Goal: Task Accomplishment & Management: Complete application form

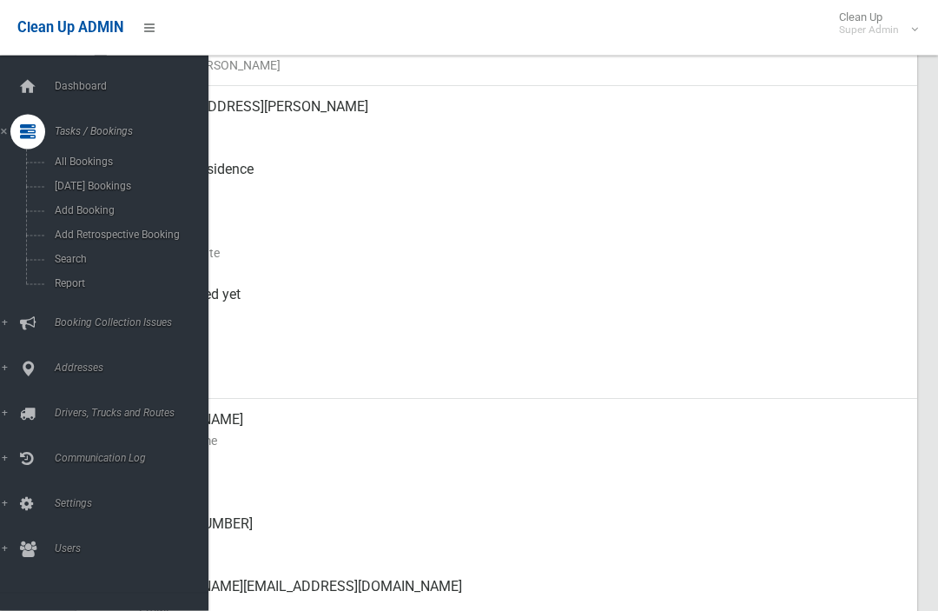
scroll to position [200, 0]
click at [61, 264] on span "Search" at bounding box center [122, 259] width 144 height 12
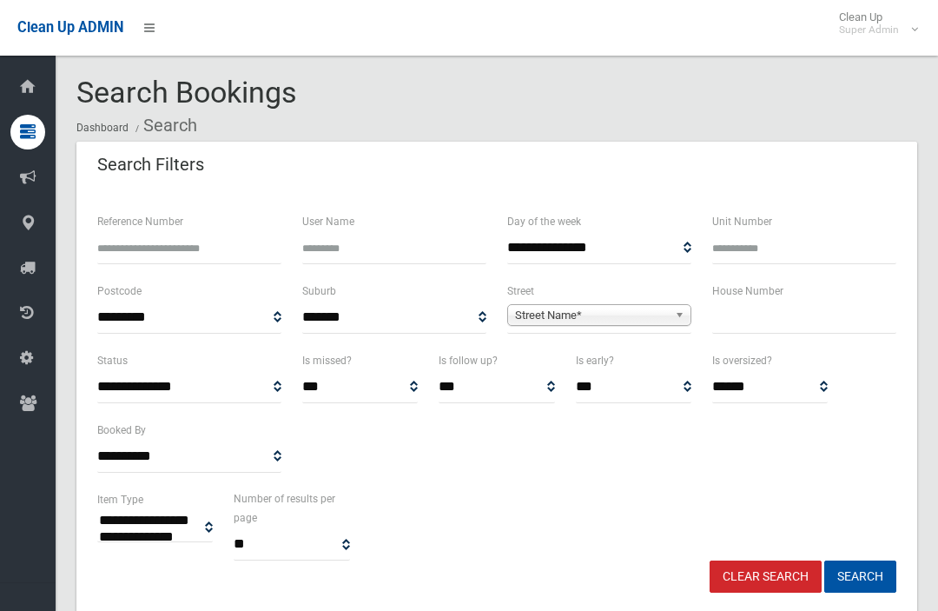
select select
click at [785, 330] on input "text" at bounding box center [804, 317] width 184 height 32
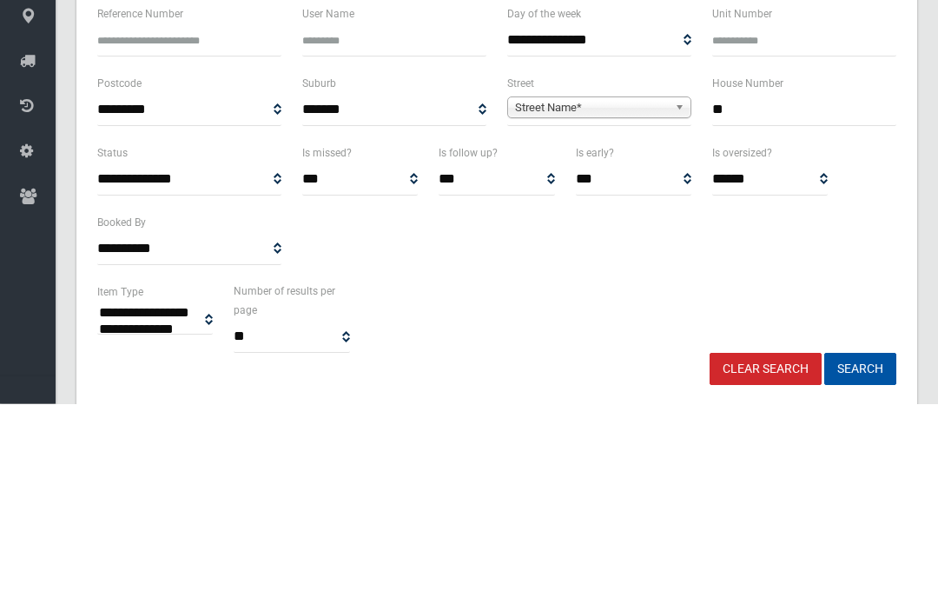
type input "**"
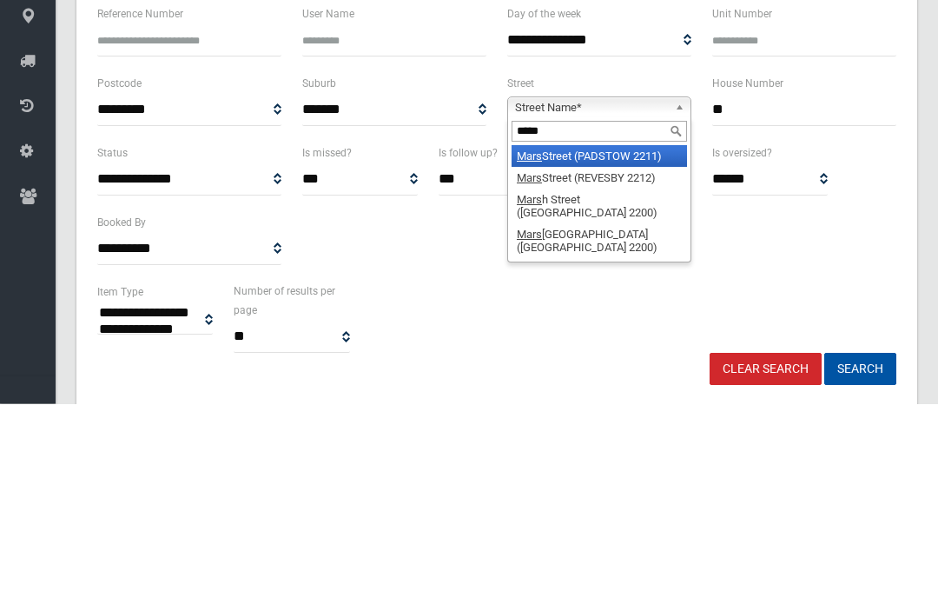
type input "******"
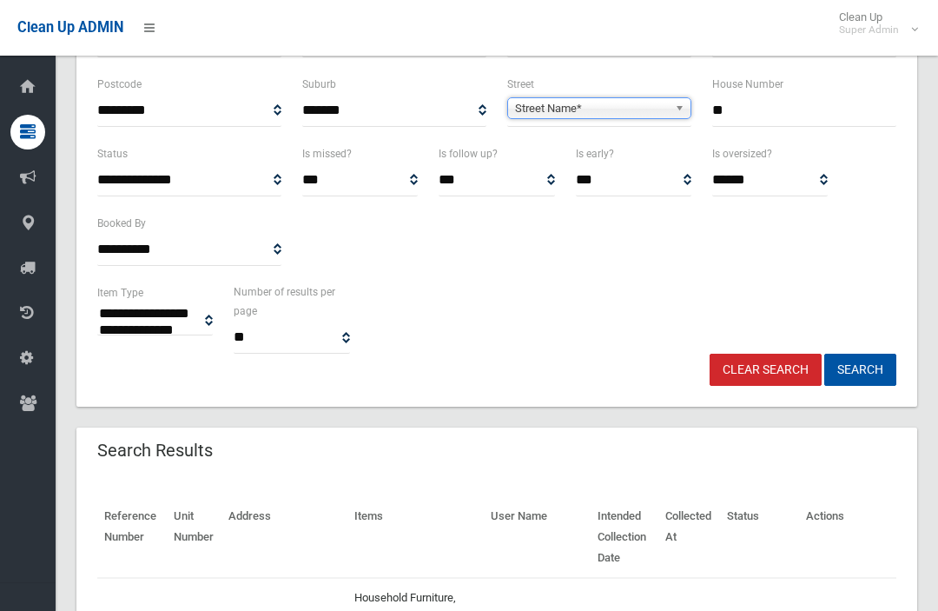
scroll to position [208, 0]
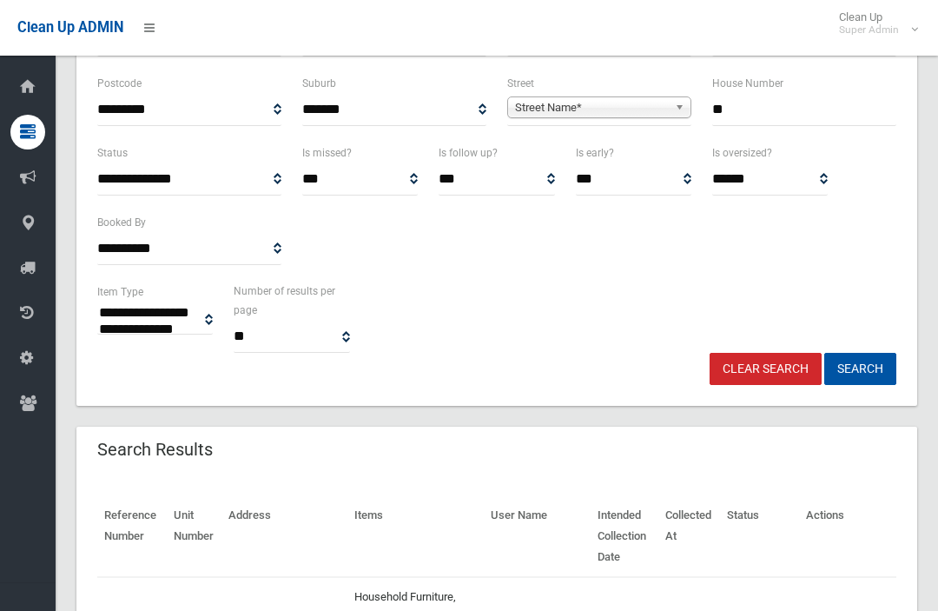
click at [889, 380] on button "Search" at bounding box center [860, 369] width 72 height 32
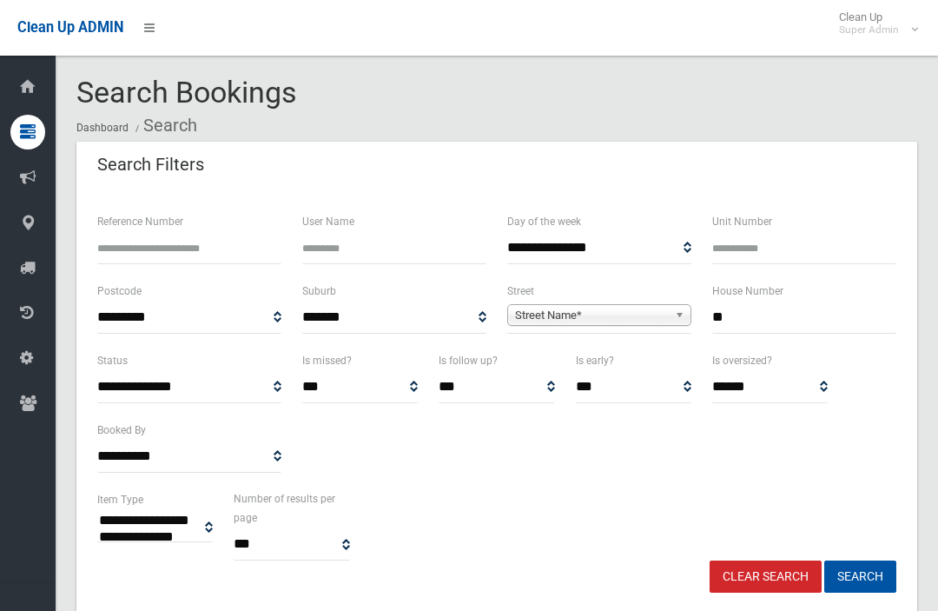
select select
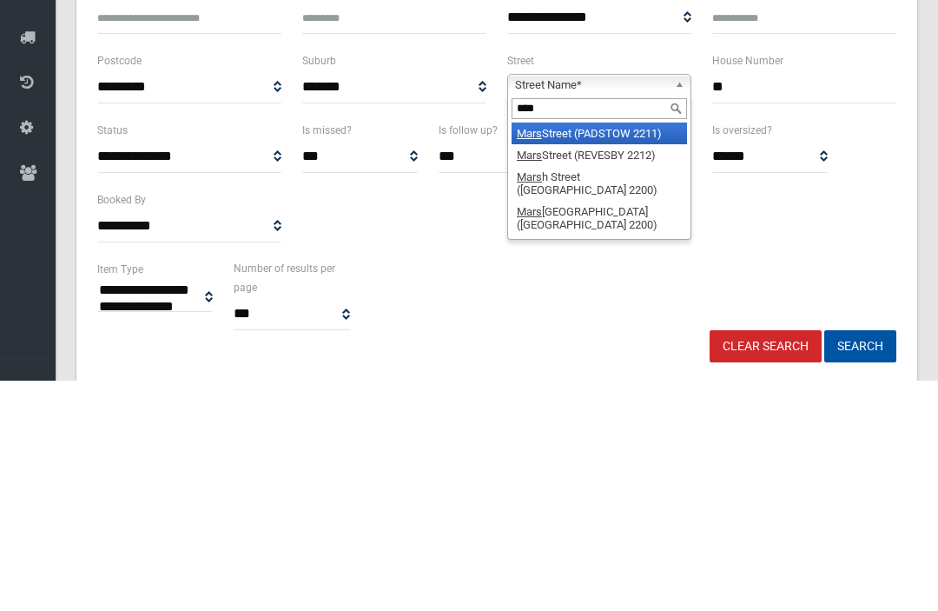
type input "*****"
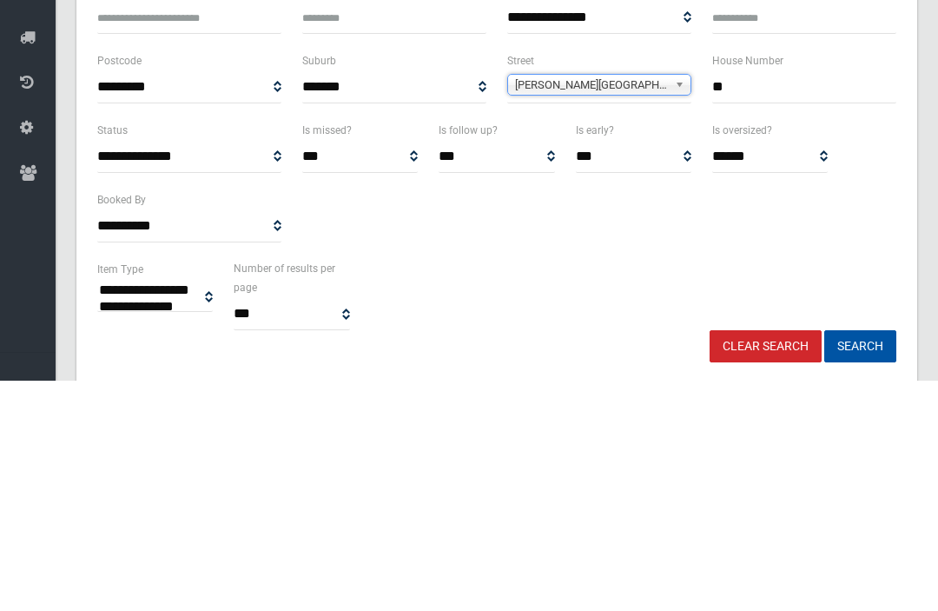
scroll to position [230, 0]
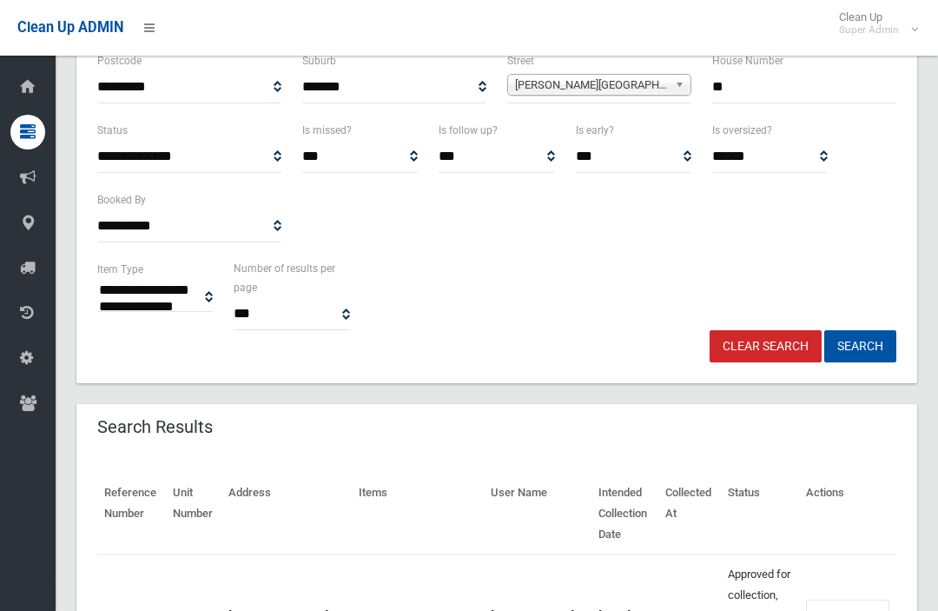
click at [877, 344] on button "Search" at bounding box center [860, 346] width 72 height 32
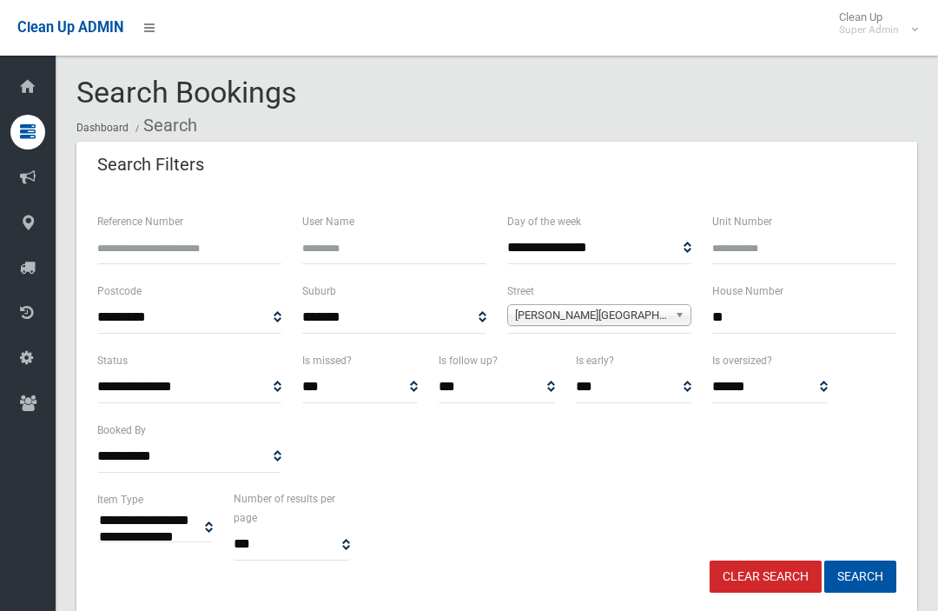
select select
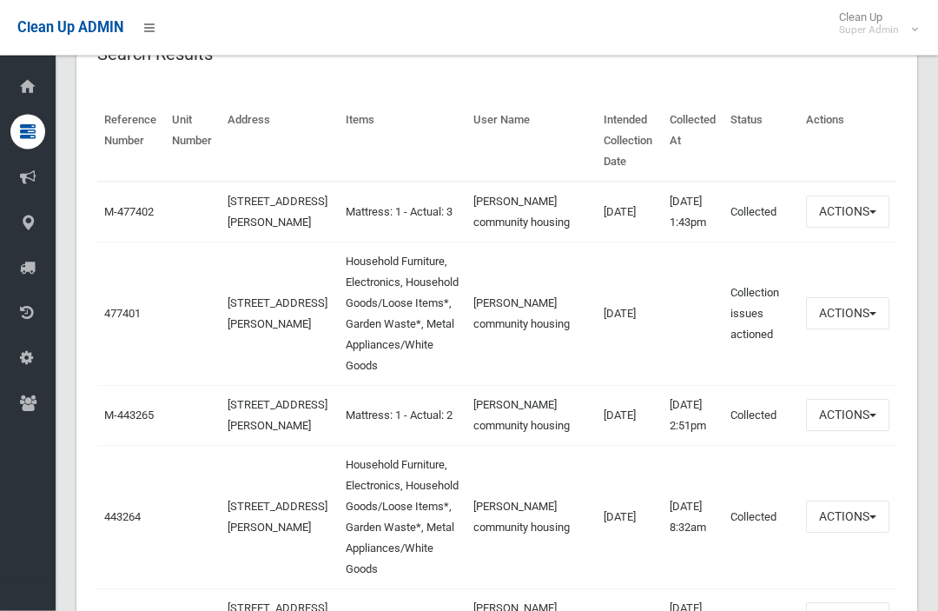
scroll to position [597, 0]
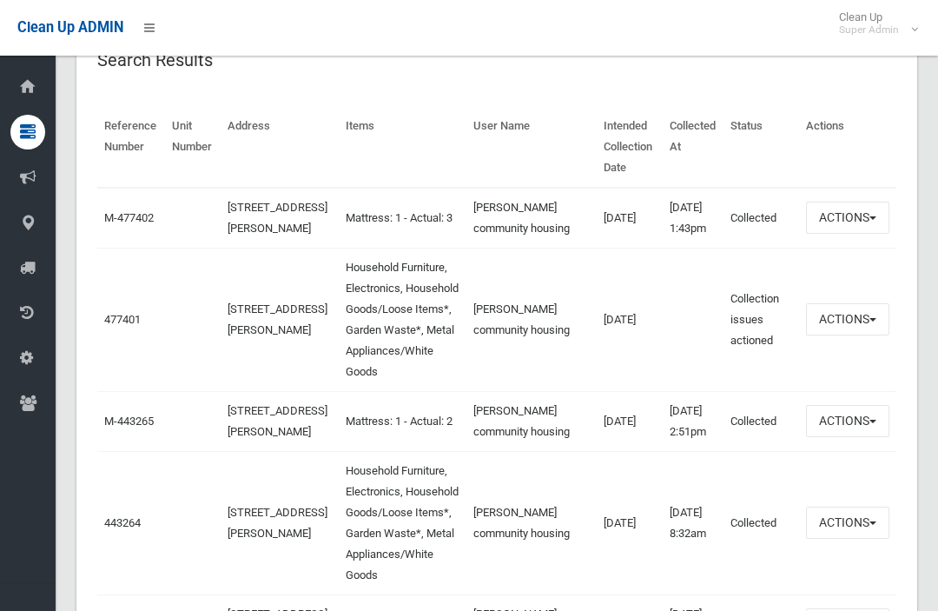
click at [116, 326] on link "477401" at bounding box center [122, 319] width 36 height 13
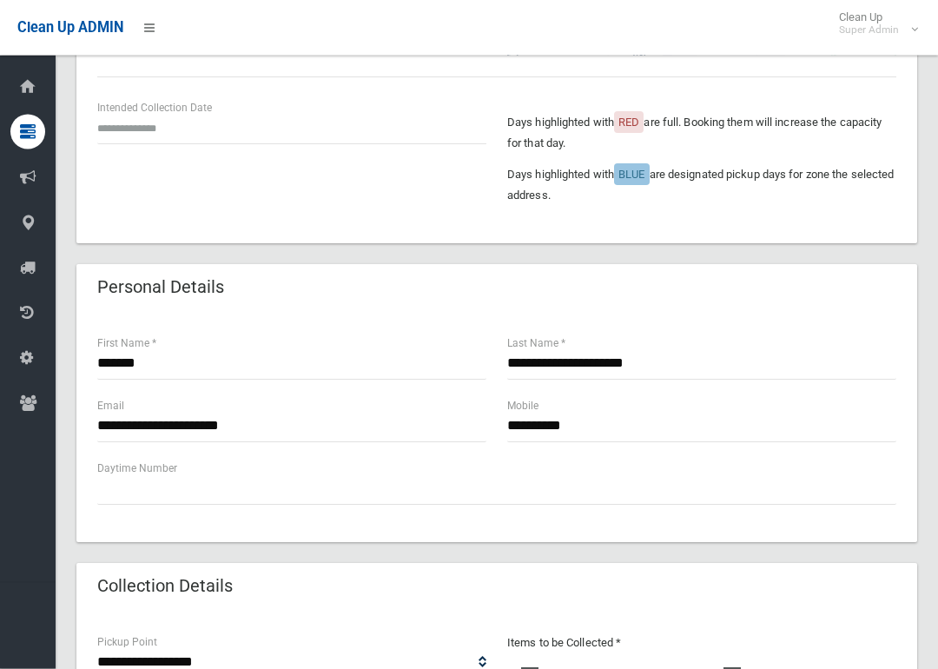
scroll to position [419, 0]
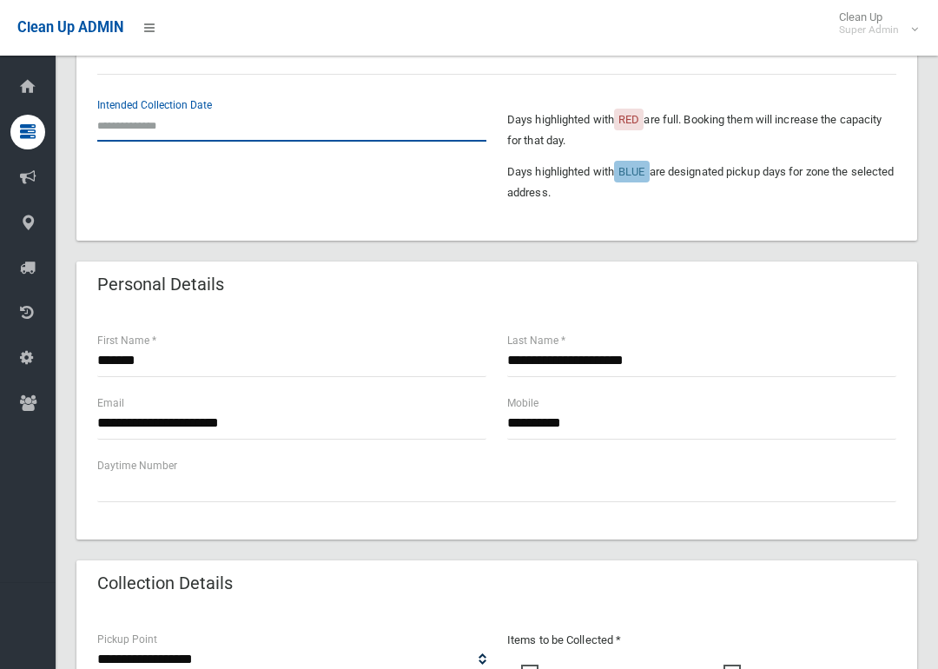
click at [150, 138] on input "text" at bounding box center [291, 125] width 389 height 32
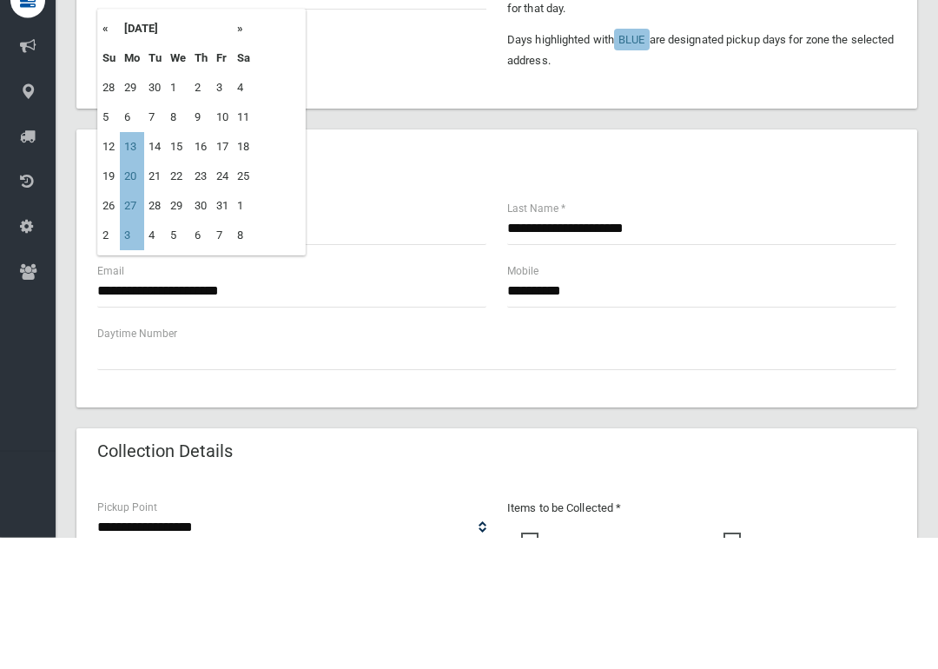
click at [137, 294] on td "20" at bounding box center [132, 309] width 24 height 30
type input "**********"
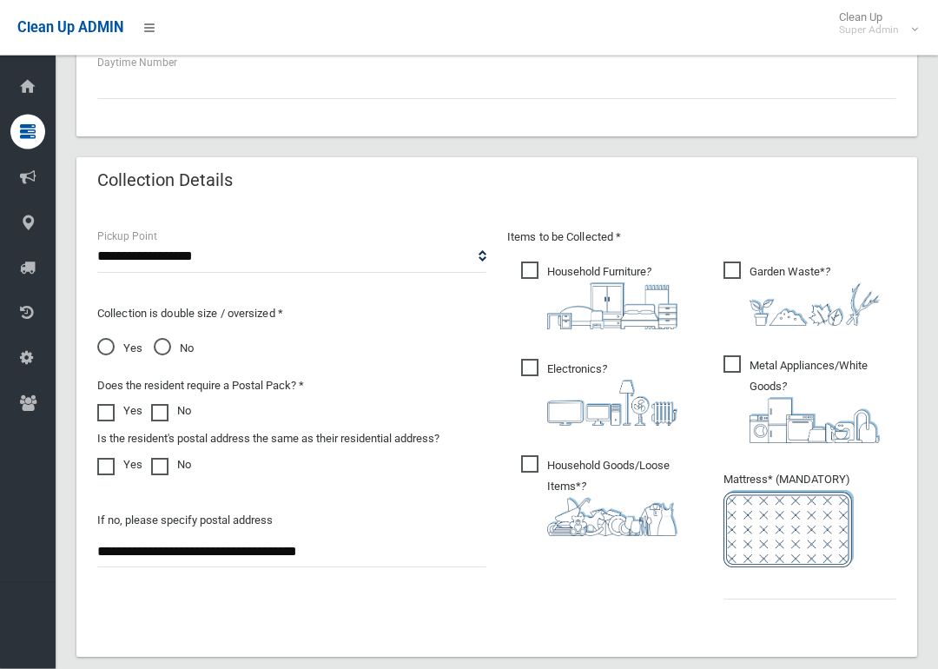
scroll to position [897, 0]
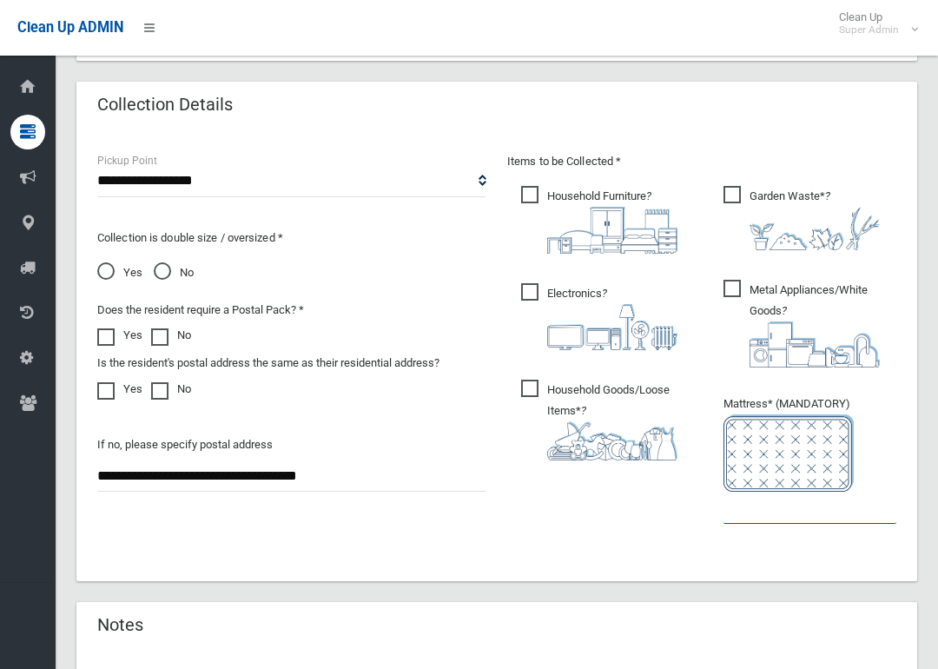
click at [808, 517] on input "text" at bounding box center [810, 508] width 173 height 32
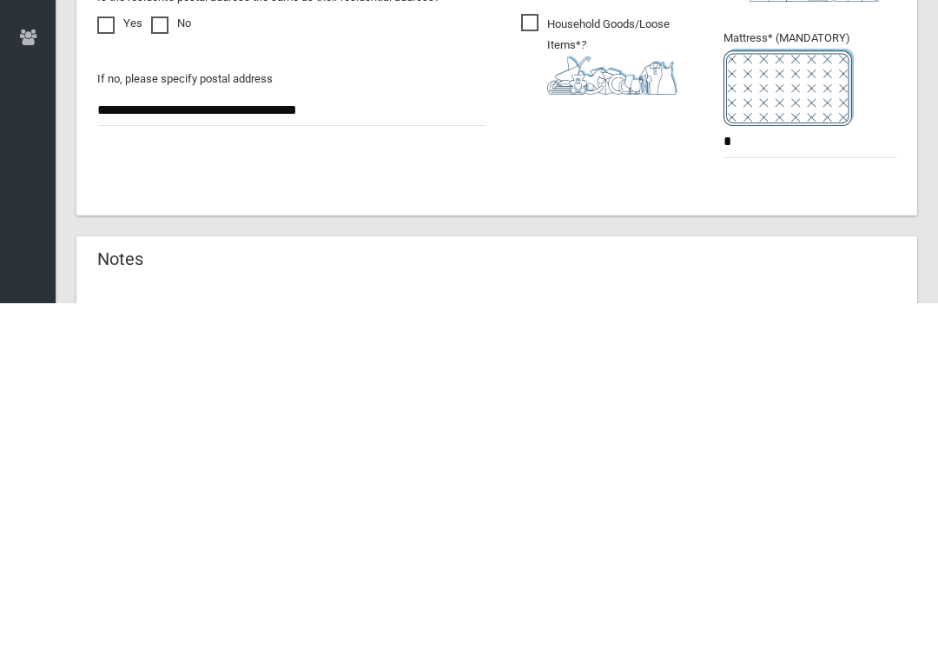
scroll to position [1141, 0]
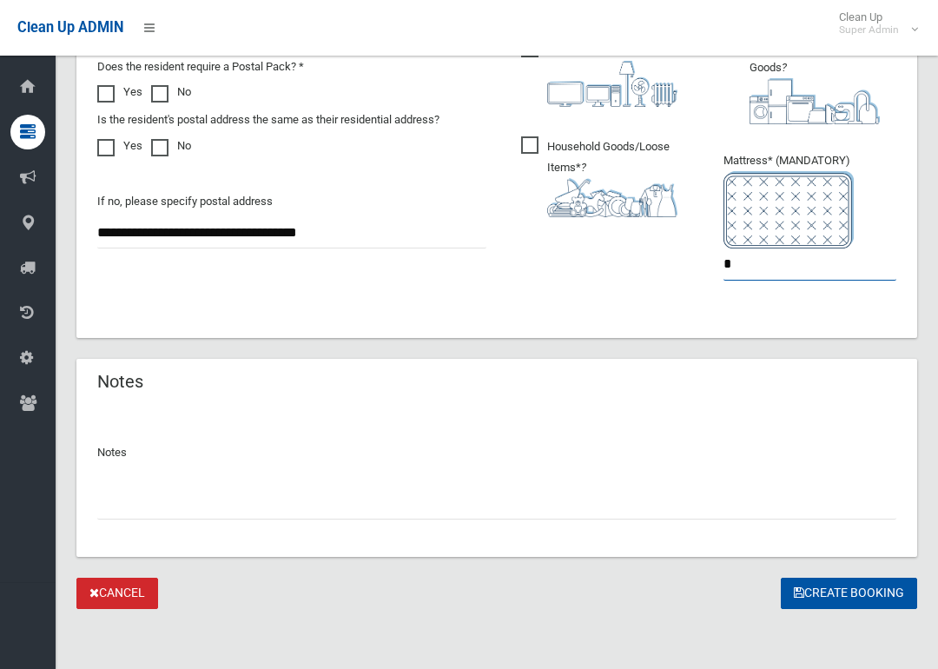
type input "*"
click at [842, 585] on button "Create Booking" at bounding box center [849, 594] width 136 height 32
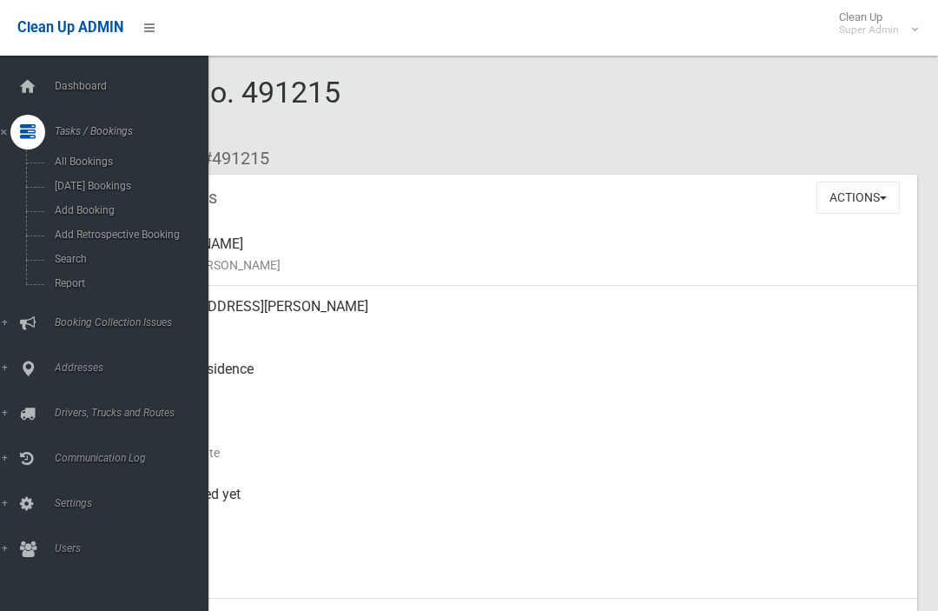
click at [70, 260] on span "Search" at bounding box center [122, 259] width 144 height 12
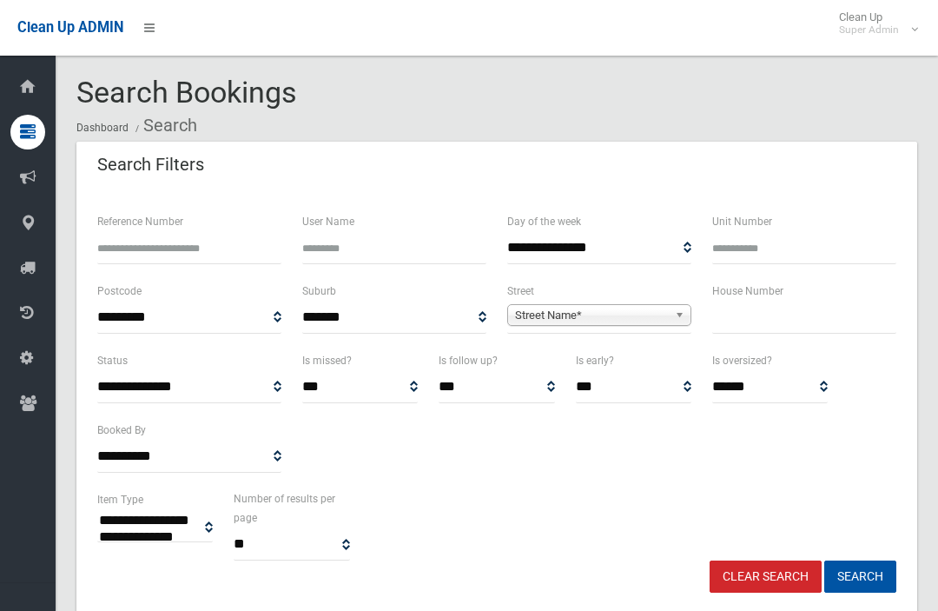
select select
click at [793, 315] on input "text" at bounding box center [804, 317] width 184 height 32
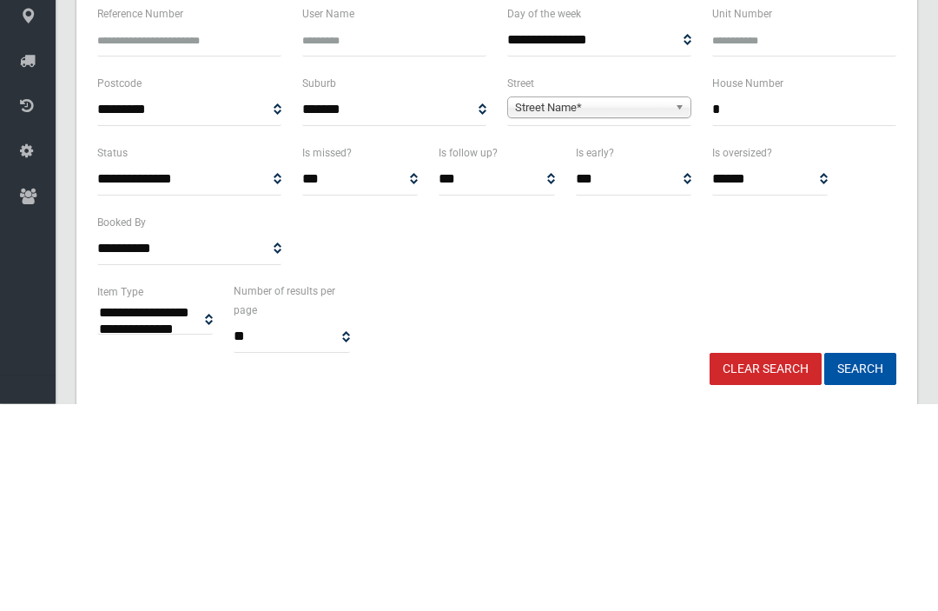
type input "*"
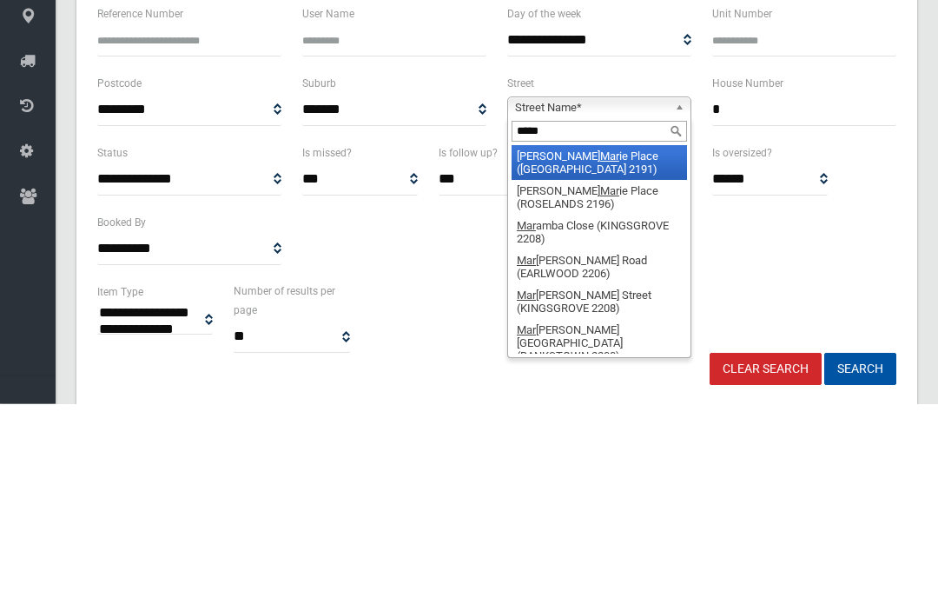
type input "******"
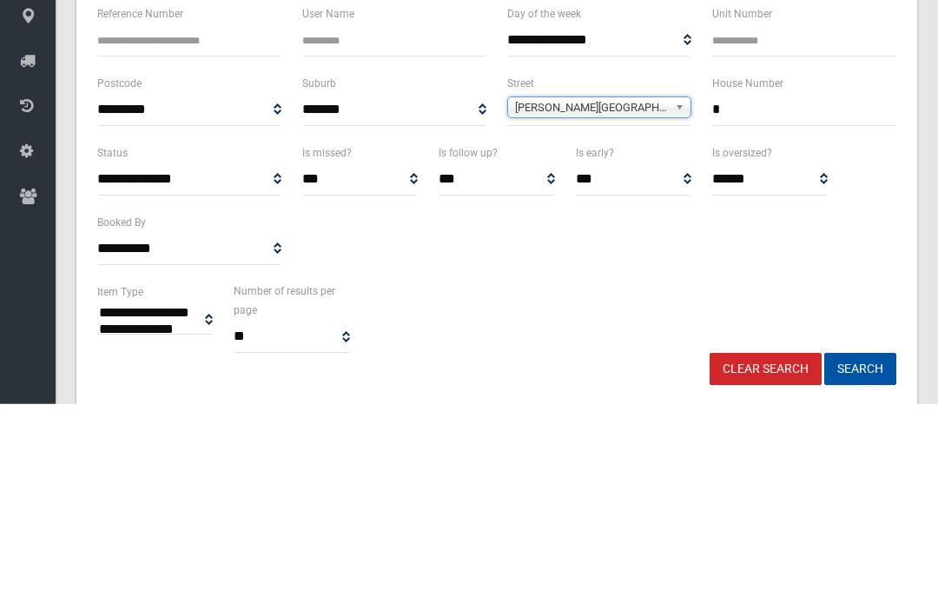
click at [860, 560] on button "Search" at bounding box center [860, 576] width 72 height 32
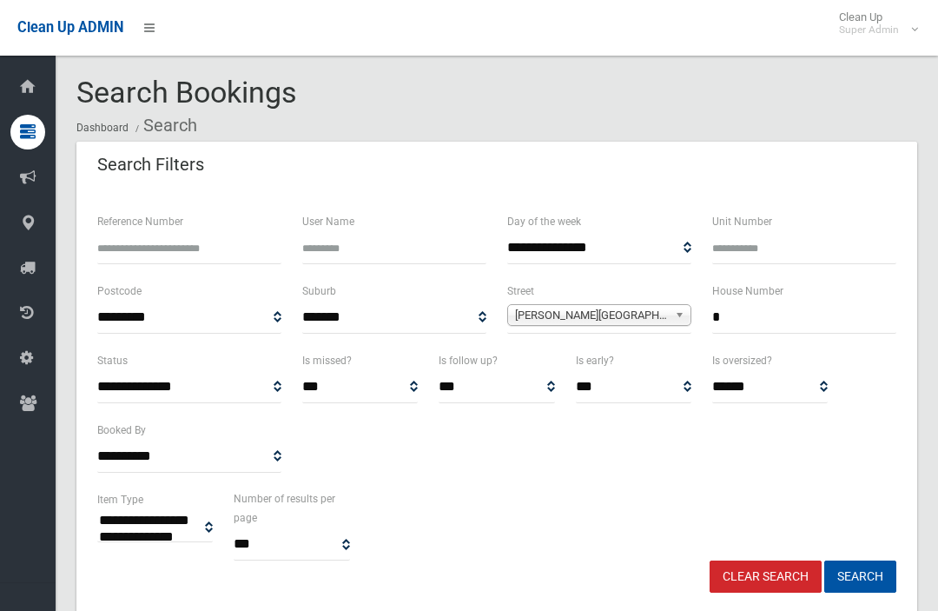
select select
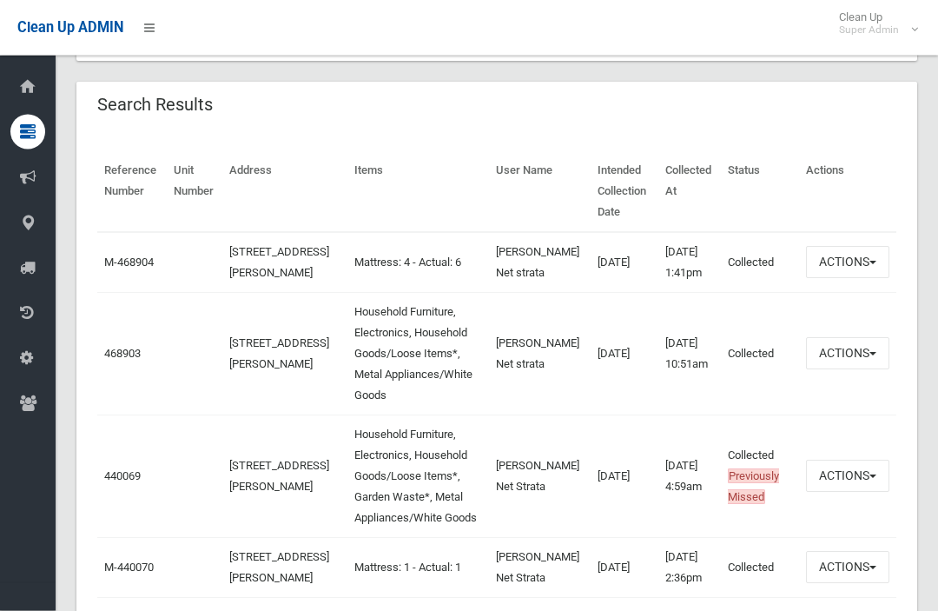
scroll to position [548, 0]
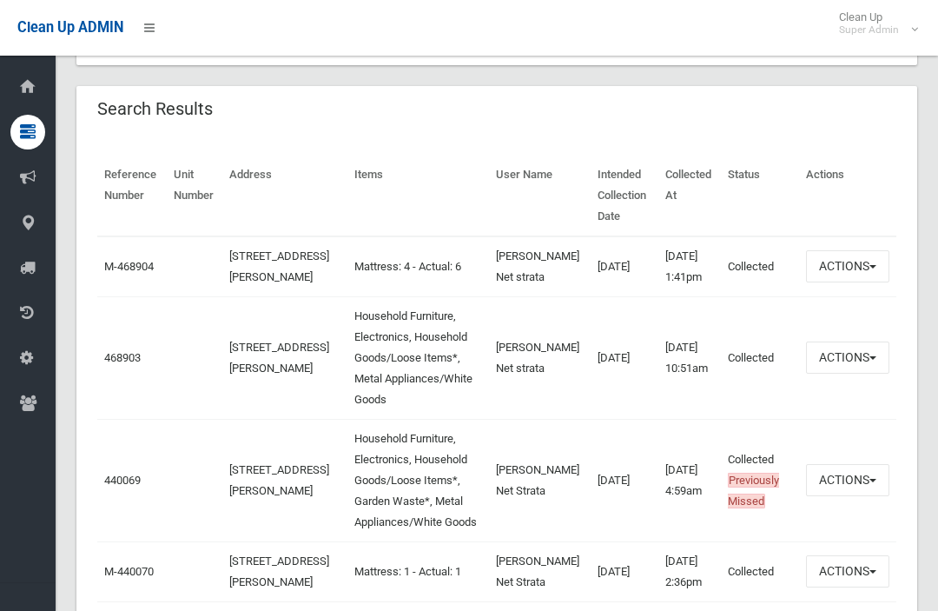
click at [119, 360] on link "468903" at bounding box center [122, 357] width 36 height 13
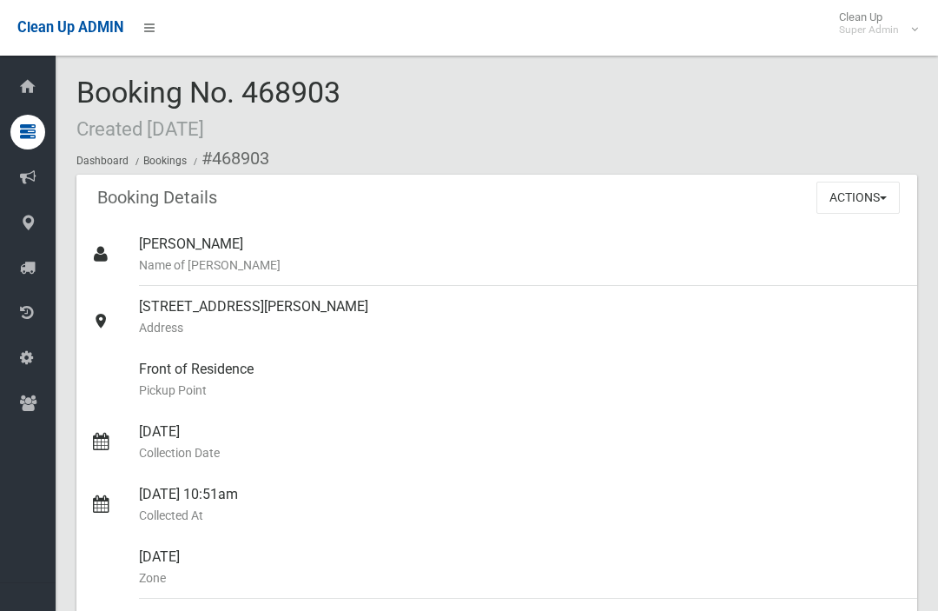
click at [870, 198] on button "Actions" at bounding box center [858, 198] width 83 height 32
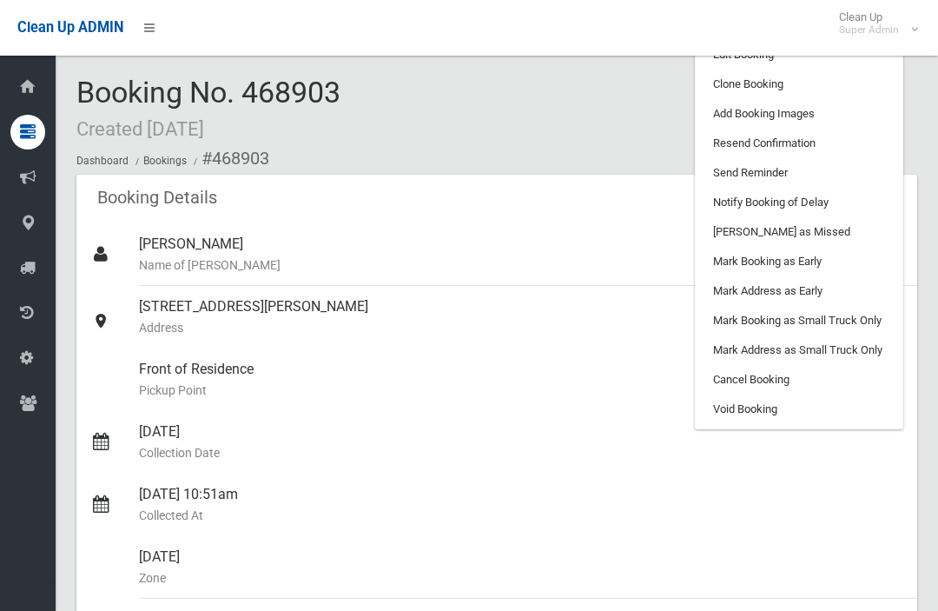
click at [843, 112] on link "Add Booking Images" at bounding box center [799, 114] width 207 height 30
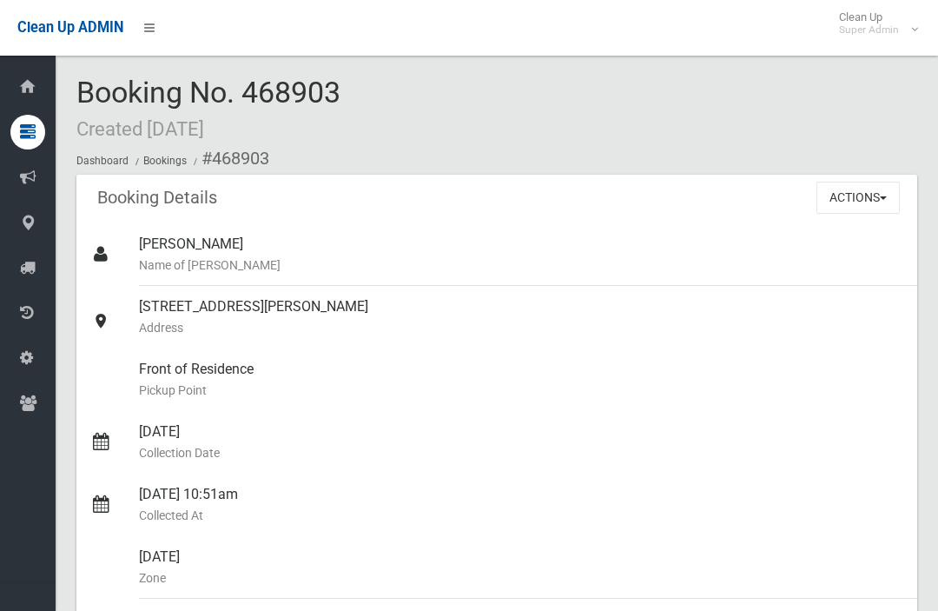
click at [854, 211] on button "Actions" at bounding box center [858, 198] width 83 height 32
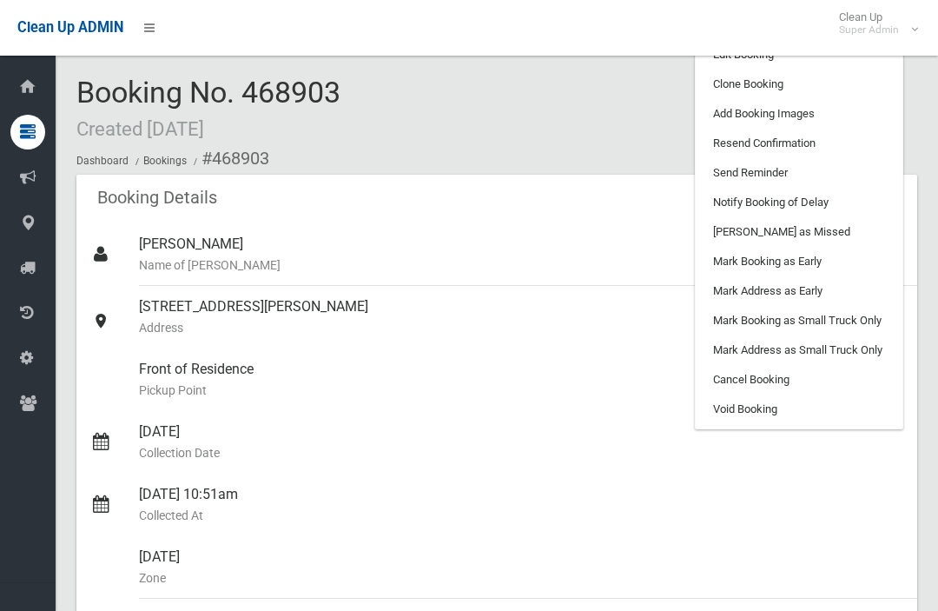
click at [831, 73] on link "Clone Booking" at bounding box center [799, 85] width 207 height 30
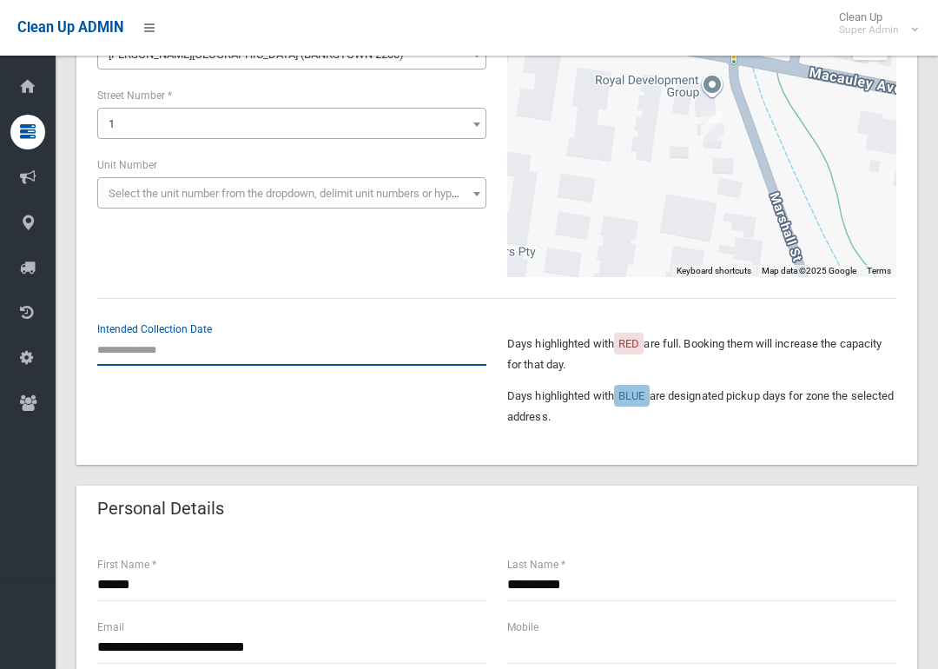
click at [122, 349] on input "text" at bounding box center [291, 350] width 389 height 32
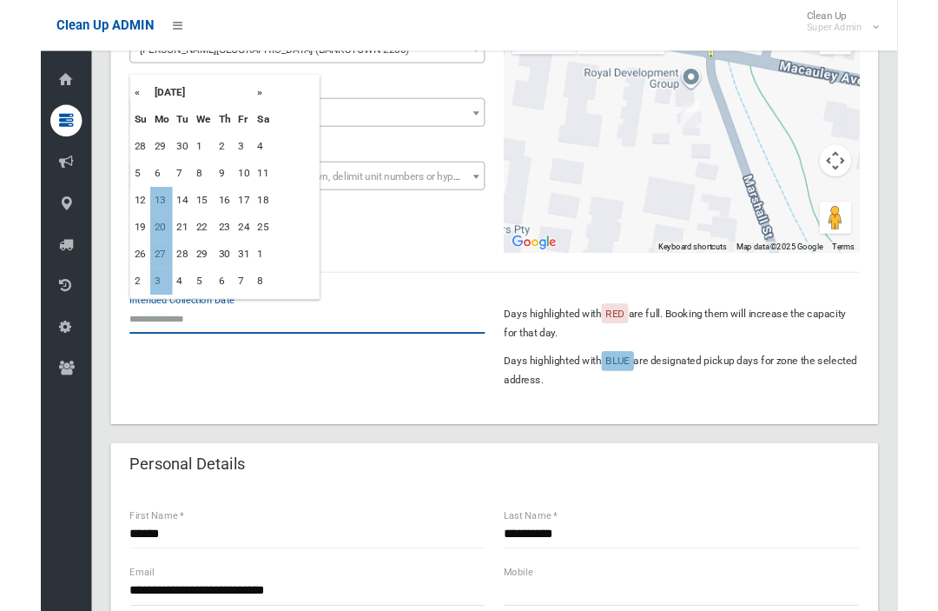
scroll to position [194, 0]
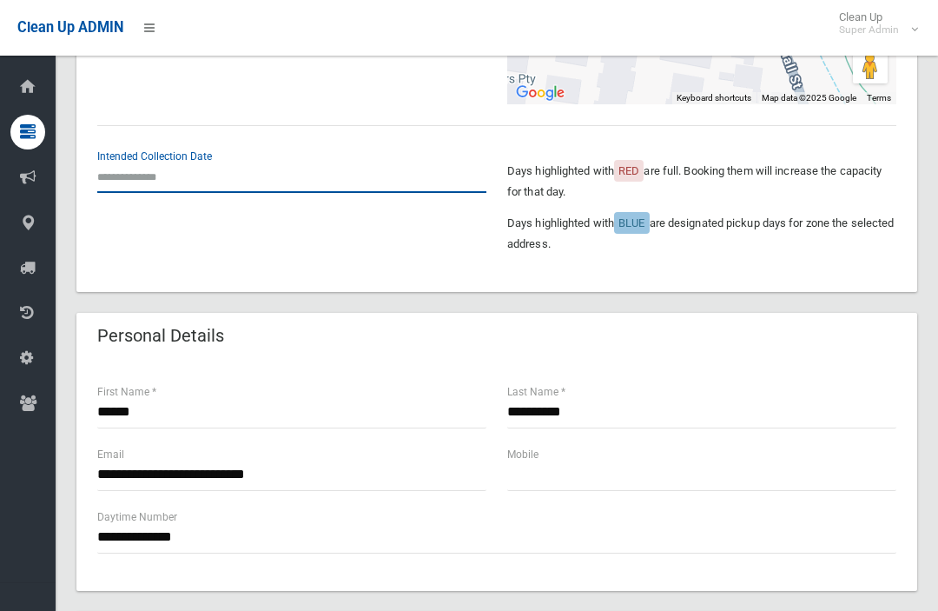
click at [122, 170] on input "text" at bounding box center [291, 177] width 389 height 32
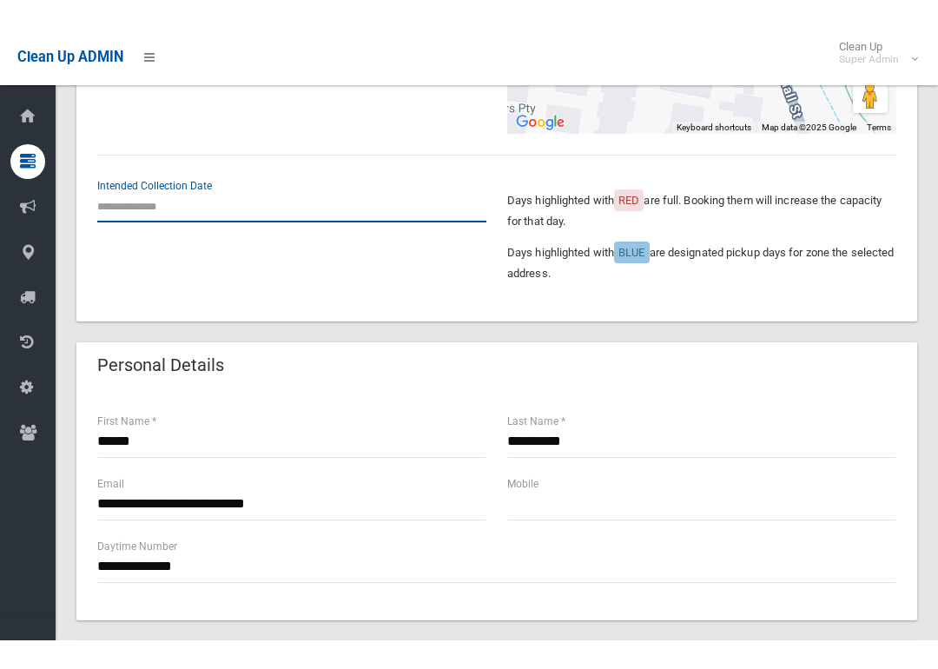
scroll to position [367, 0]
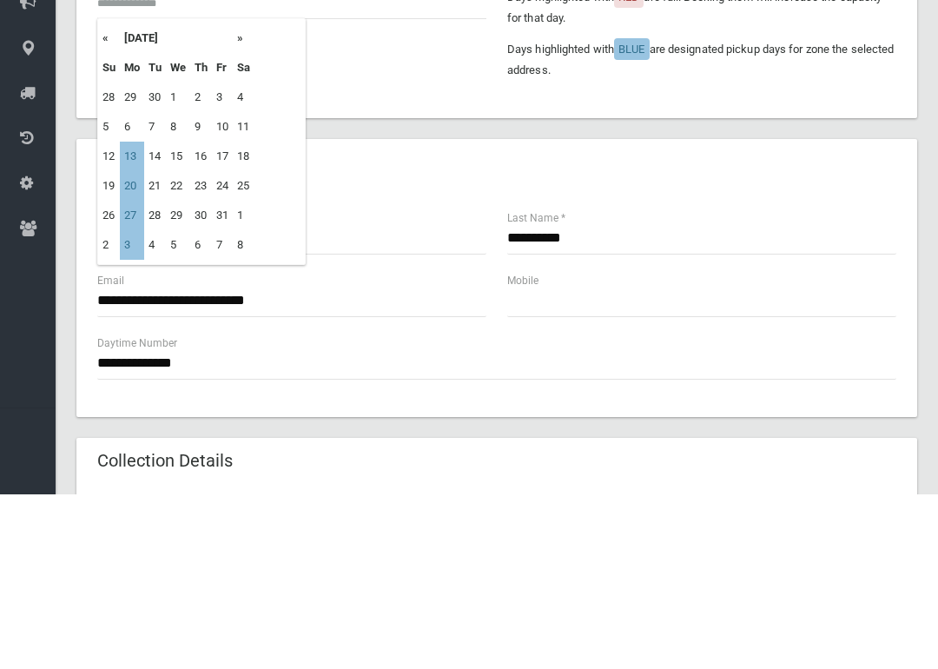
click at [130, 346] on td "20" at bounding box center [132, 361] width 24 height 30
type input "**********"
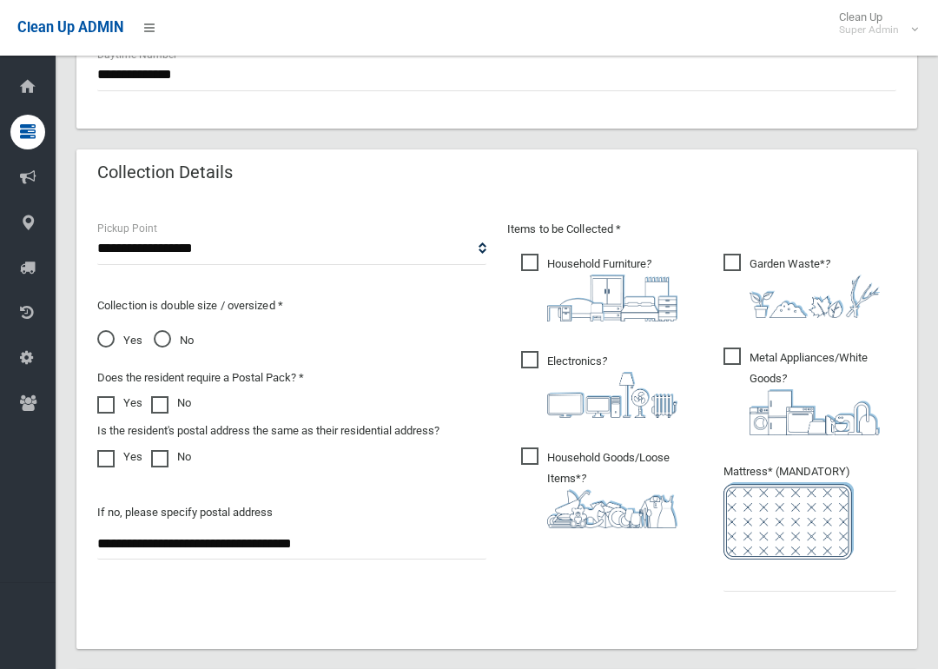
scroll to position [976, 0]
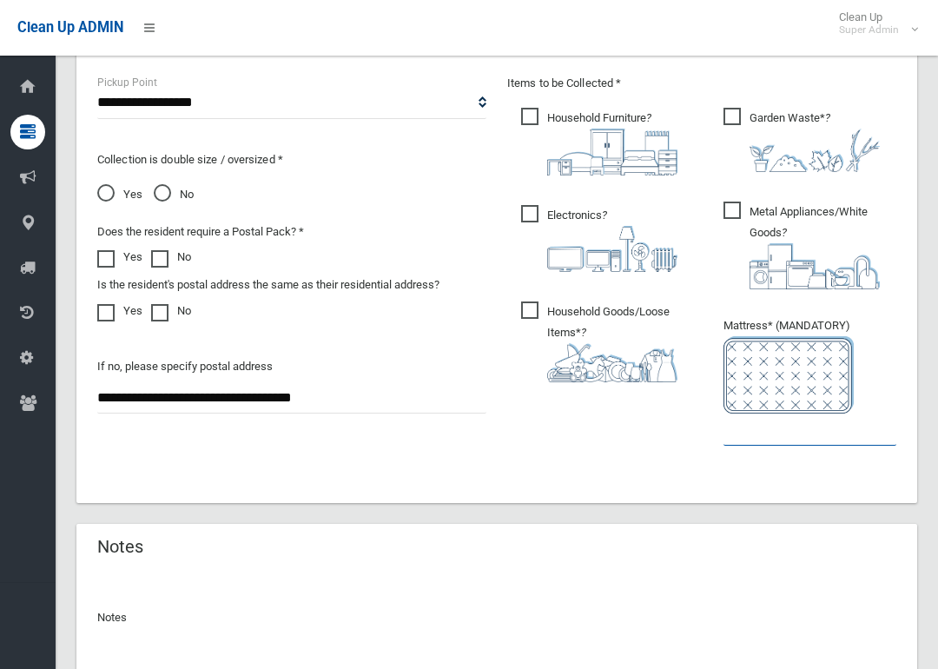
click at [823, 424] on input "text" at bounding box center [810, 430] width 173 height 32
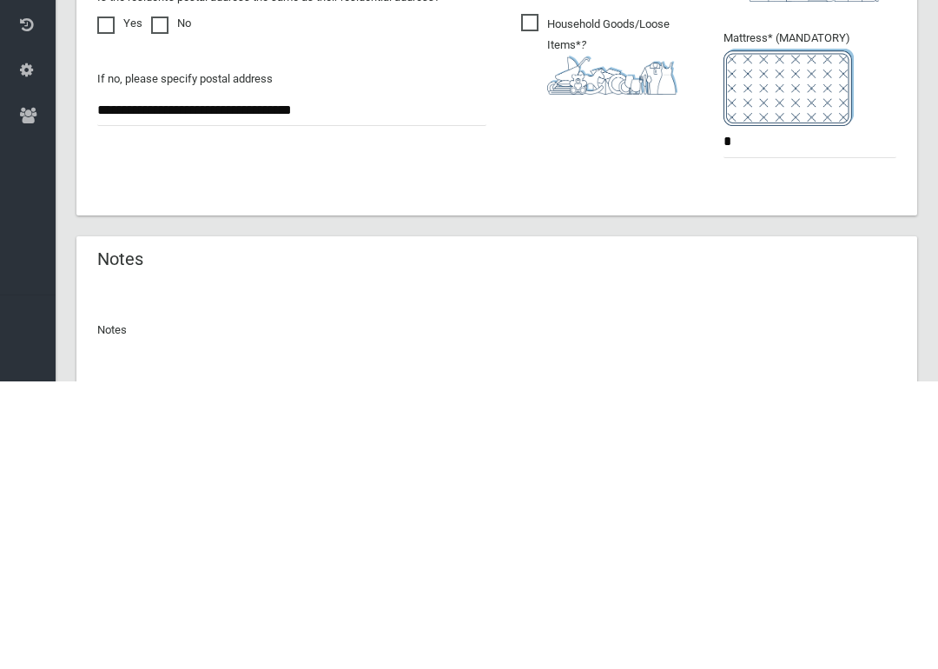
scroll to position [1141, 0]
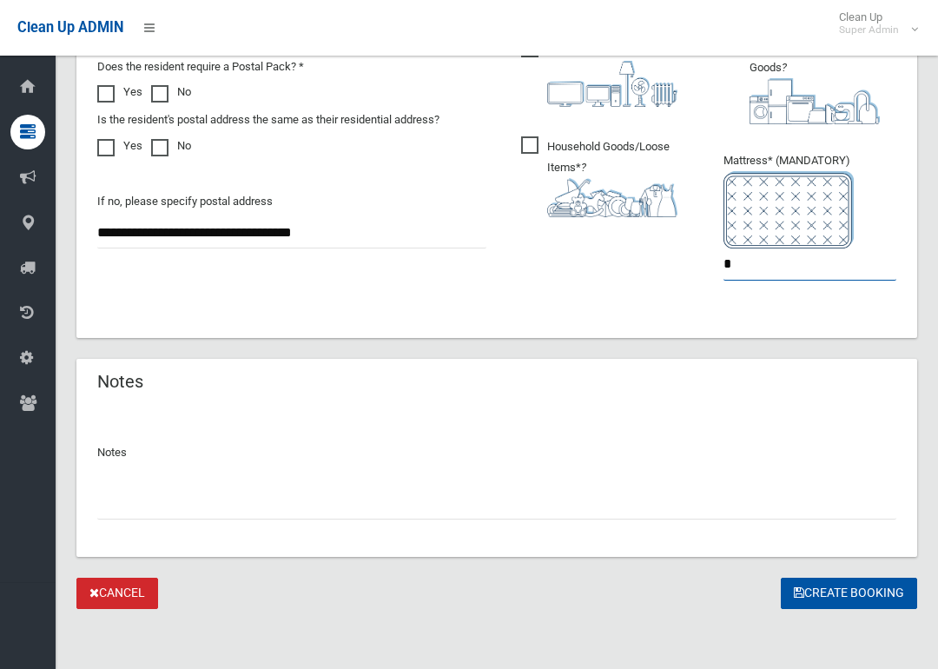
type input "*"
click at [850, 586] on button "Create Booking" at bounding box center [849, 594] width 136 height 32
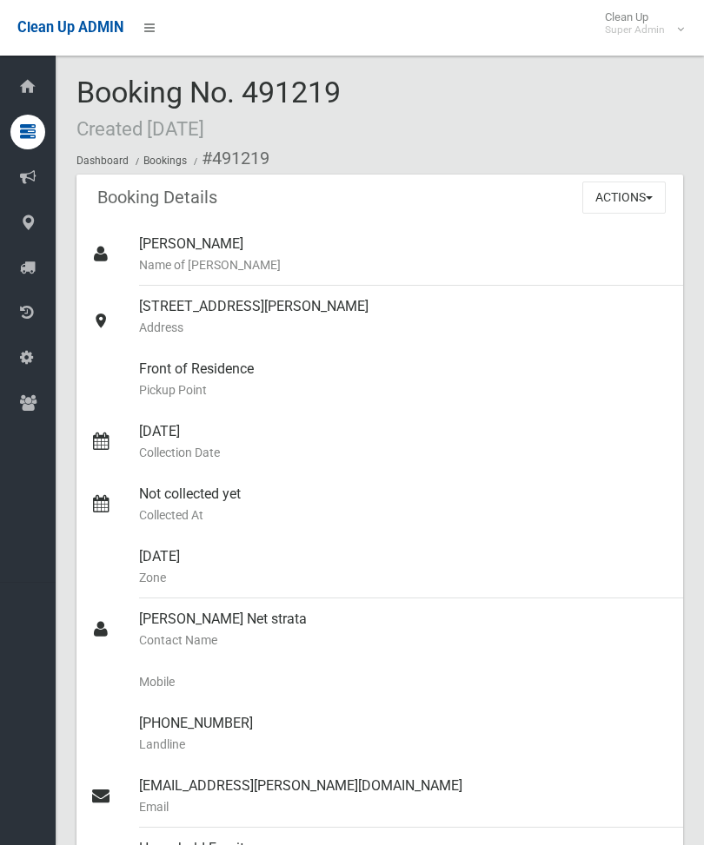
click at [10, 144] on link "Tasks / Bookings" at bounding box center [28, 132] width 56 height 35
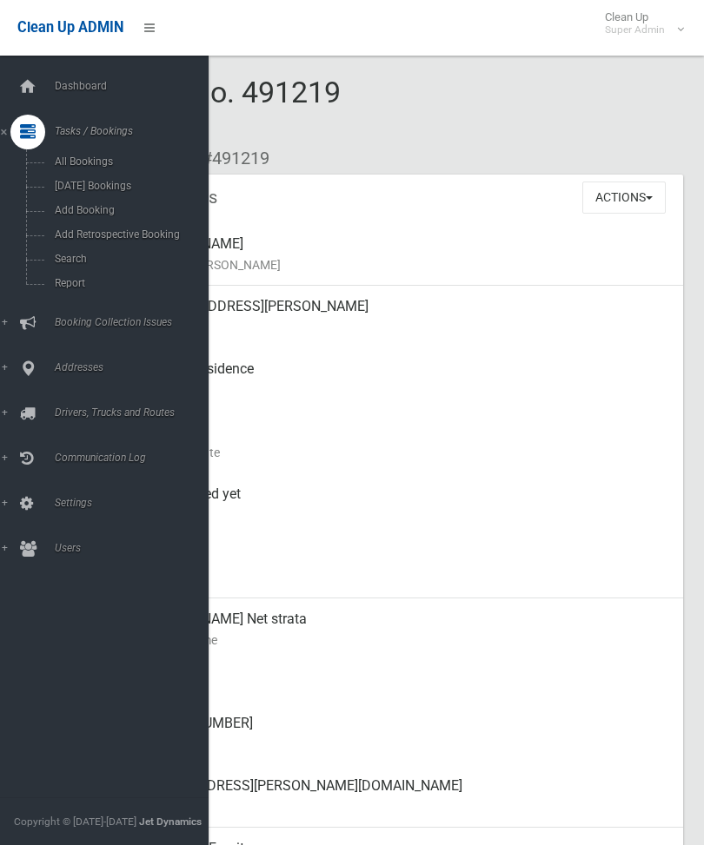
click at [24, 488] on ul "Dashboard Tasks / Bookings All Bookings [DATE] Bookings Add Booking Add Retrosp…" at bounding box center [104, 318] width 209 height 497
click at [6, 506] on link "Settings" at bounding box center [104, 504] width 209 height 35
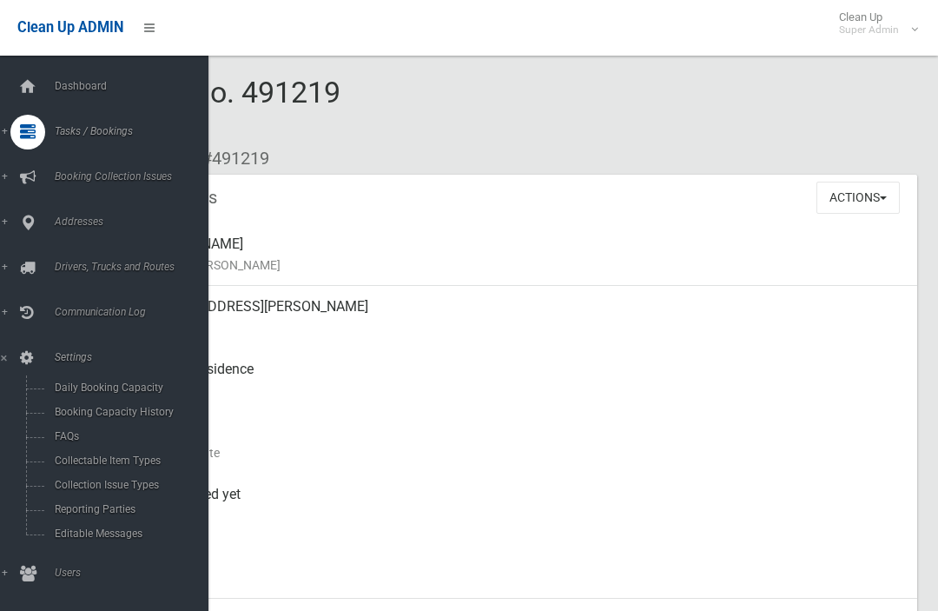
click at [815, 417] on div "[DATE] Collection Date" at bounding box center [521, 442] width 765 height 63
click at [80, 136] on span "Tasks / Bookings" at bounding box center [129, 131] width 159 height 12
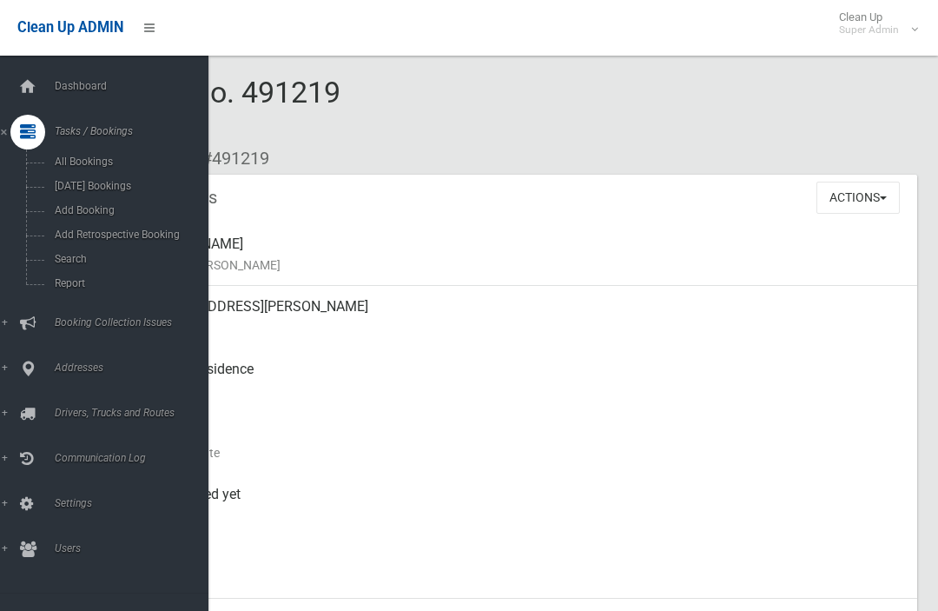
click at [70, 261] on span "Search" at bounding box center [122, 259] width 144 height 12
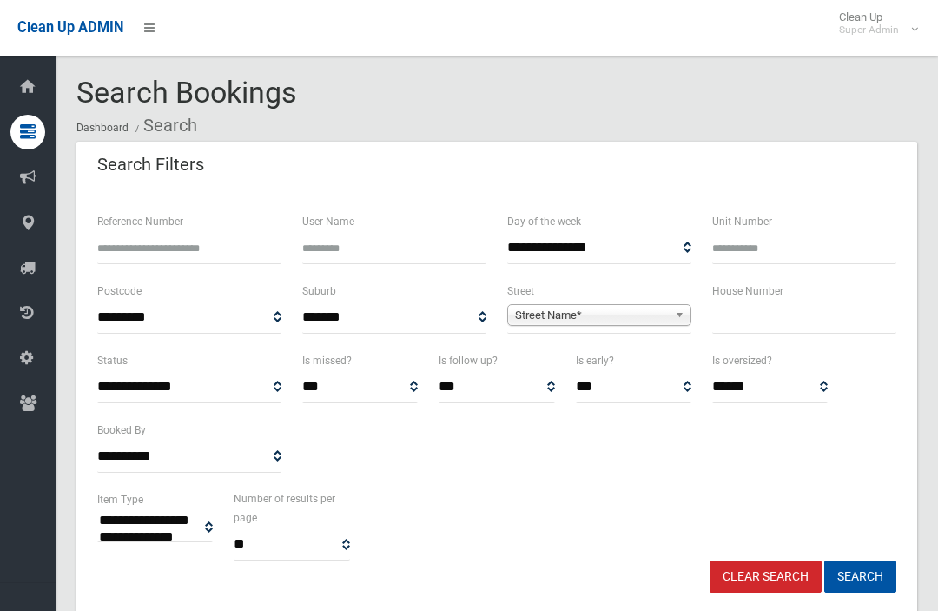
select select
click at [781, 314] on input "text" at bounding box center [804, 317] width 184 height 32
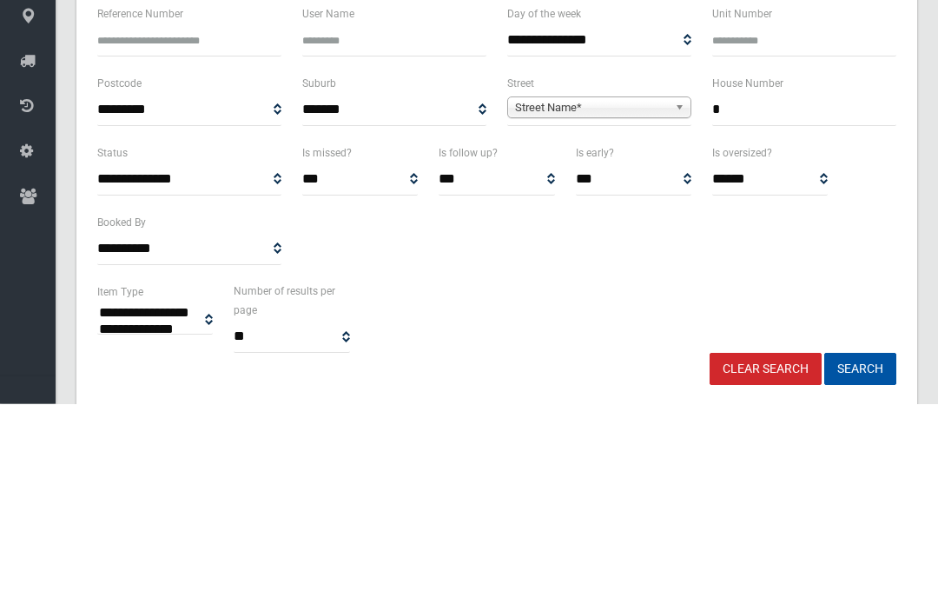
type input "*"
click at [605, 281] on div "**********" at bounding box center [599, 307] width 184 height 53
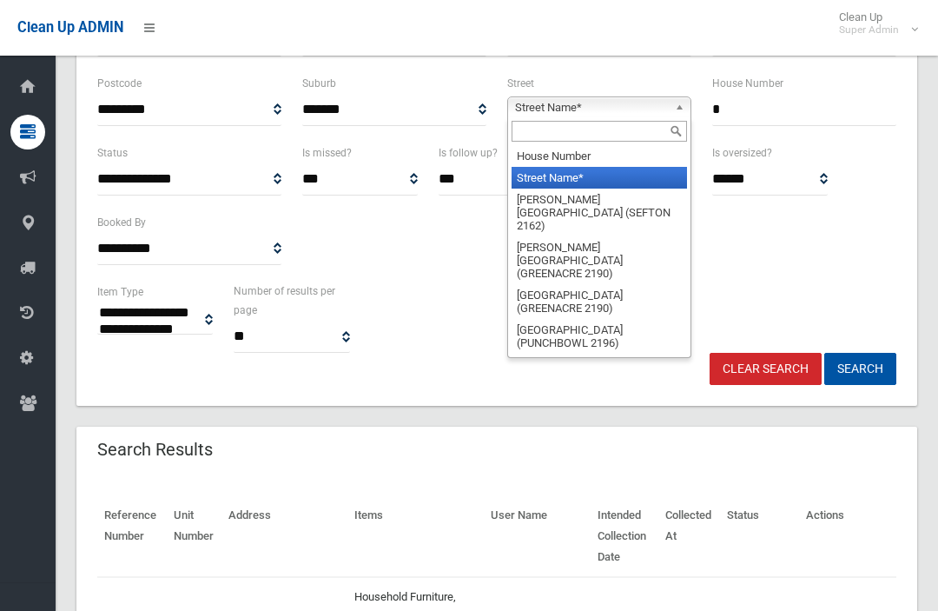
scroll to position [207, 0]
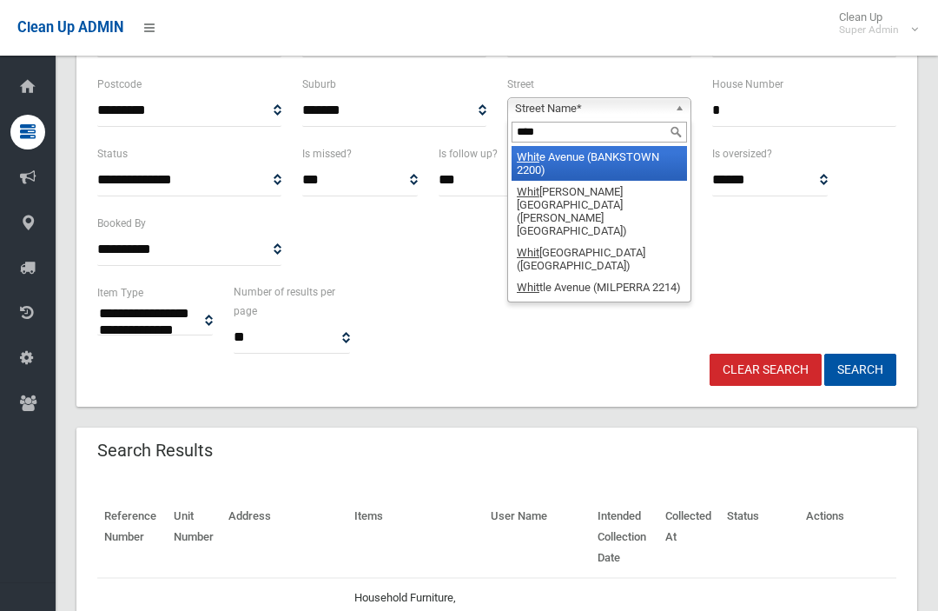
type input "*****"
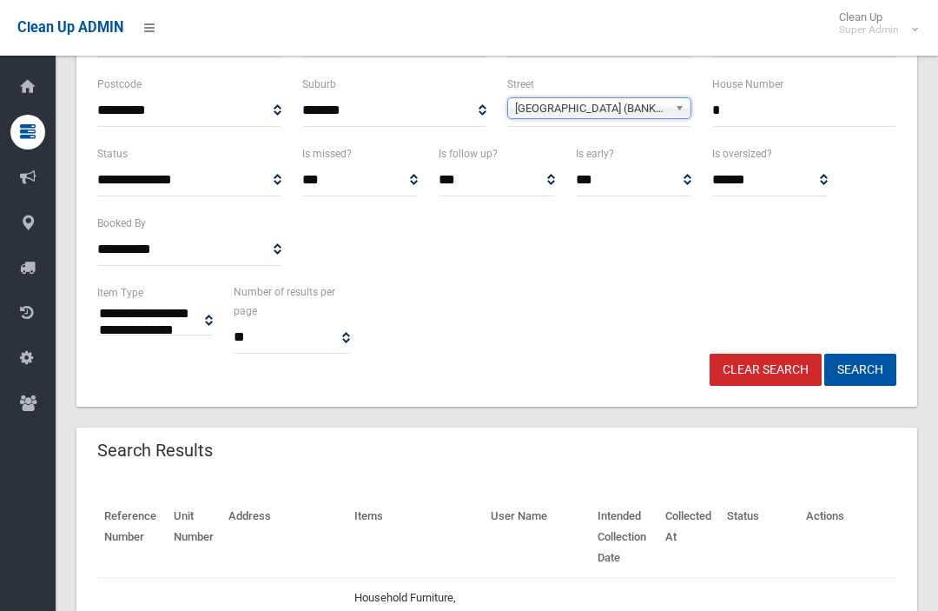
click at [860, 367] on button "Search" at bounding box center [860, 370] width 72 height 32
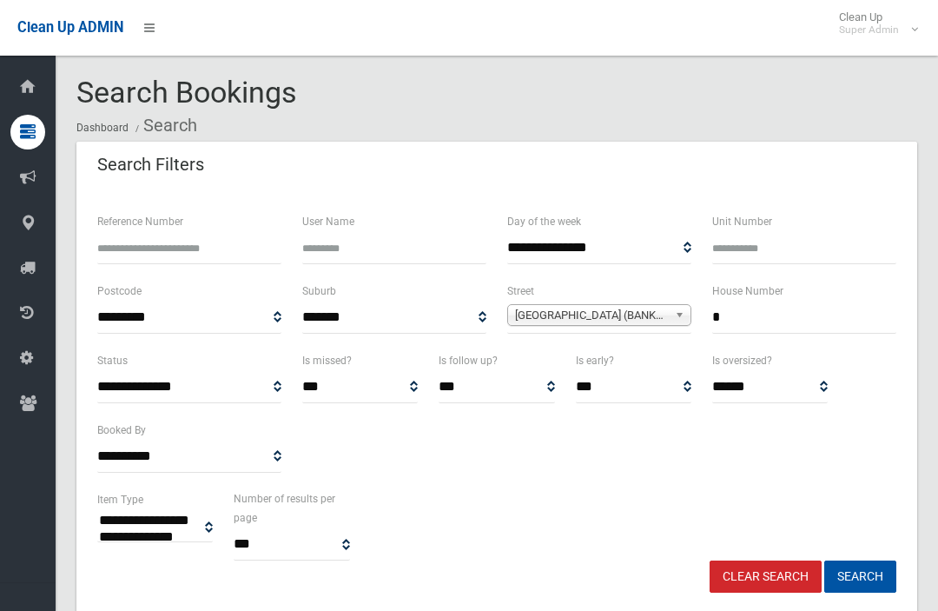
select select
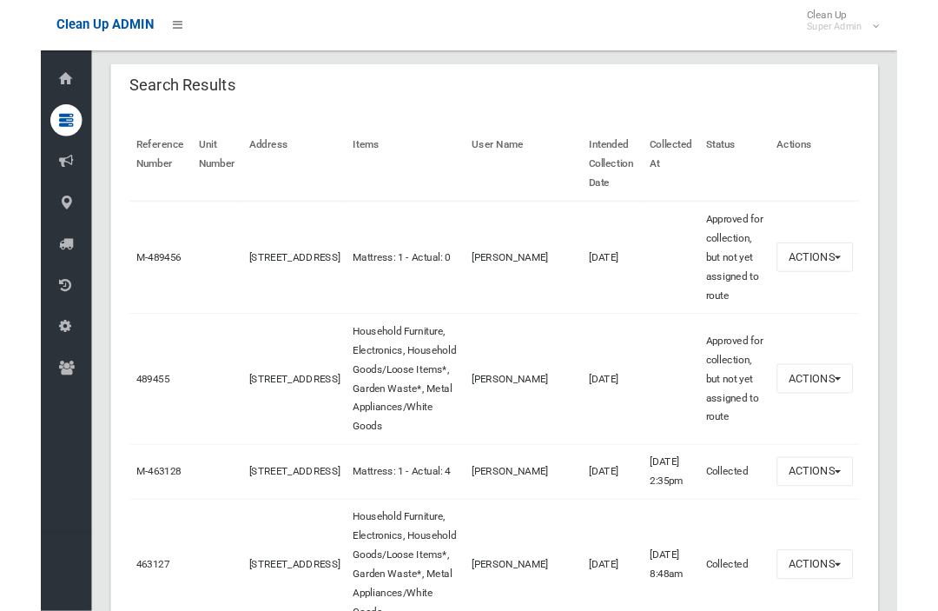
scroll to position [566, 0]
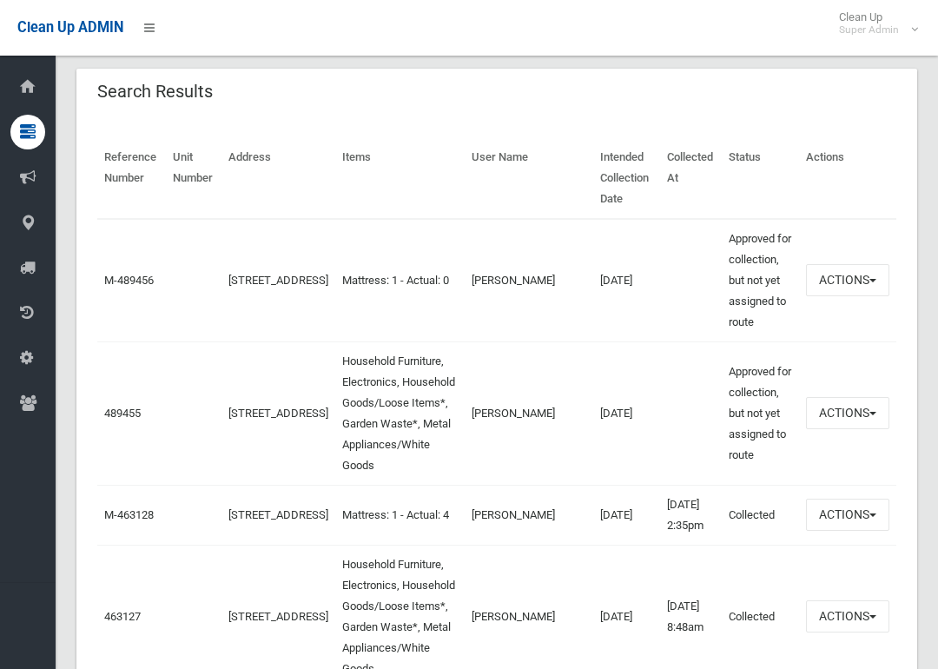
click at [125, 420] on link "489455" at bounding box center [122, 413] width 36 height 13
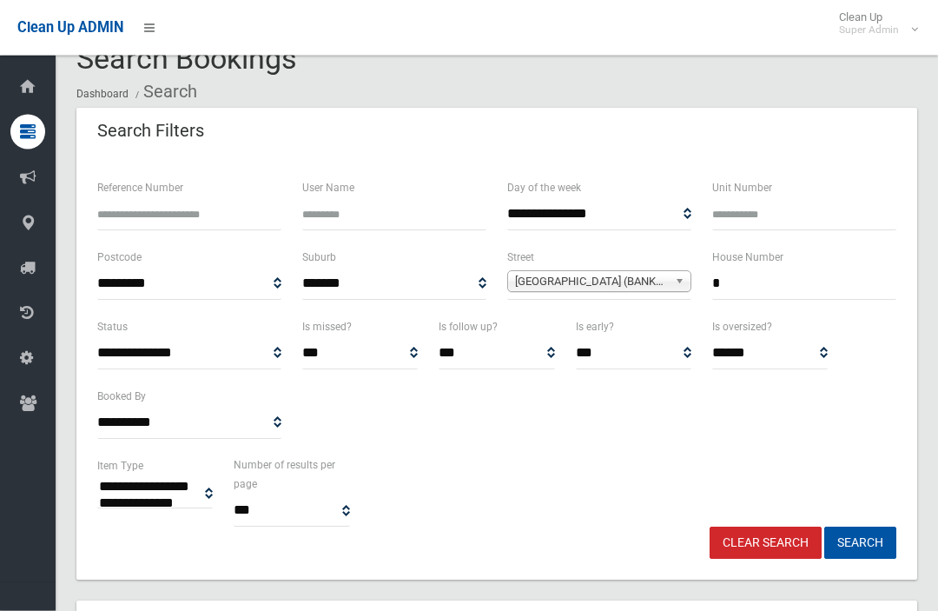
scroll to position [0, 0]
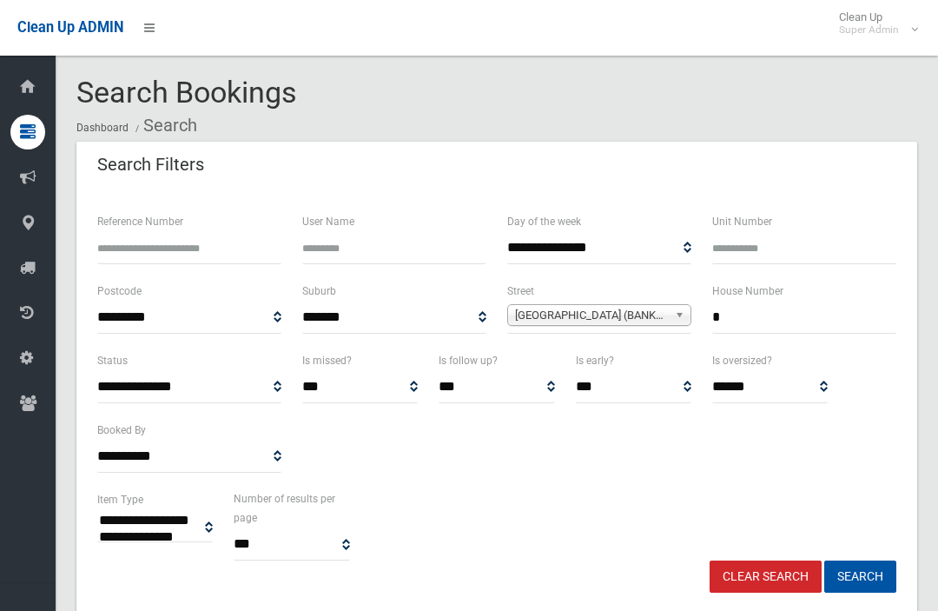
click at [788, 575] on link "Clear Search" at bounding box center [766, 576] width 112 height 32
select select
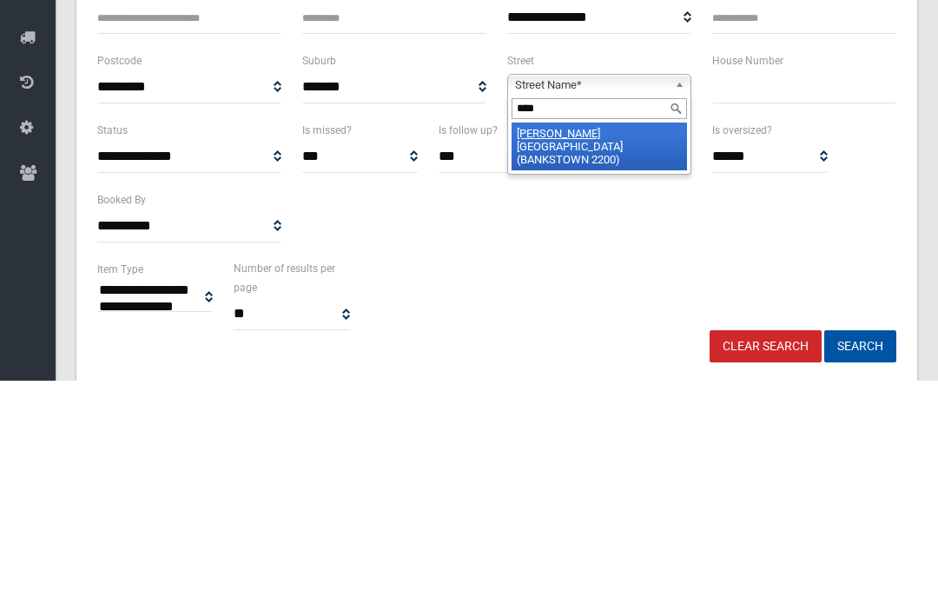
type input "*****"
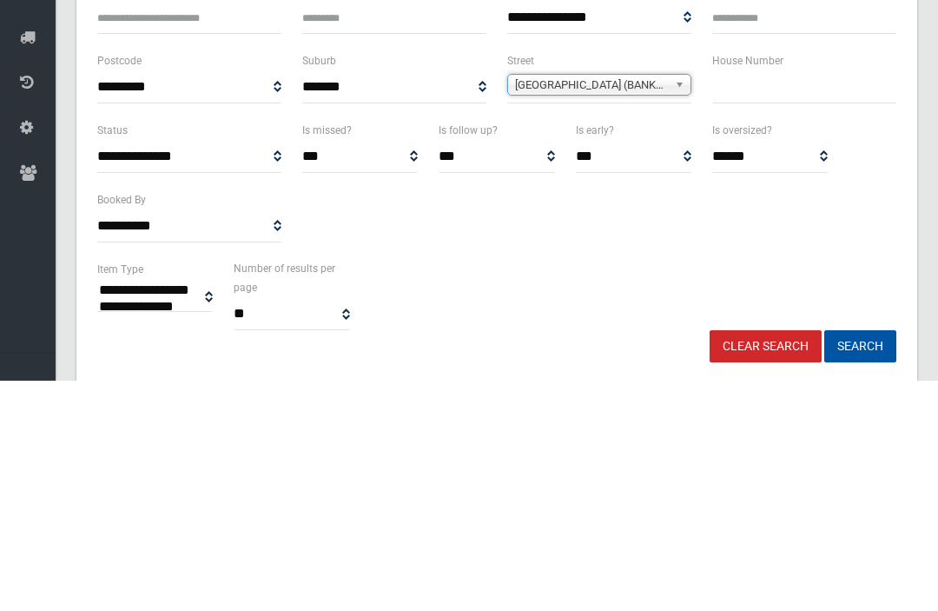
click at [860, 560] on button "Search" at bounding box center [860, 576] width 72 height 32
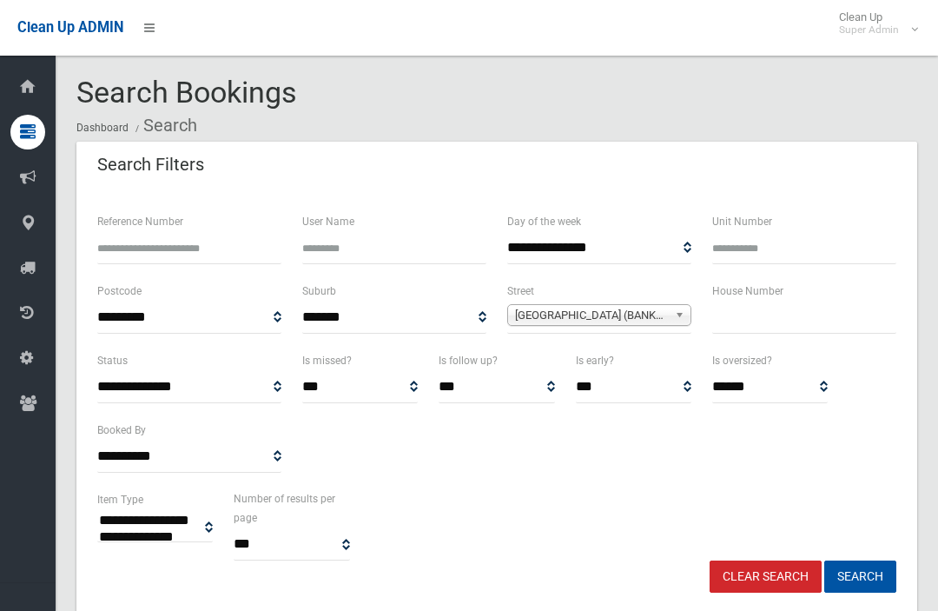
select select
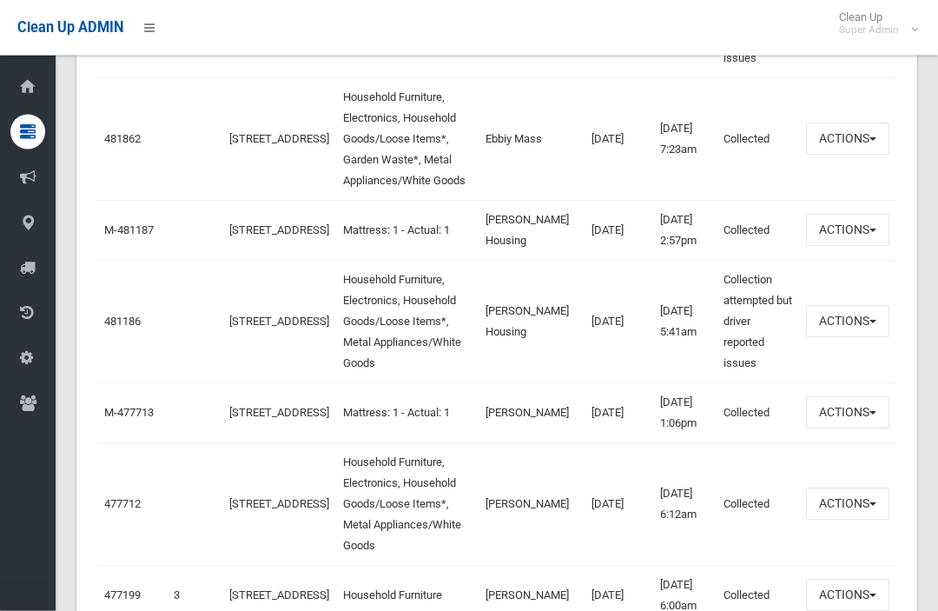
scroll to position [1443, 0]
click at [112, 327] on link "481186" at bounding box center [122, 320] width 36 height 13
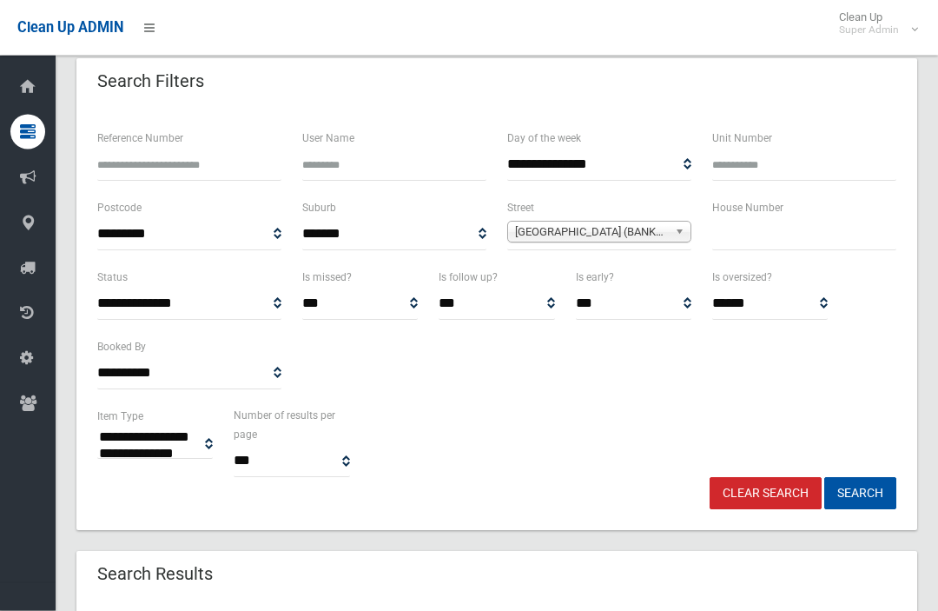
scroll to position [0, 0]
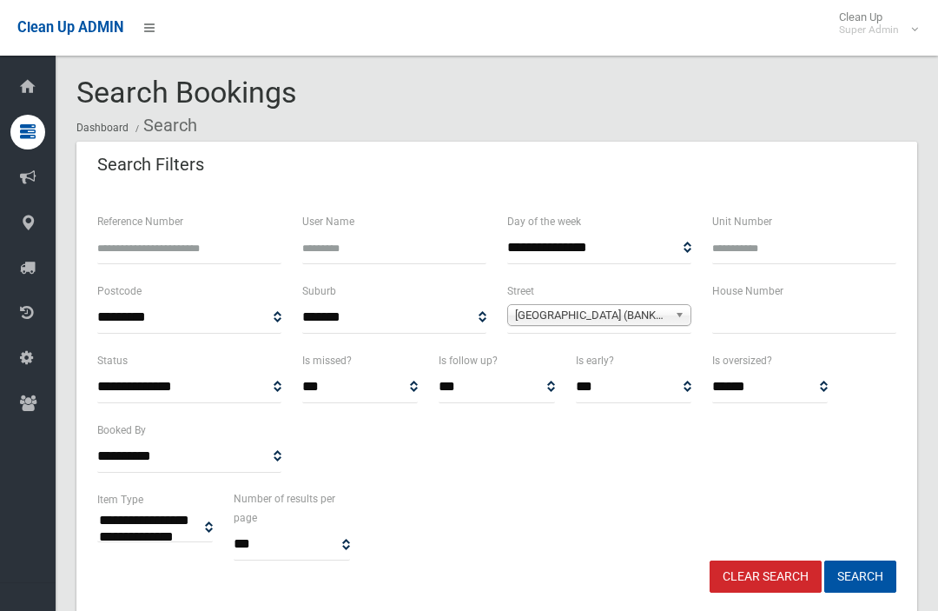
click at [838, 316] on input "text" at bounding box center [804, 317] width 184 height 32
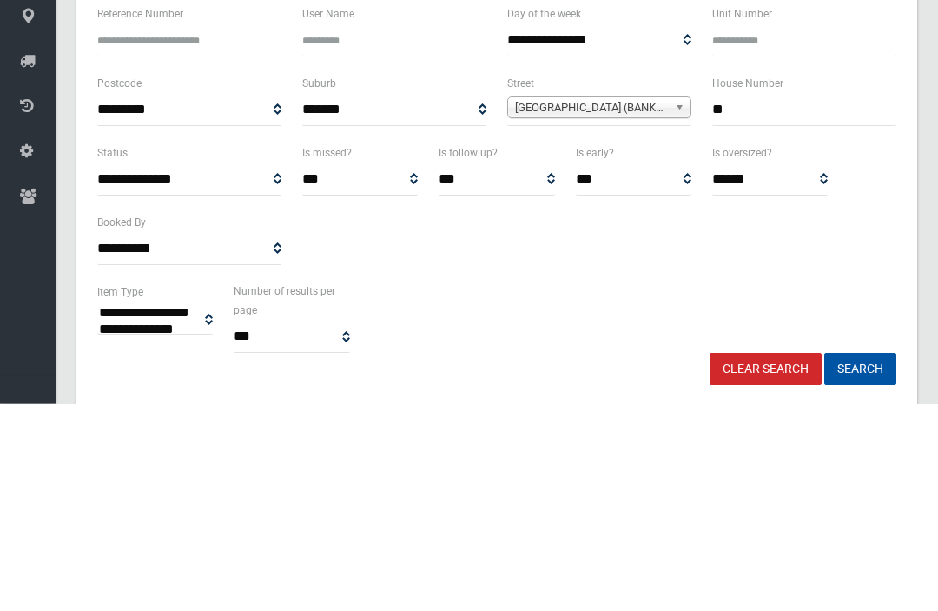
type input "**"
click at [860, 560] on button "Search" at bounding box center [860, 576] width 72 height 32
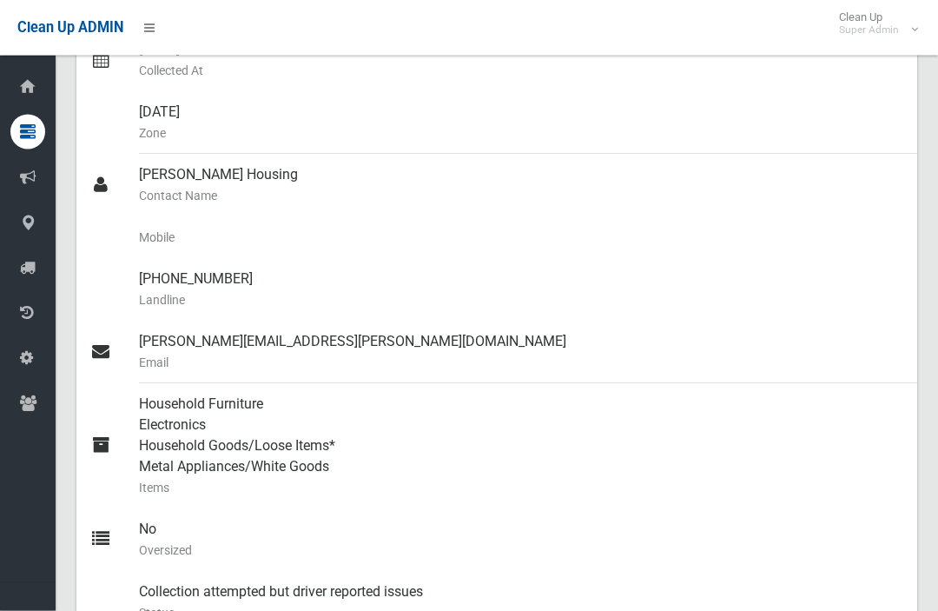
scroll to position [208, 0]
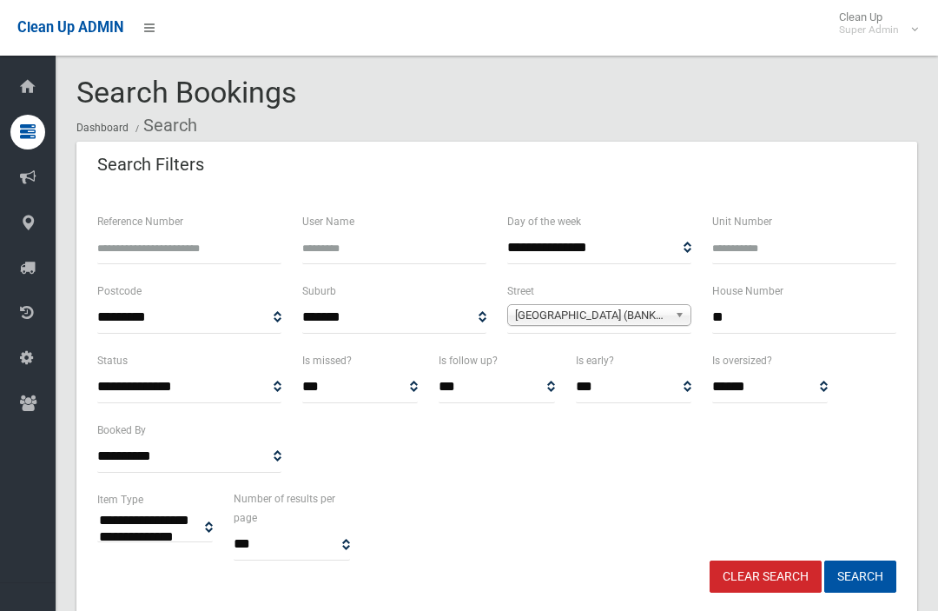
select select
click at [821, 325] on input "**" at bounding box center [804, 317] width 184 height 32
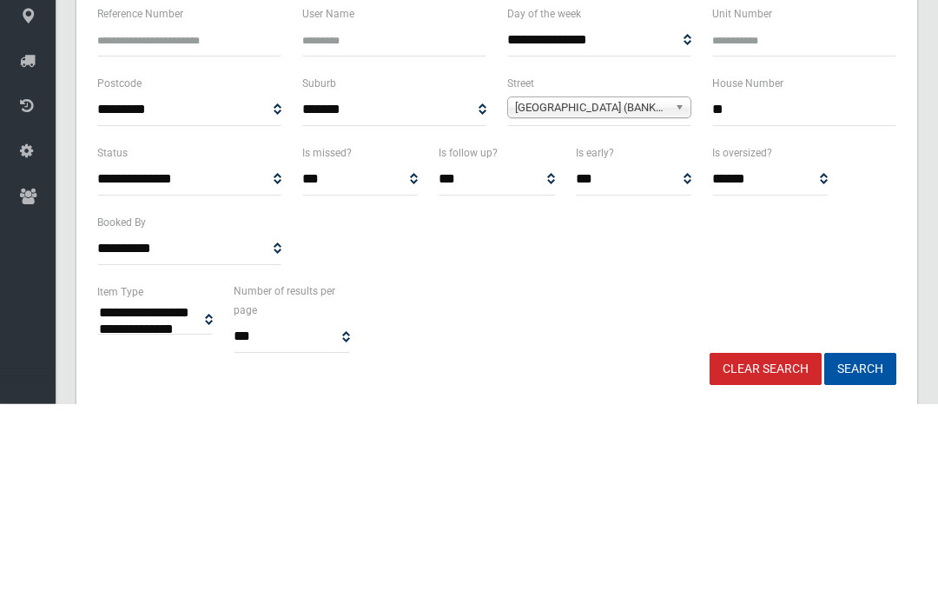
type input "*"
type input "**"
click at [659, 281] on div "**********" at bounding box center [599, 316] width 205 height 70
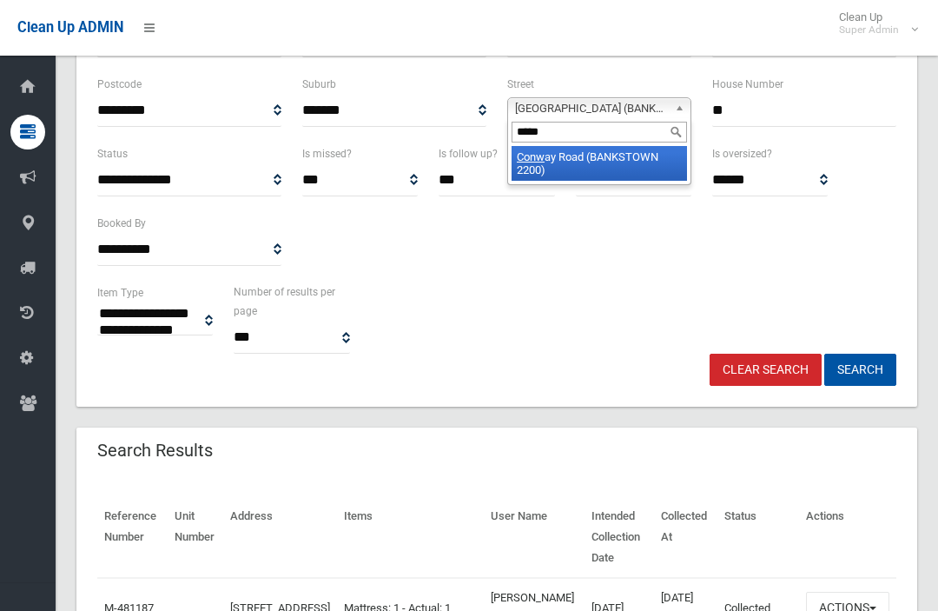
type input "******"
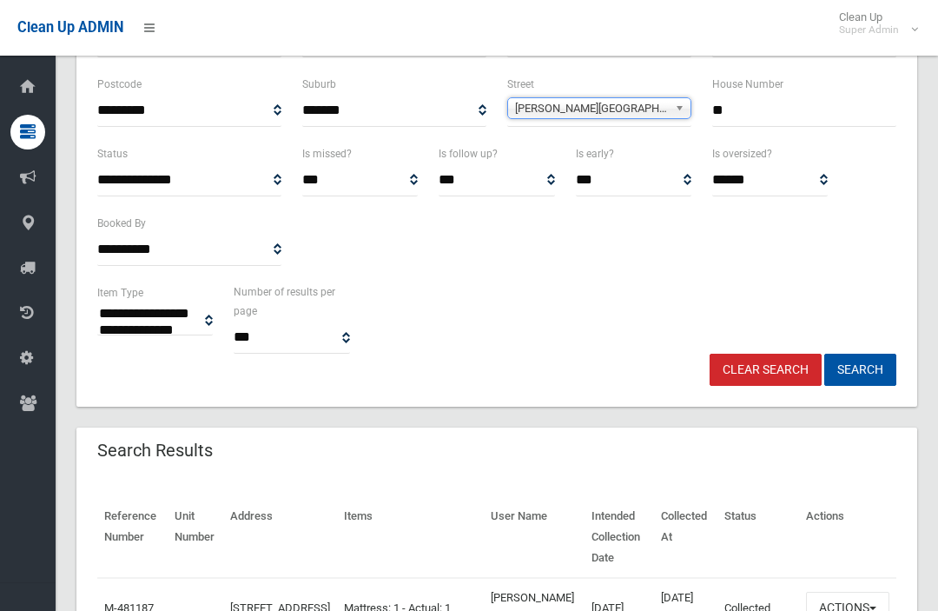
click at [860, 367] on button "Search" at bounding box center [860, 370] width 72 height 32
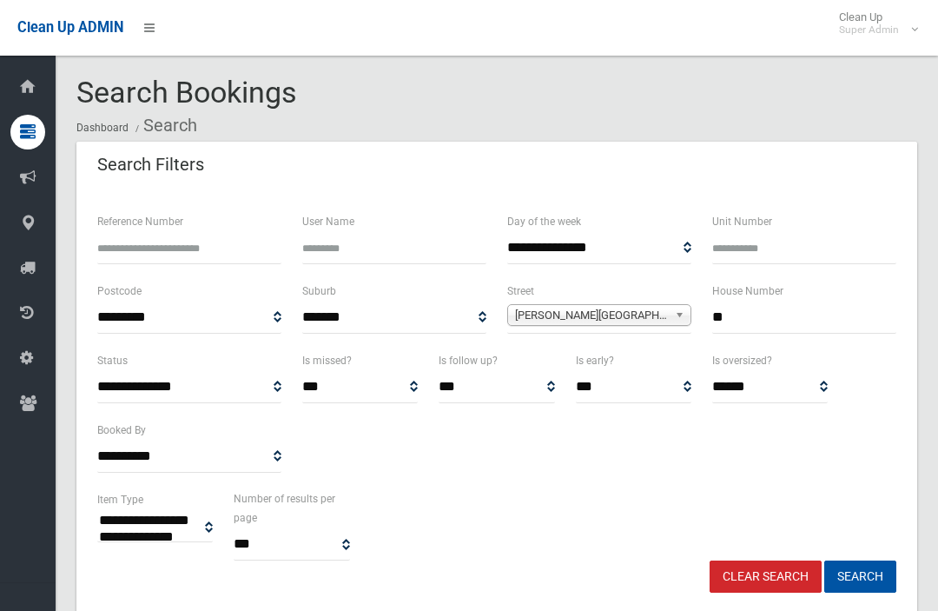
select select
click at [803, 317] on input "**" at bounding box center [804, 317] width 184 height 32
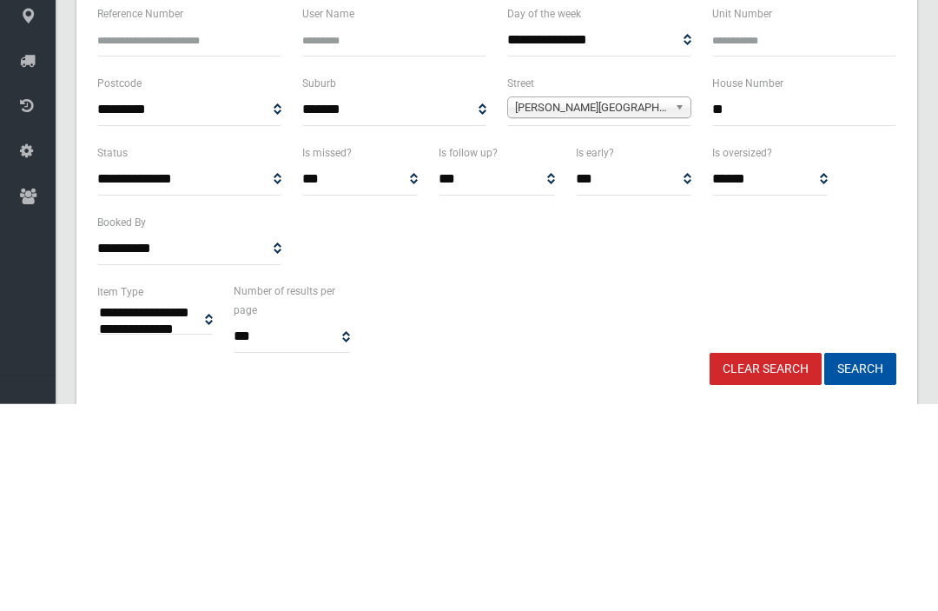
type input "*"
type input "**"
click at [860, 560] on button "Search" at bounding box center [860, 576] width 72 height 32
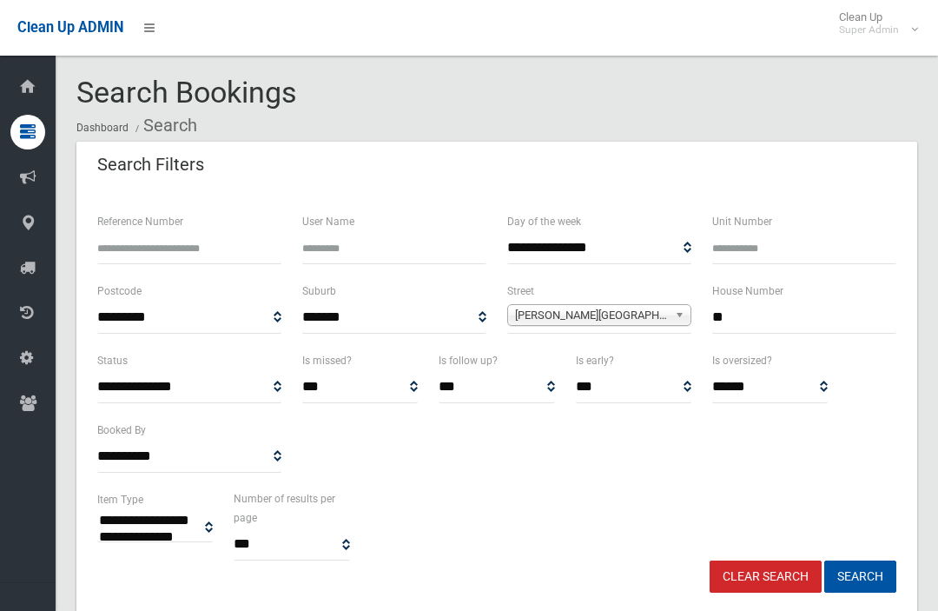
select select
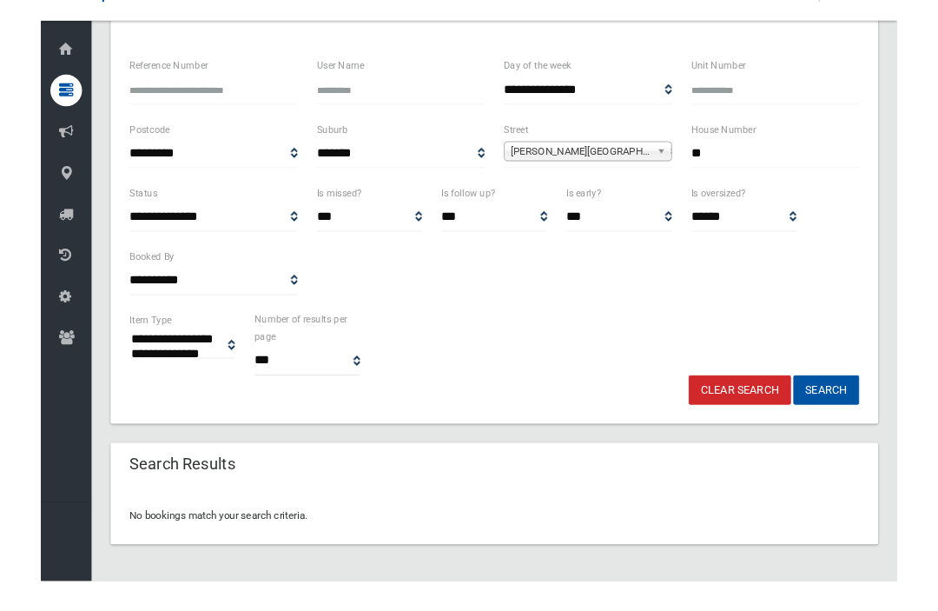
scroll to position [149, 0]
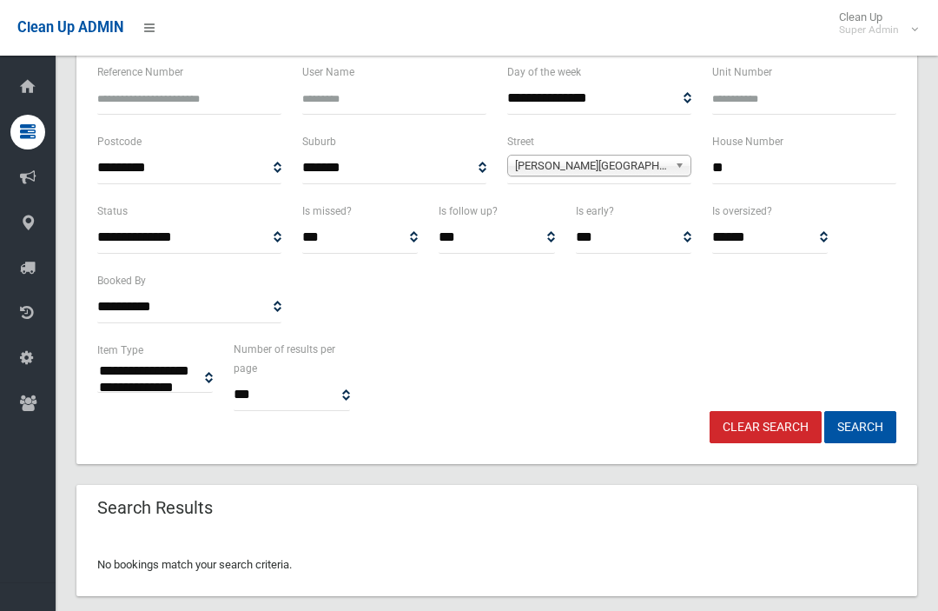
click at [830, 169] on input "**" at bounding box center [804, 168] width 184 height 32
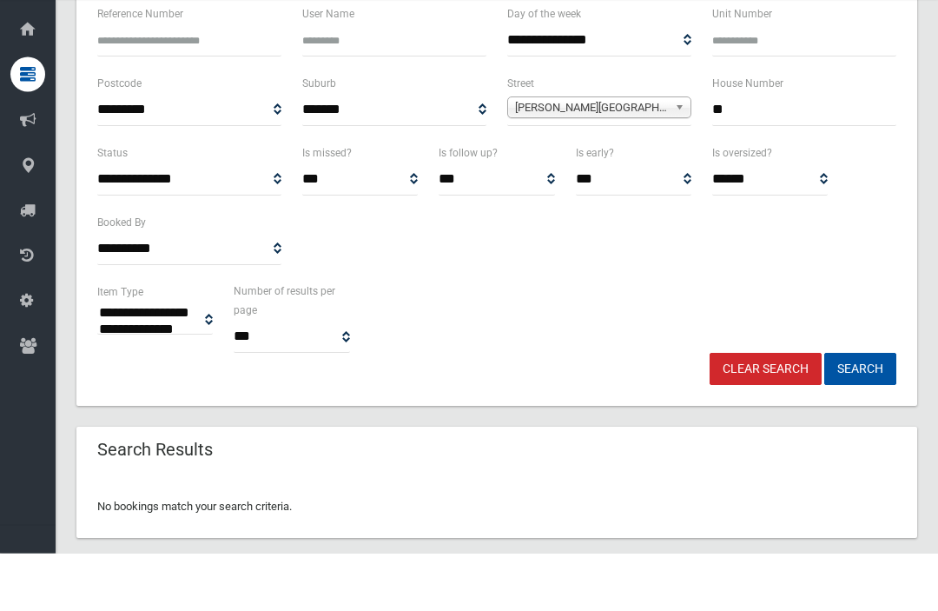
type input "*"
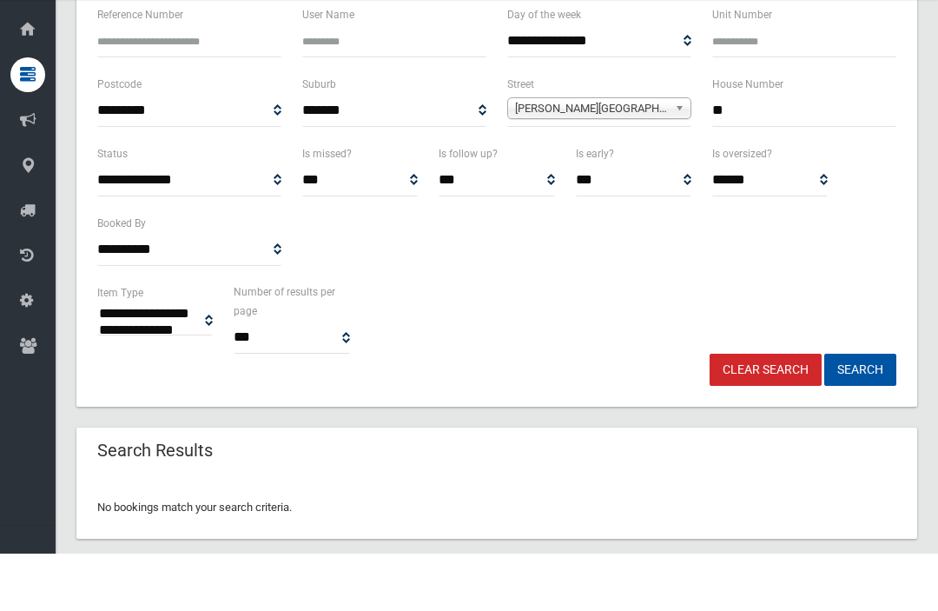
type input "**"
click at [860, 411] on button "Search" at bounding box center [860, 427] width 72 height 32
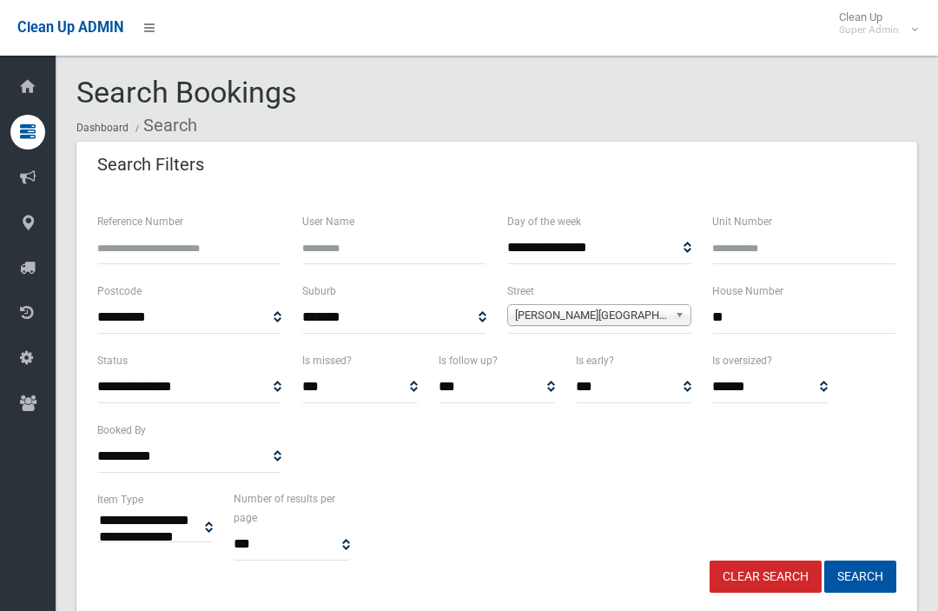
select select
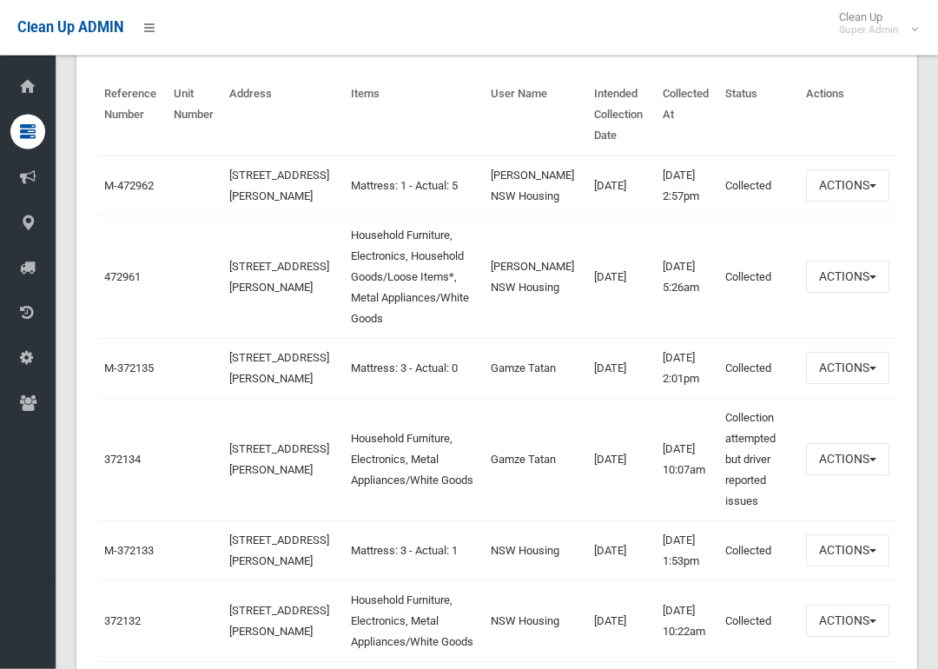
scroll to position [634, 0]
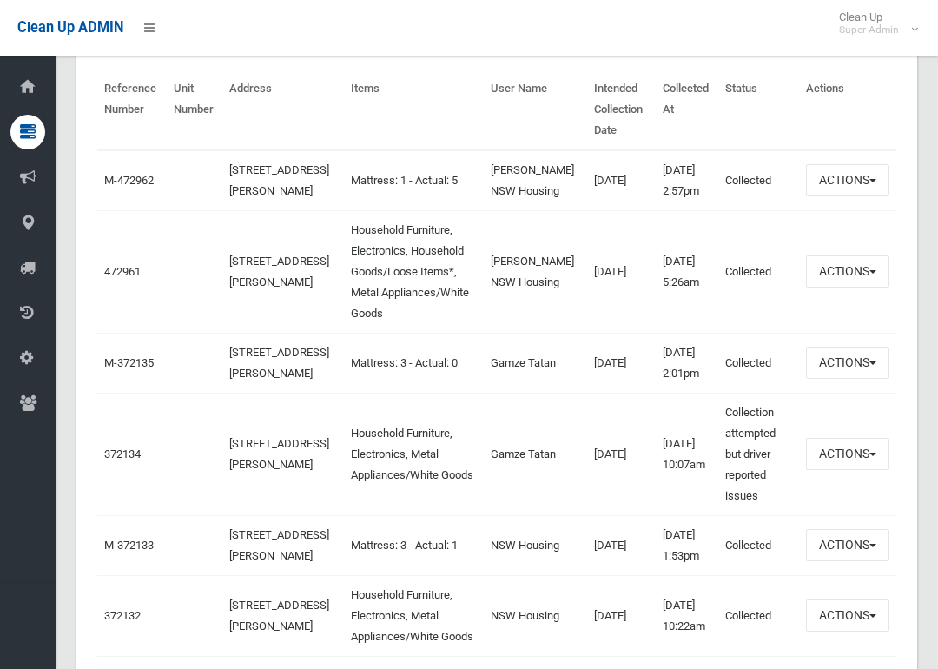
click at [121, 278] on link "472961" at bounding box center [122, 271] width 36 height 13
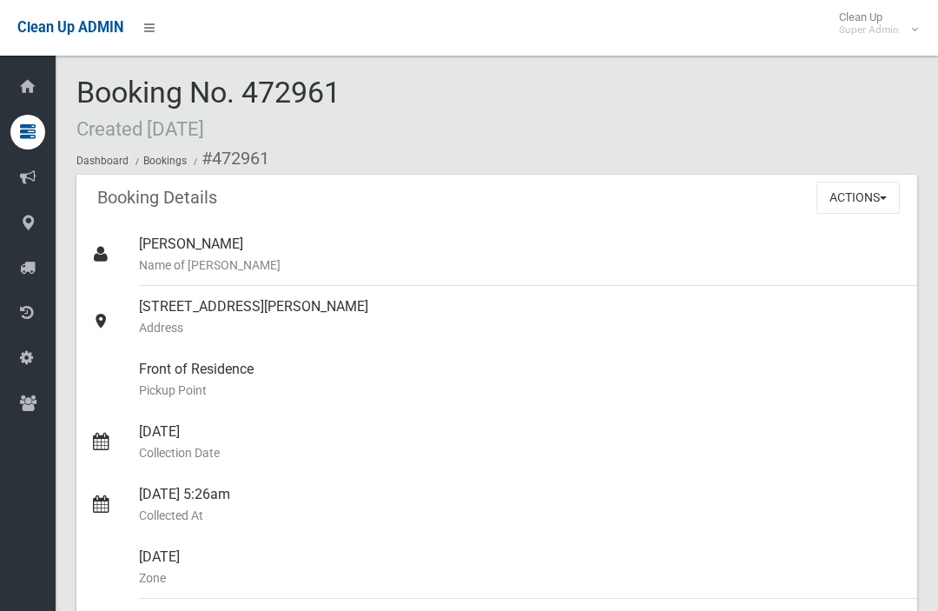
click at [887, 205] on button "Actions" at bounding box center [858, 198] width 83 height 32
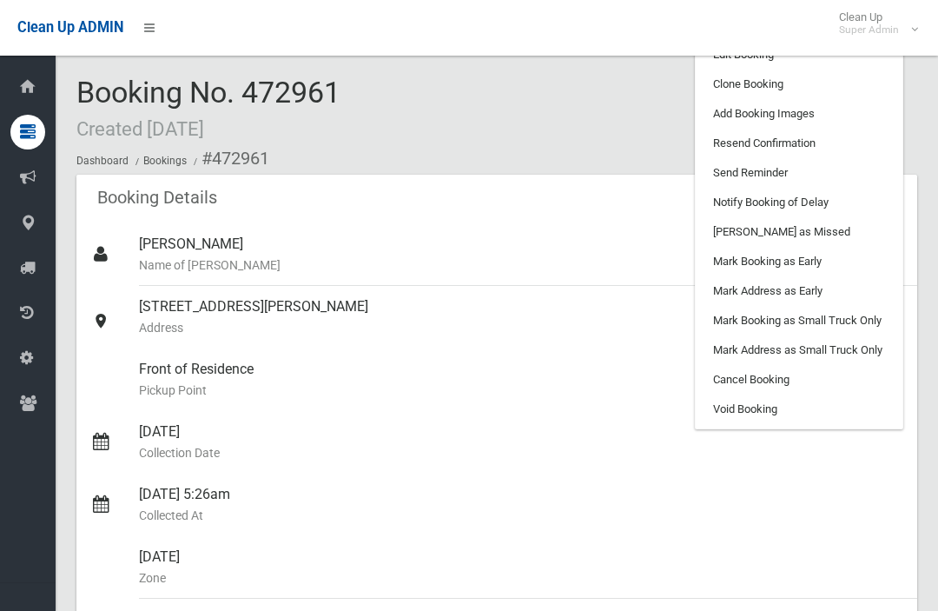
click at [837, 91] on link "Clone Booking" at bounding box center [799, 85] width 207 height 30
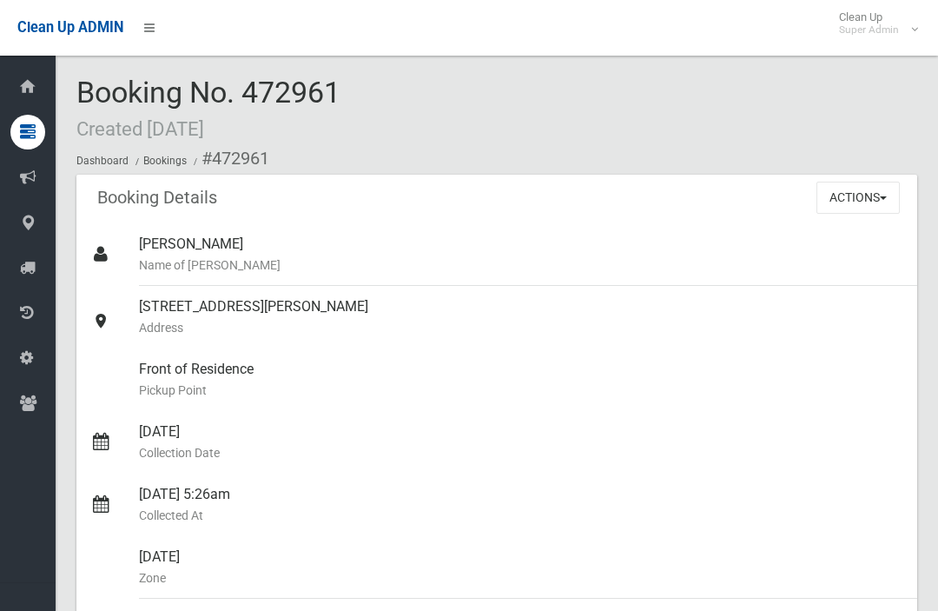
click at [870, 209] on button "Actions" at bounding box center [858, 198] width 83 height 32
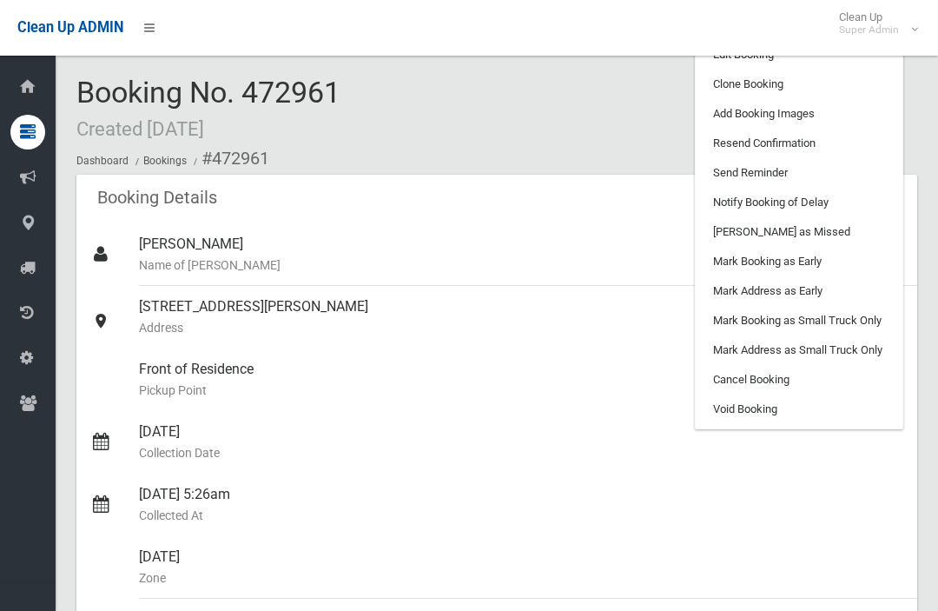
click at [848, 78] on link "Clone Booking" at bounding box center [799, 85] width 207 height 30
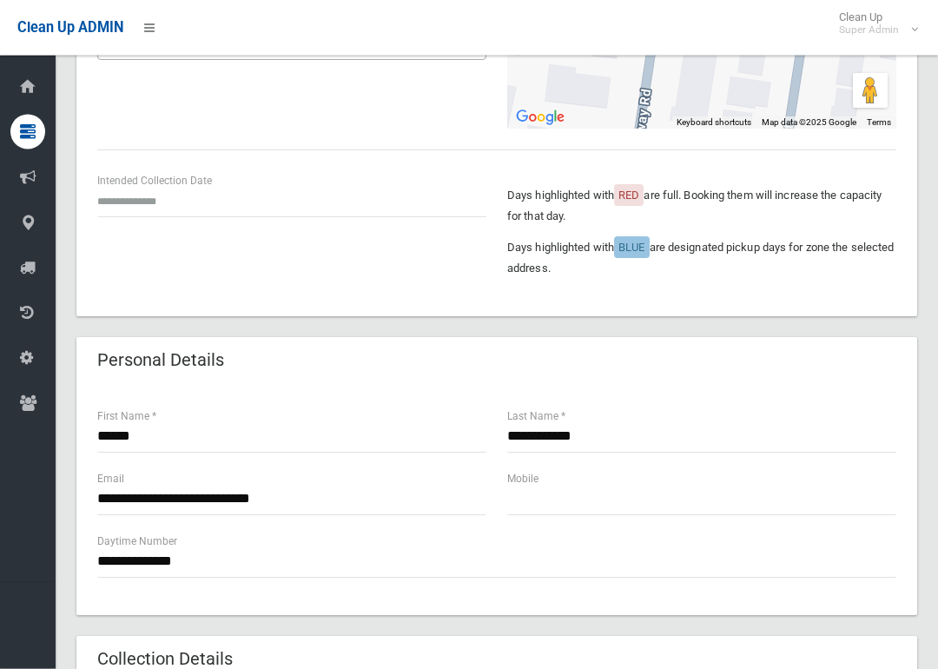
scroll to position [343, 0]
click at [110, 197] on input "text" at bounding box center [291, 201] width 389 height 32
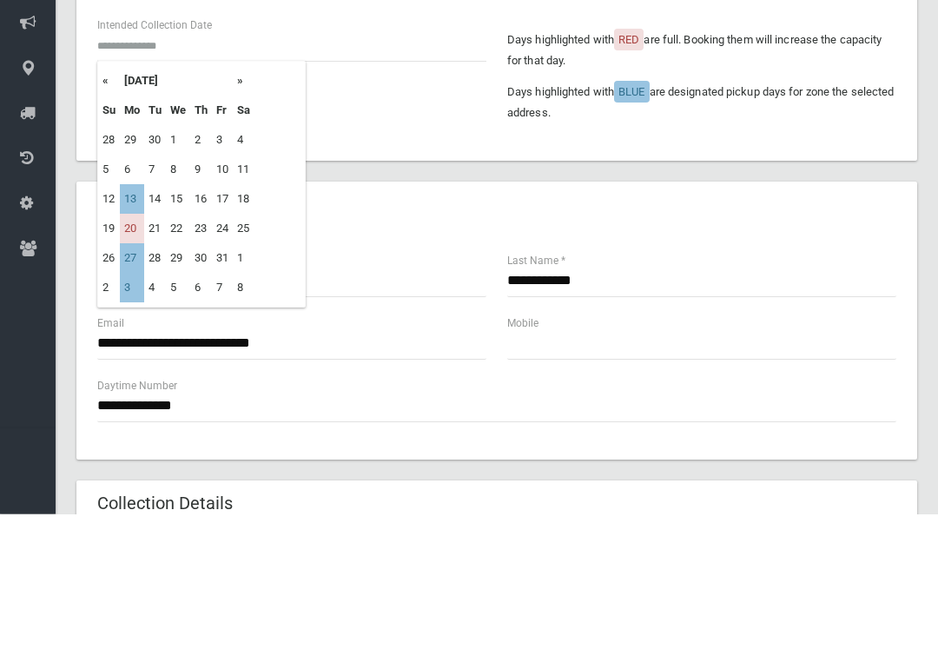
click at [139, 340] on td "13" at bounding box center [132, 355] width 24 height 30
type input "**********"
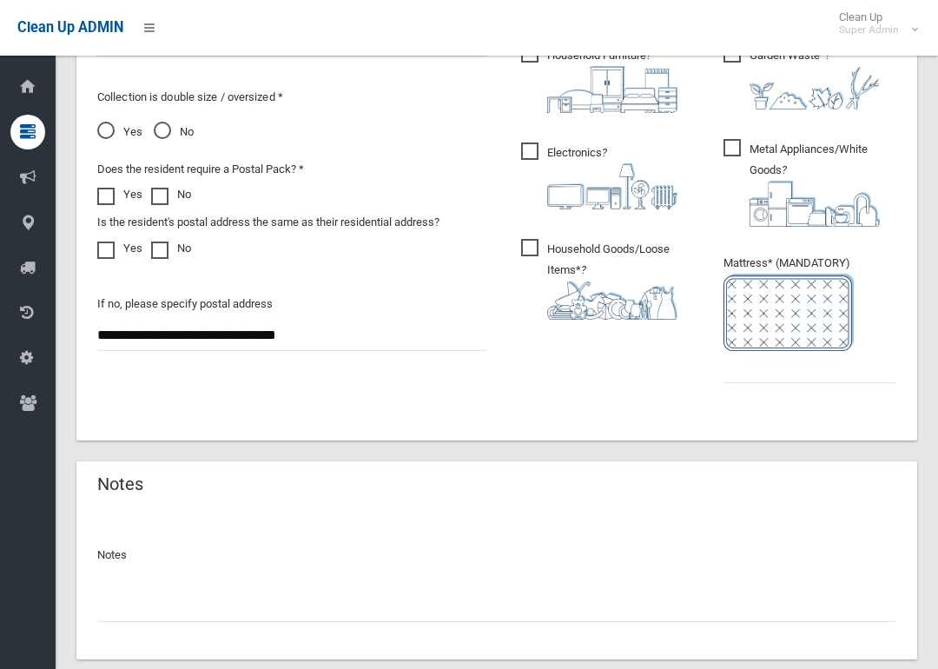
scroll to position [1049, 0]
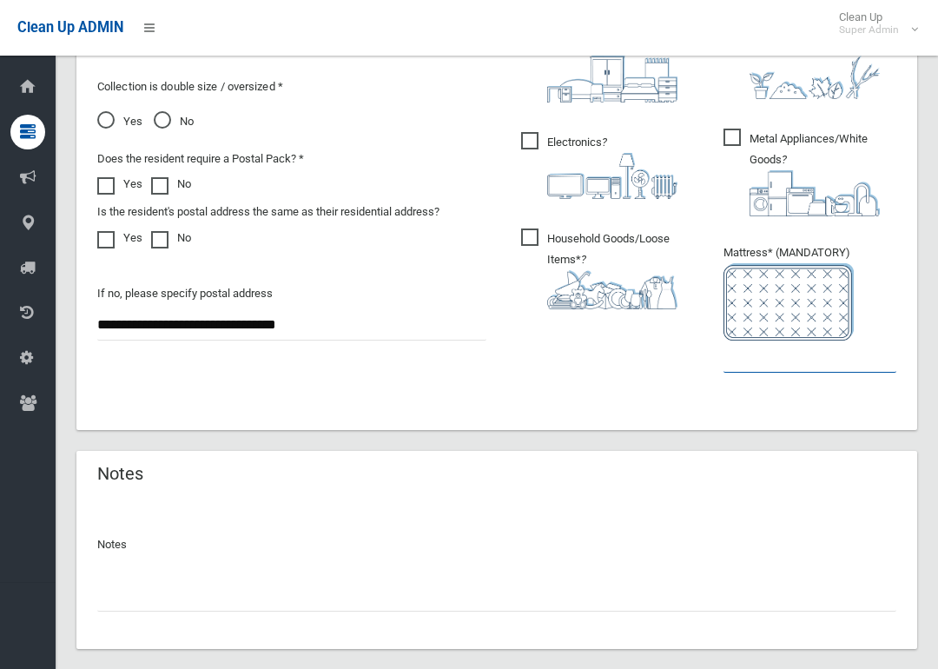
click at [839, 356] on input "text" at bounding box center [810, 357] width 173 height 32
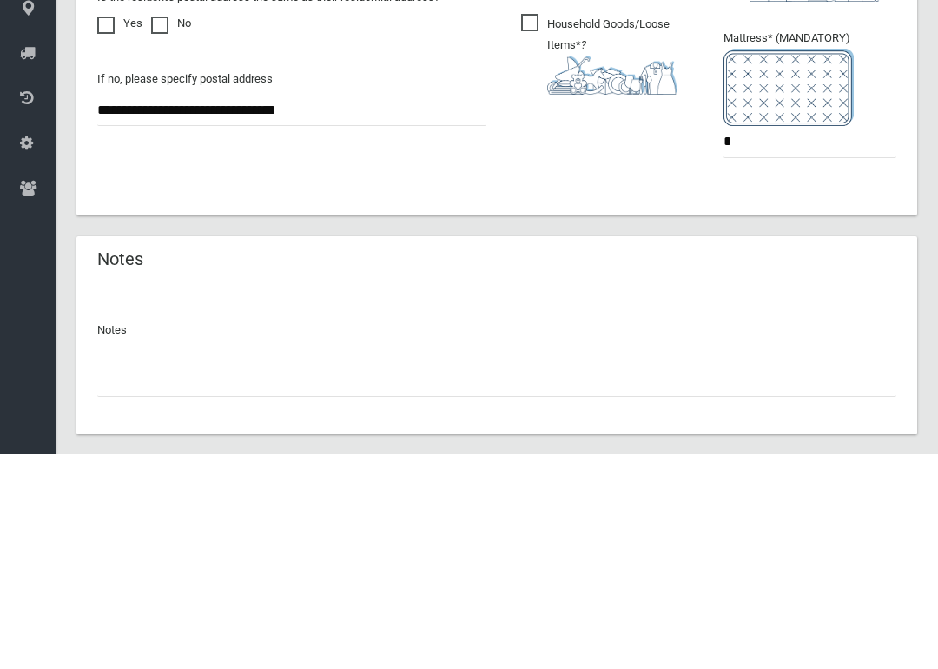
scroll to position [1141, 0]
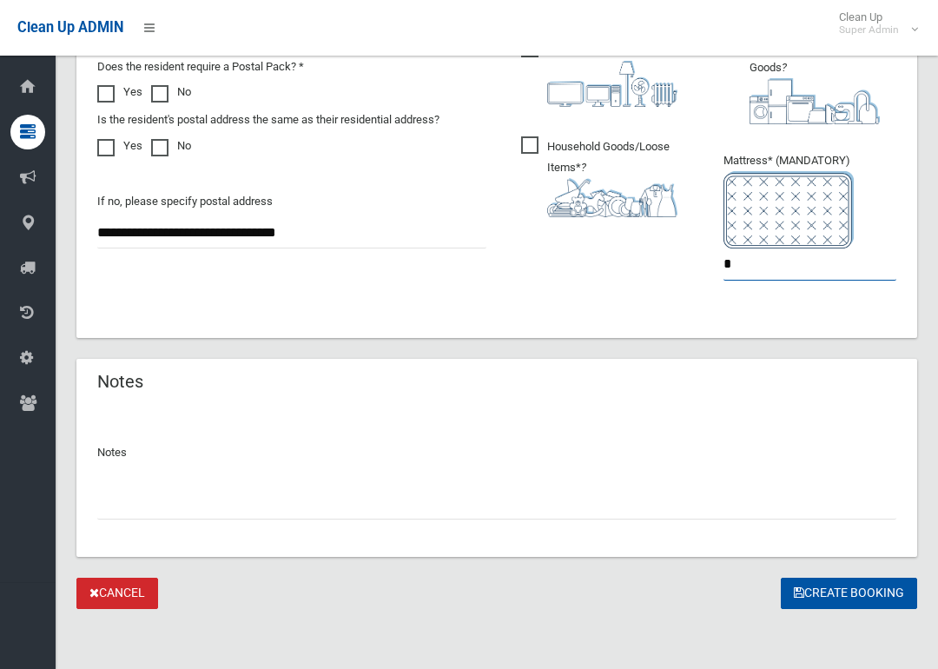
type input "*"
click at [821, 584] on button "Create Booking" at bounding box center [849, 594] width 136 height 32
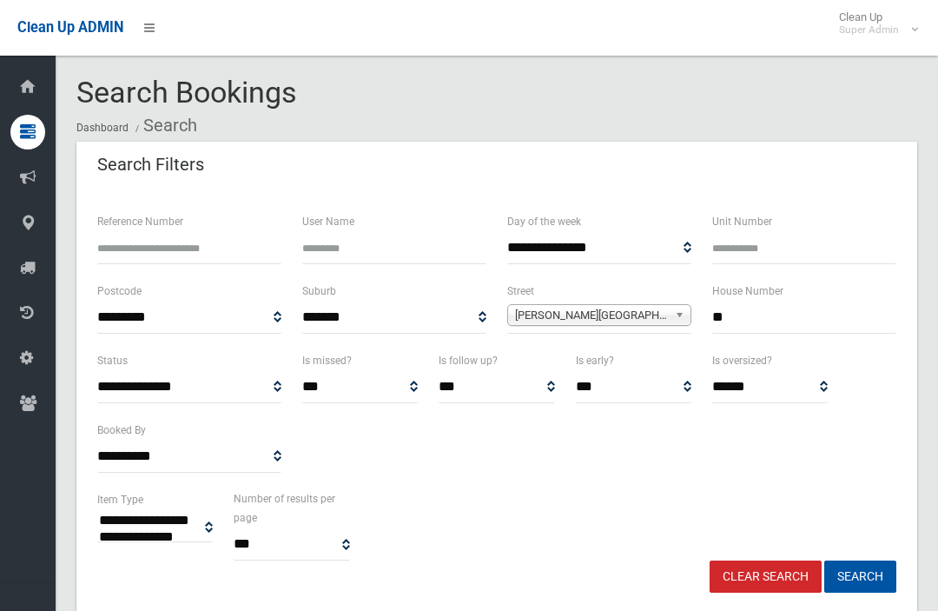
select select
click at [820, 321] on input "**" at bounding box center [804, 317] width 184 height 32
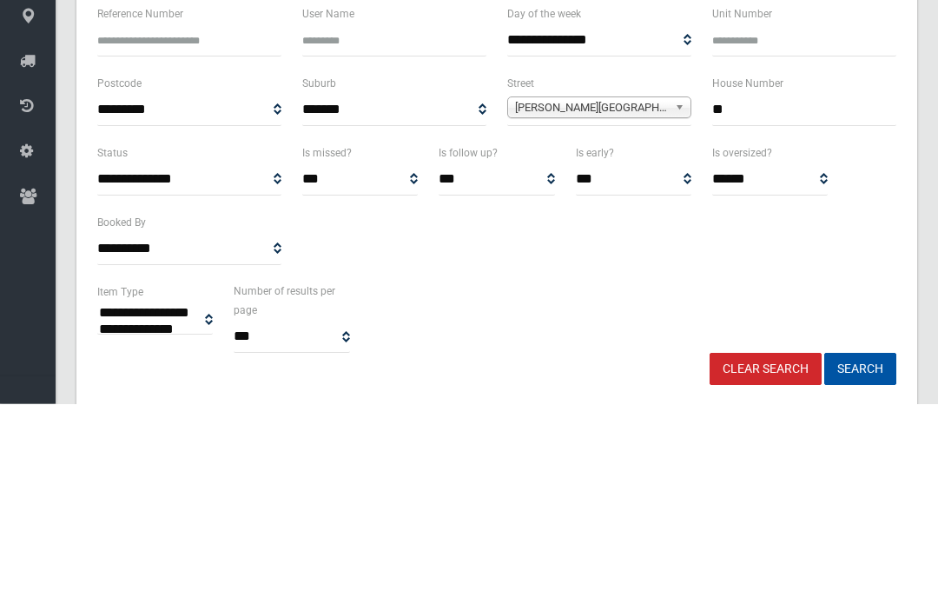
type input "*"
type input "**"
click at [652, 281] on div "**********" at bounding box center [599, 316] width 205 height 70
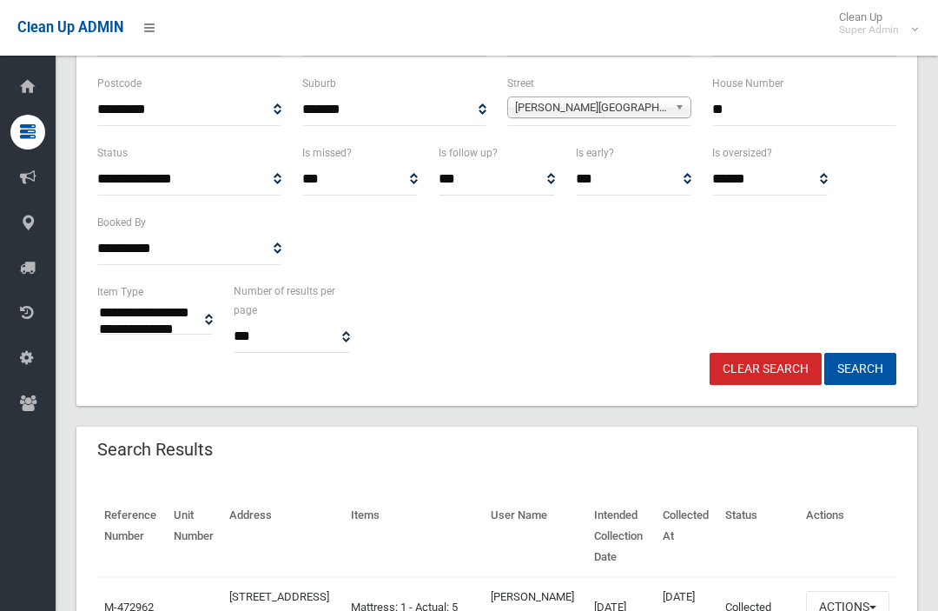
click at [658, 116] on div "Conway Road (BANKSTOWN 2200)" at bounding box center [599, 107] width 184 height 22
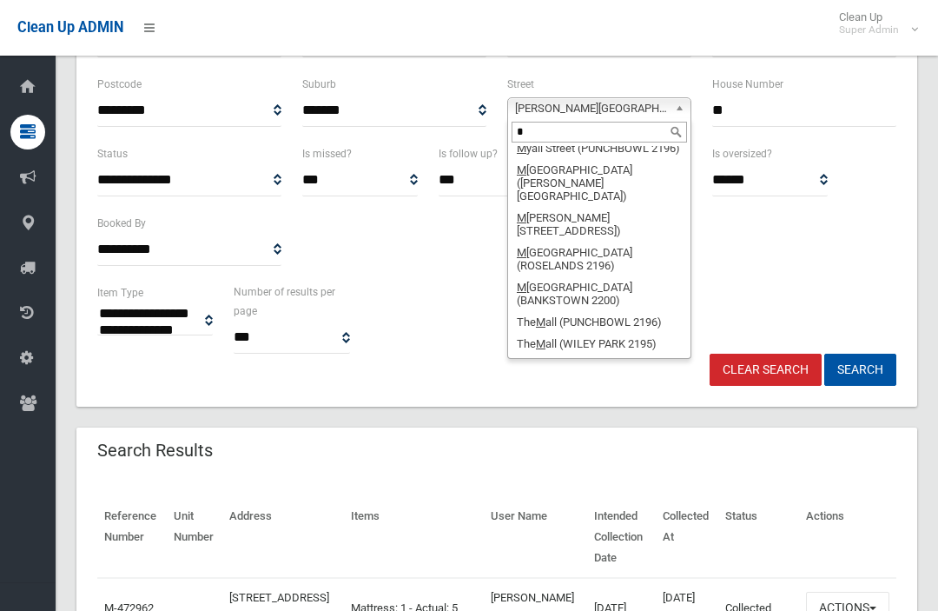
scroll to position [0, 0]
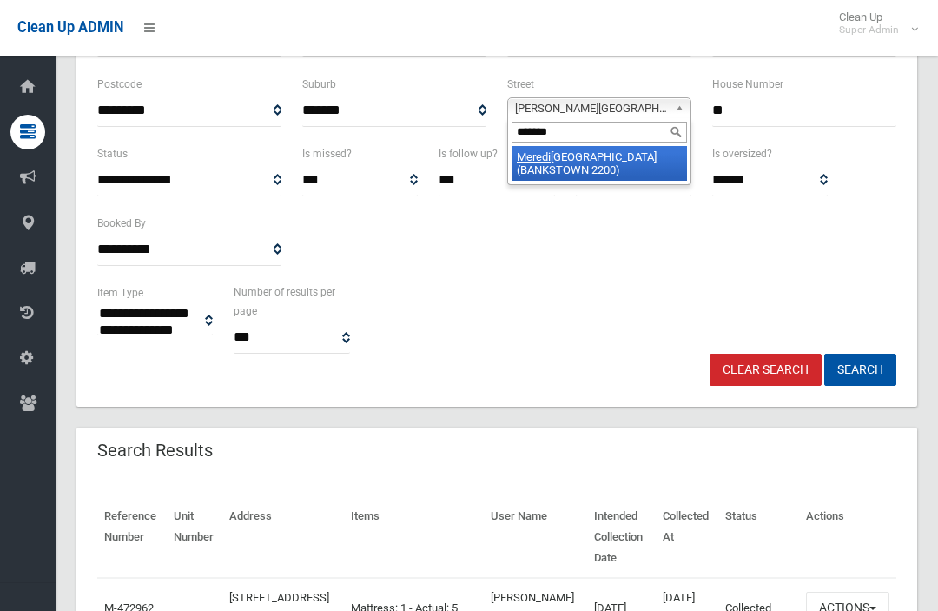
type input "********"
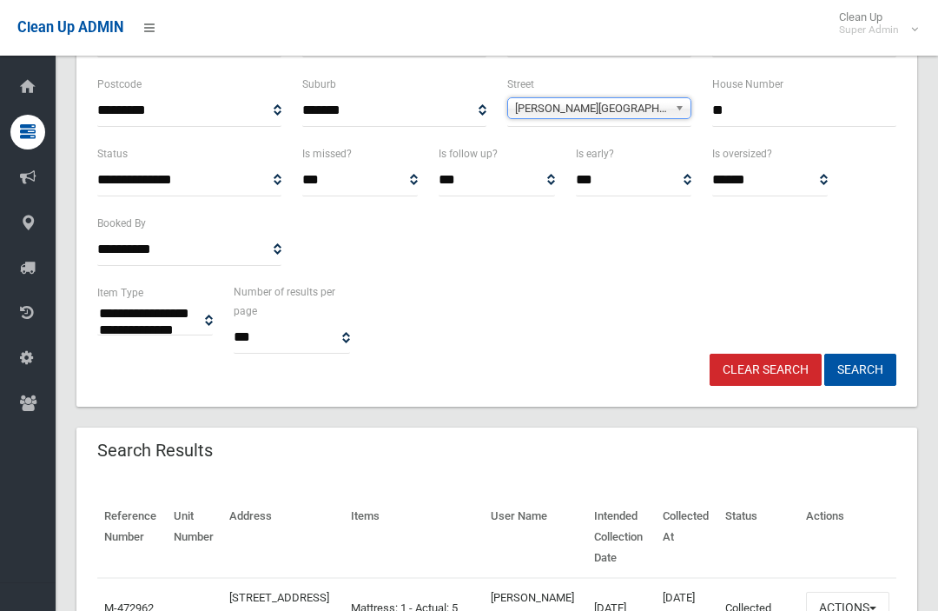
click at [860, 367] on button "Search" at bounding box center [860, 370] width 72 height 32
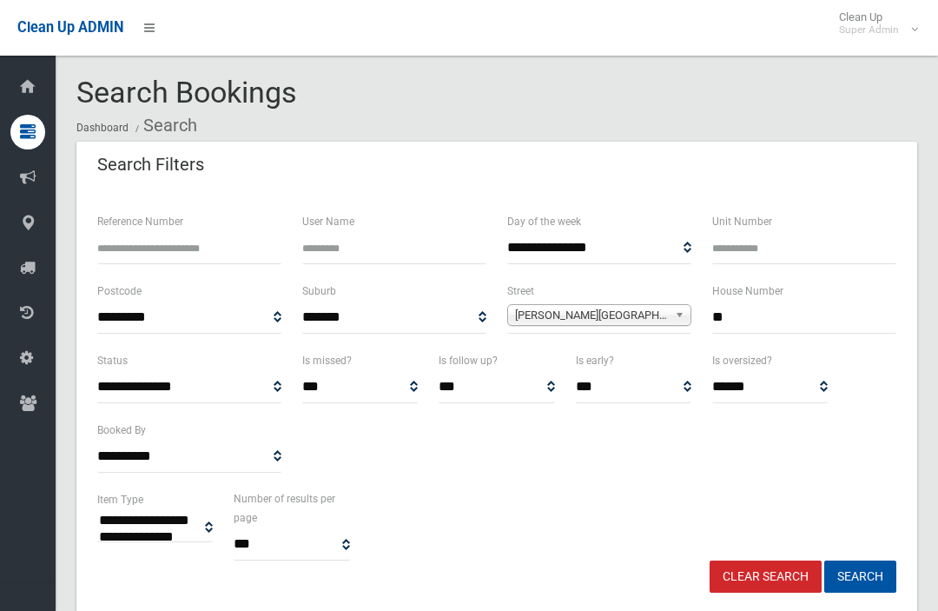
select select
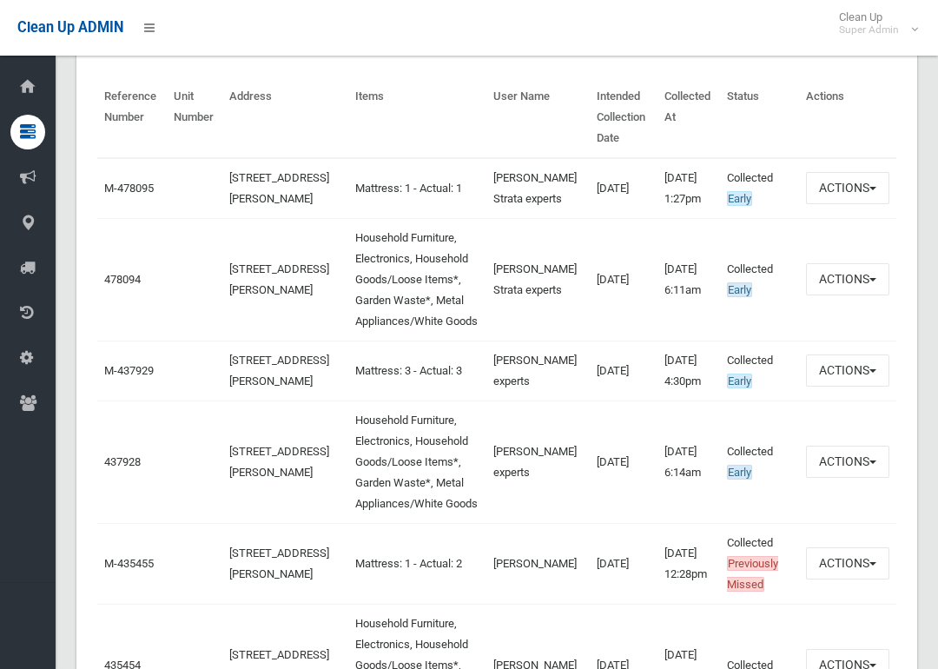
scroll to position [626, 0]
click at [114, 287] on link "478094" at bounding box center [122, 280] width 36 height 13
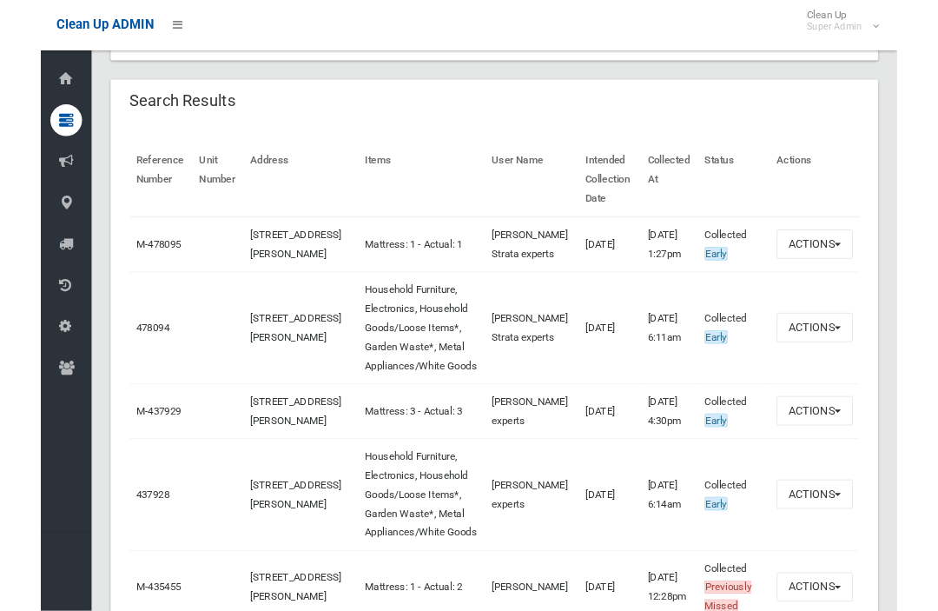
scroll to position [558, 0]
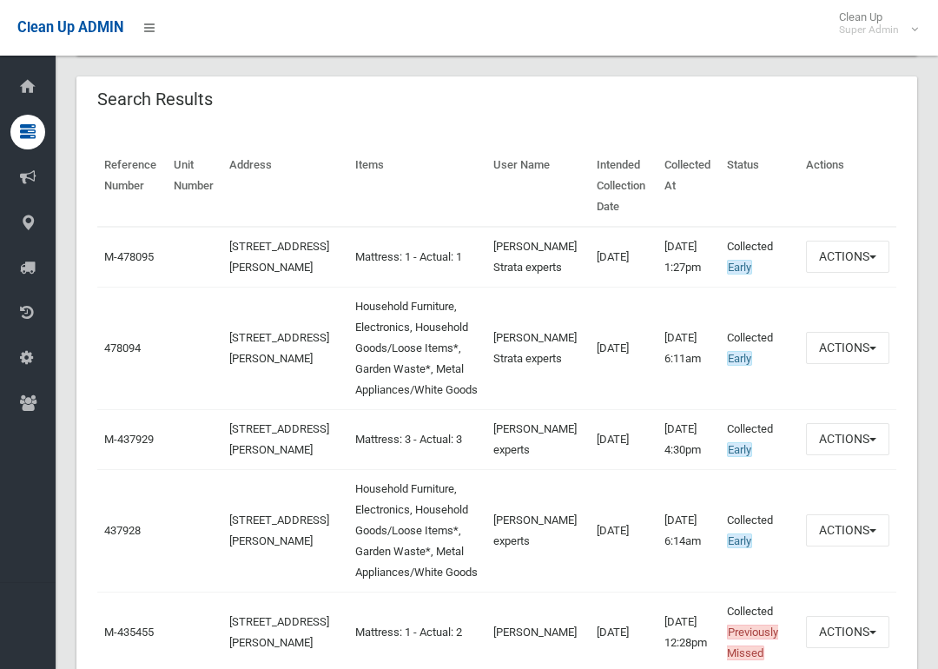
click at [113, 354] on link "478094" at bounding box center [122, 347] width 36 height 13
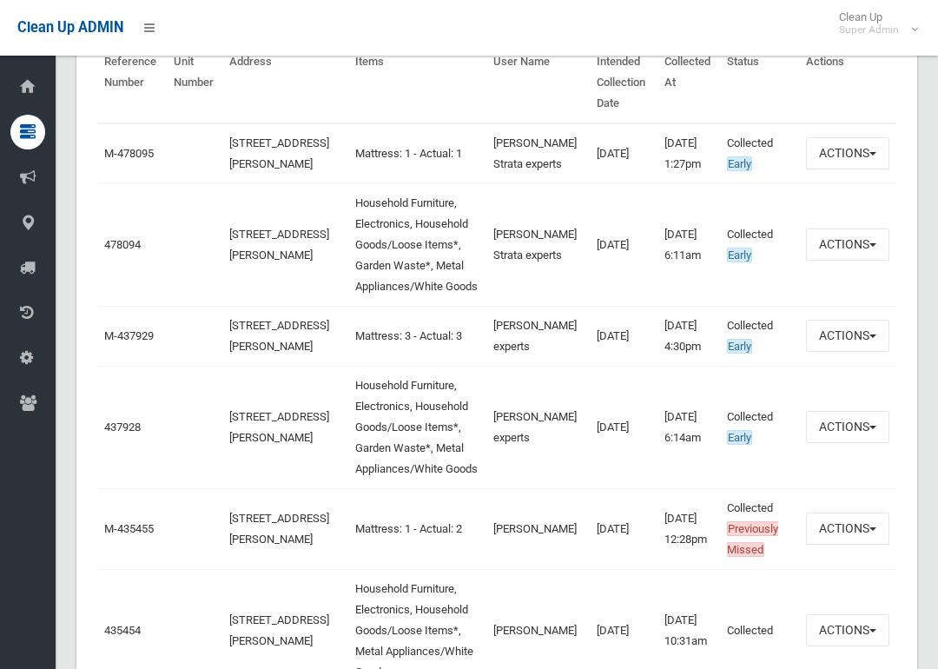
scroll to position [660, 0]
click at [108, 249] on link "478094" at bounding box center [122, 245] width 36 height 13
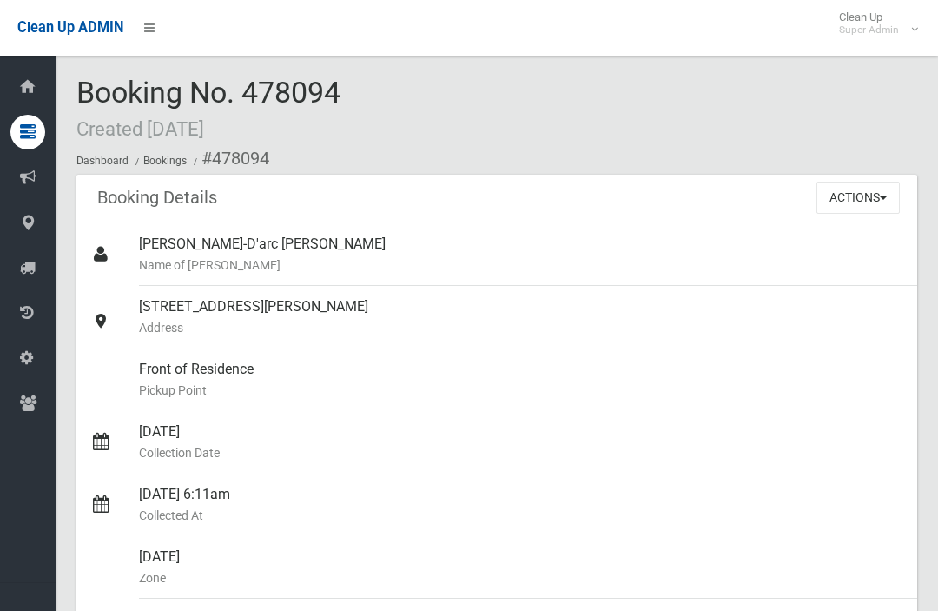
click at [847, 194] on button "Actions" at bounding box center [858, 198] width 83 height 32
click at [821, 205] on button "Actions" at bounding box center [858, 198] width 83 height 32
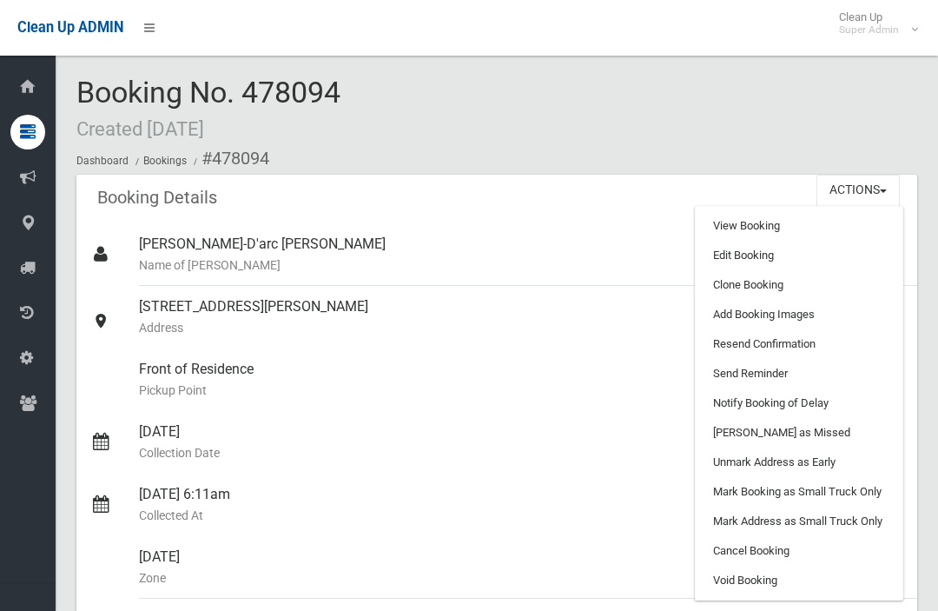
click at [712, 272] on link "Clone Booking" at bounding box center [799, 285] width 207 height 30
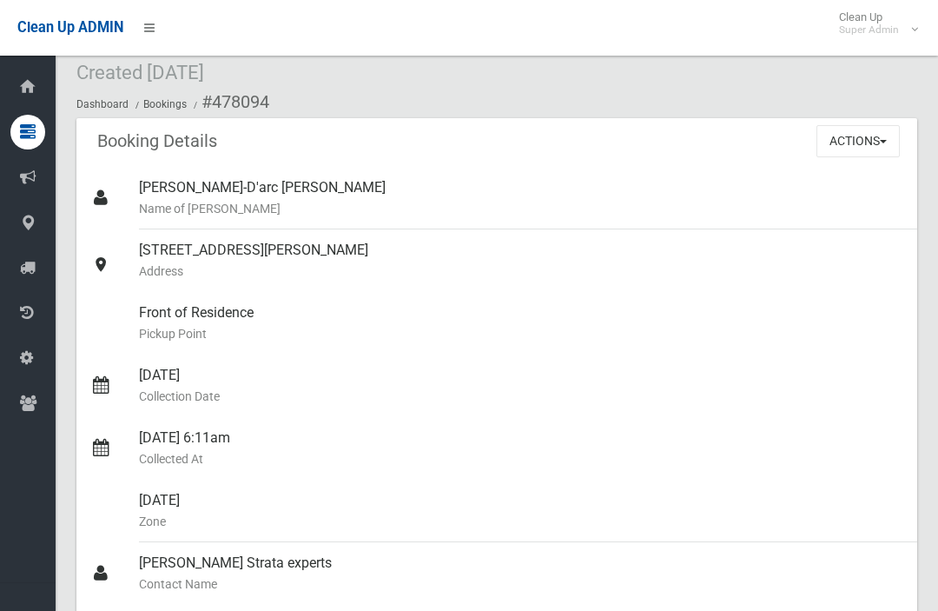
scroll to position [56, 0]
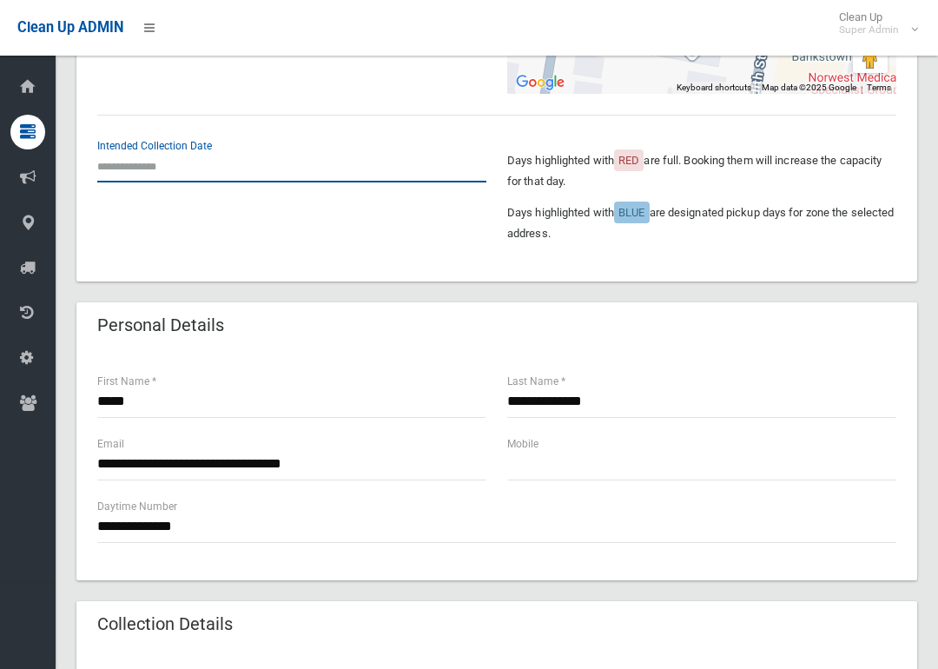
click at [116, 172] on input "text" at bounding box center [291, 166] width 389 height 32
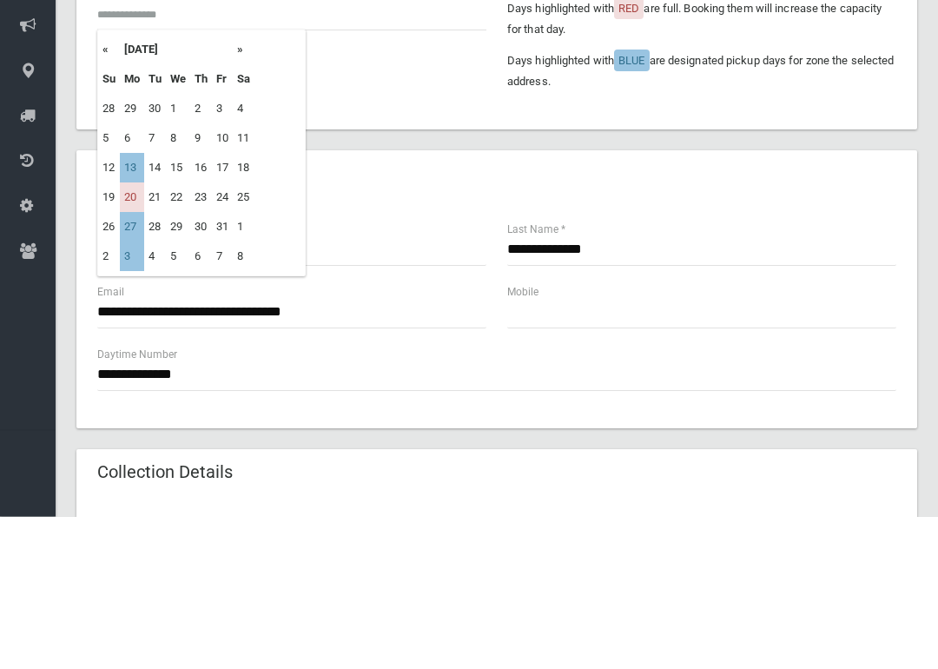
click at [122, 365] on td "27" at bounding box center [132, 380] width 24 height 30
type input "**********"
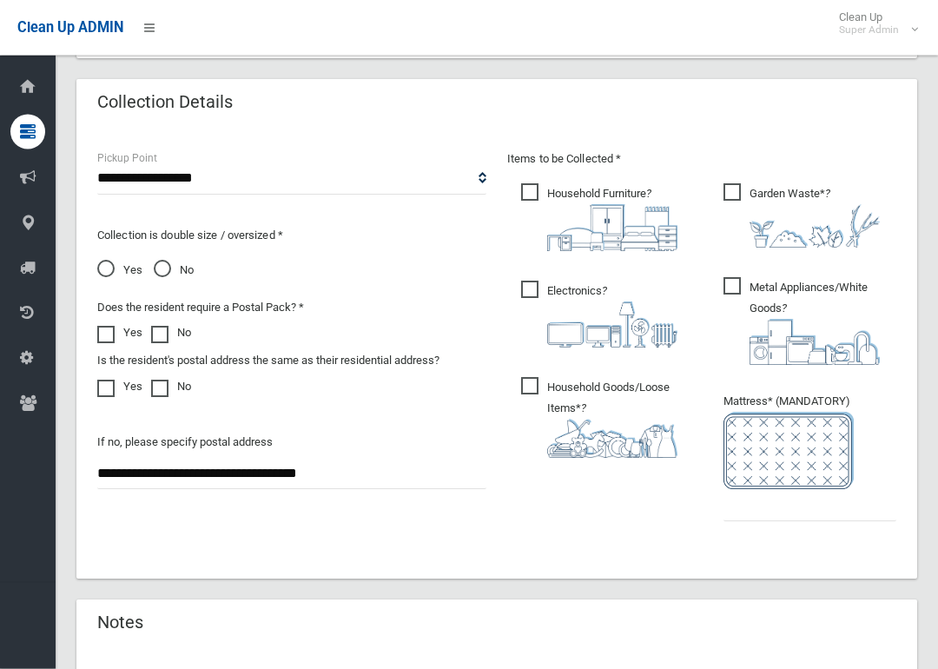
scroll to position [1049, 0]
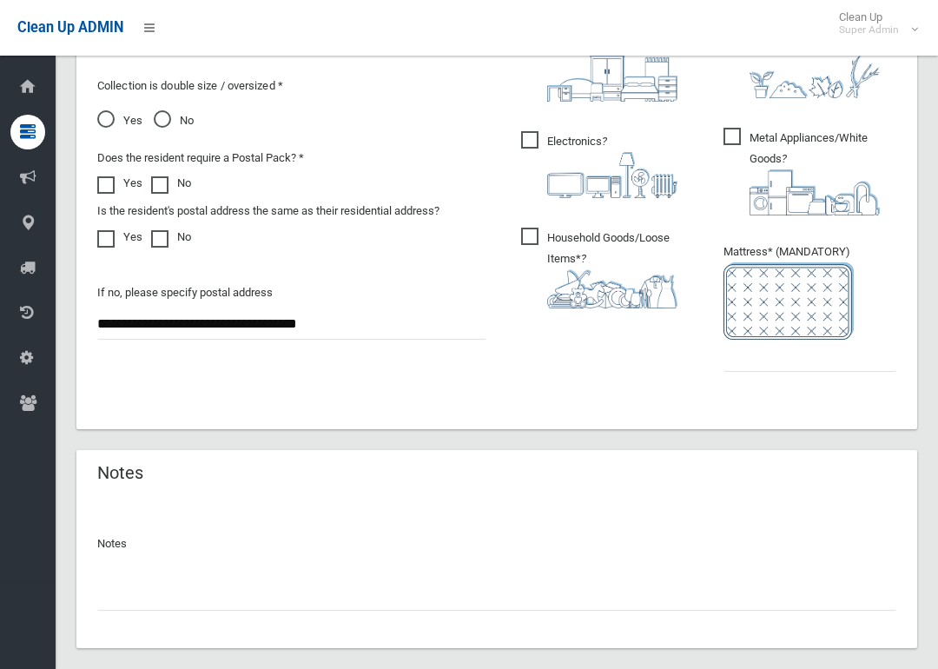
click at [815, 386] on ul "Garden Waste* ?" at bounding box center [803, 213] width 187 height 367
click at [843, 354] on input "text" at bounding box center [810, 356] width 173 height 32
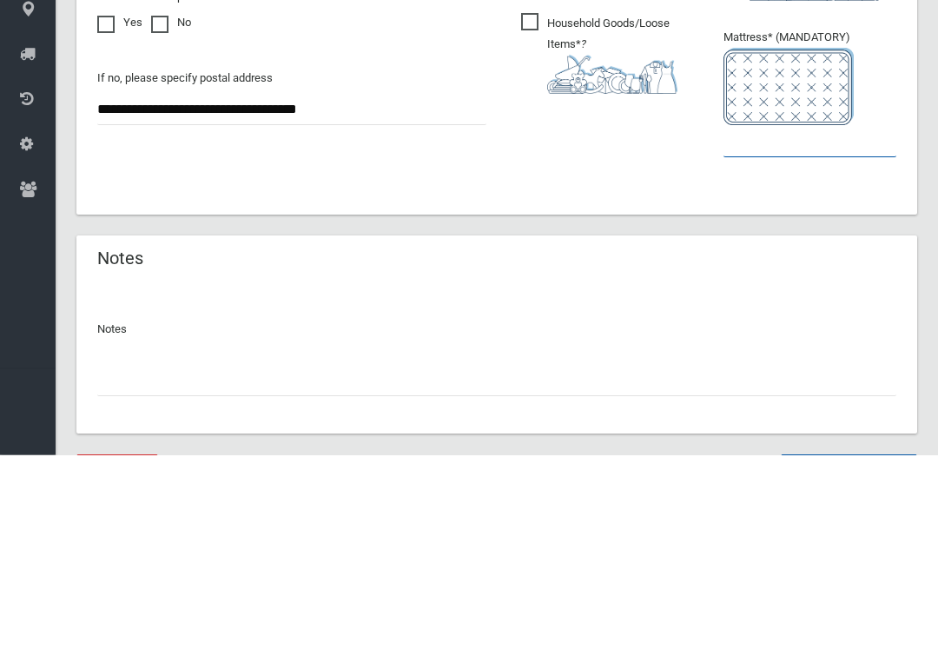
type input "*"
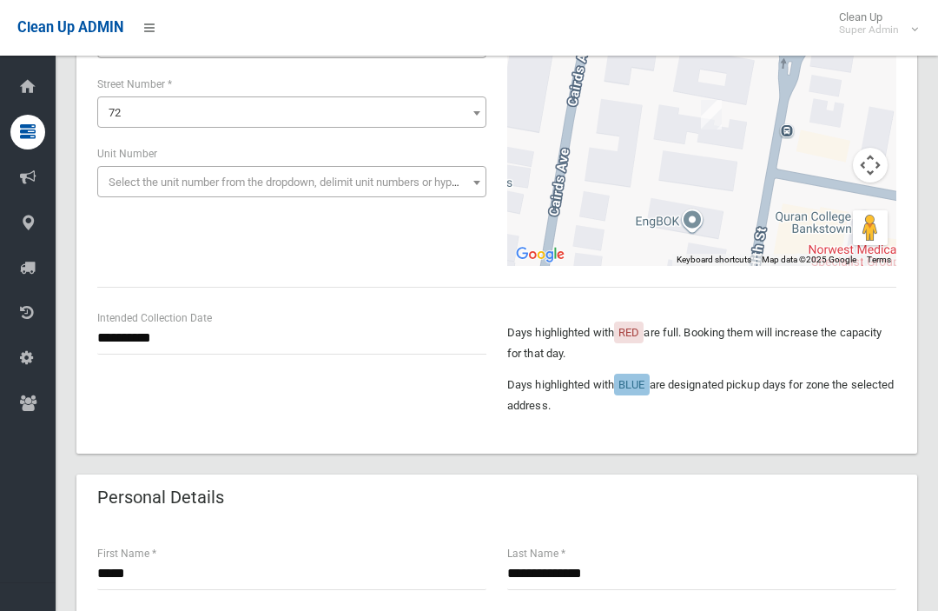
scroll to position [155, 0]
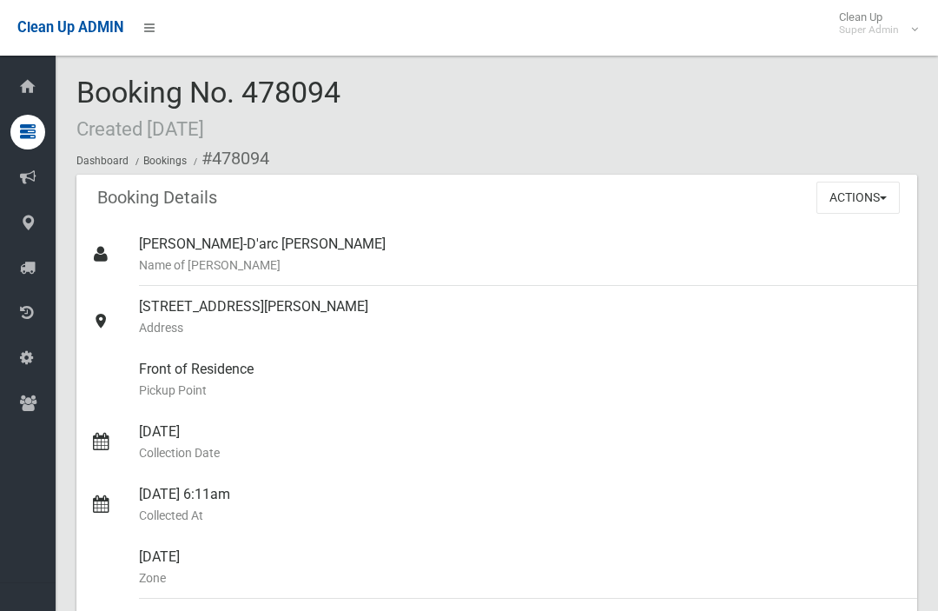
click at [820, 176] on div "Actions View Booking Edit Booking Clone Booking Add Booking Images Resend Confi…" at bounding box center [867, 197] width 101 height 45
click at [870, 205] on button "Actions" at bounding box center [858, 198] width 83 height 32
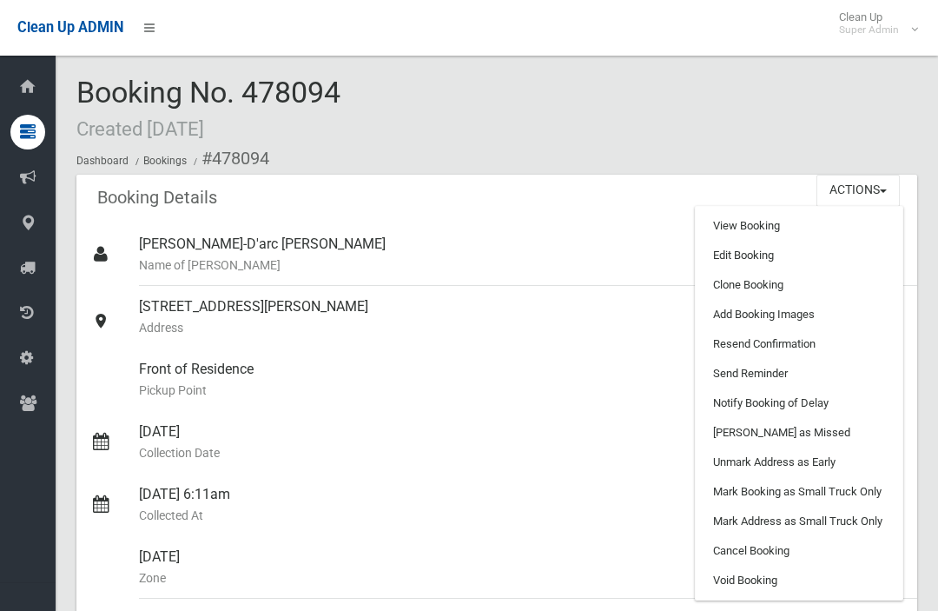
click at [716, 285] on link "Clone Booking" at bounding box center [799, 285] width 207 height 30
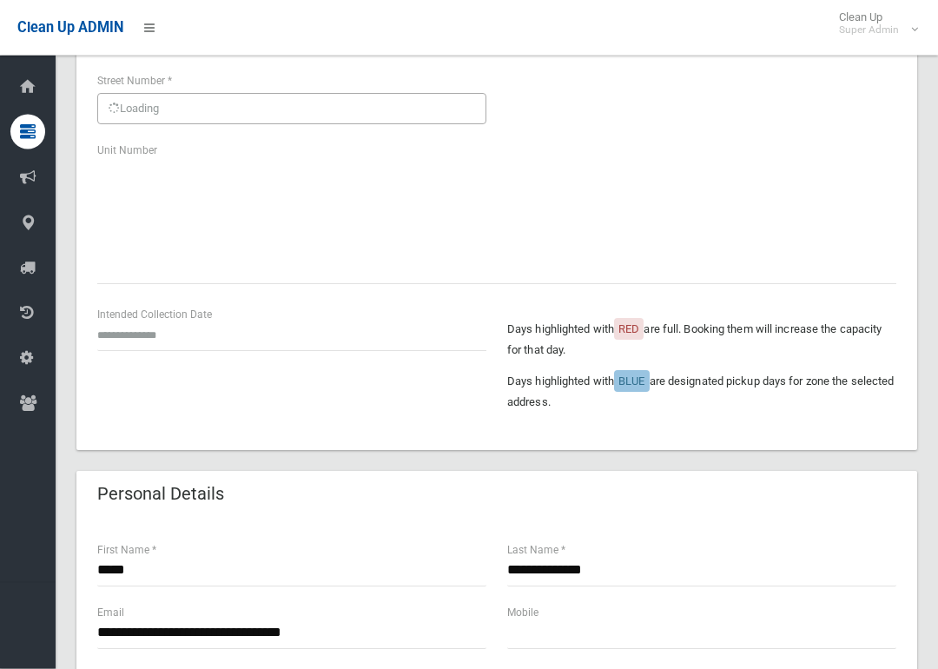
scroll to position [209, 0]
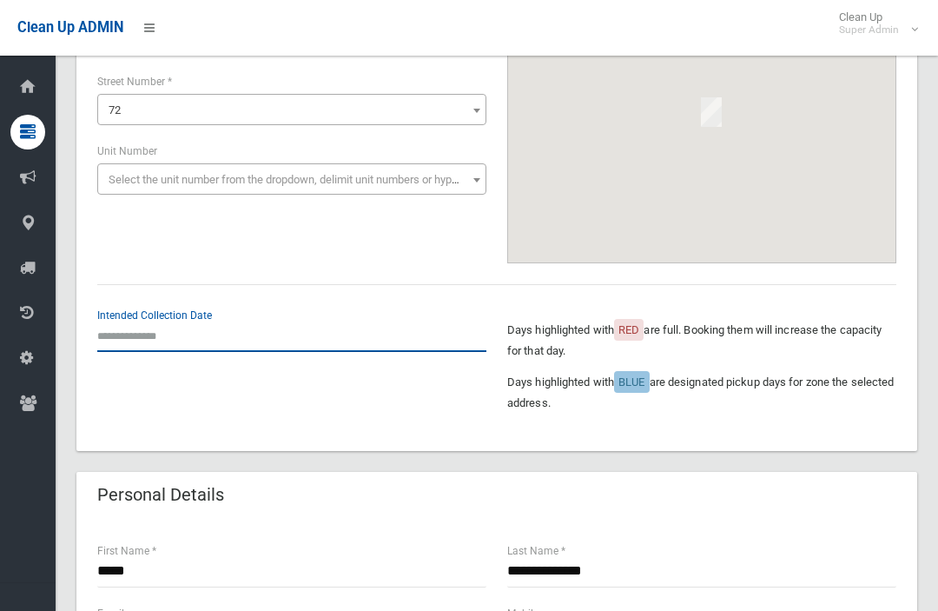
click at [114, 343] on input "text" at bounding box center [291, 336] width 389 height 32
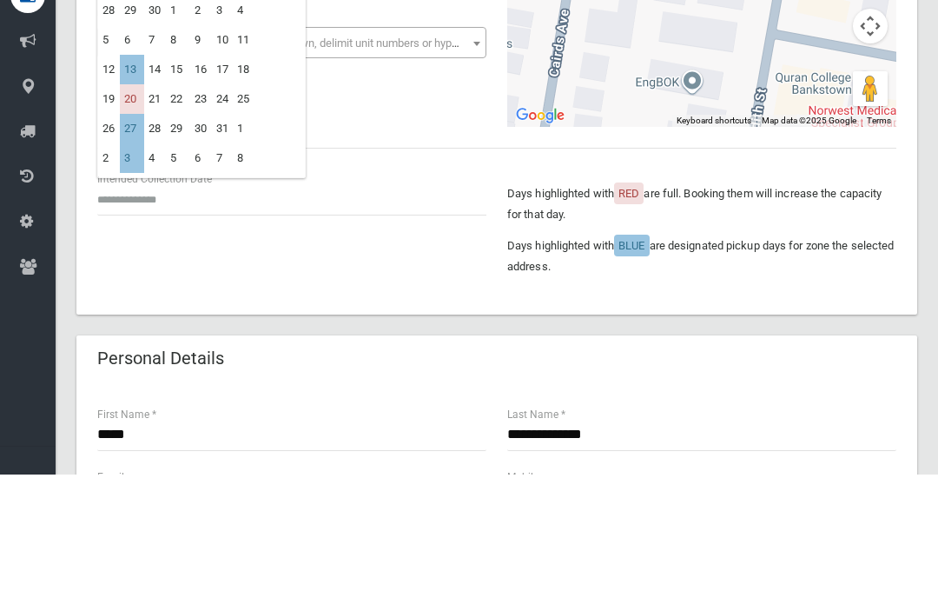
click at [119, 191] on td "12" at bounding box center [109, 206] width 22 height 30
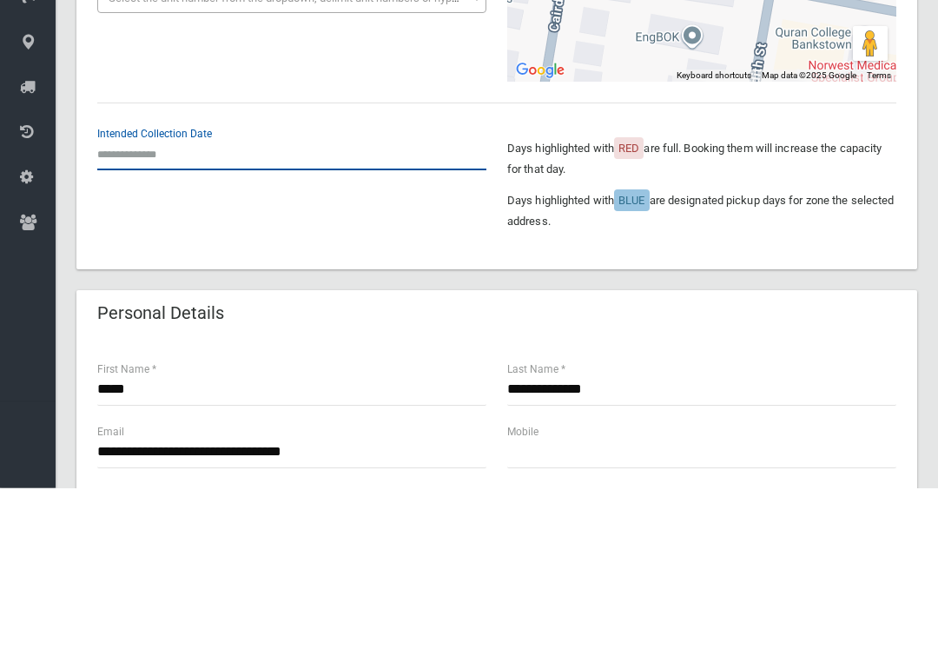
click at [122, 320] on input "text" at bounding box center [291, 336] width 389 height 32
click at [123, 320] on input "text" at bounding box center [291, 336] width 389 height 32
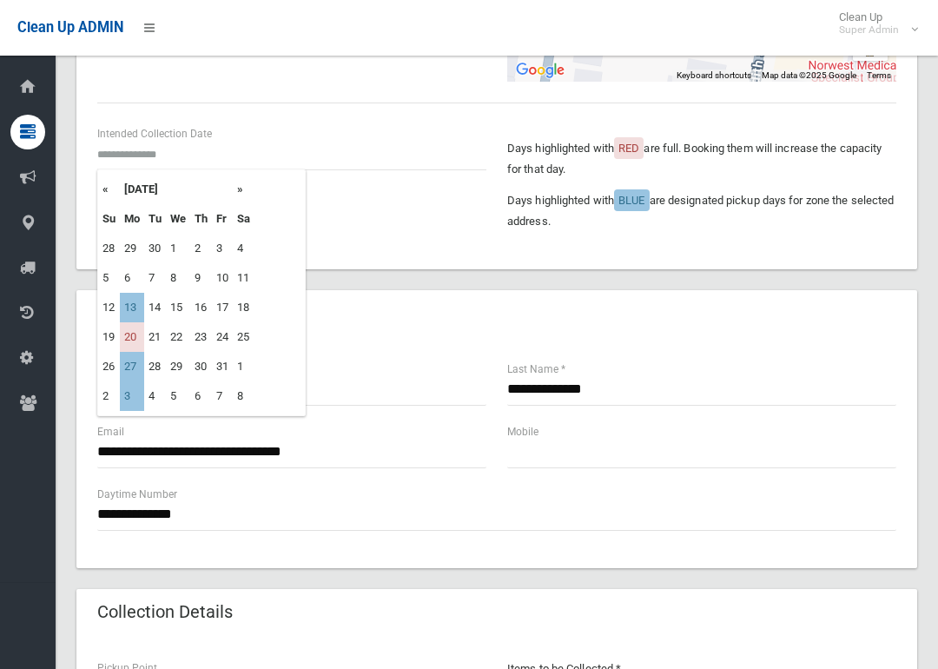
click at [126, 320] on td "13" at bounding box center [132, 308] width 24 height 30
type input "**********"
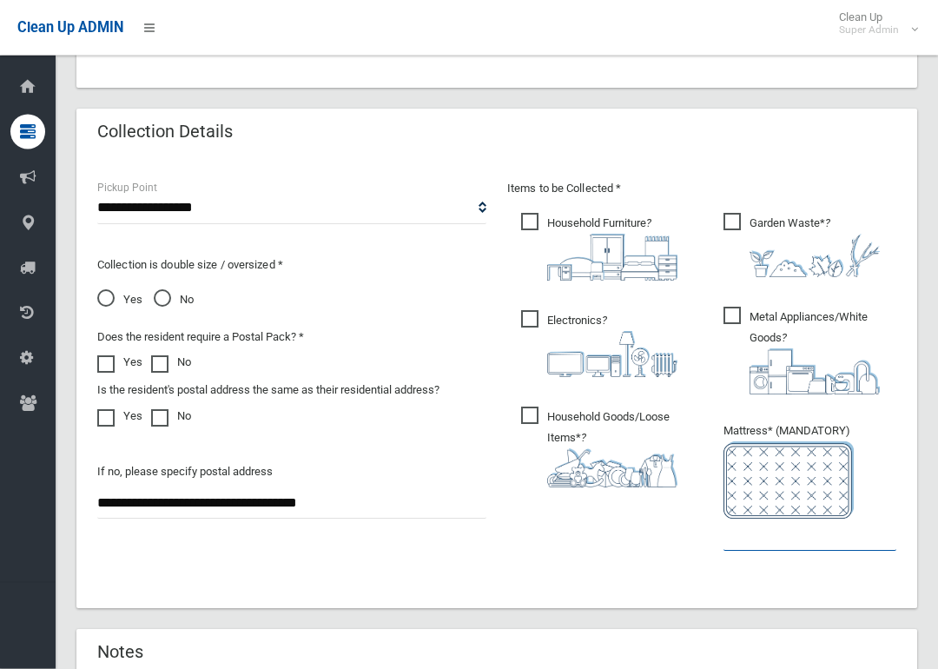
click at [753, 543] on input "text" at bounding box center [810, 536] width 173 height 32
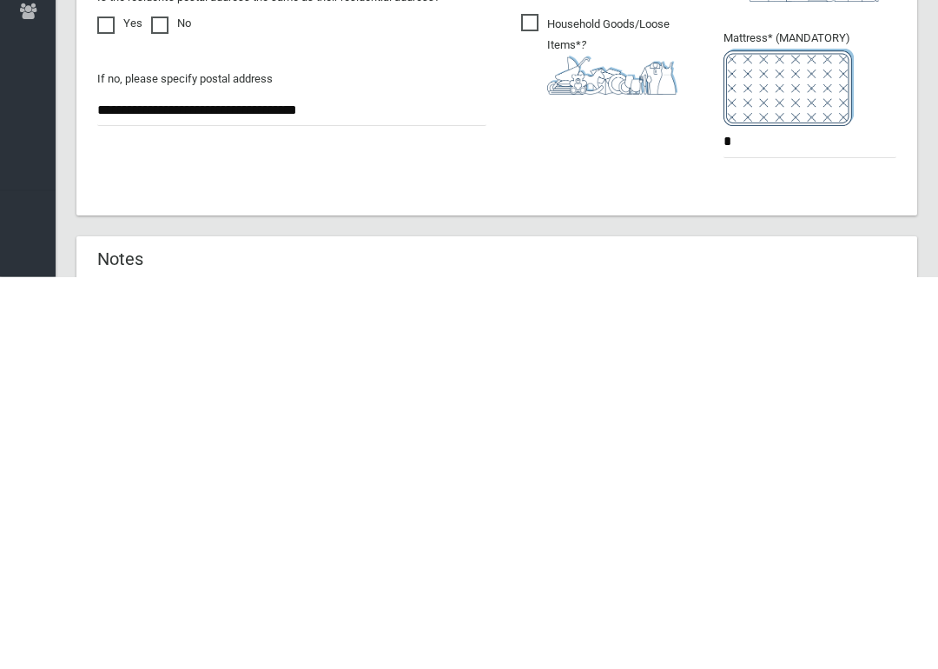
scroll to position [1141, 0]
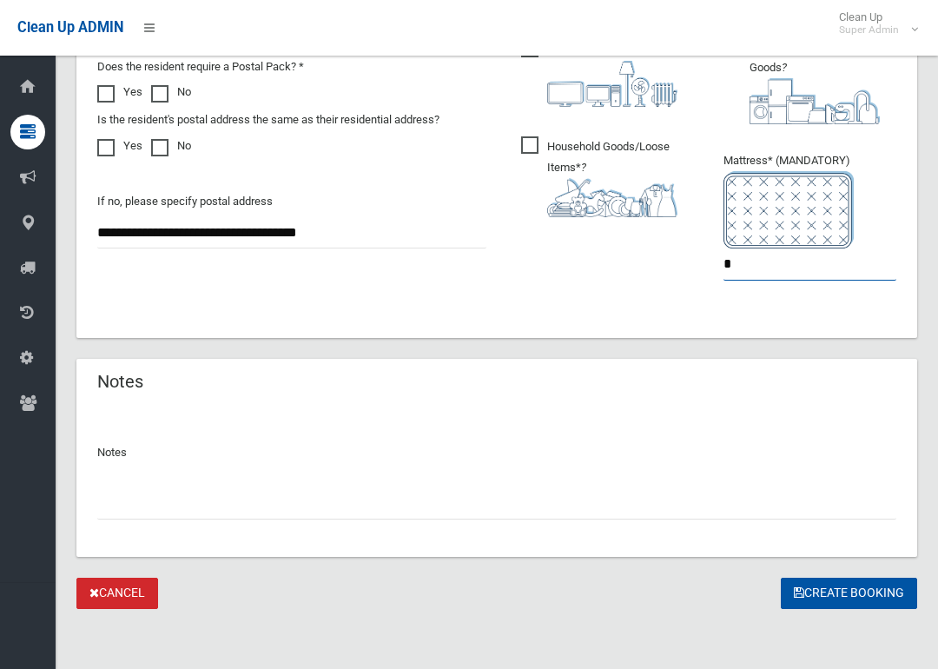
type input "*"
click at [862, 590] on button "Create Booking" at bounding box center [849, 594] width 136 height 32
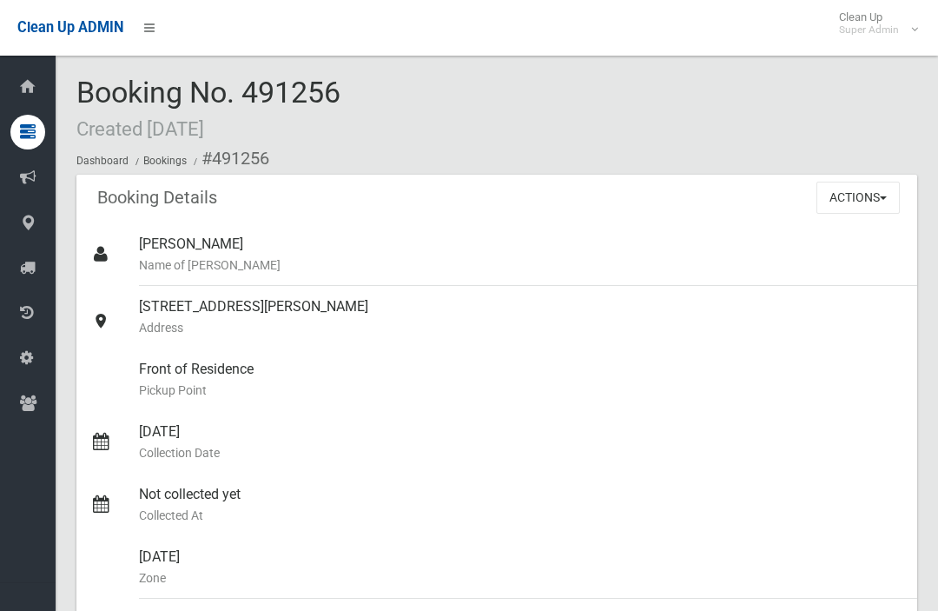
click at [825, 190] on button "Actions" at bounding box center [858, 198] width 83 height 32
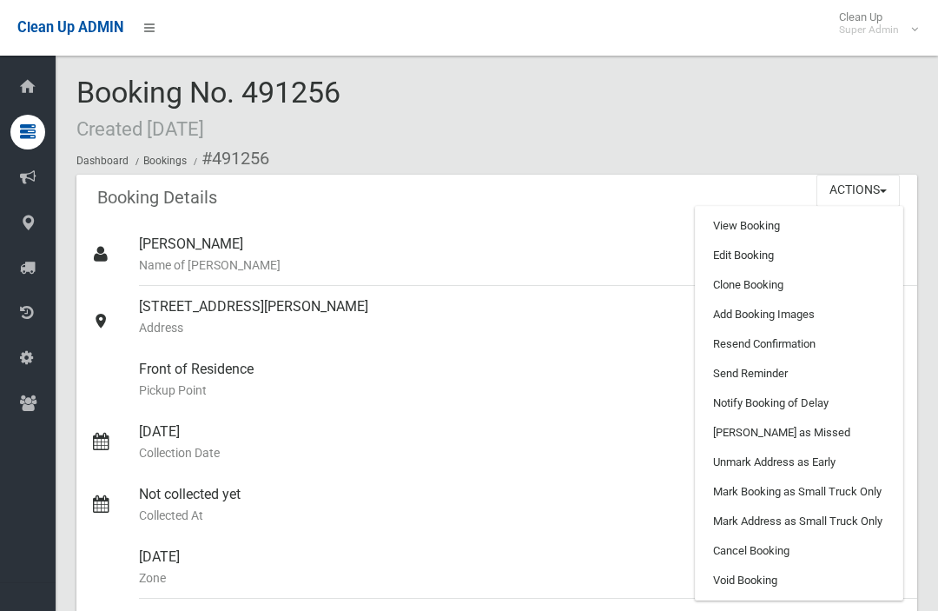
click at [716, 285] on link "Clone Booking" at bounding box center [799, 285] width 207 height 30
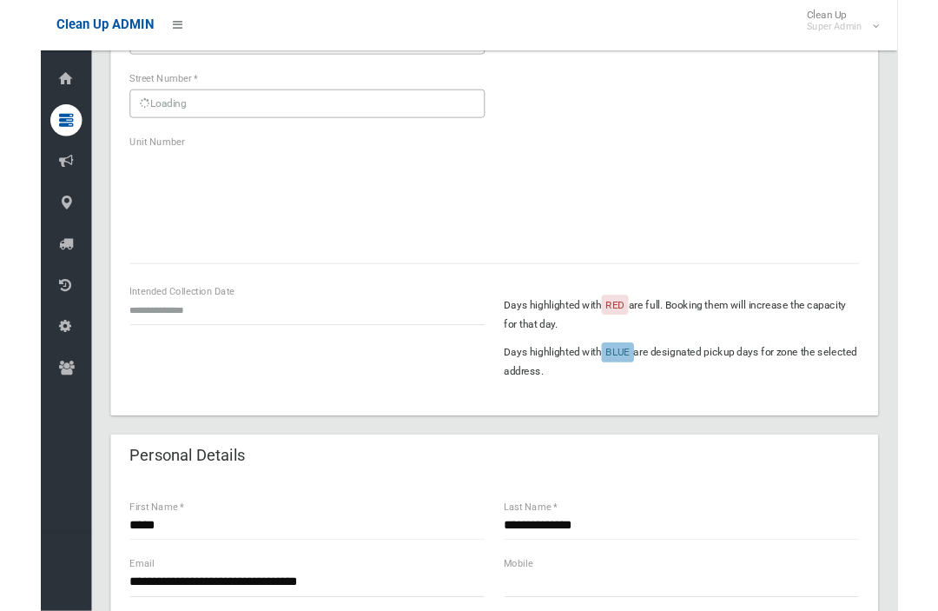
scroll to position [204, 0]
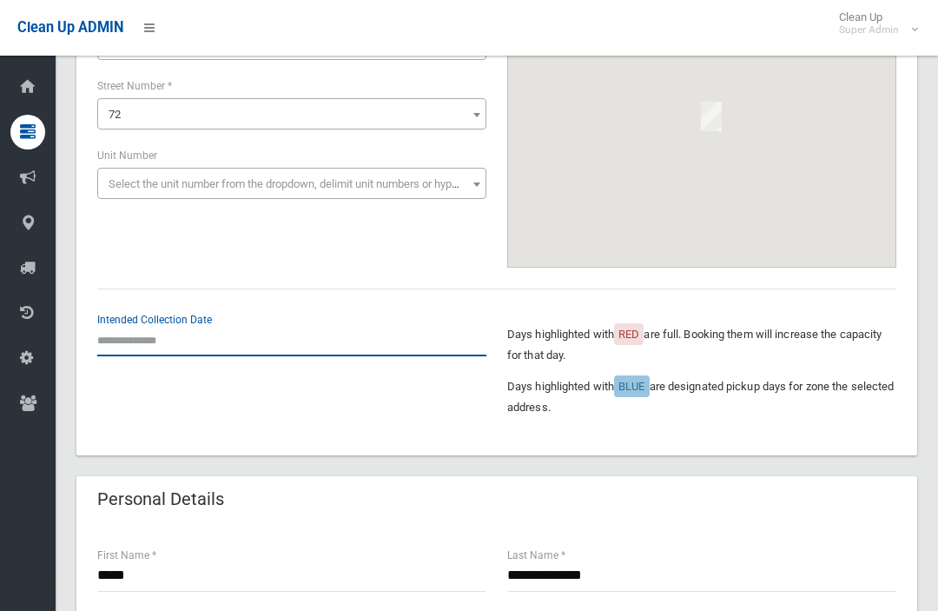
click at [119, 337] on input "text" at bounding box center [291, 340] width 389 height 32
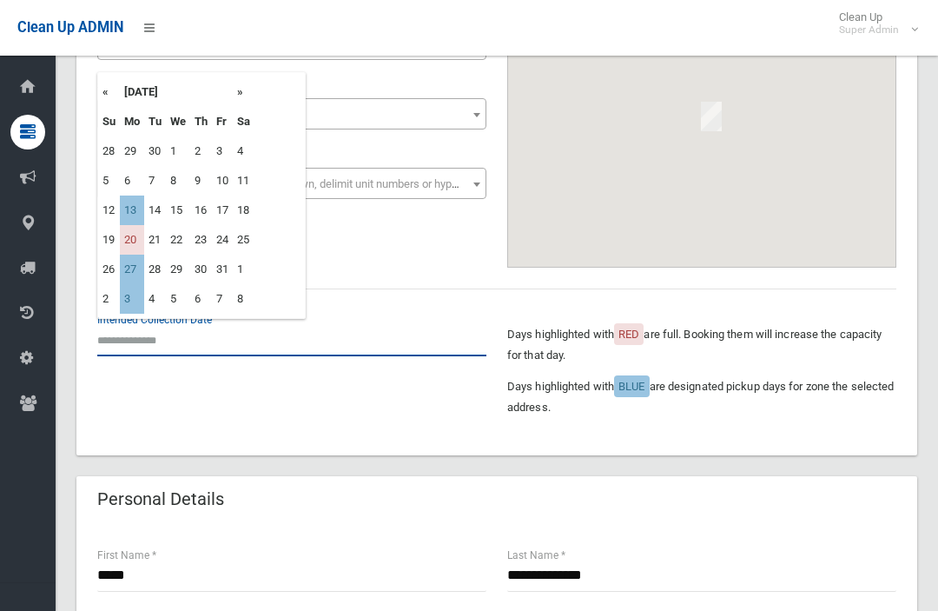
scroll to position [203, 0]
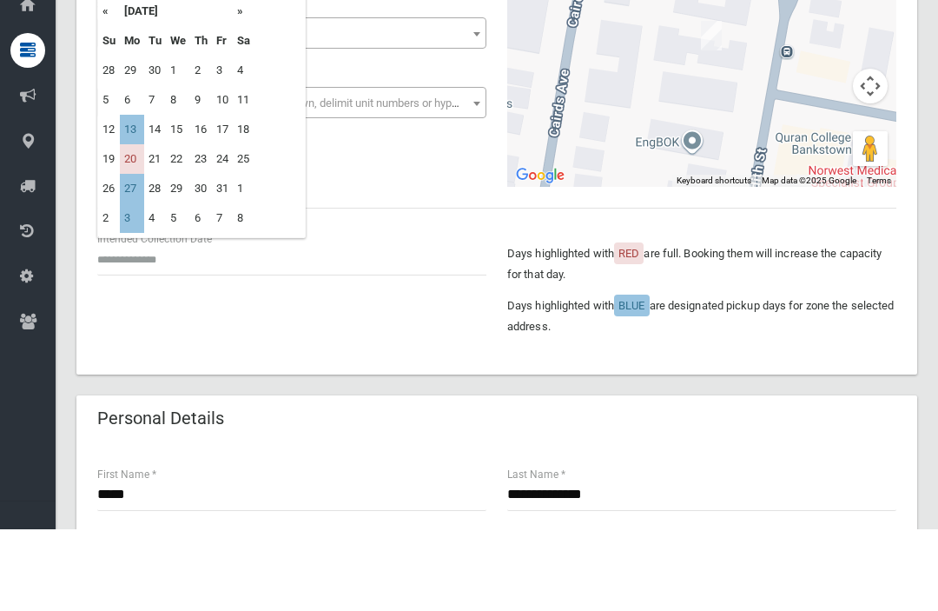
click at [243, 78] on th "»" at bounding box center [244, 93] width 22 height 30
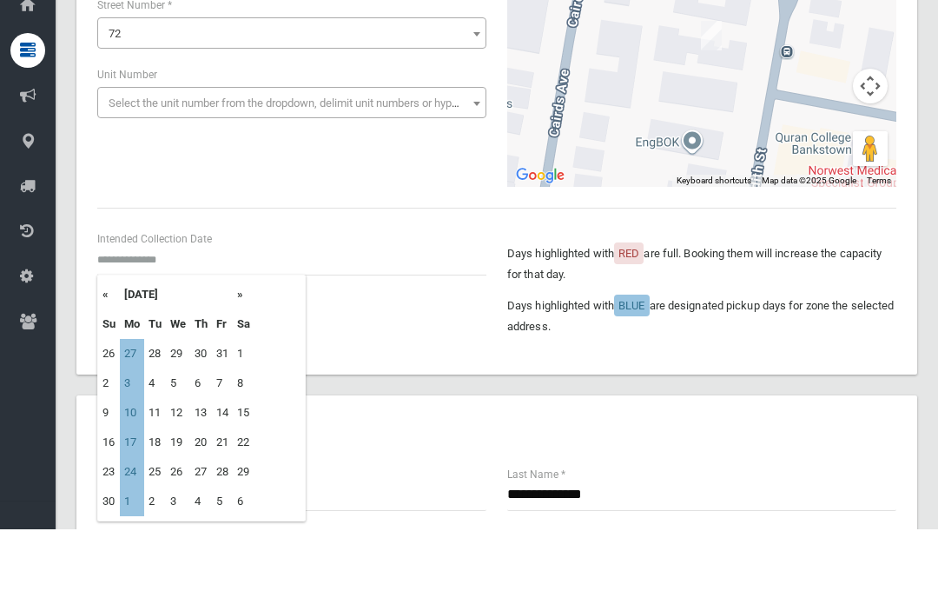
click at [240, 99] on span "72" at bounding box center [291, 114] width 389 height 31
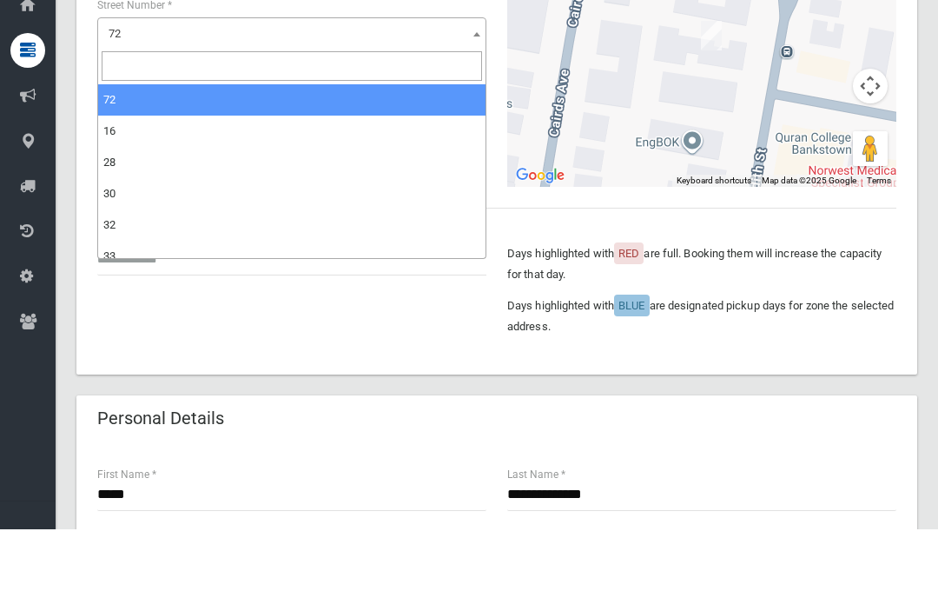
scroll to position [286, 0]
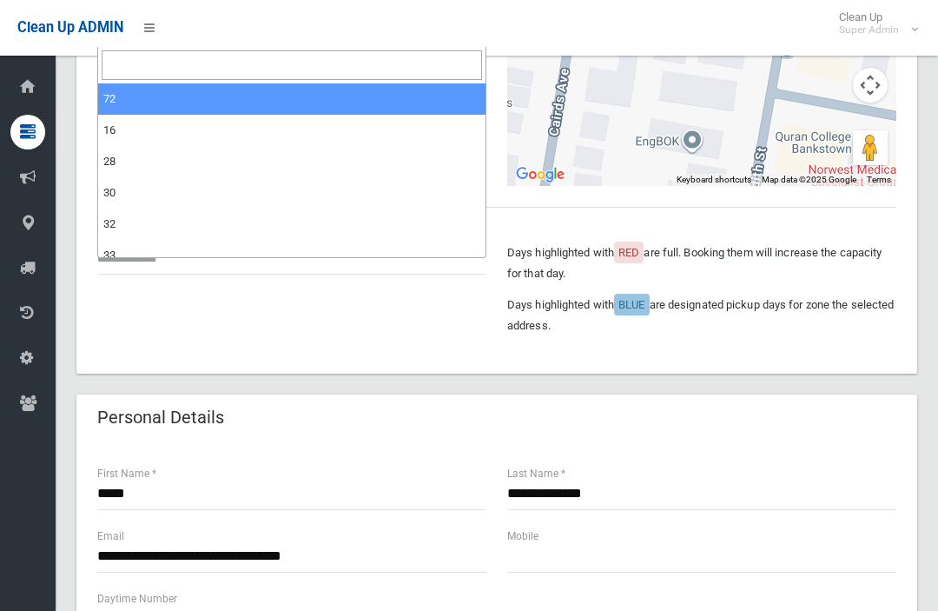
click at [195, 317] on div "Intended Collection Date Days highlighted with RED are full. Booking them will …" at bounding box center [497, 290] width 820 height 124
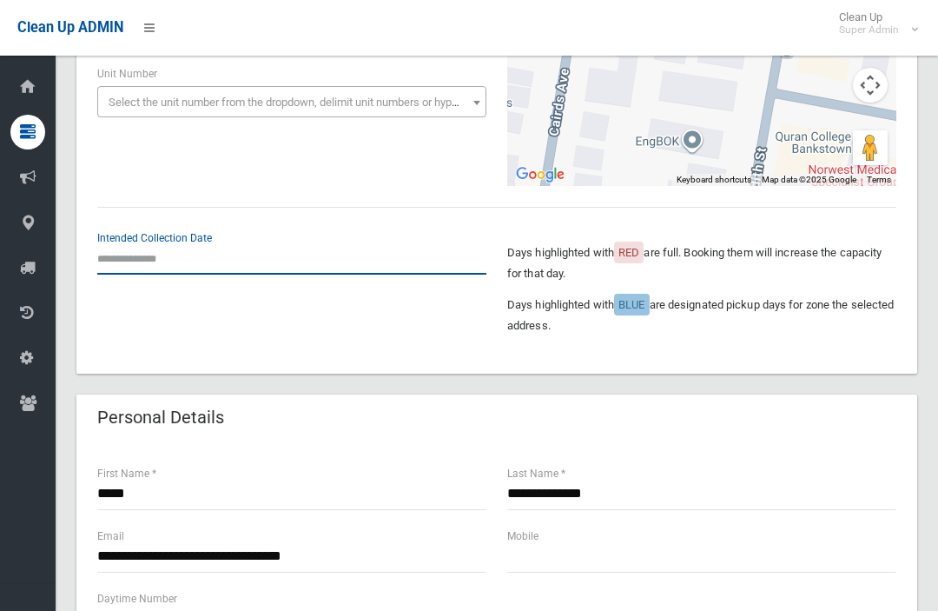
click at [126, 267] on input "text" at bounding box center [291, 258] width 389 height 32
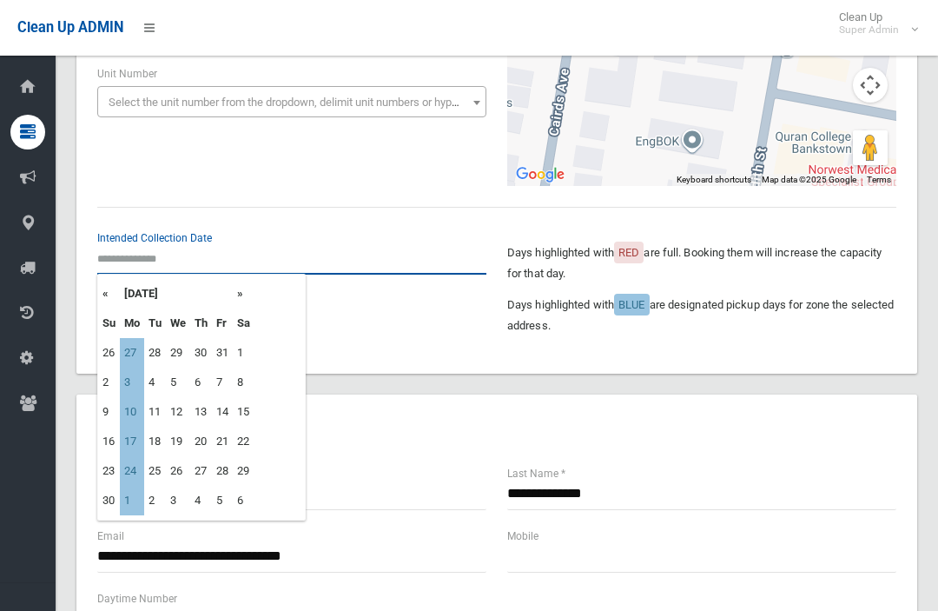
scroll to position [285, 0]
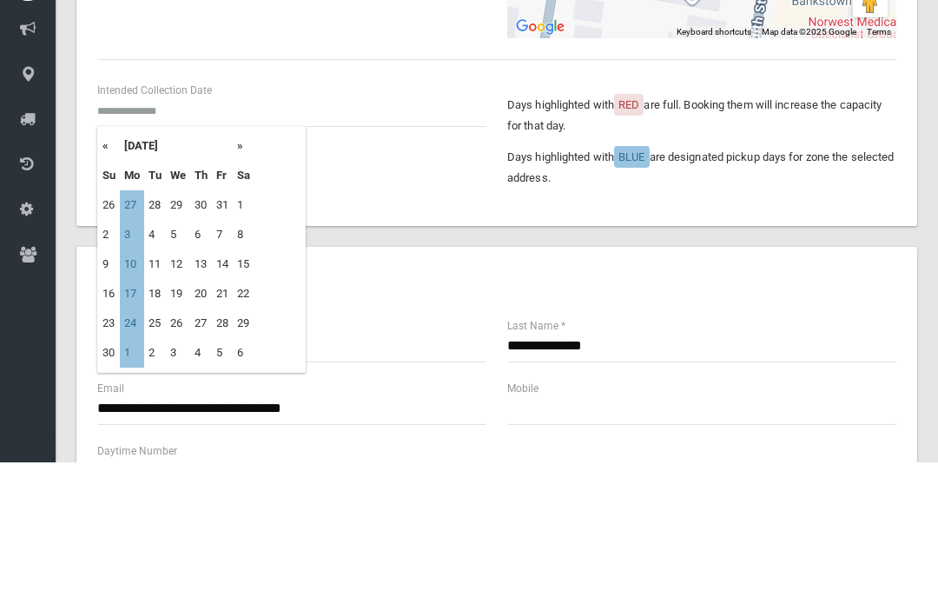
click at [233, 280] on th "November 2025" at bounding box center [176, 295] width 113 height 30
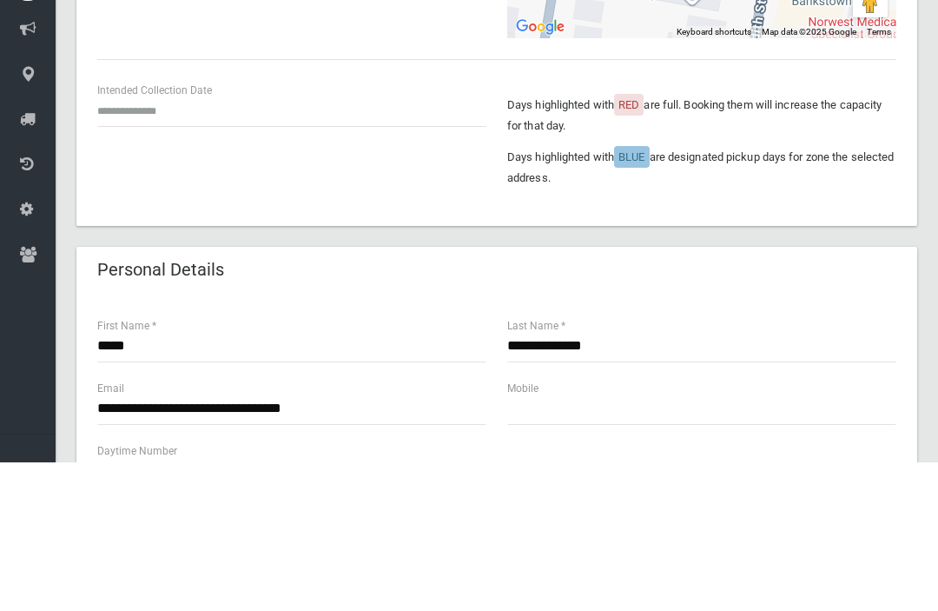
click at [135, 229] on div "Intended Collection Date Days highlighted with RED are full. Booking them will …" at bounding box center [497, 291] width 820 height 124
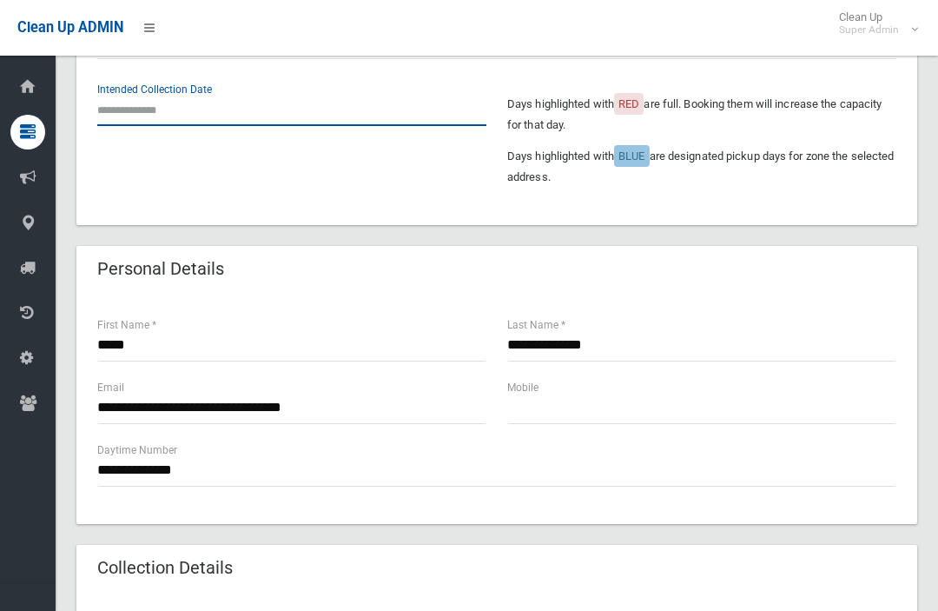
click at [109, 107] on input "text" at bounding box center [291, 110] width 389 height 32
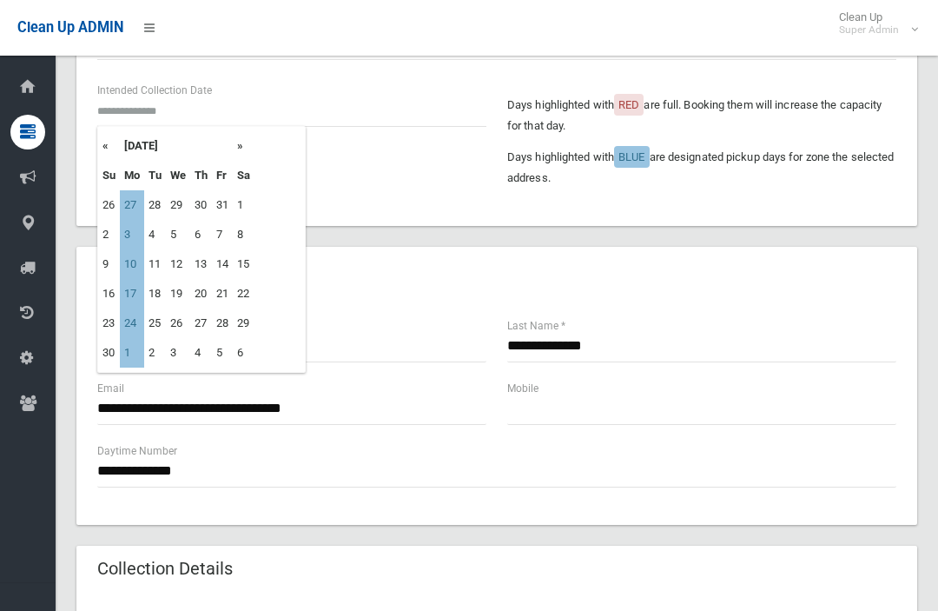
click at [233, 151] on th "November 2025" at bounding box center [176, 146] width 113 height 30
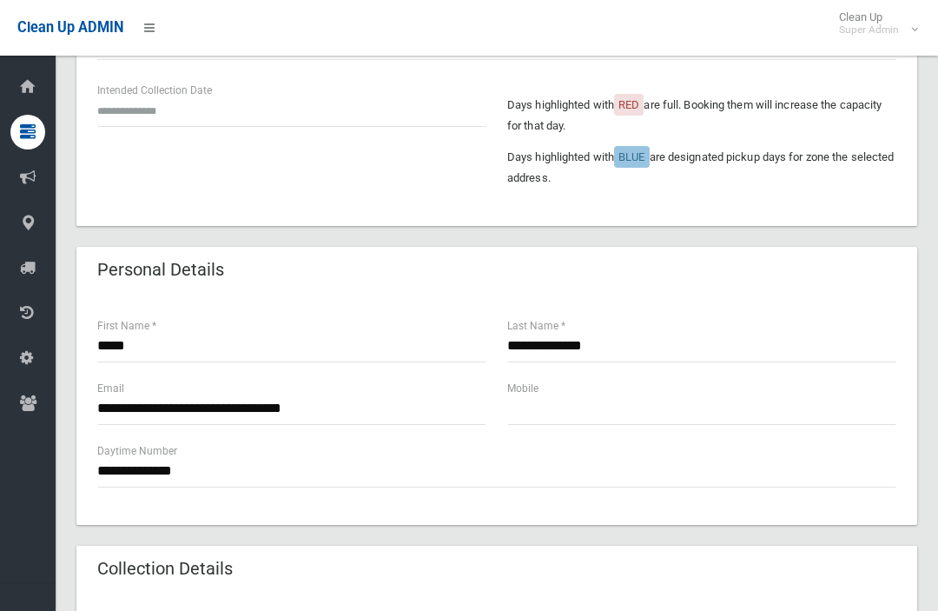
click at [169, 162] on div "Intended Collection Date Days highlighted with RED are full. Booking them will …" at bounding box center [497, 143] width 820 height 124
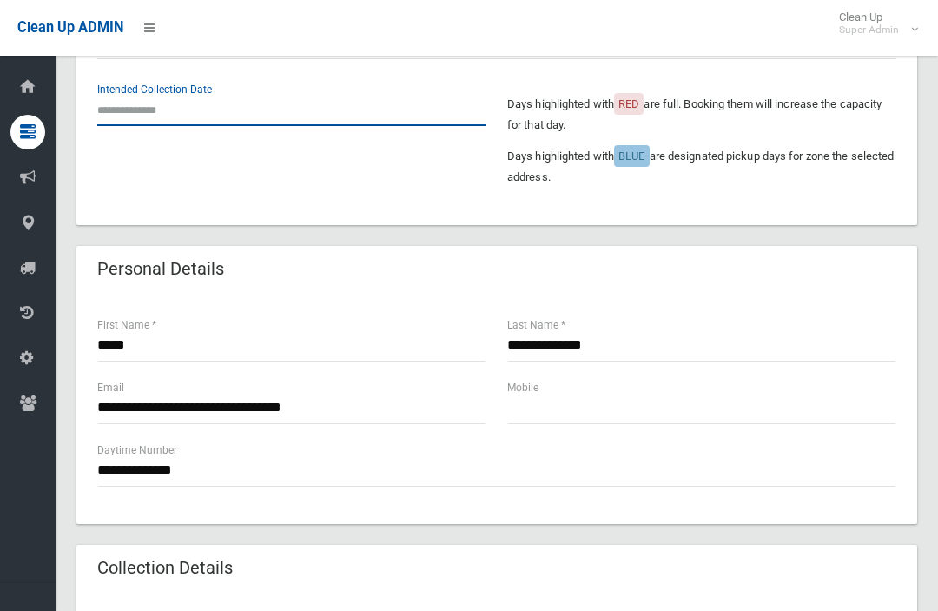
click at [111, 100] on input "text" at bounding box center [291, 110] width 389 height 32
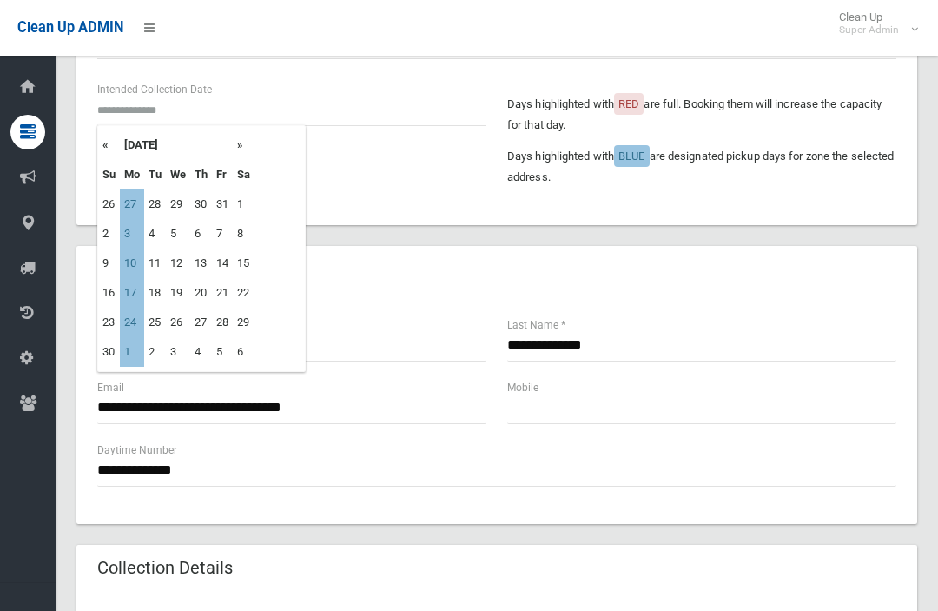
click at [245, 146] on th "»" at bounding box center [244, 145] width 22 height 30
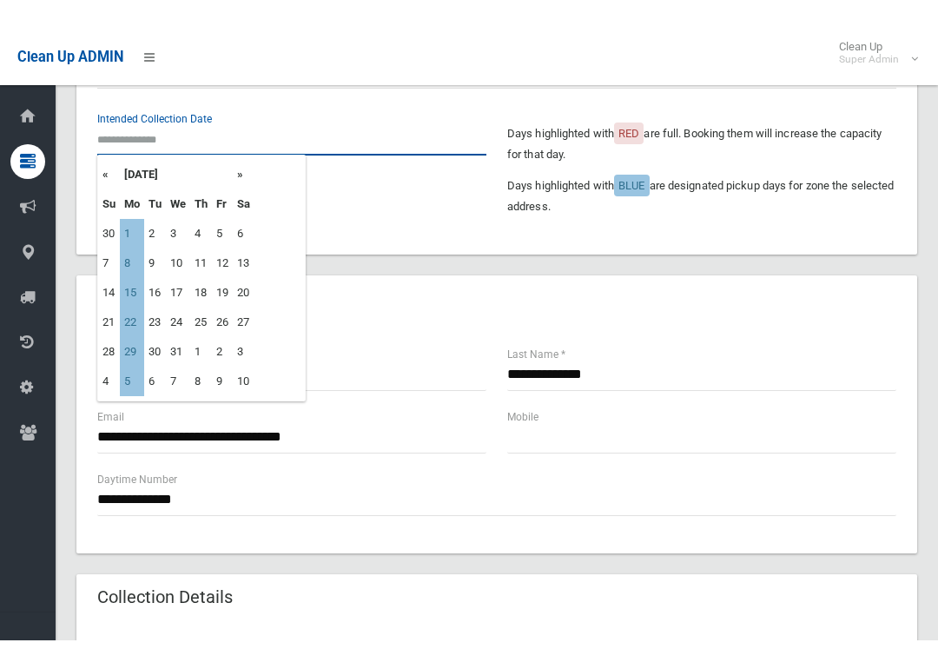
scroll to position [434, 0]
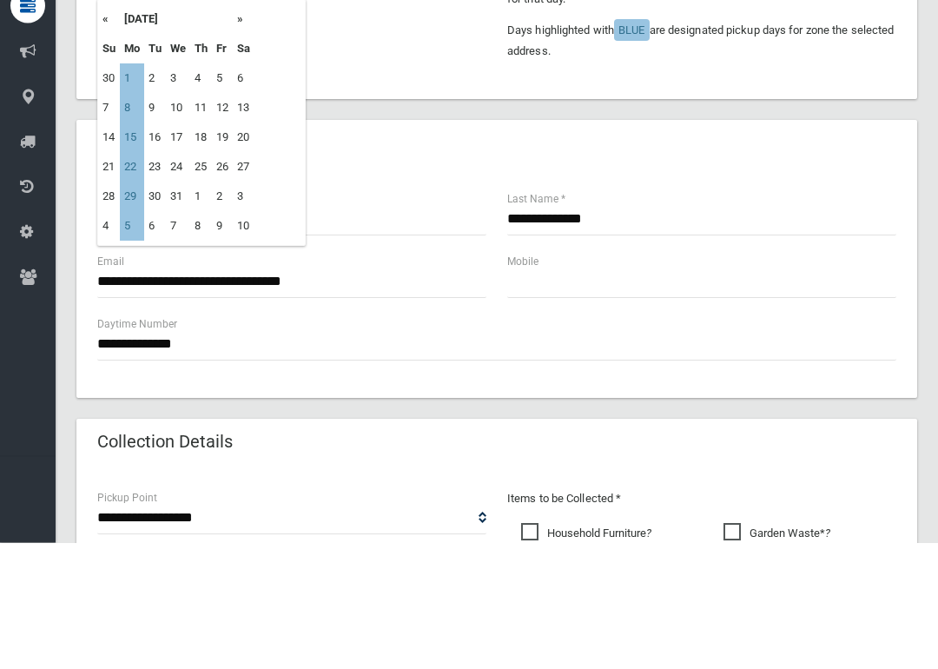
click at [129, 220] on td "8" at bounding box center [132, 235] width 24 height 30
type input "**********"
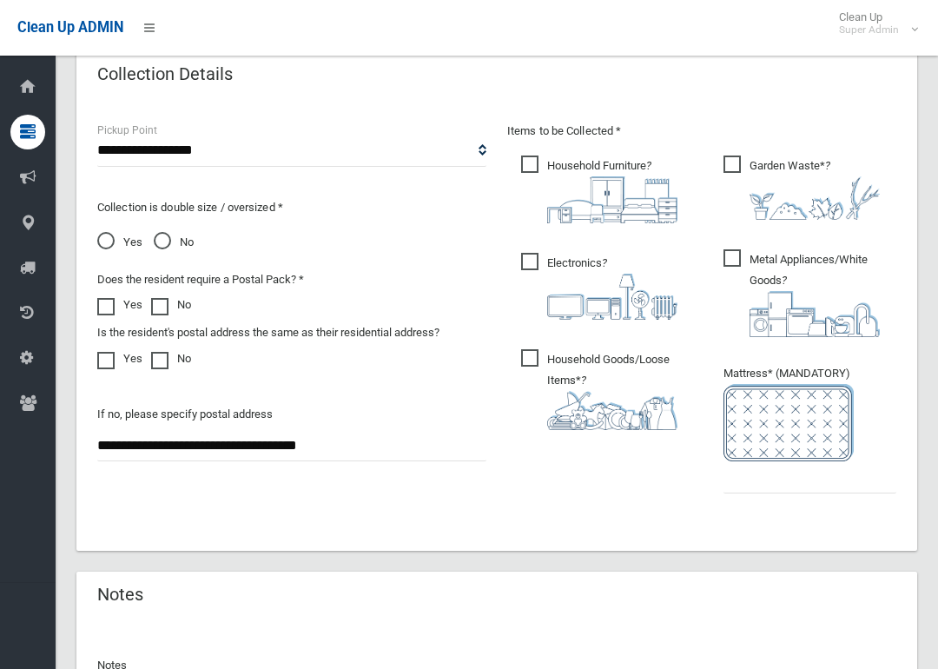
scroll to position [930, 0]
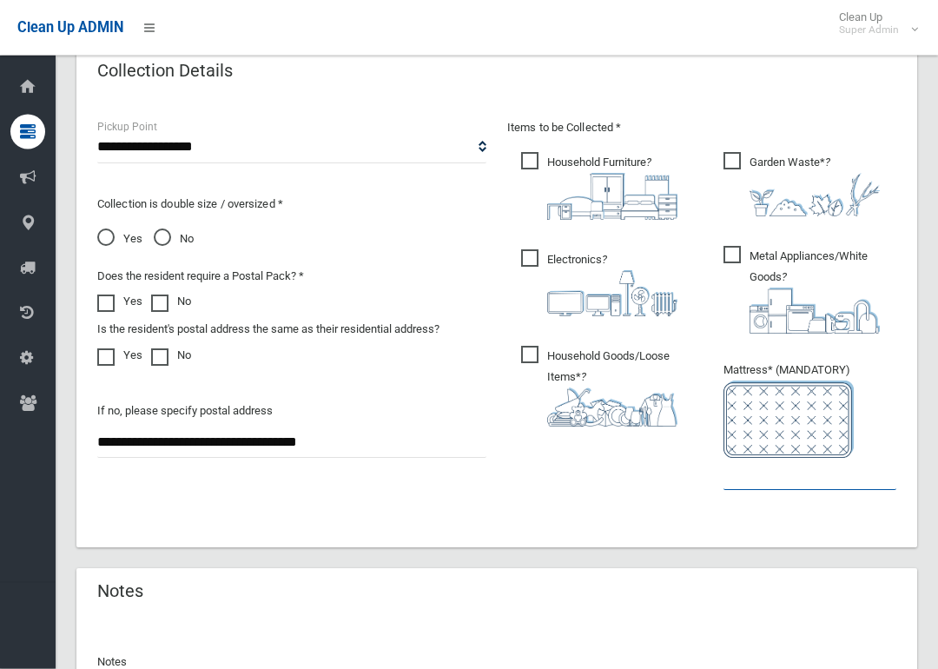
click at [751, 480] on input "text" at bounding box center [810, 475] width 173 height 32
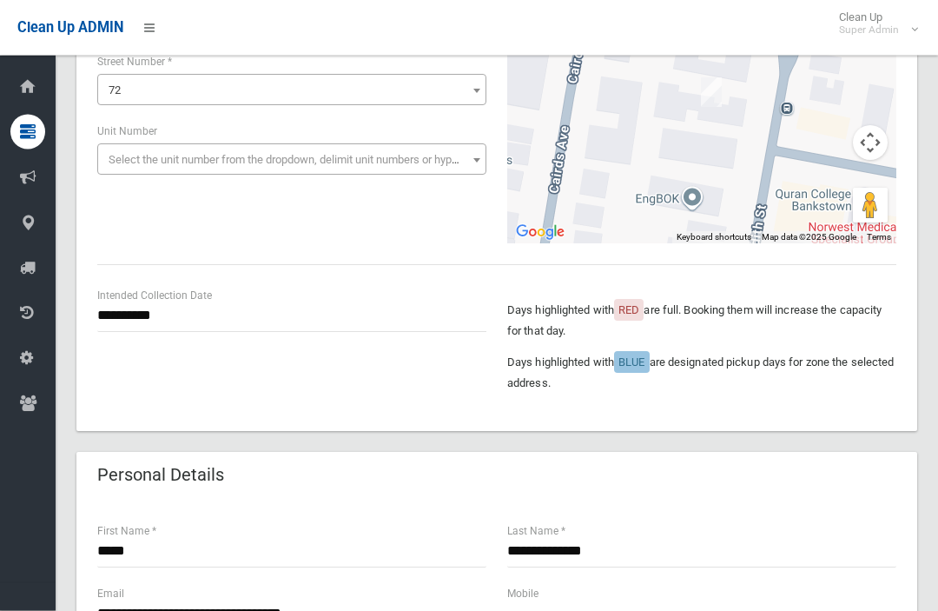
scroll to position [222, 0]
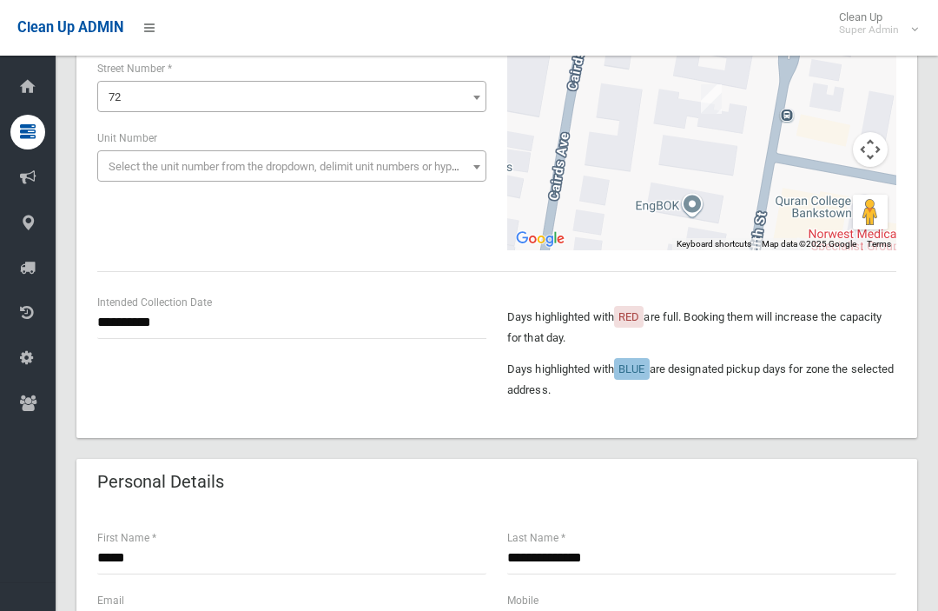
type input "*"
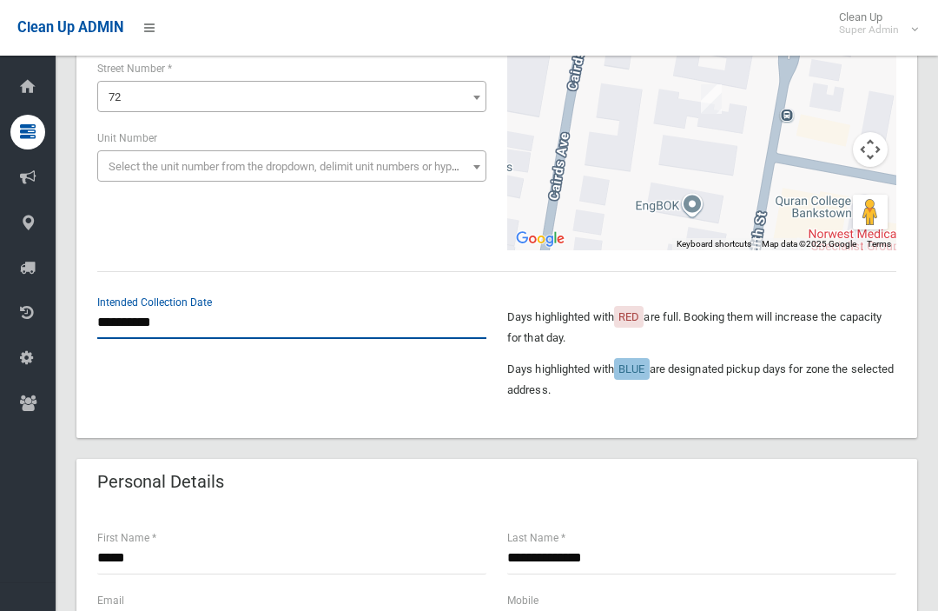
click at [130, 332] on input "**********" at bounding box center [291, 323] width 389 height 32
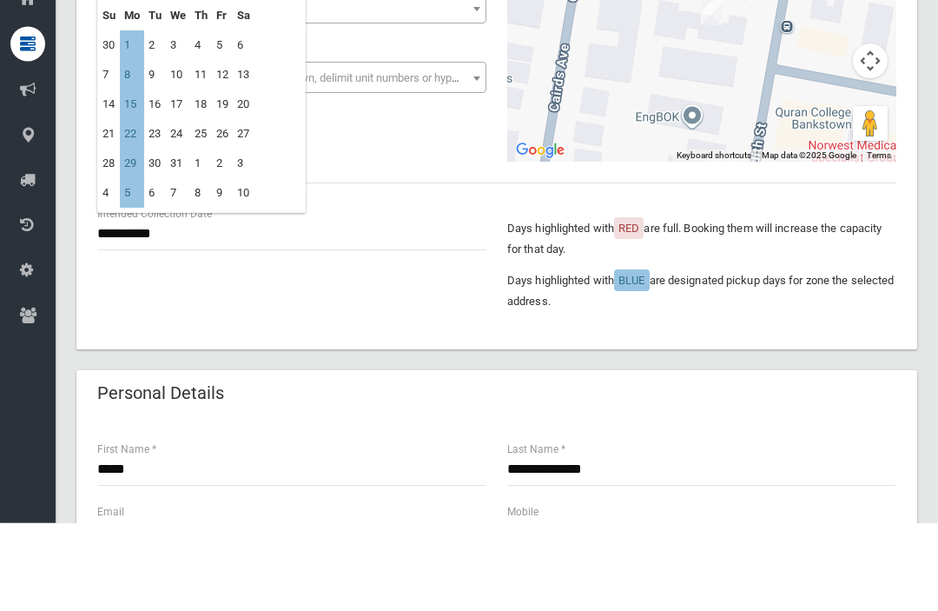
click at [136, 178] on td "15" at bounding box center [132, 193] width 24 height 30
type input "**********"
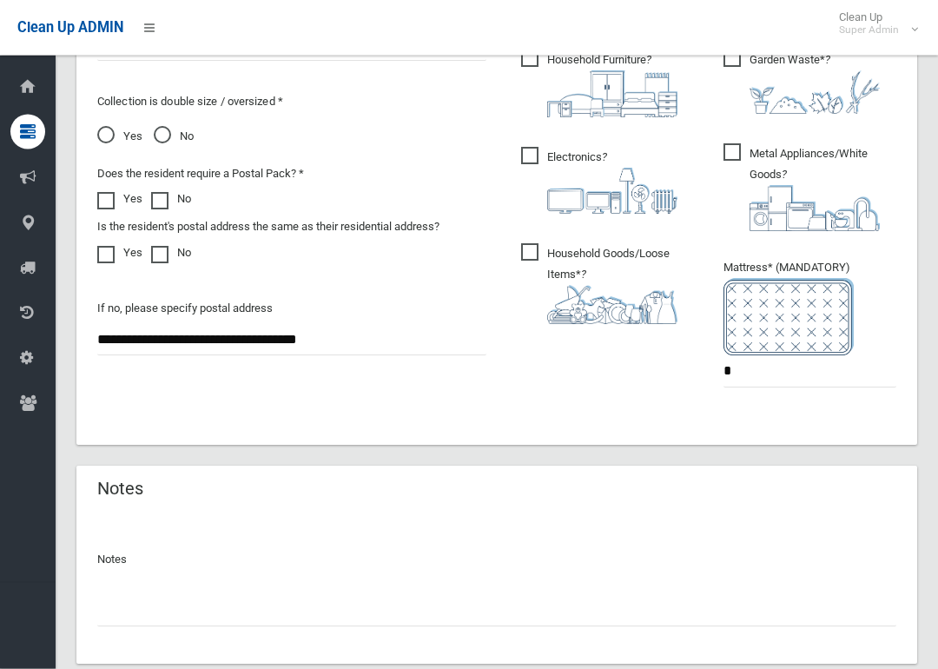
scroll to position [1141, 0]
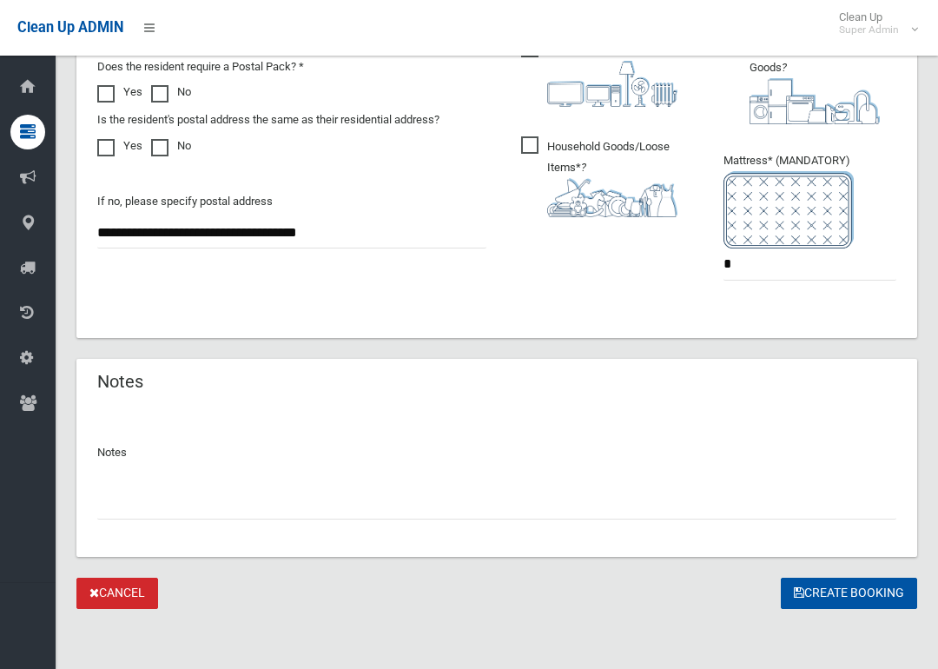
click at [851, 593] on button "Create Booking" at bounding box center [849, 594] width 136 height 32
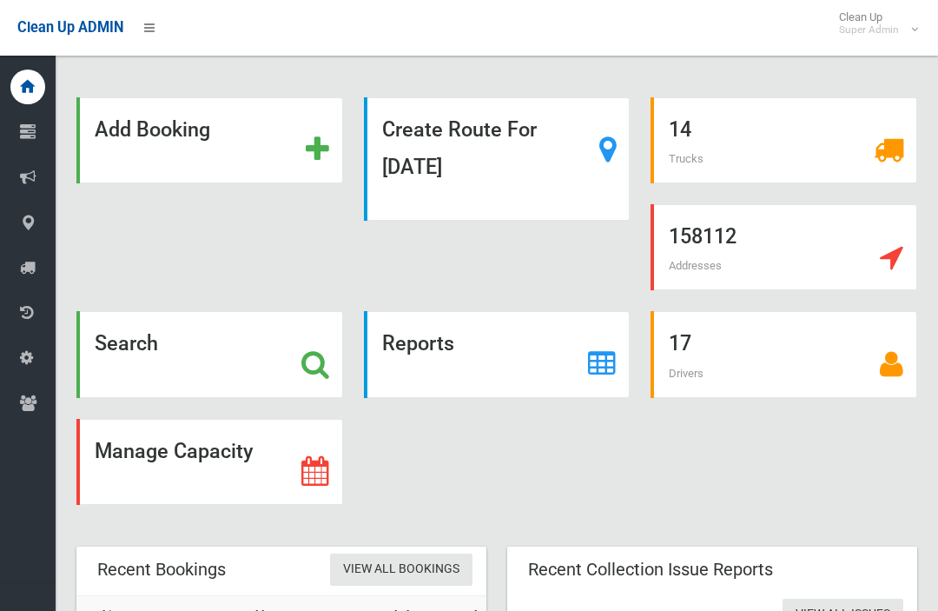
click at [10, 221] on div at bounding box center [27, 222] width 35 height 35
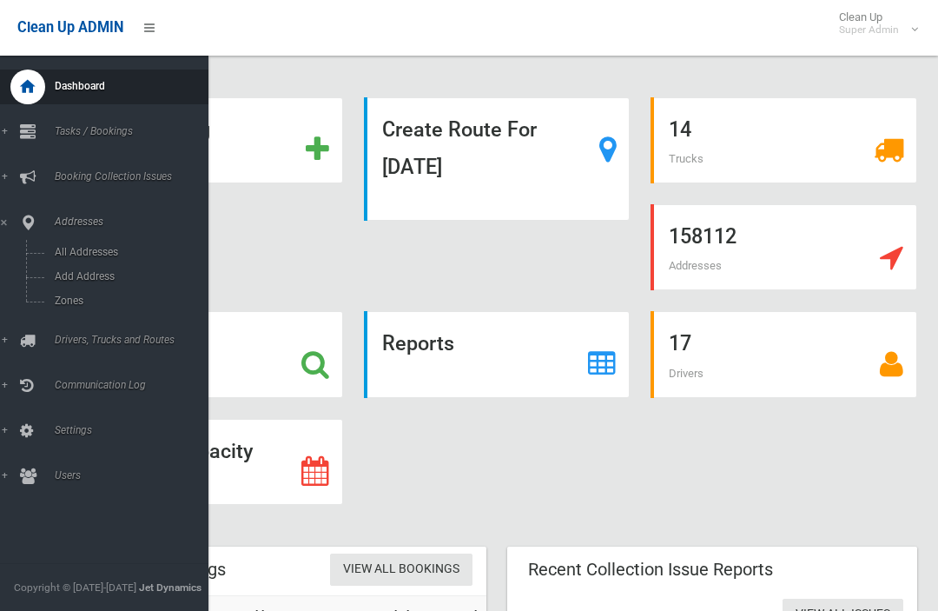
click at [68, 256] on span "All Addresses" at bounding box center [122, 252] width 144 height 12
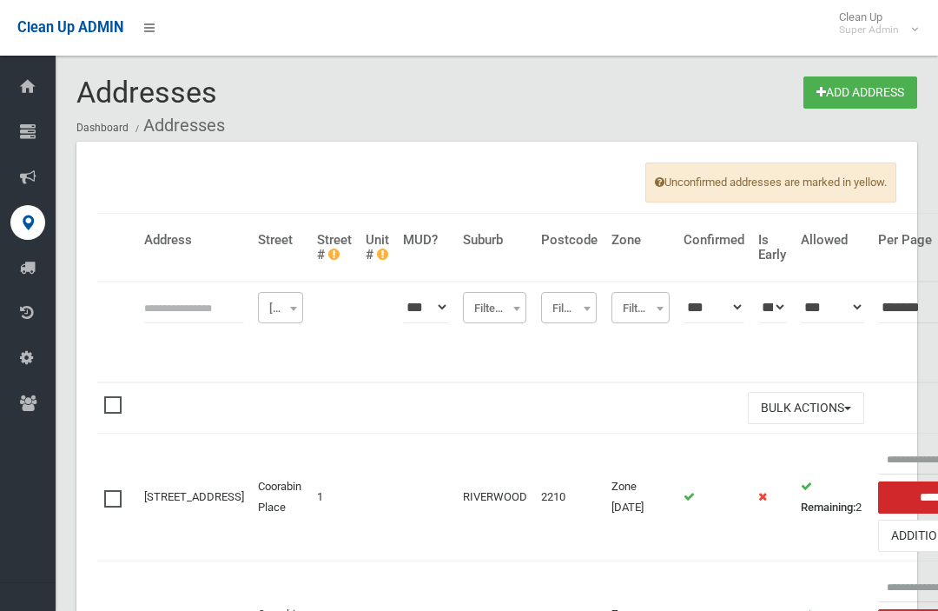
click at [154, 320] on input "text" at bounding box center [194, 307] width 100 height 32
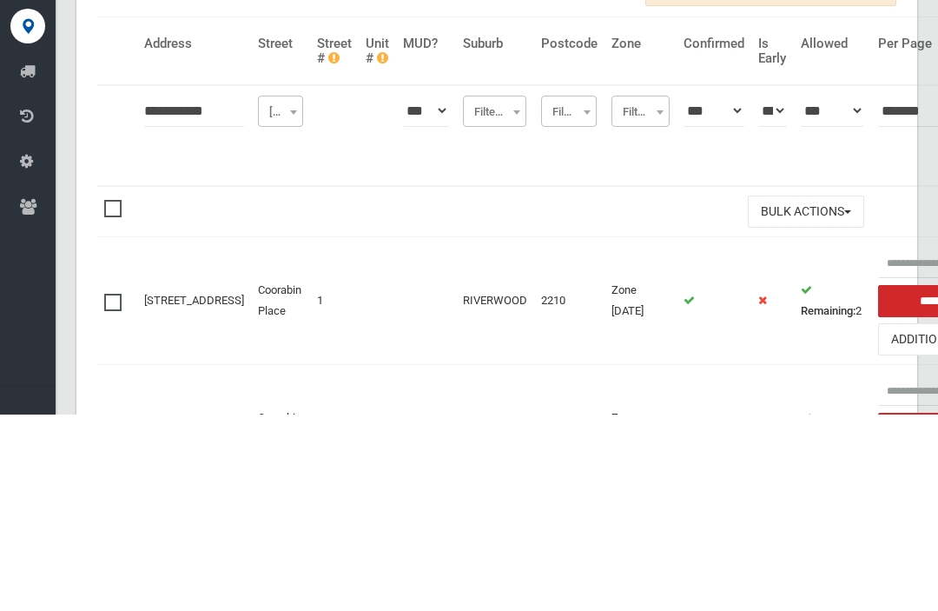
type input "**********"
click button at bounding box center [0, 0] width 0 height 0
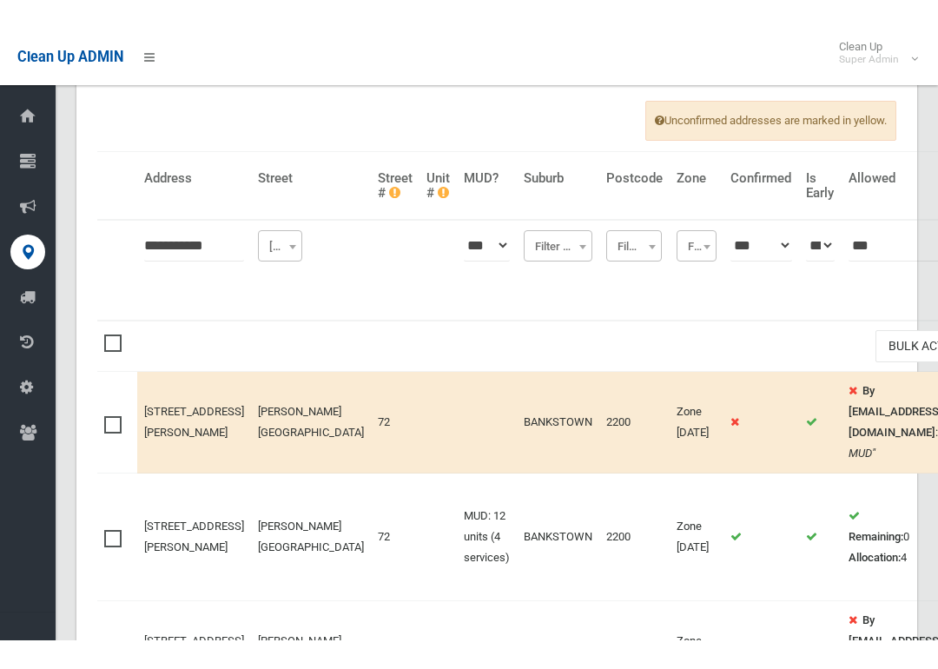
scroll to position [88, 0]
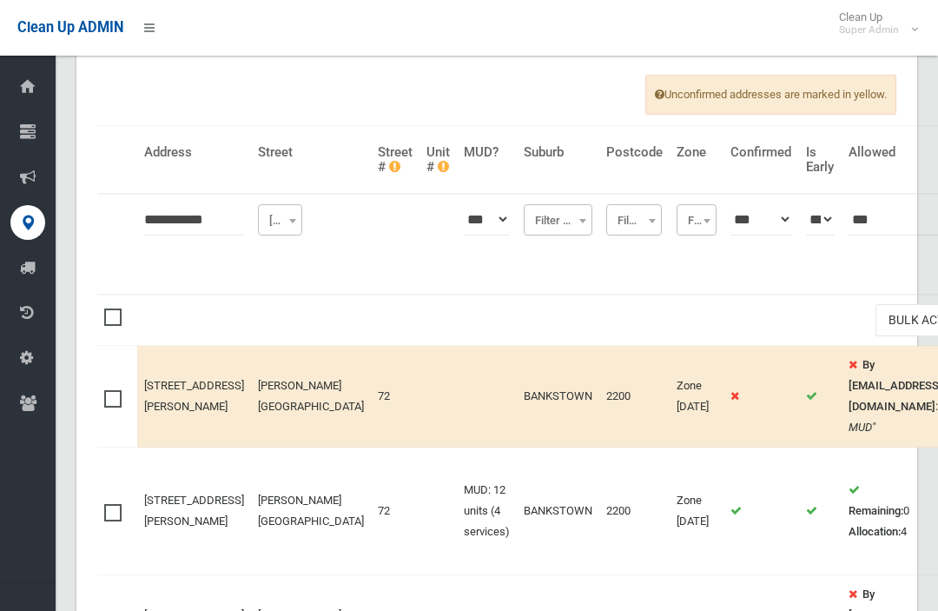
click at [175, 222] on input "**********" at bounding box center [194, 219] width 100 height 32
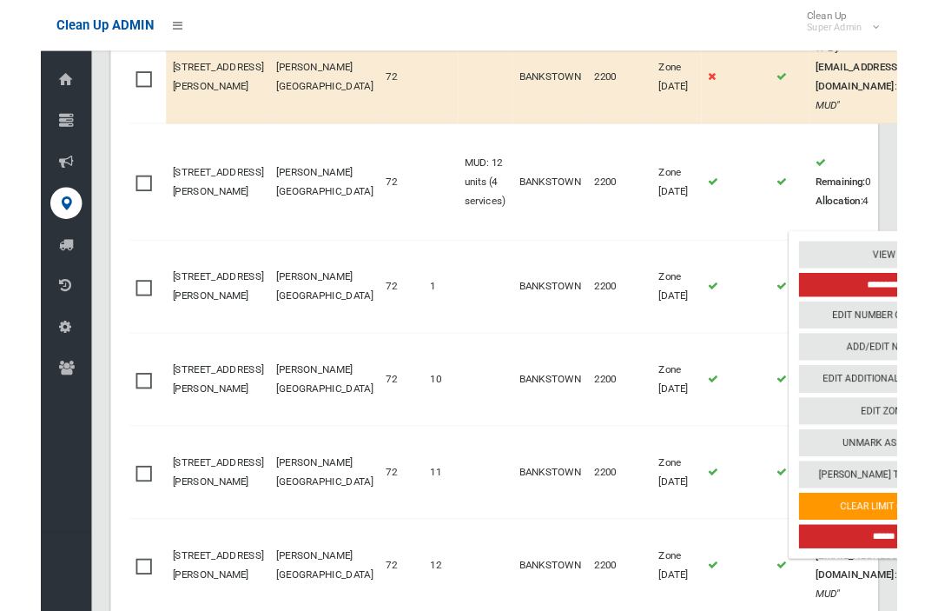
scroll to position [0, 132]
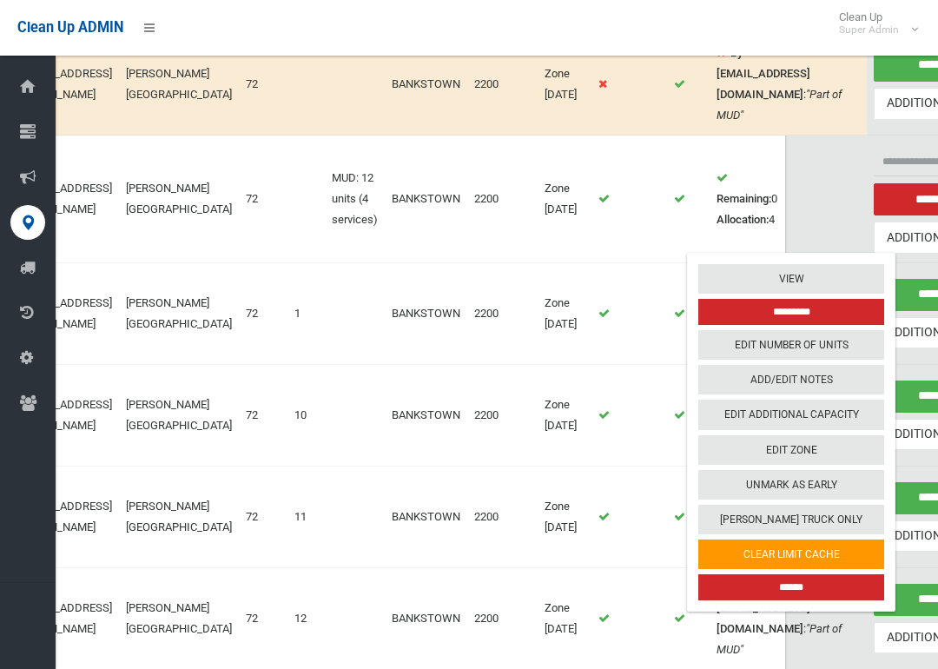
click at [745, 414] on link "Edit Additional Capacity" at bounding box center [791, 415] width 186 height 30
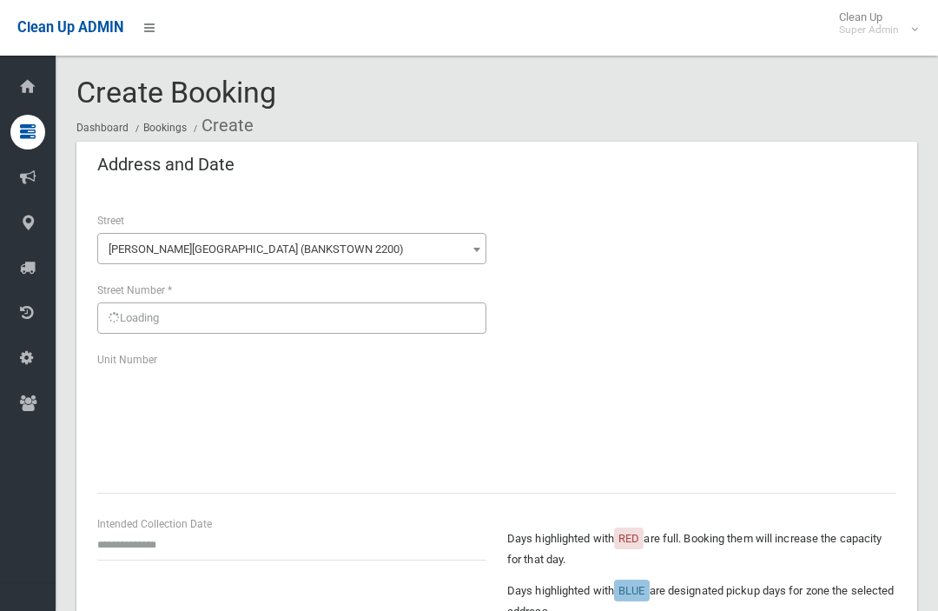
scroll to position [1141, 0]
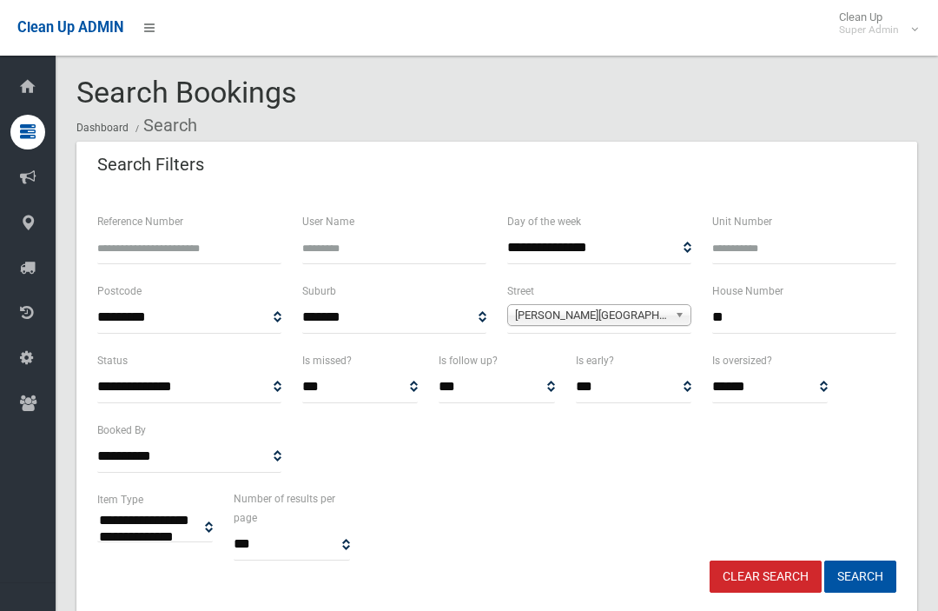
select select
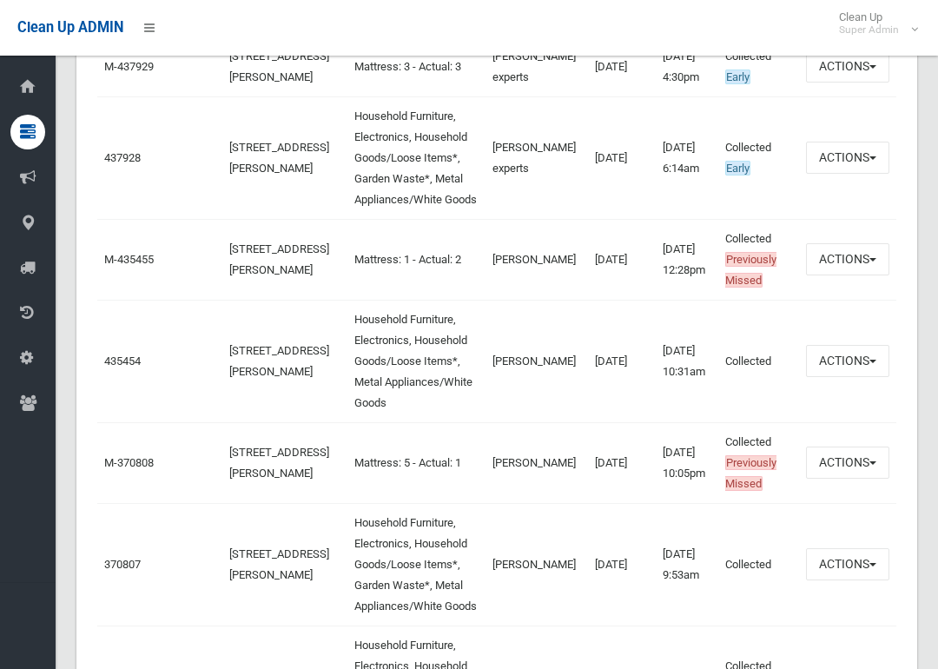
scroll to position [1218, 0]
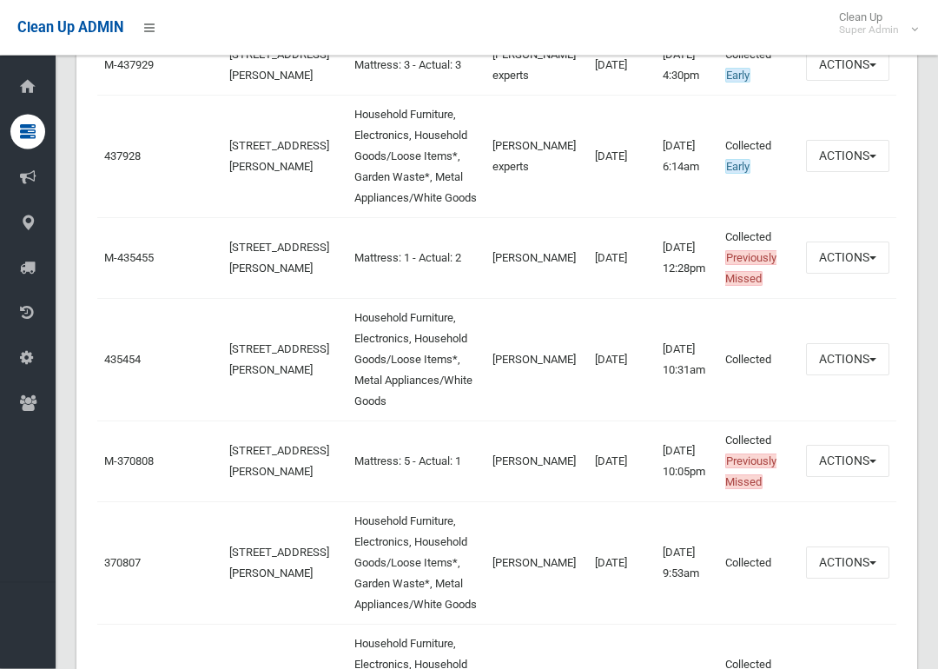
click at [122, 367] on link "435454" at bounding box center [122, 360] width 36 height 13
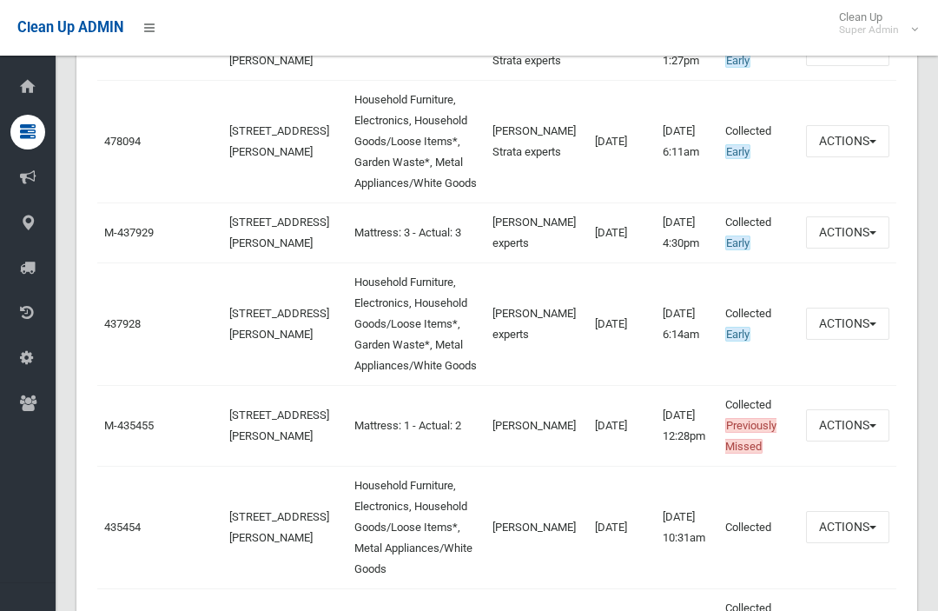
scroll to position [1050, 0]
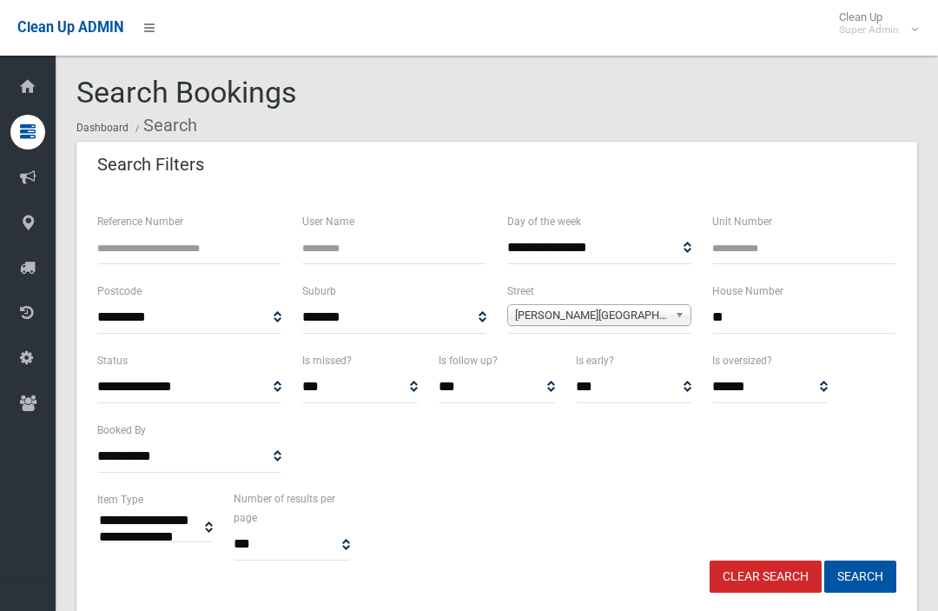
select select
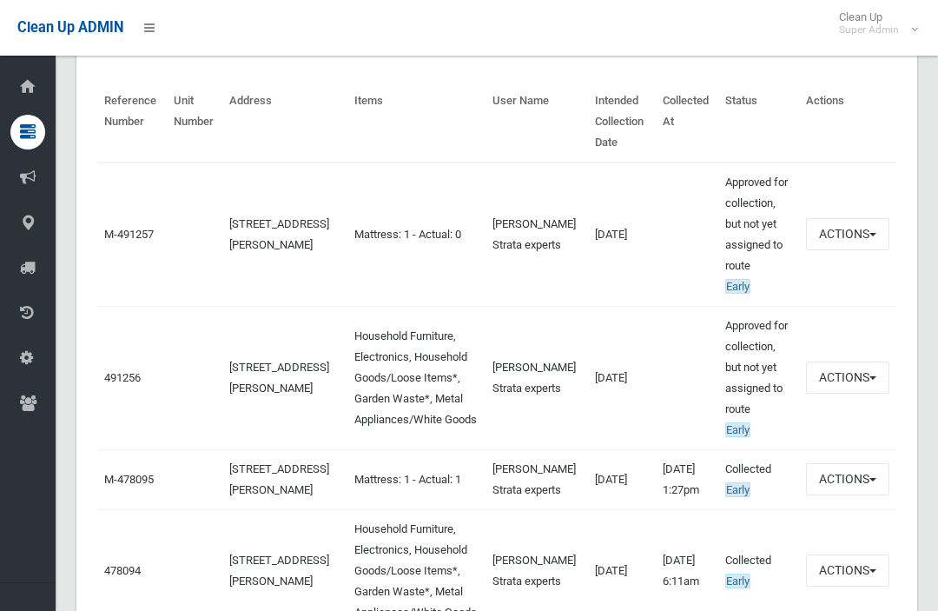
scroll to position [621, 0]
click at [116, 385] on link "491256" at bounding box center [122, 378] width 36 height 13
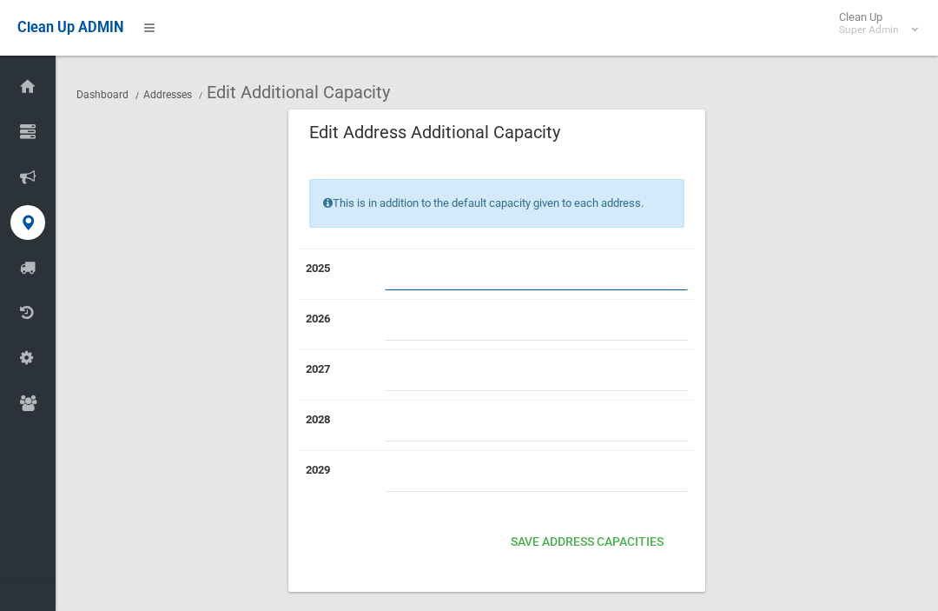
click at [402, 280] on input "number" at bounding box center [536, 274] width 303 height 32
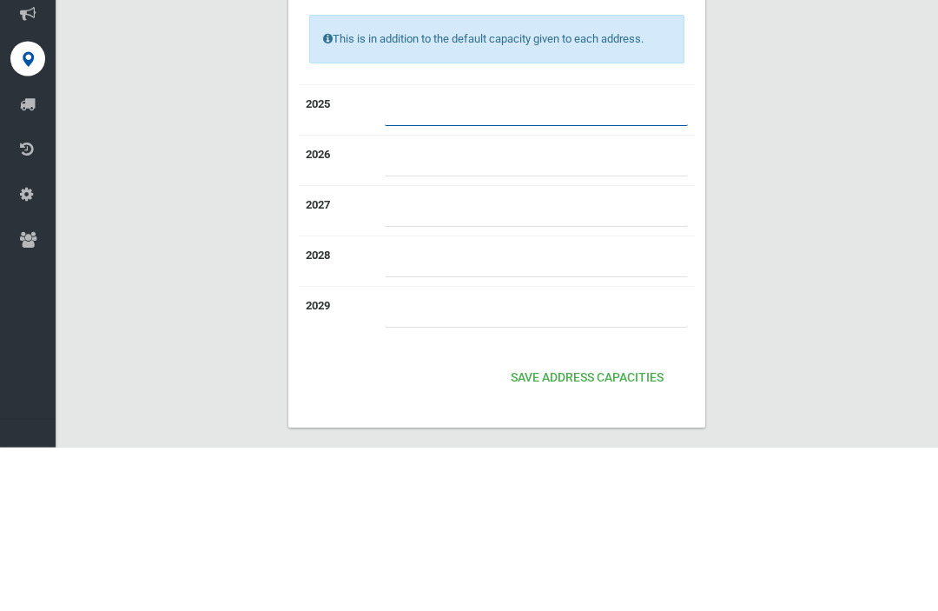
click at [586, 526] on button "Save Address capacities" at bounding box center [587, 542] width 167 height 32
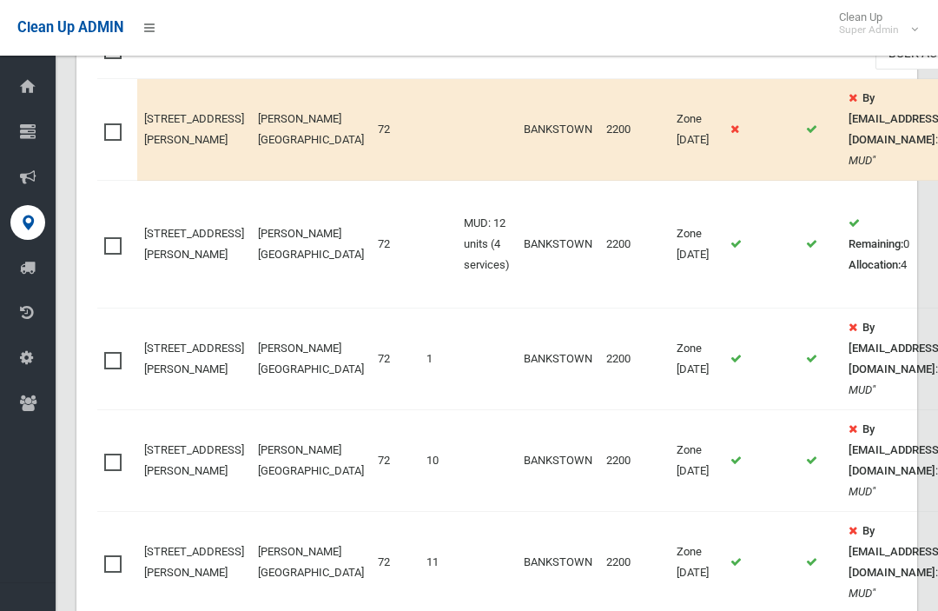
scroll to position [354, 0]
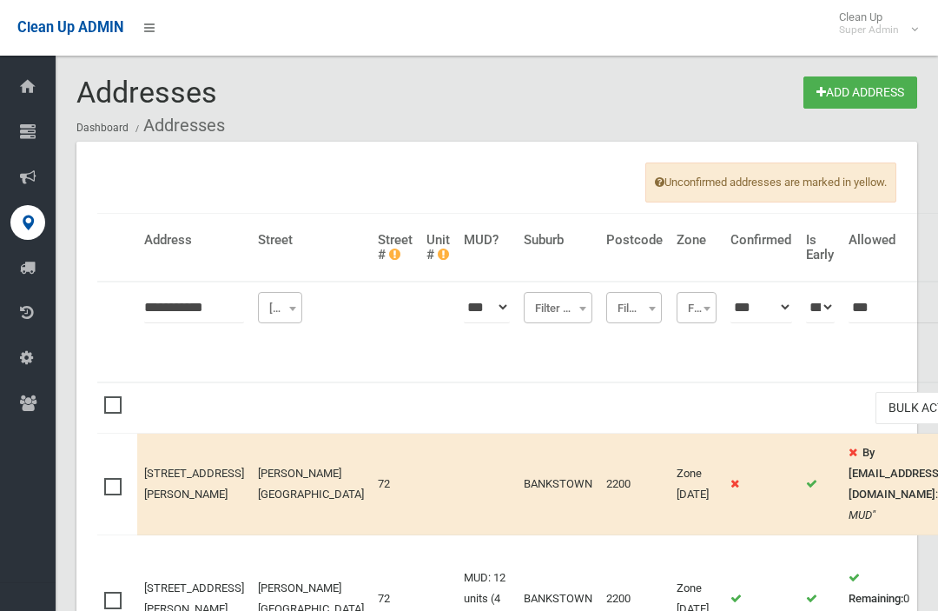
scroll to position [354, 0]
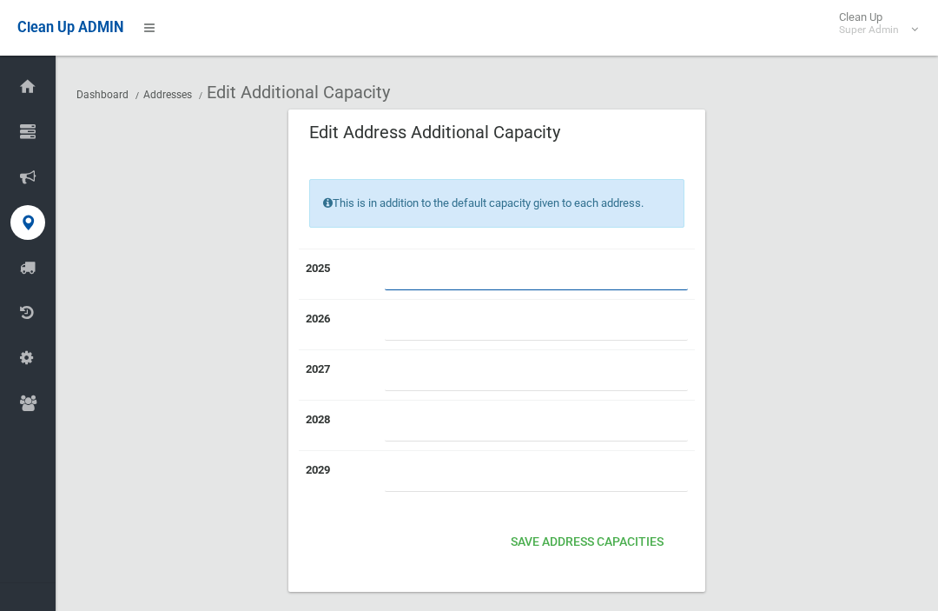
click at [573, 268] on input "number" at bounding box center [536, 274] width 303 height 32
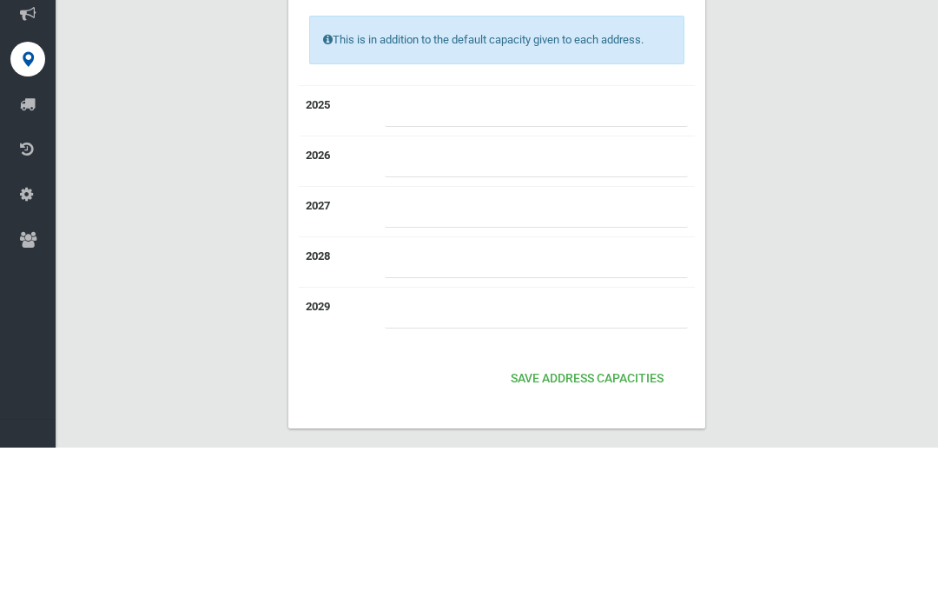
scroll to position [42, 0]
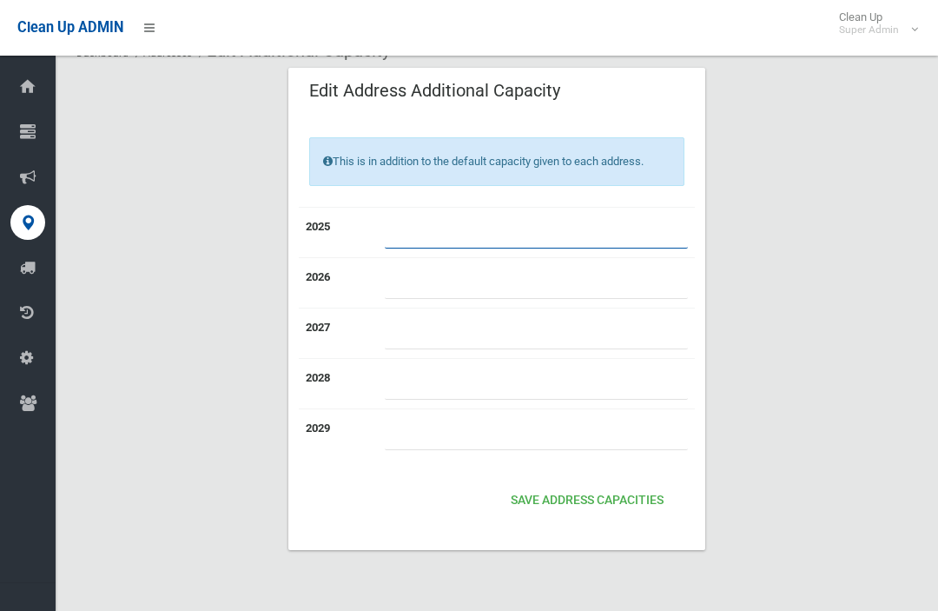
type input "*"
click at [636, 494] on button "Save Address capacities" at bounding box center [587, 501] width 167 height 32
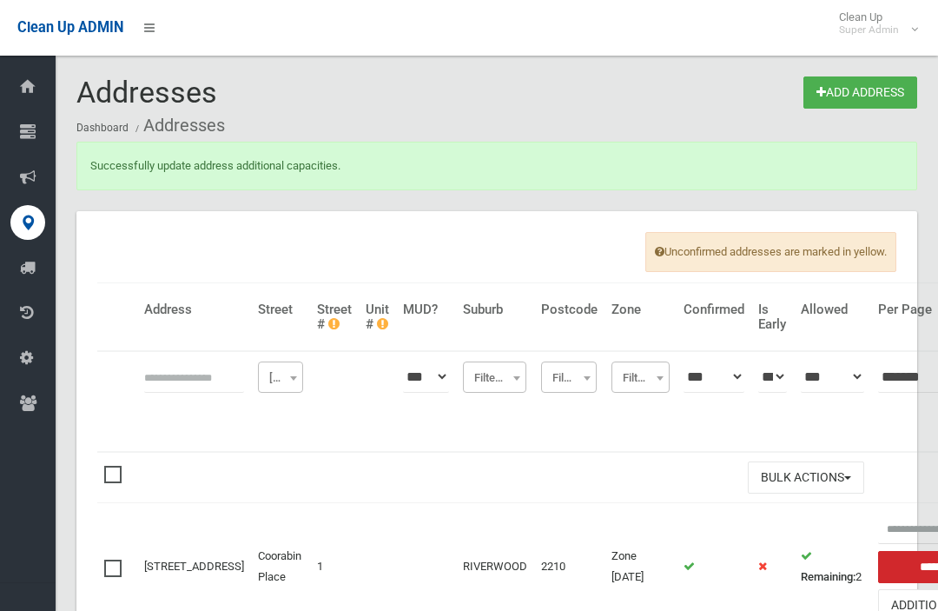
click at [170, 377] on input "text" at bounding box center [194, 377] width 100 height 32
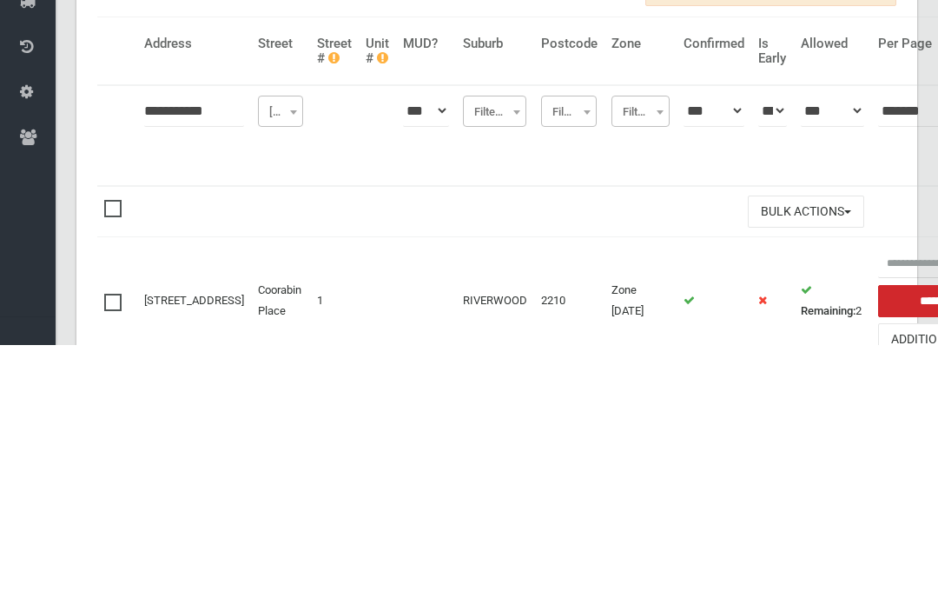
type input "**********"
click button at bounding box center [0, 0] width 0 height 0
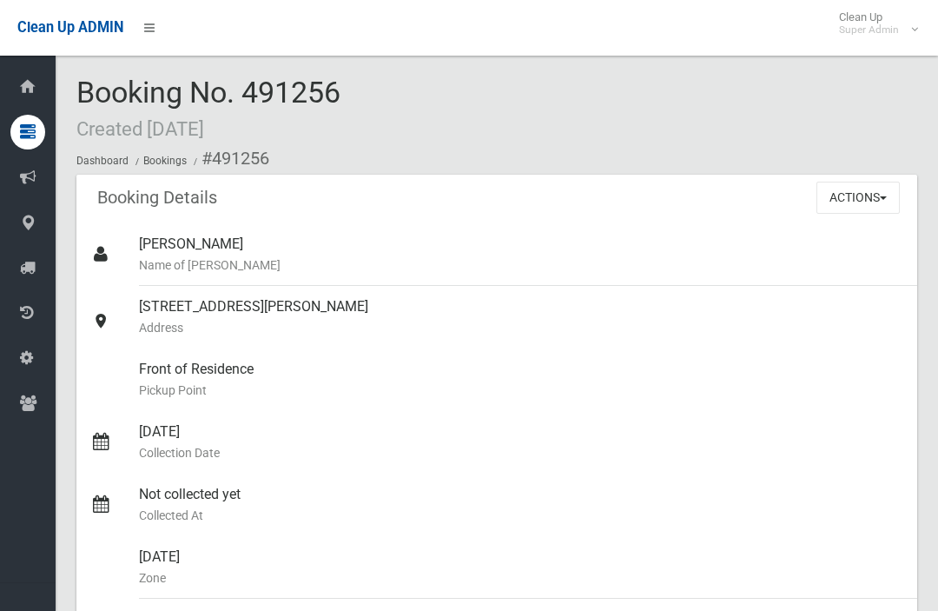
click at [880, 194] on button "Actions" at bounding box center [858, 198] width 83 height 32
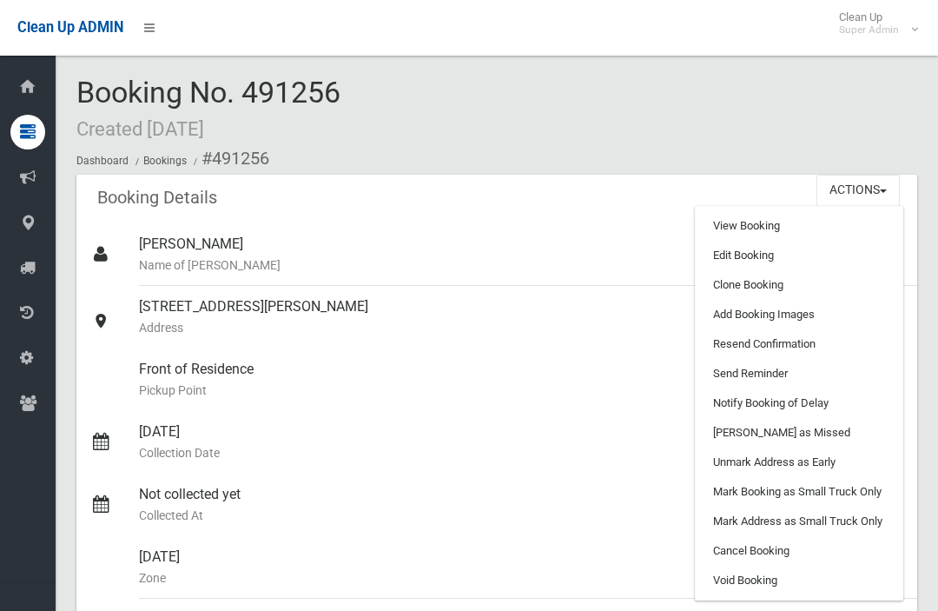
click at [805, 281] on link "Clone Booking" at bounding box center [799, 285] width 207 height 30
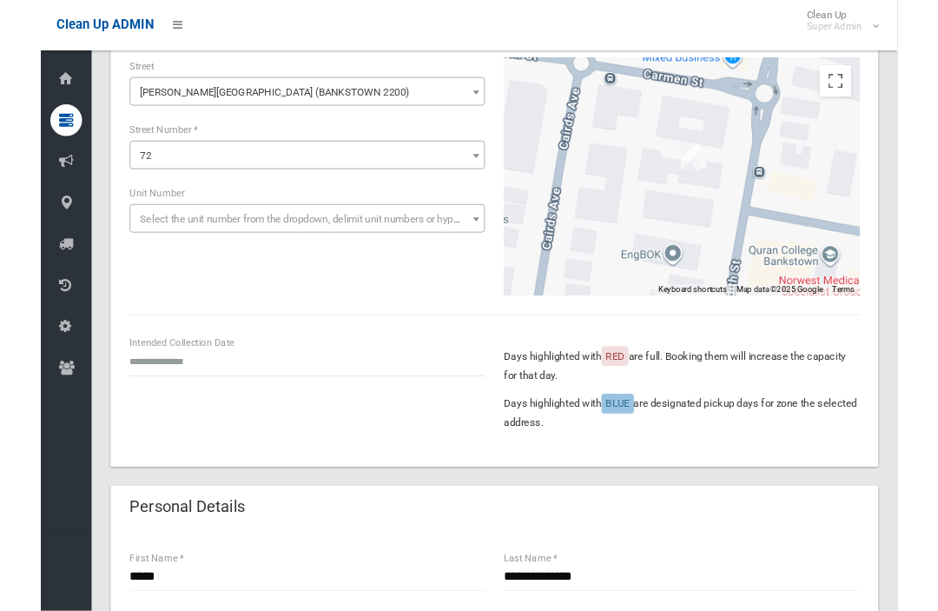
scroll to position [234, 0]
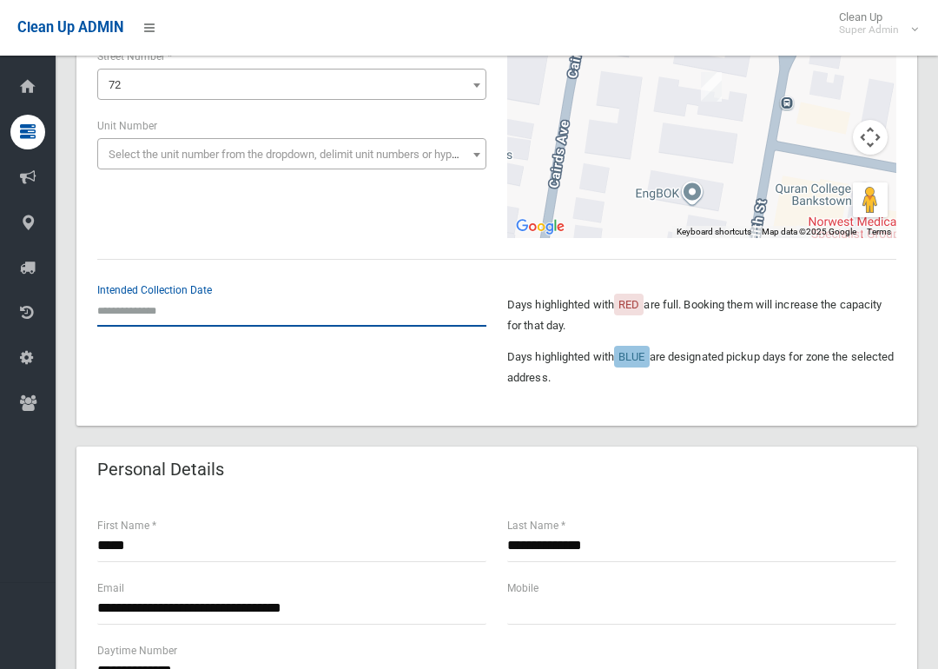
click at [134, 316] on input "text" at bounding box center [291, 311] width 389 height 32
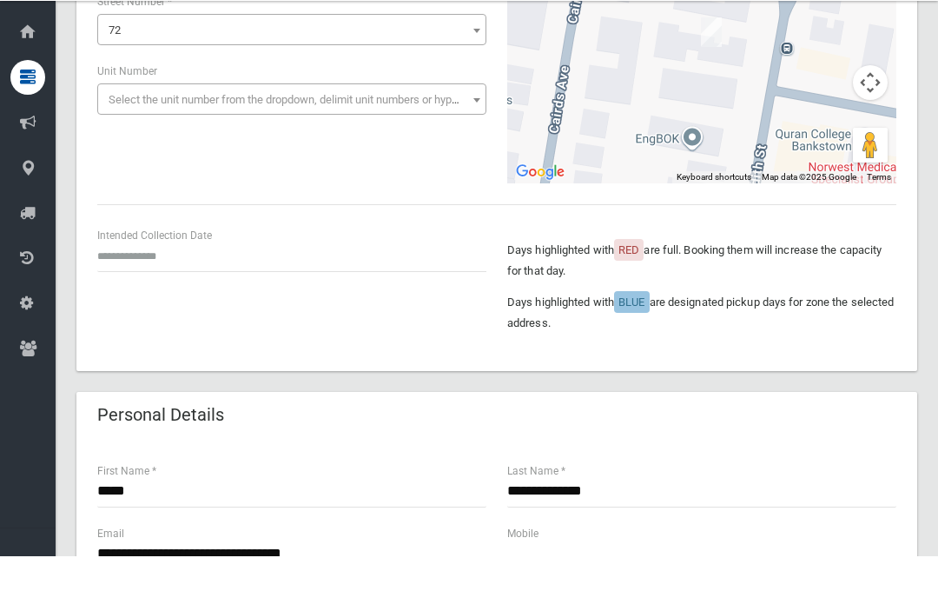
scroll to position [288, 0]
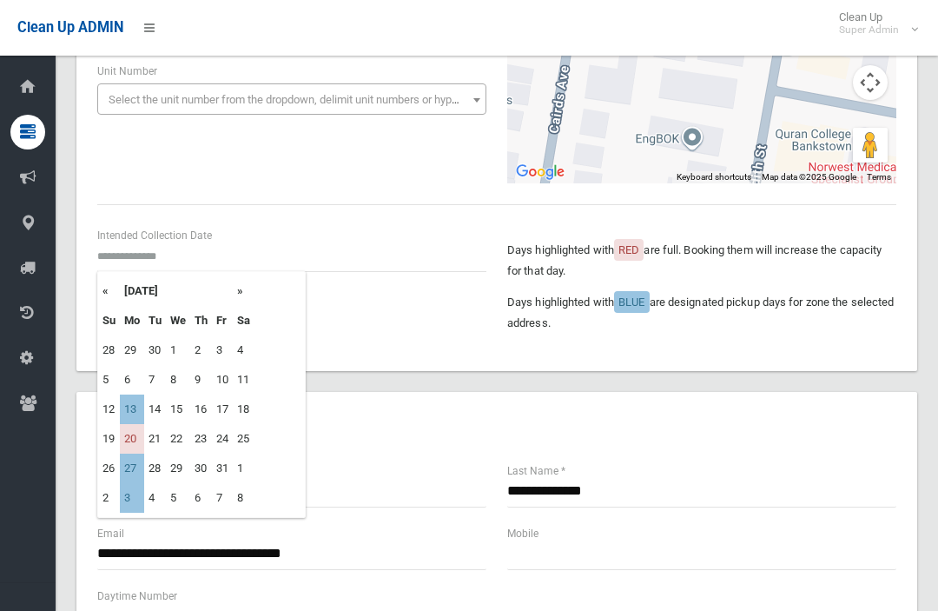
click at [241, 293] on th "»" at bounding box center [244, 291] width 22 height 30
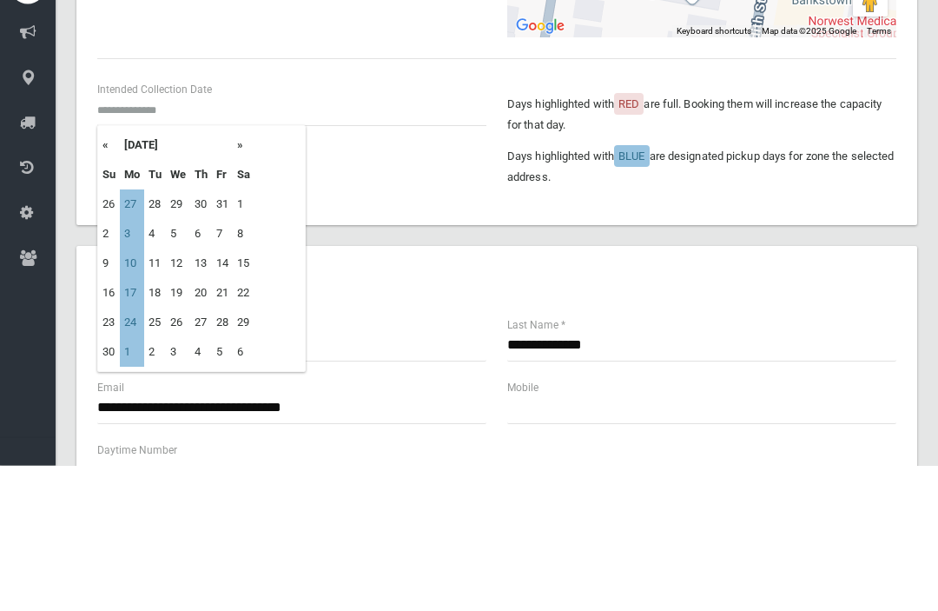
click at [241, 276] on th "»" at bounding box center [244, 291] width 22 height 30
click at [248, 276] on th "»" at bounding box center [244, 291] width 22 height 30
click at [110, 276] on th "«" at bounding box center [109, 291] width 22 height 30
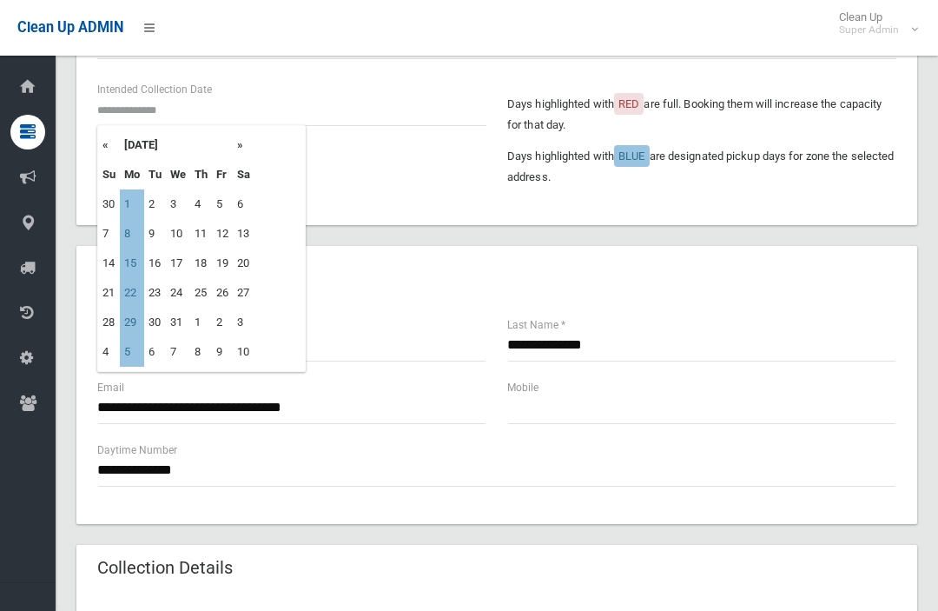
click at [132, 258] on td "15" at bounding box center [132, 263] width 24 height 30
type input "**********"
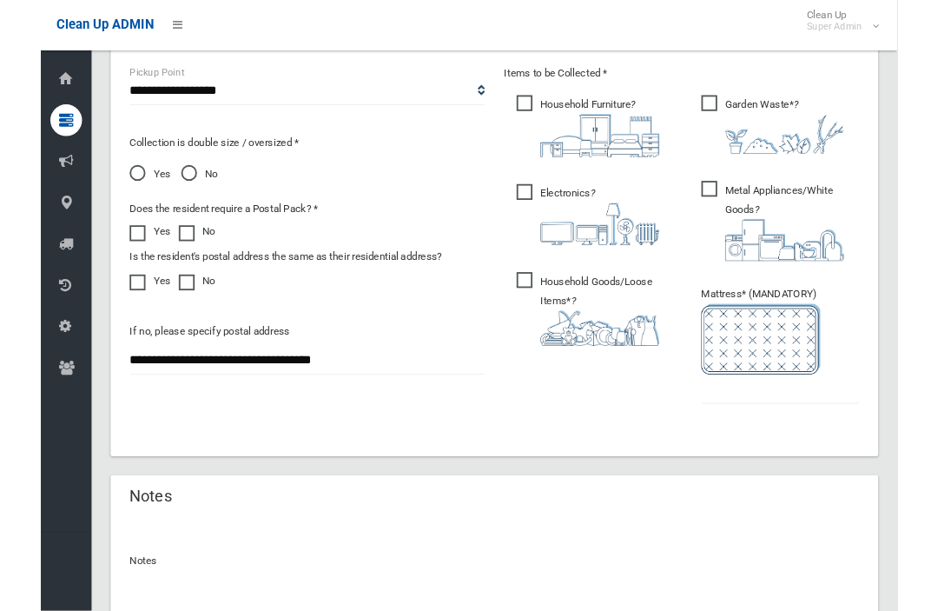
scroll to position [1141, 0]
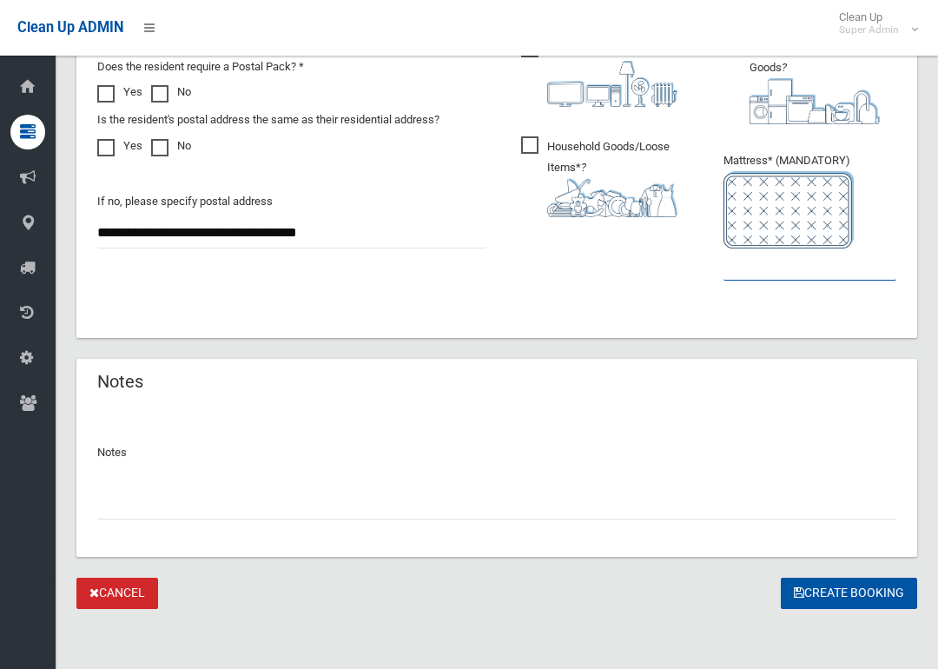
click at [858, 250] on input "text" at bounding box center [810, 264] width 173 height 32
type input "*"
click at [877, 582] on button "Create Booking" at bounding box center [849, 594] width 136 height 32
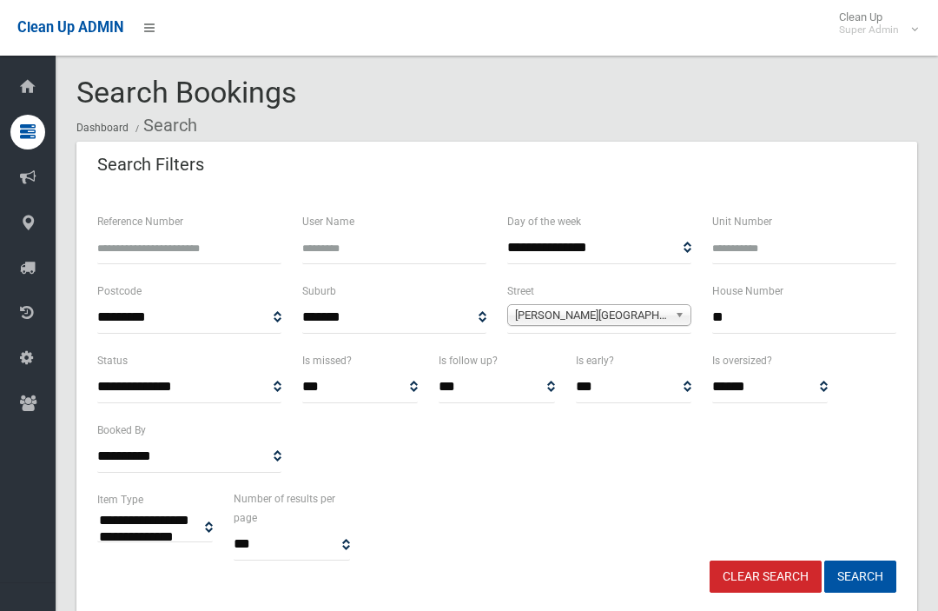
select select
click at [844, 321] on input "**" at bounding box center [804, 317] width 184 height 32
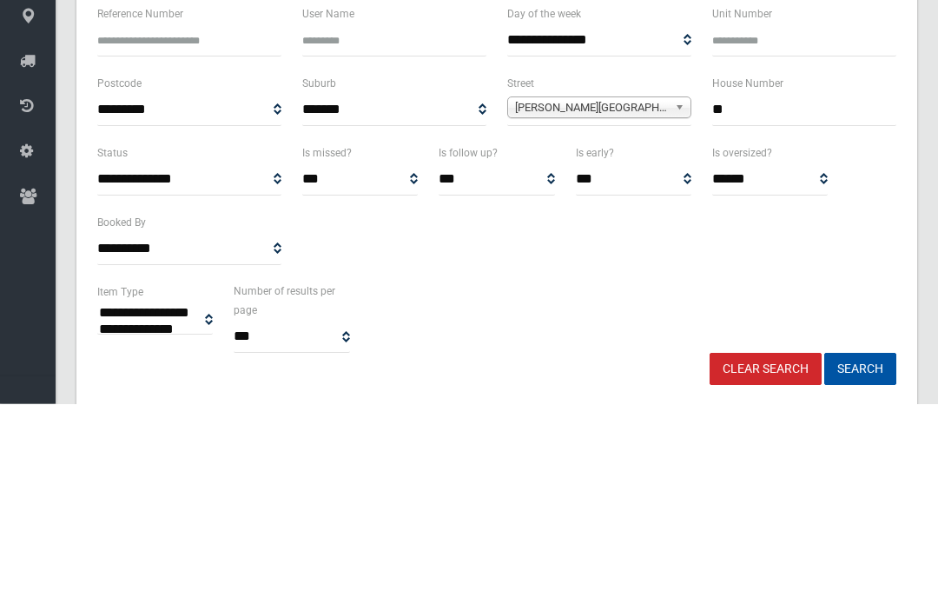
type input "*"
type input "**"
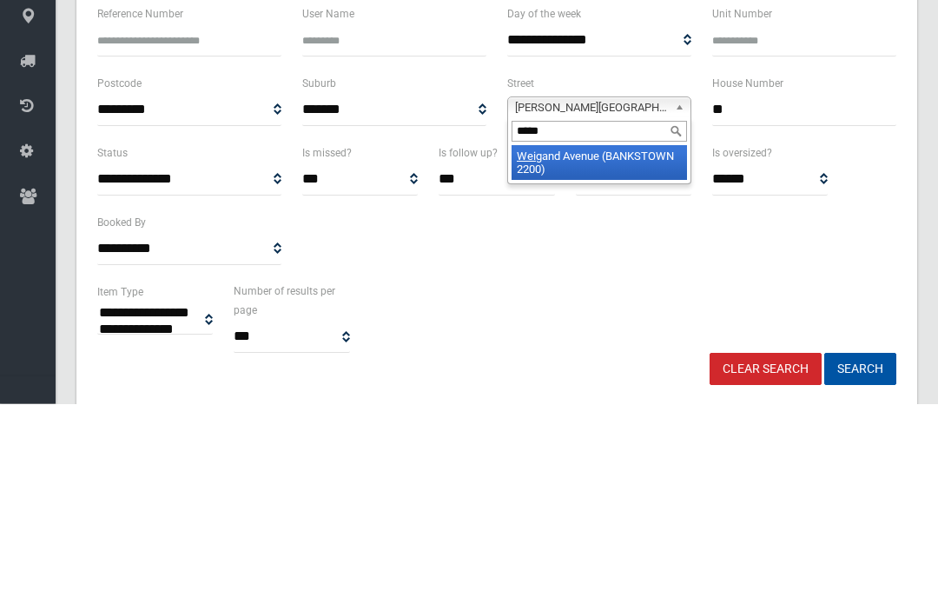
type input "******"
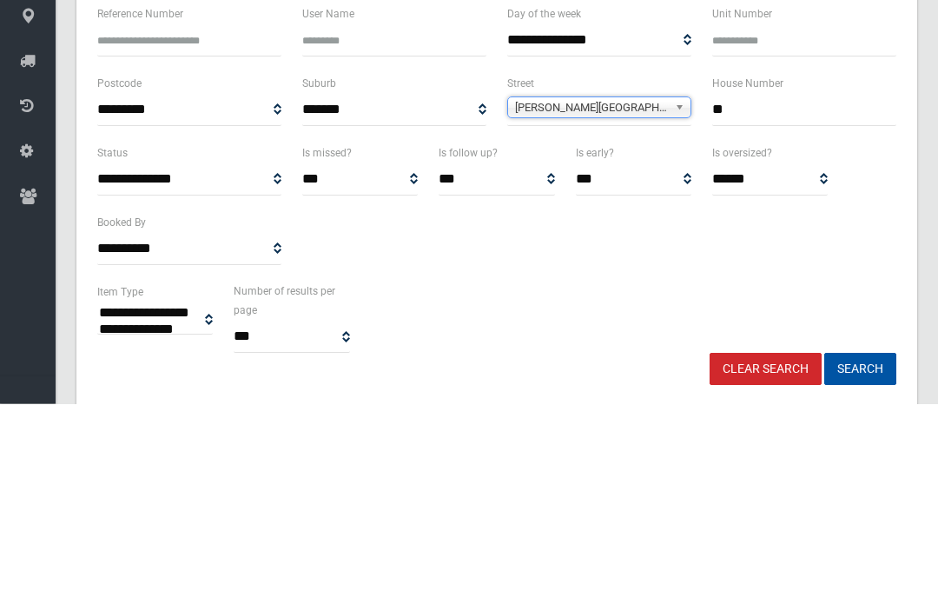
click at [860, 560] on button "Search" at bounding box center [860, 576] width 72 height 32
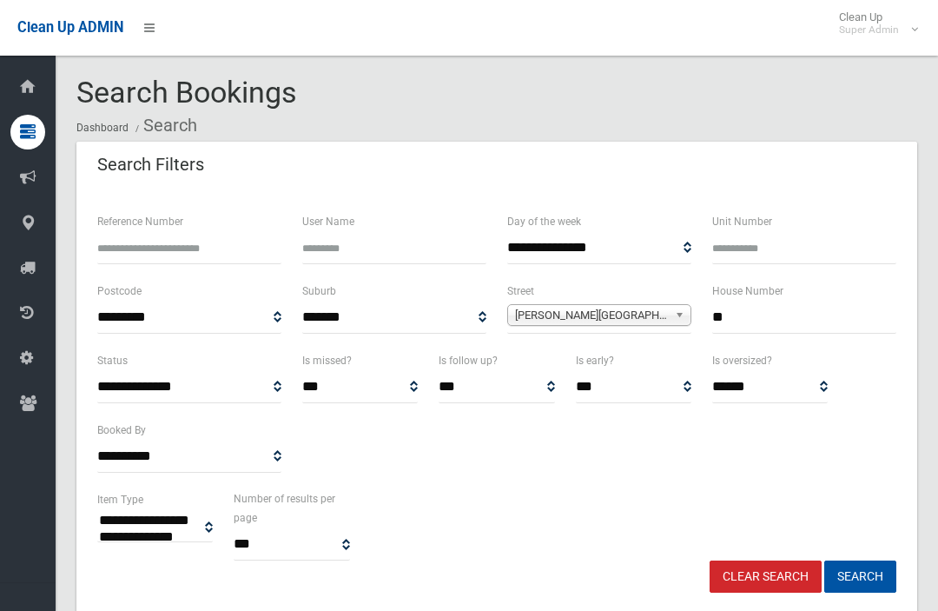
select select
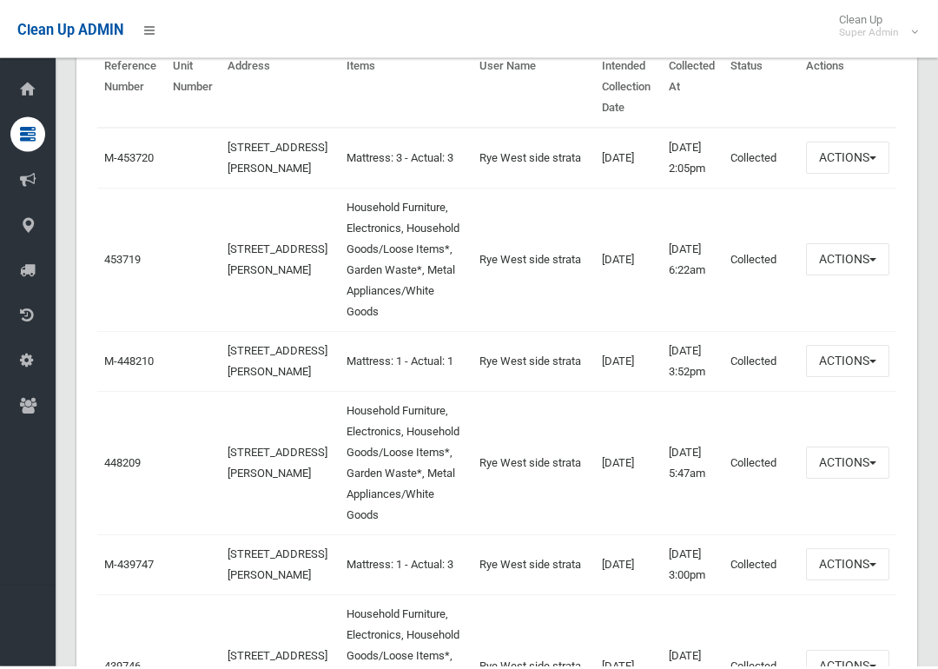
scroll to position [659, 0]
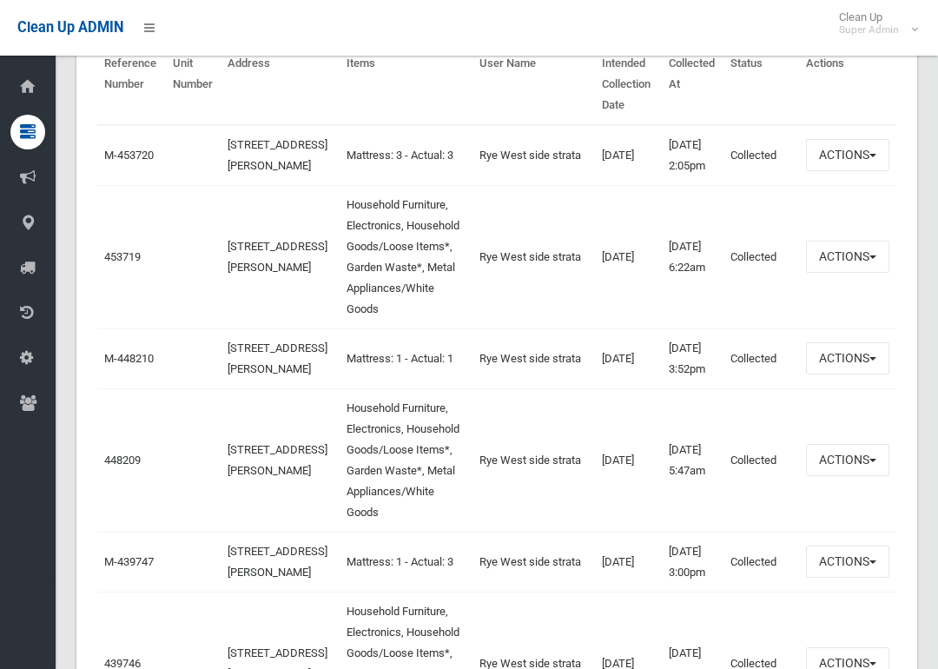
click at [112, 263] on link "453719" at bounding box center [122, 256] width 36 height 13
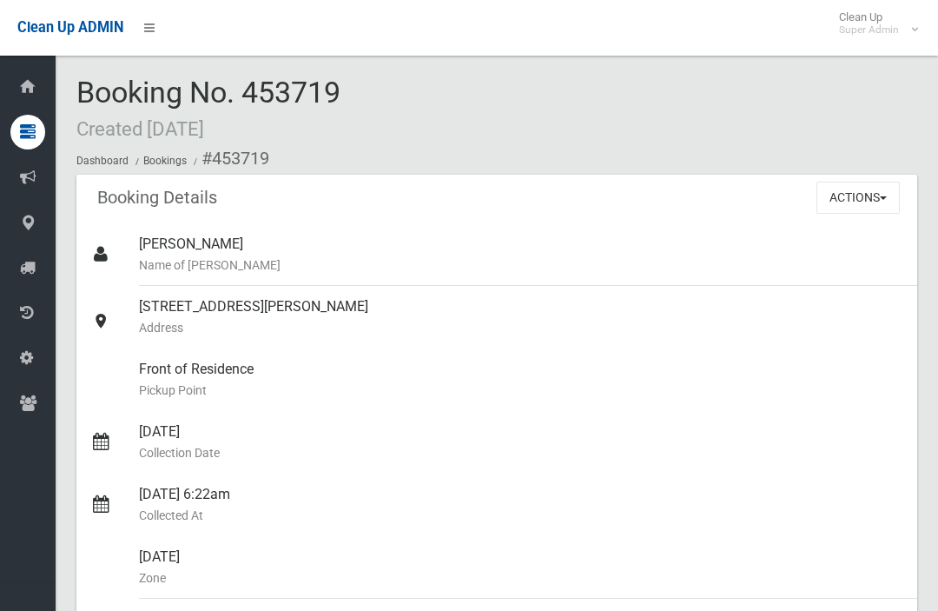
click at [865, 190] on button "Actions" at bounding box center [858, 198] width 83 height 32
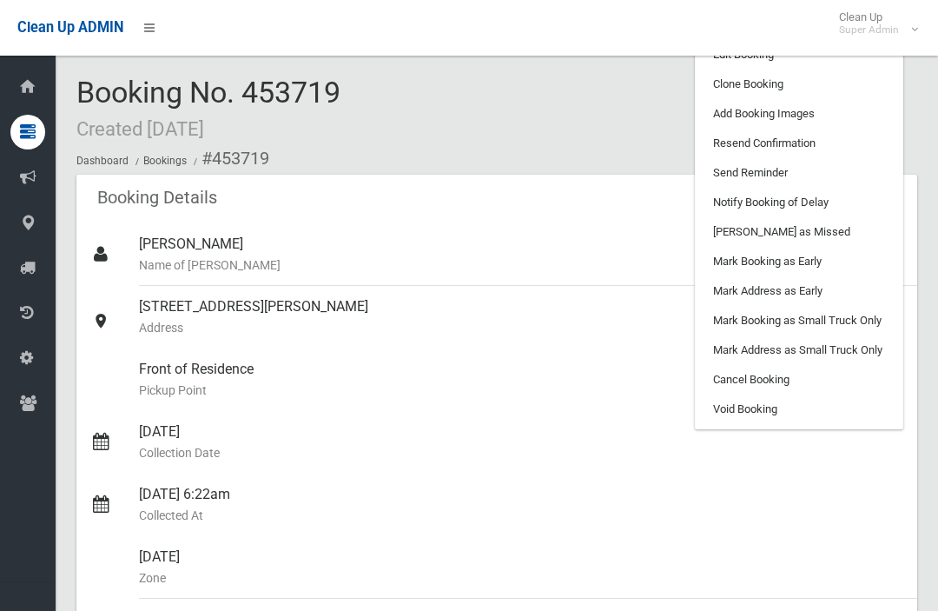
click at [856, 68] on link "Edit Booking" at bounding box center [799, 55] width 207 height 30
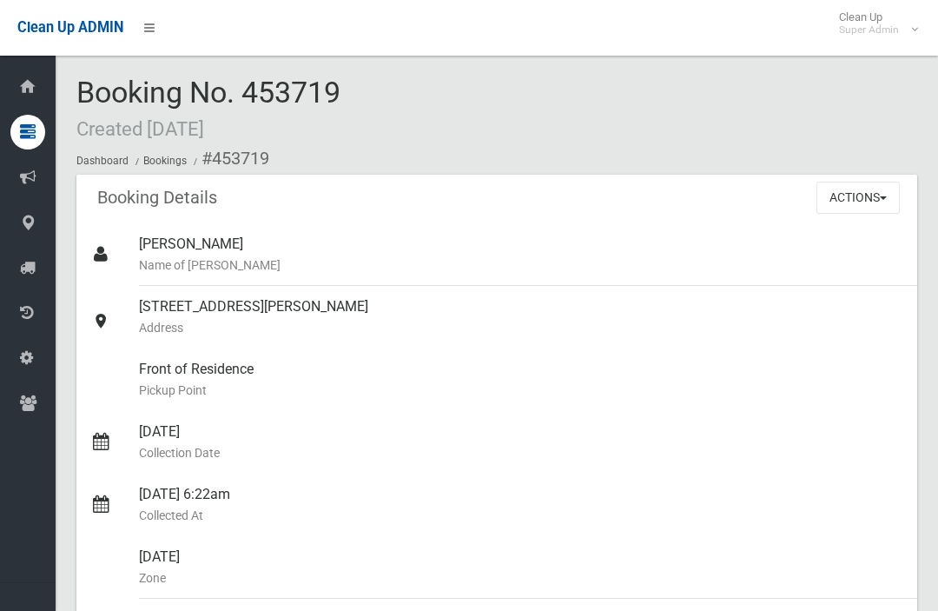
click at [862, 188] on button "Actions" at bounding box center [858, 198] width 83 height 32
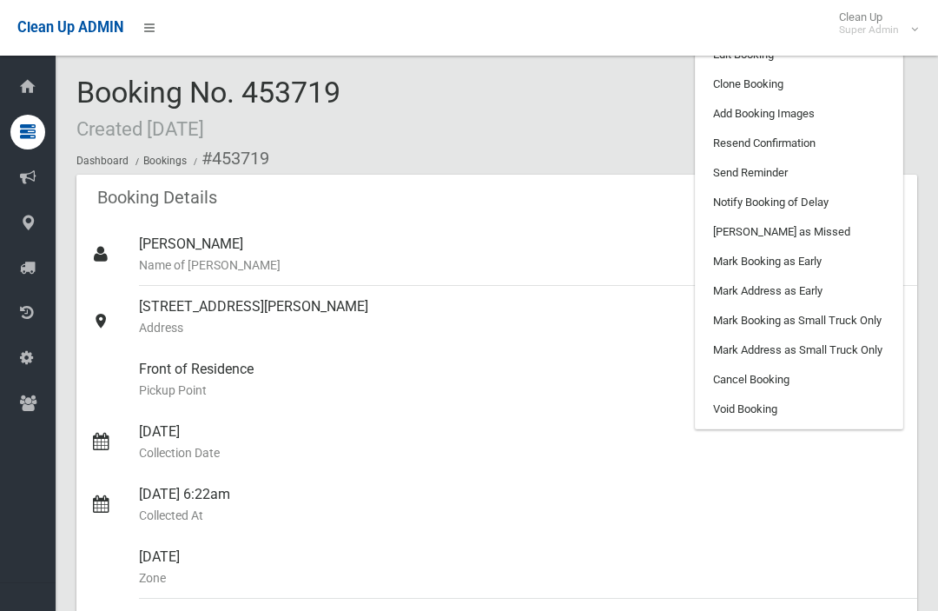
click at [843, 82] on link "Clone Booking" at bounding box center [799, 85] width 207 height 30
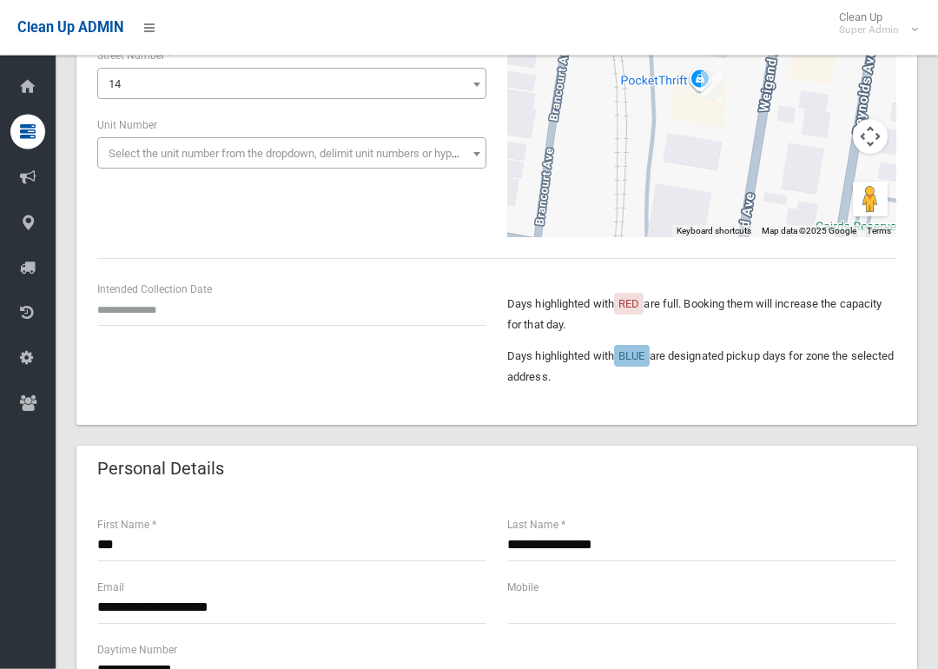
scroll to position [235, 0]
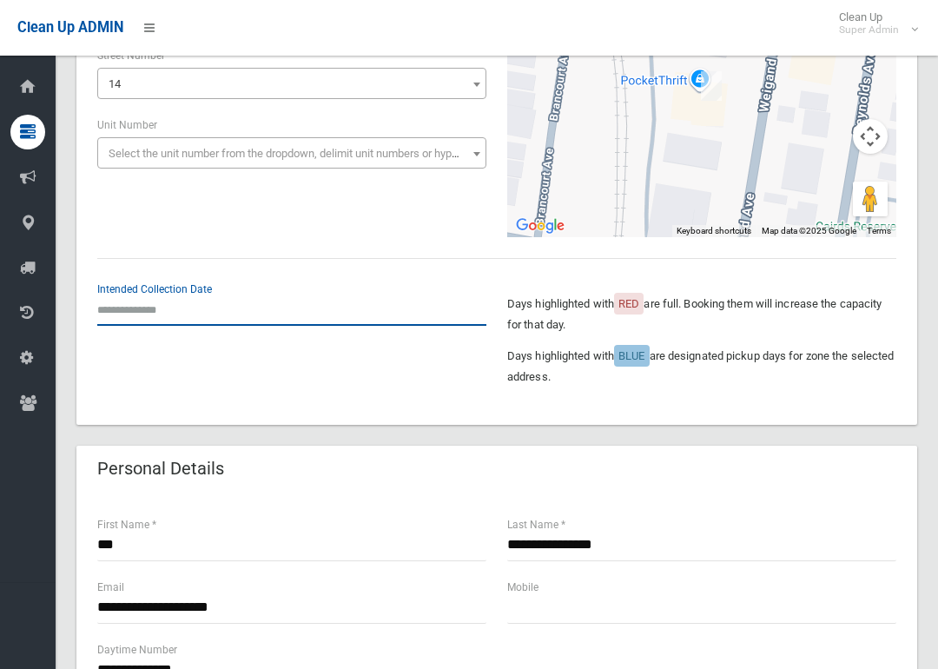
click at [161, 295] on input "text" at bounding box center [291, 310] width 389 height 32
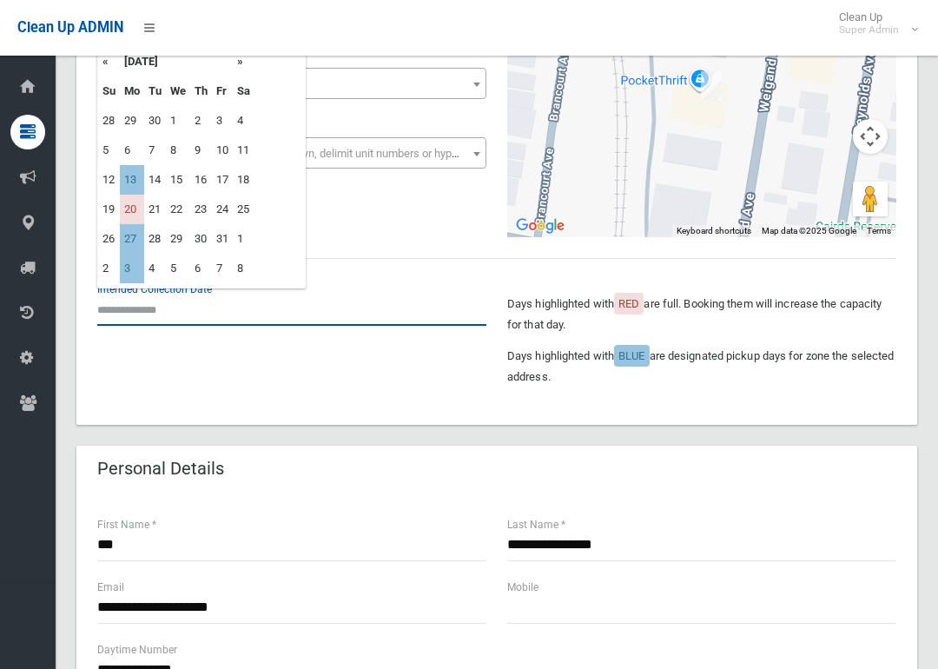
scroll to position [234, 0]
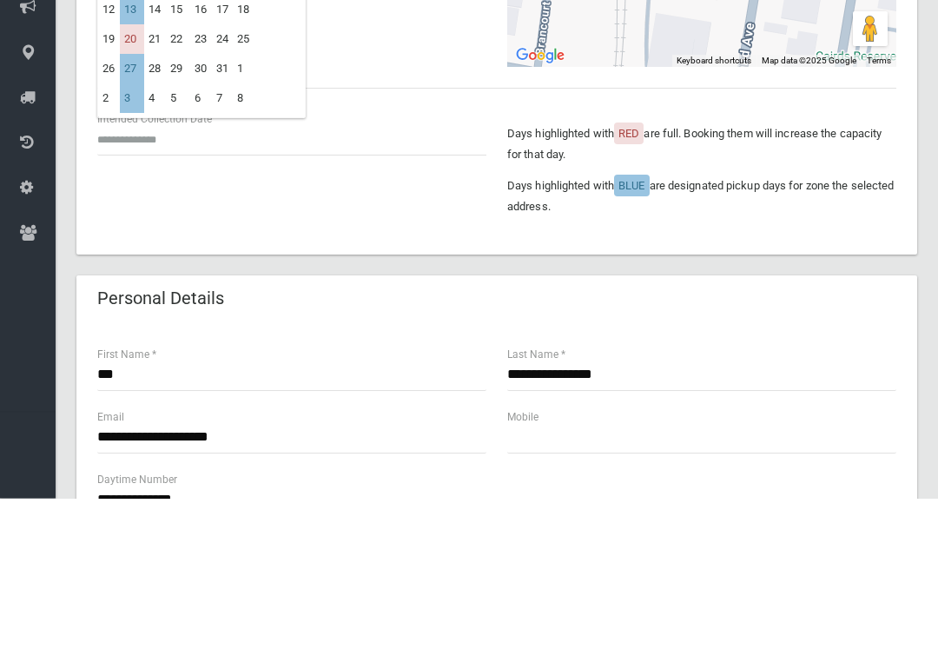
click at [137, 166] on td "13" at bounding box center [132, 181] width 24 height 30
type input "**********"
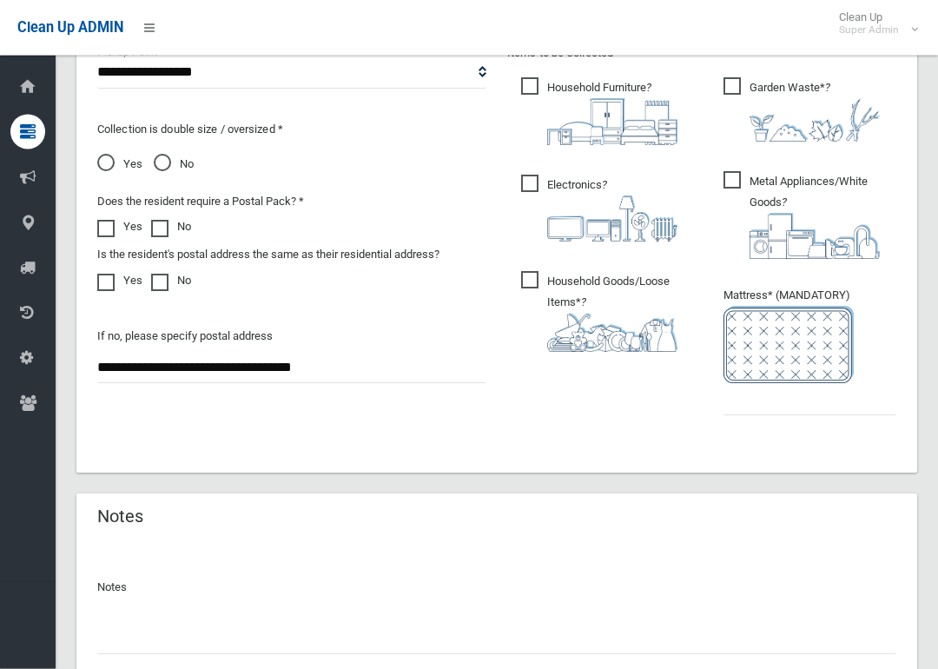
scroll to position [1063, 0]
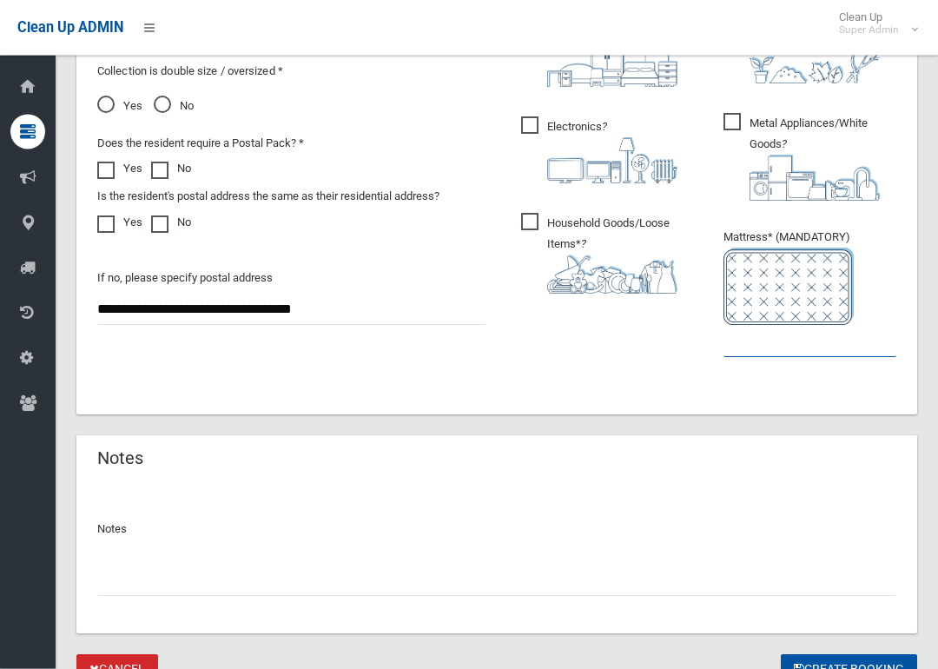
click at [808, 344] on input "text" at bounding box center [810, 342] width 173 height 32
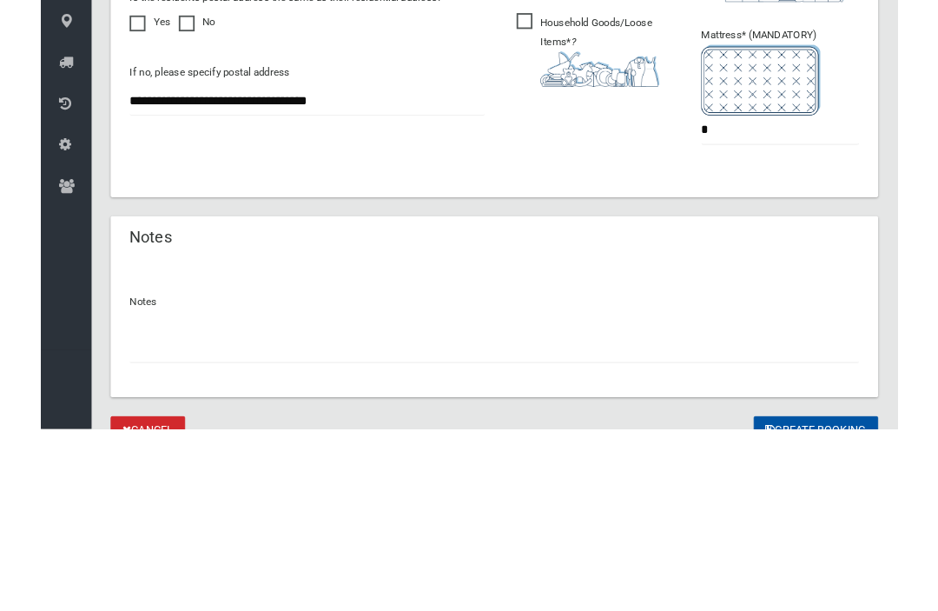
scroll to position [1141, 0]
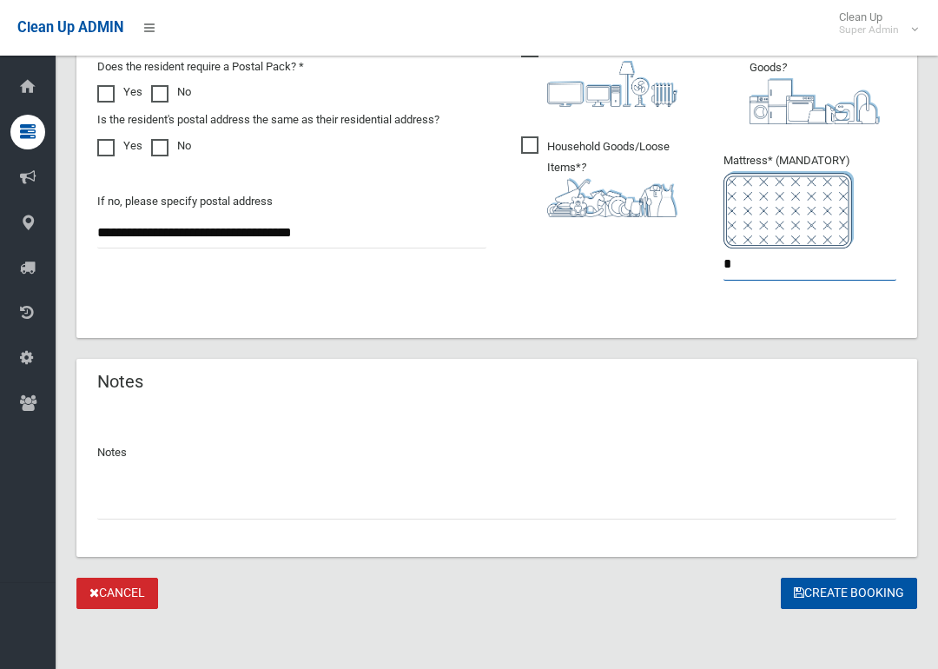
type input "*"
click at [834, 580] on button "Create Booking" at bounding box center [849, 594] width 136 height 32
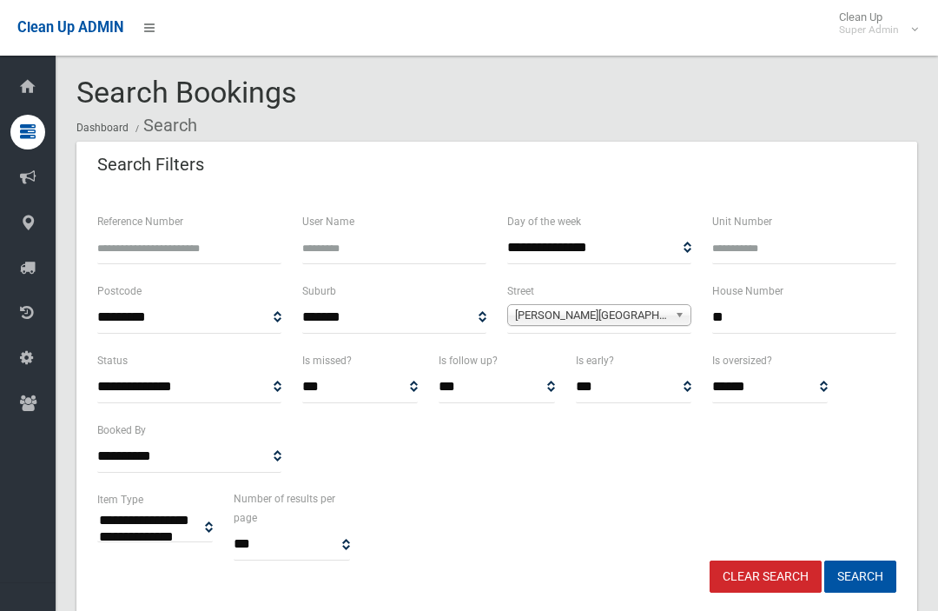
select select
click at [837, 318] on input "**" at bounding box center [804, 317] width 184 height 32
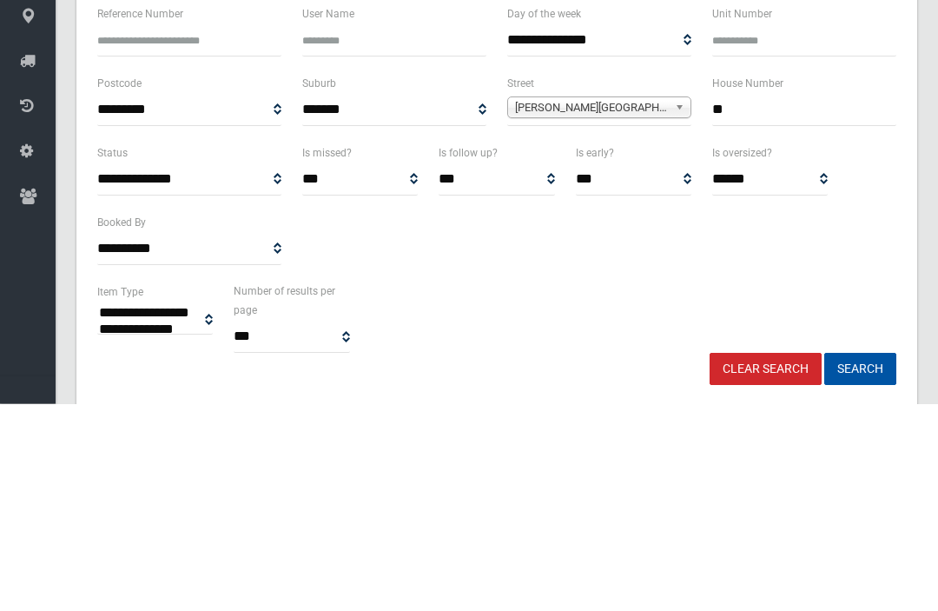
type input "**"
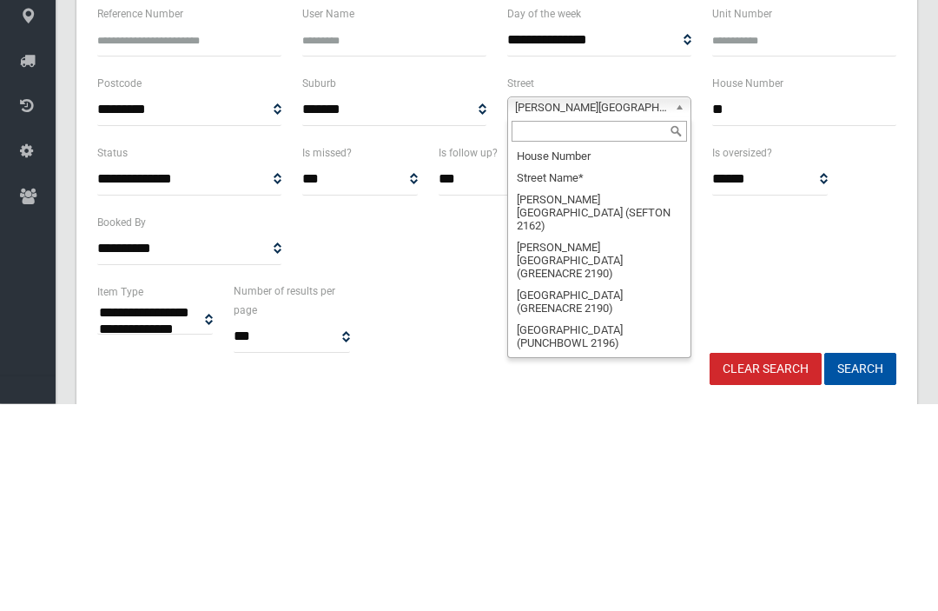
scroll to position [67202, 0]
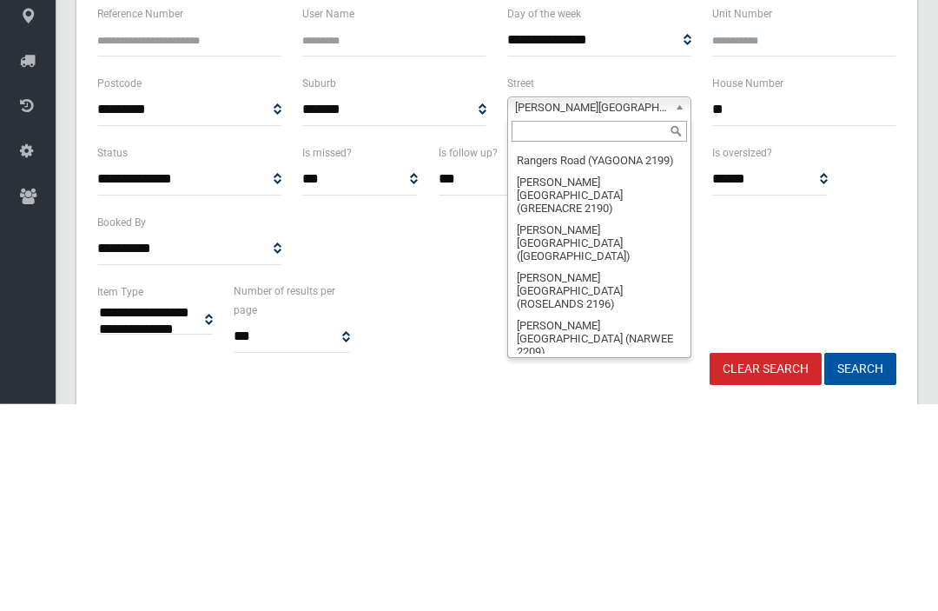
type input "*"
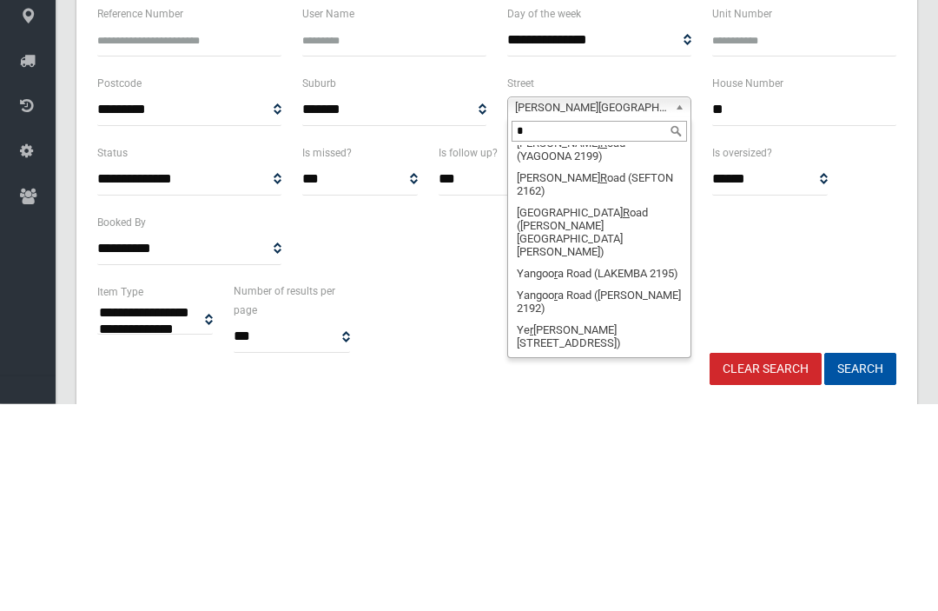
scroll to position [0, 0]
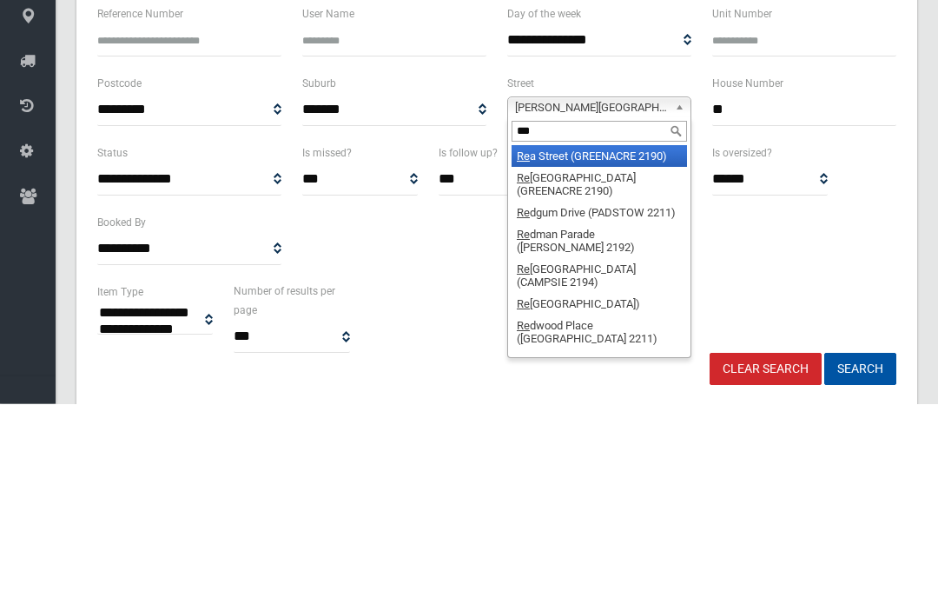
type input "****"
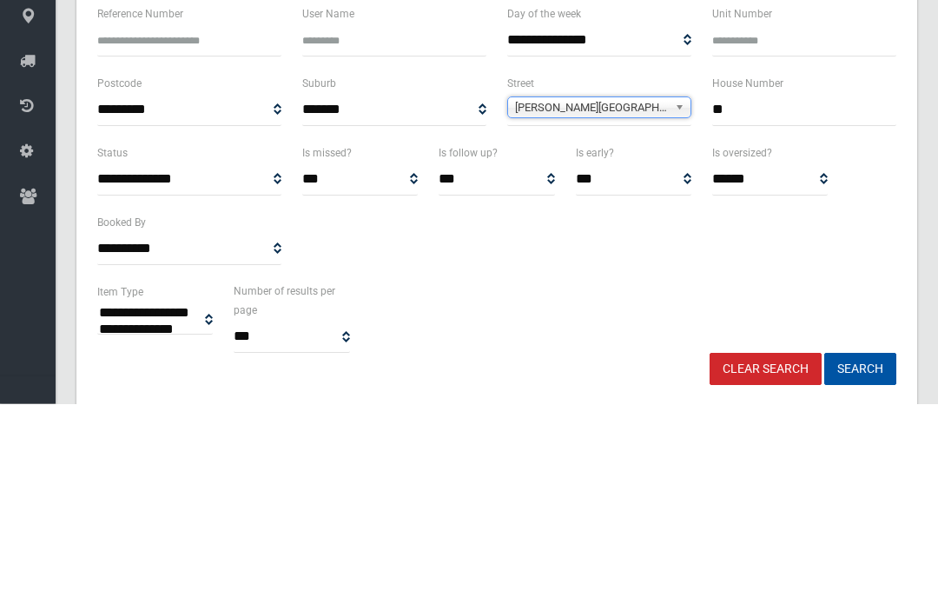
click at [860, 560] on button "Search" at bounding box center [860, 576] width 72 height 32
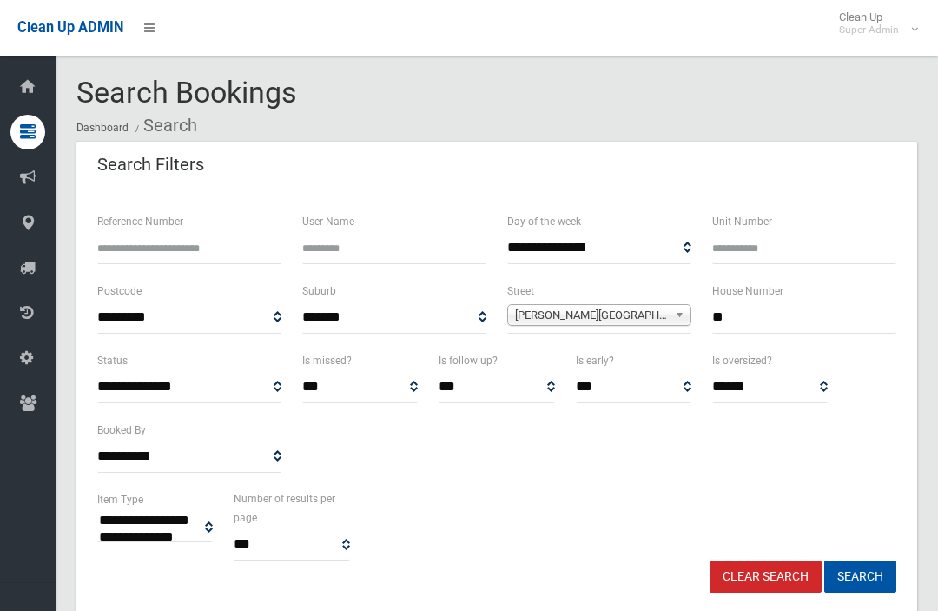
select select
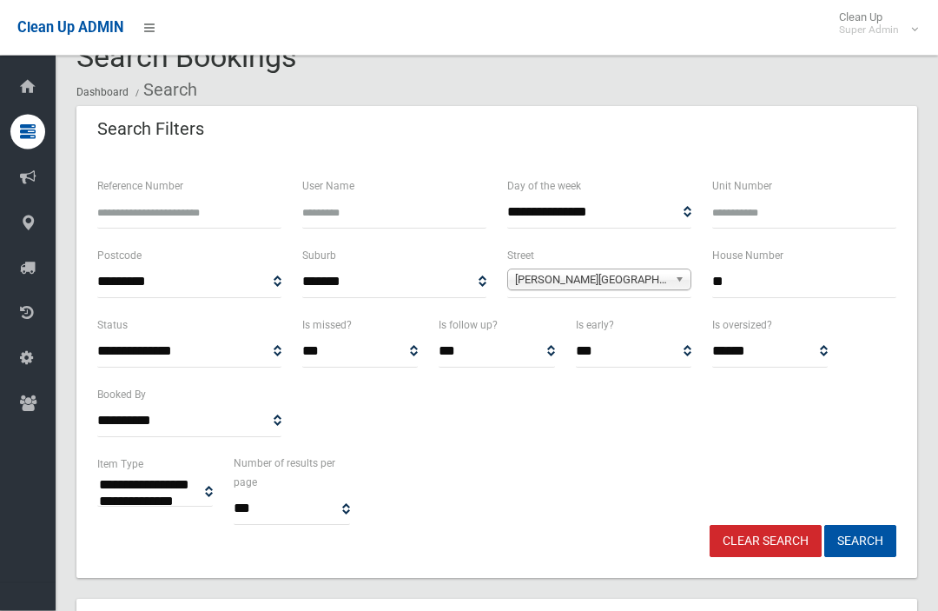
scroll to position [13, 0]
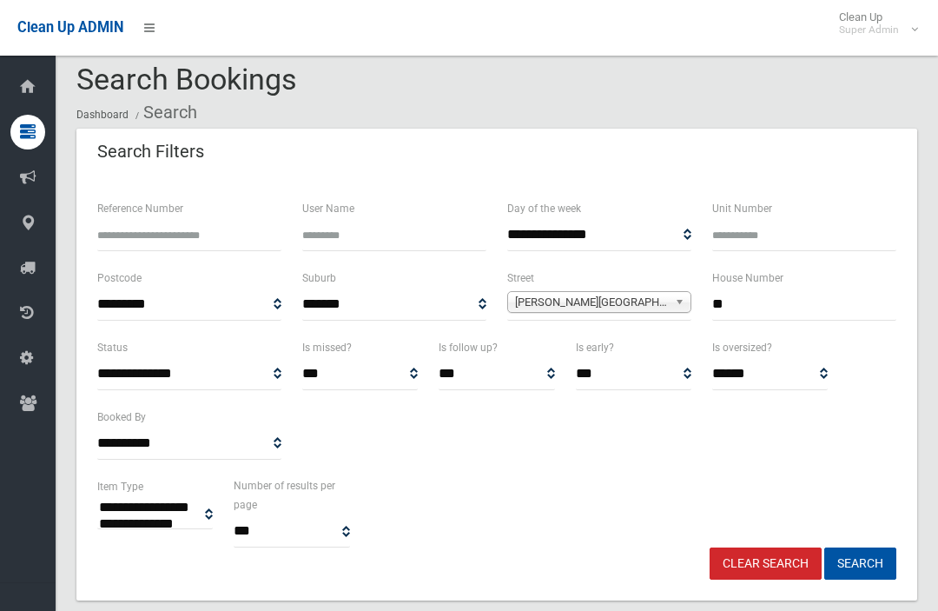
click at [857, 313] on input "**" at bounding box center [804, 304] width 184 height 32
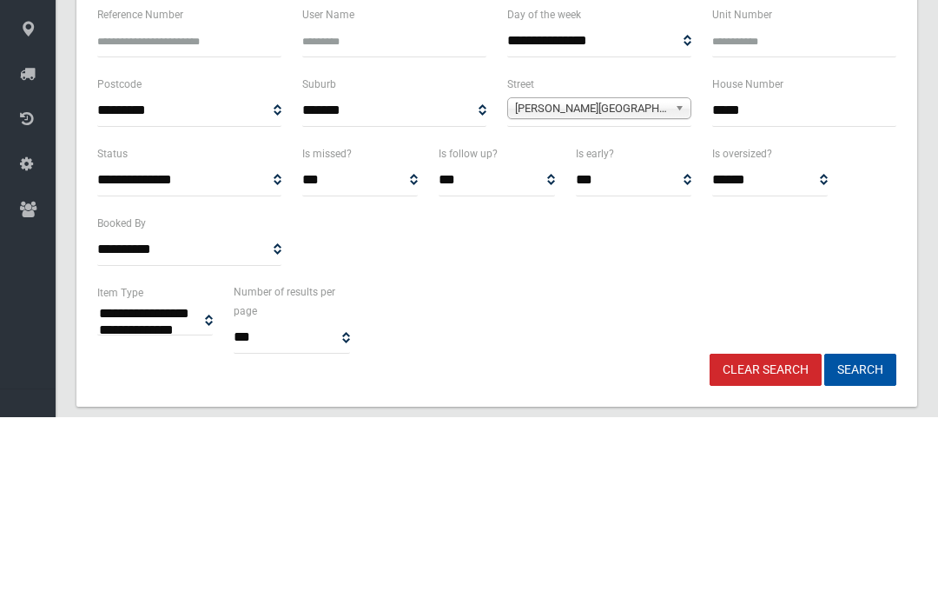
type input "*****"
click at [860, 547] on button "Search" at bounding box center [860, 563] width 72 height 32
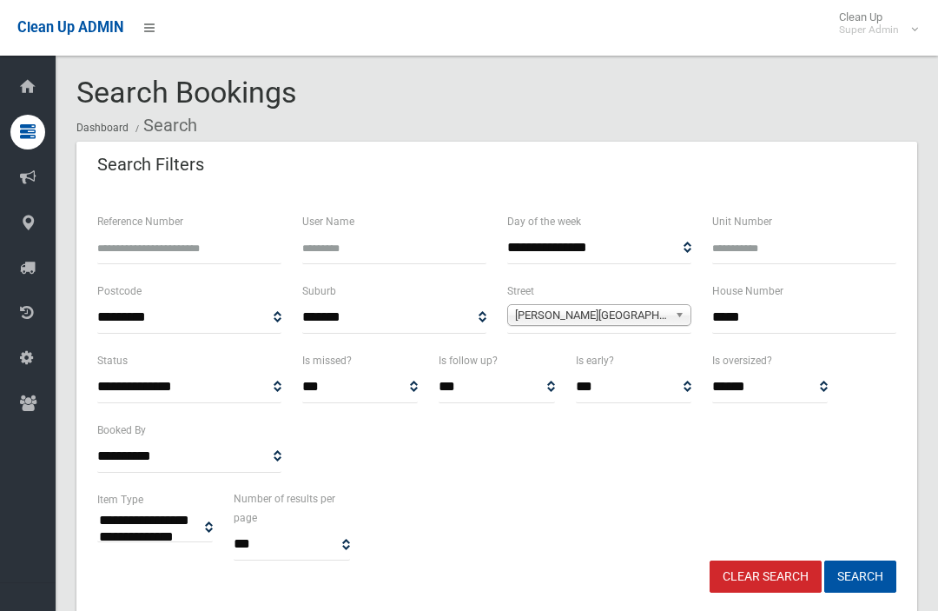
select select
click at [771, 315] on input "*****" at bounding box center [804, 317] width 184 height 32
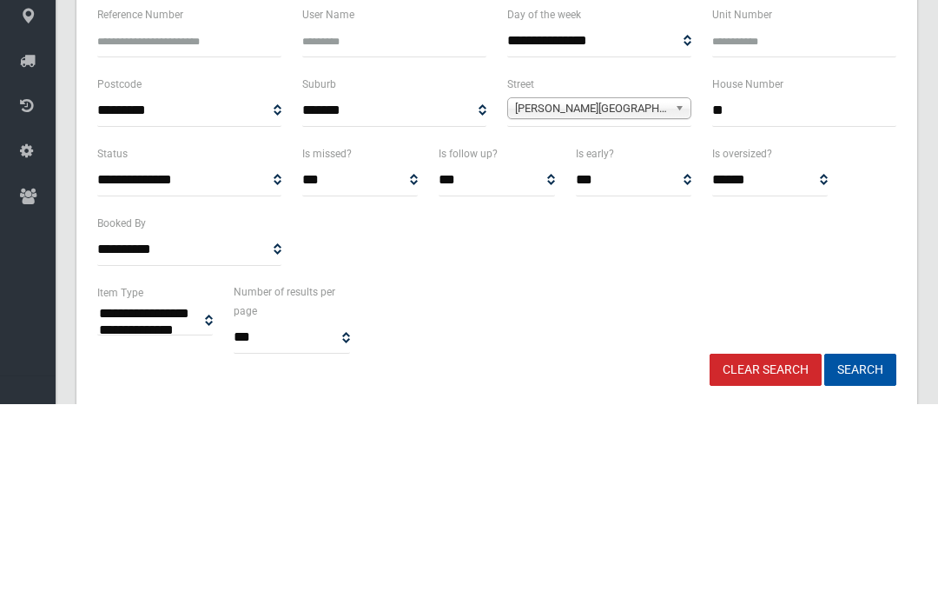
type input "*"
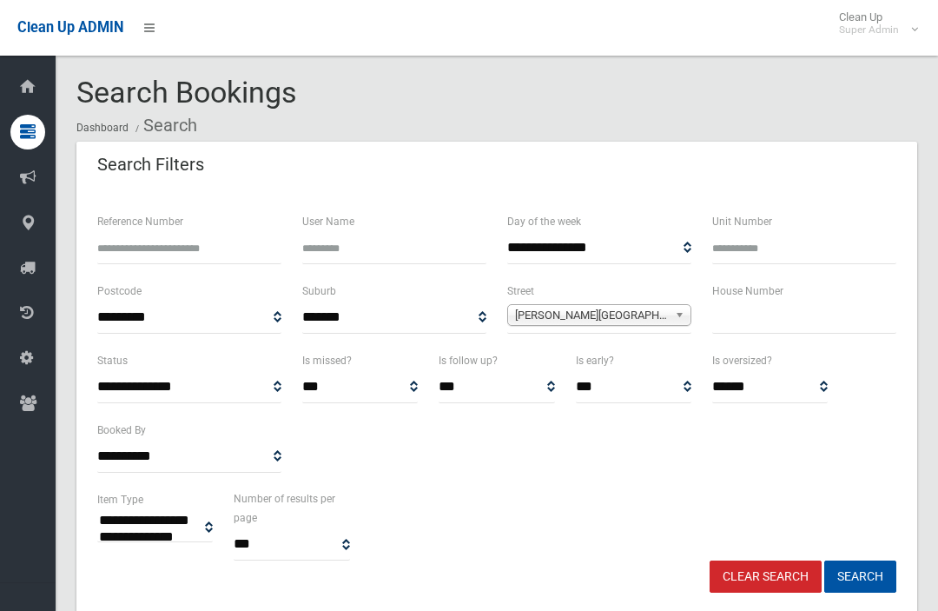
click at [820, 331] on input "text" at bounding box center [804, 317] width 184 height 32
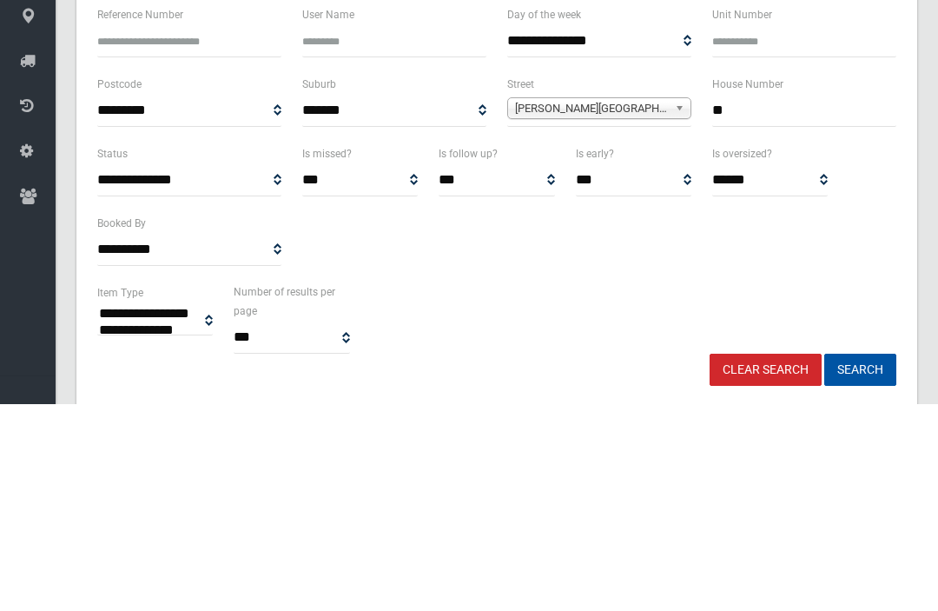
type input "**"
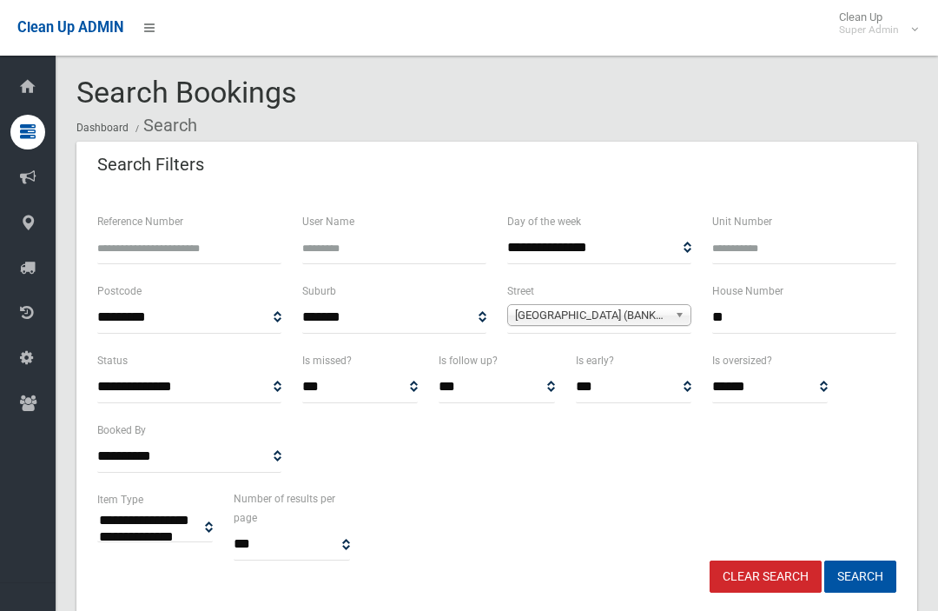
select select
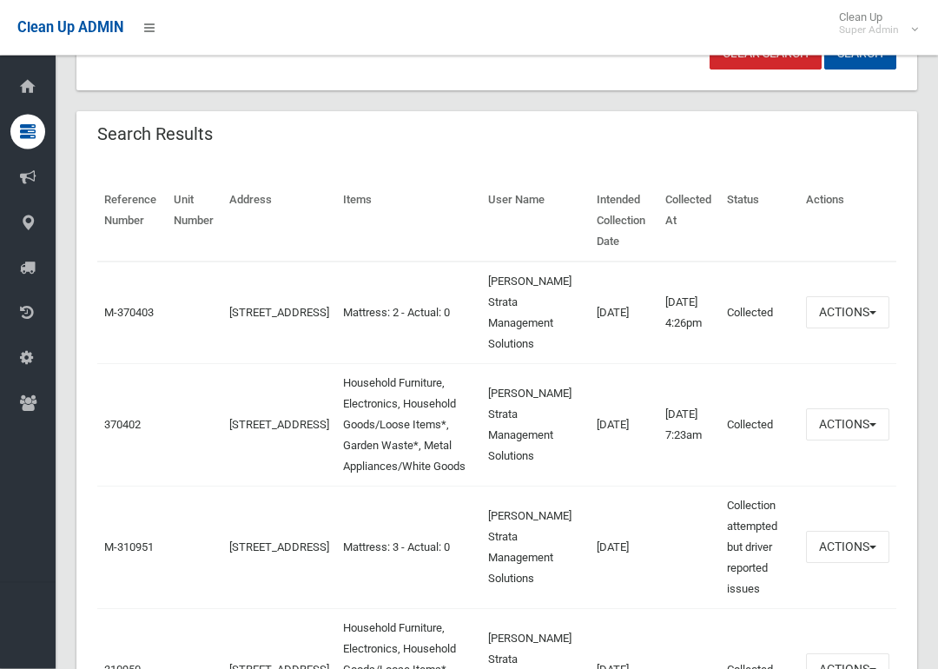
scroll to position [523, 0]
click at [107, 418] on link "370402" at bounding box center [122, 424] width 36 height 13
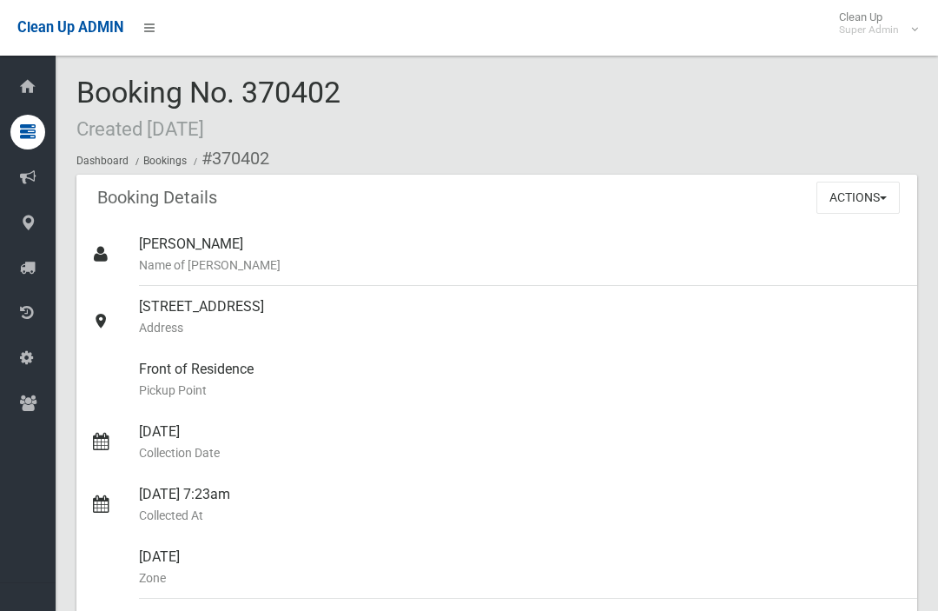
click at [856, 210] on button "Actions" at bounding box center [858, 198] width 83 height 32
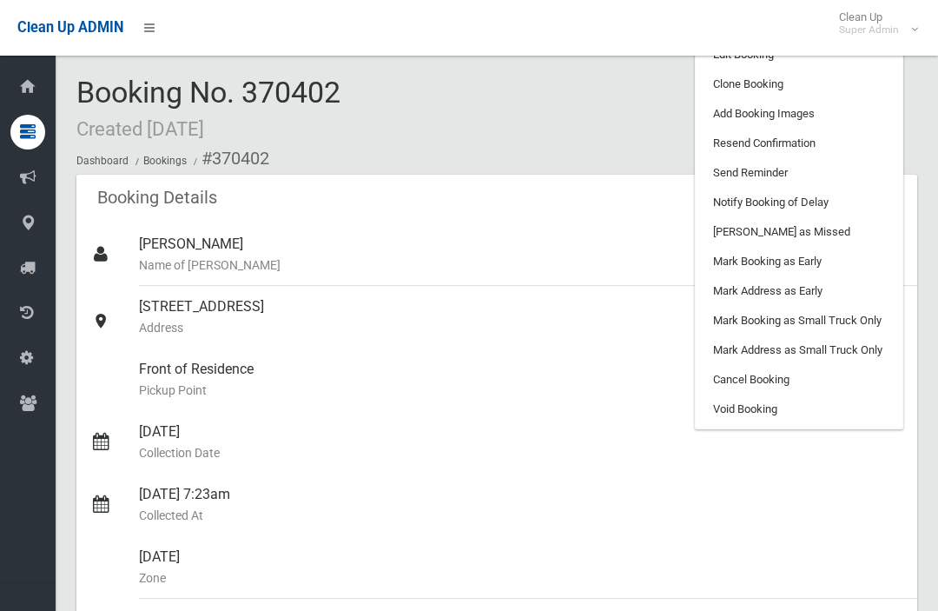
click at [672, 507] on small "Collected At" at bounding box center [521, 515] width 765 height 21
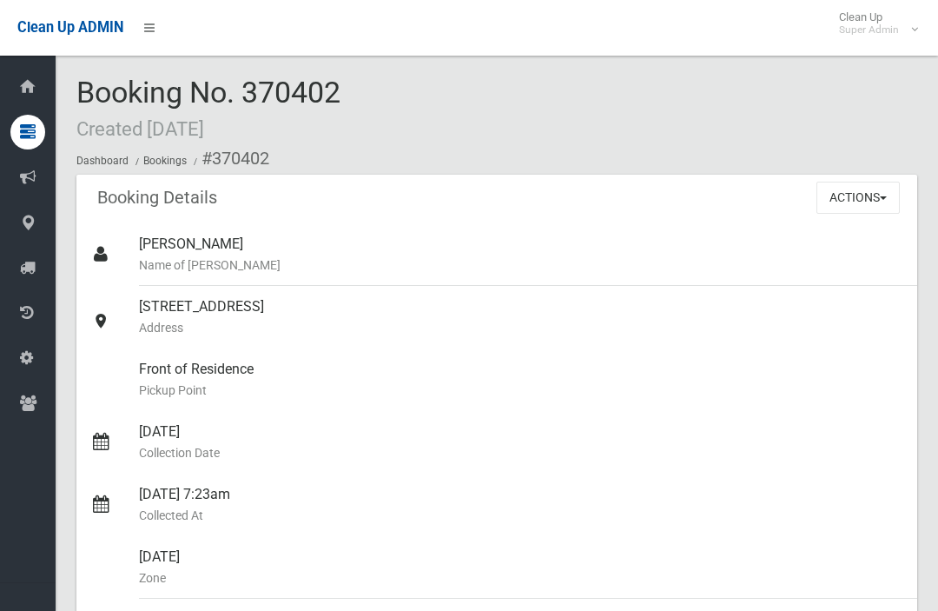
click at [887, 194] on button "Actions" at bounding box center [858, 198] width 83 height 32
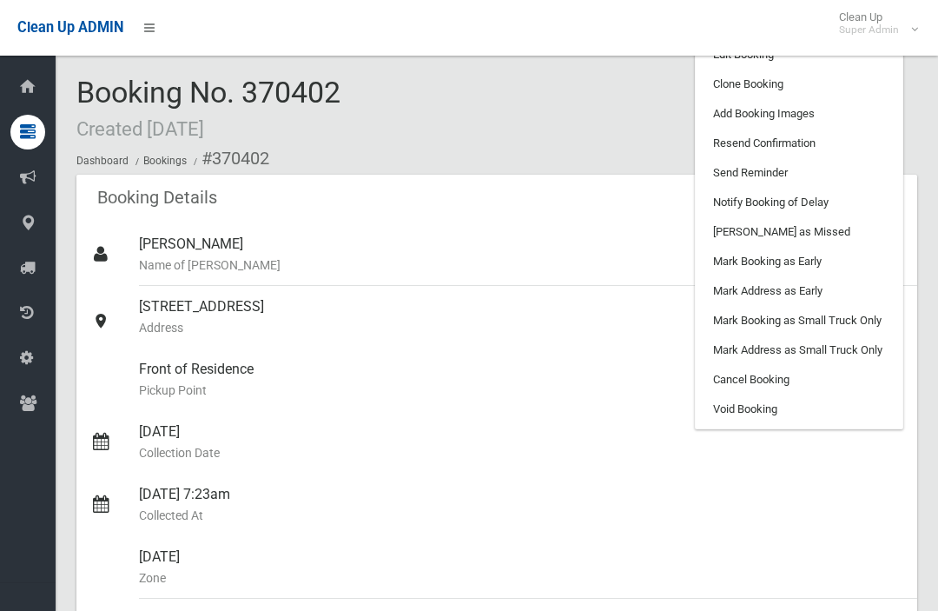
click at [849, 91] on link "Clone Booking" at bounding box center [799, 85] width 207 height 30
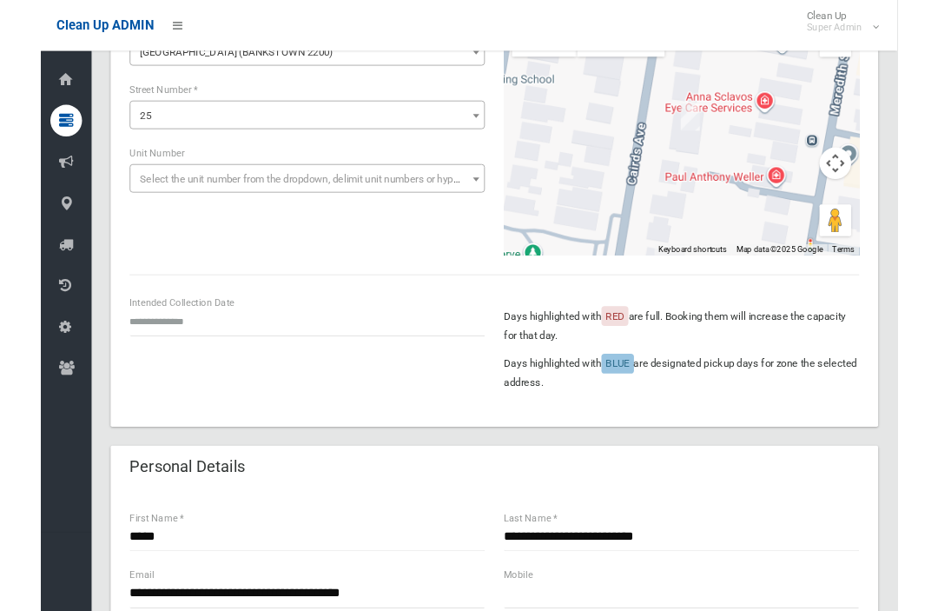
scroll to position [218, 0]
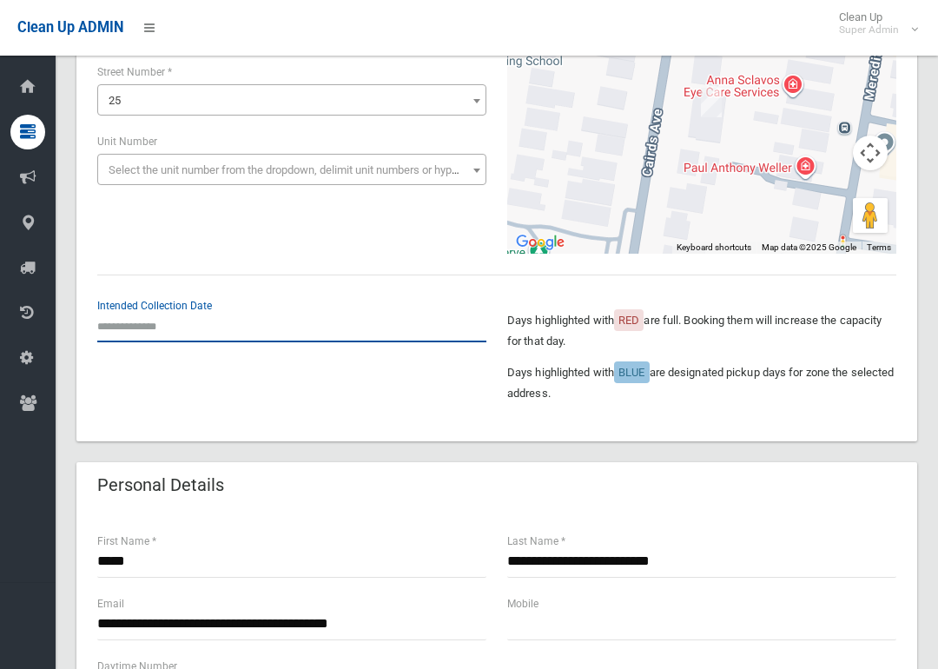
click at [143, 318] on input "text" at bounding box center [291, 326] width 389 height 32
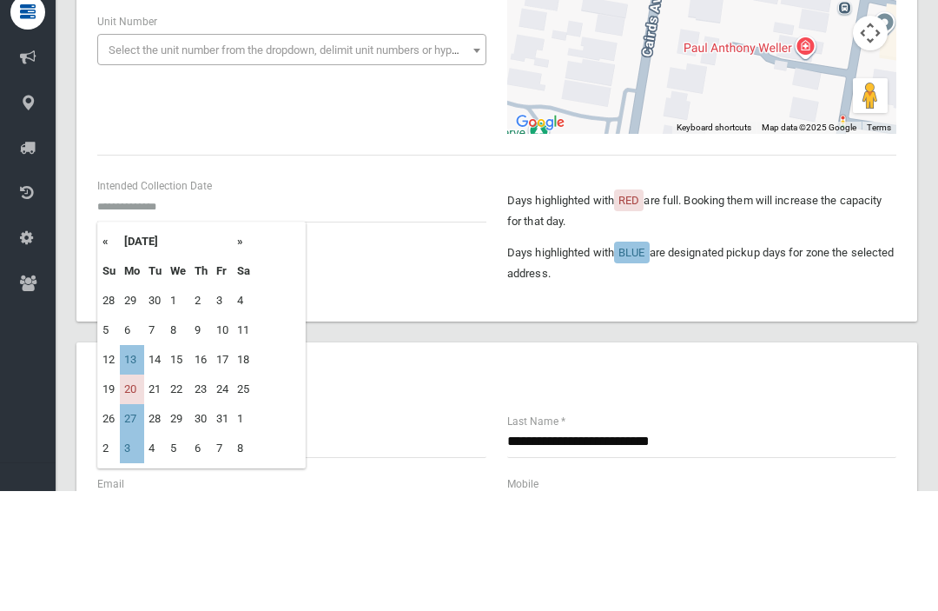
click at [198, 154] on span "Select the unit number from the dropdown, delimit unit numbers or hyphenate ran…" at bounding box center [291, 169] width 389 height 31
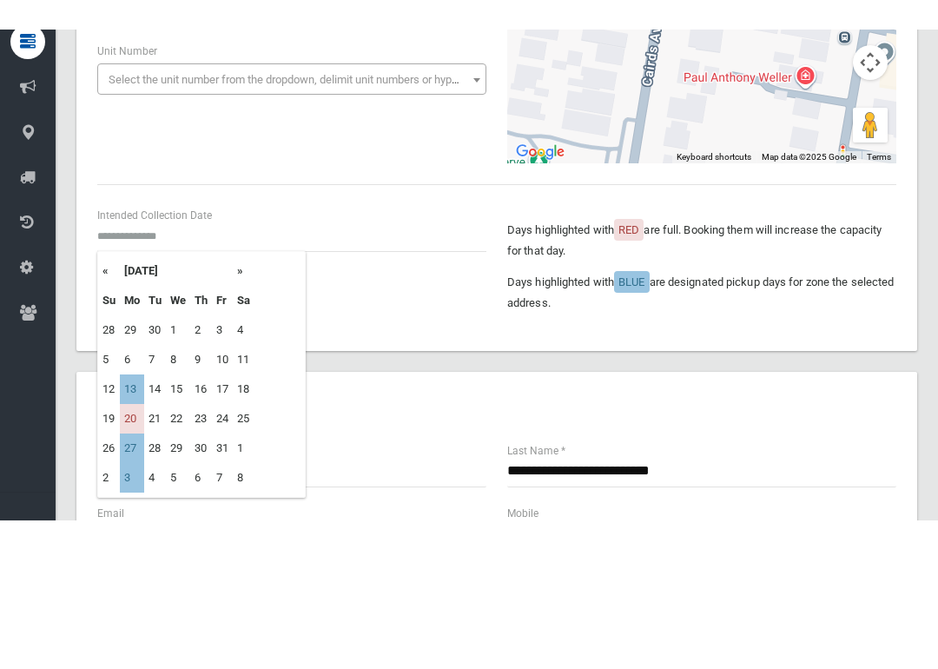
scroll to position [338, 0]
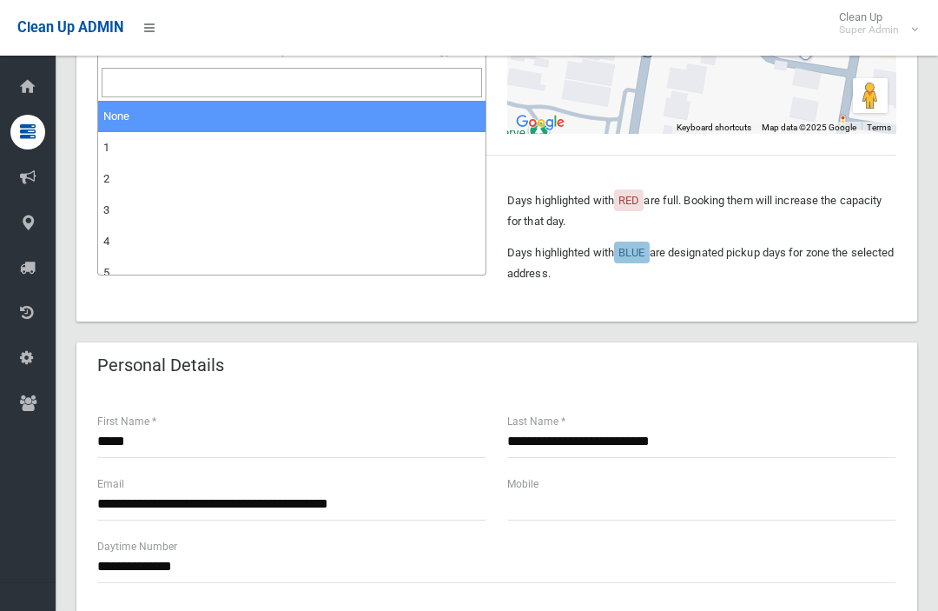
click at [514, 215] on p "Days highlighted with RED are full. Booking them will increase the capacity for…" at bounding box center [701, 211] width 389 height 42
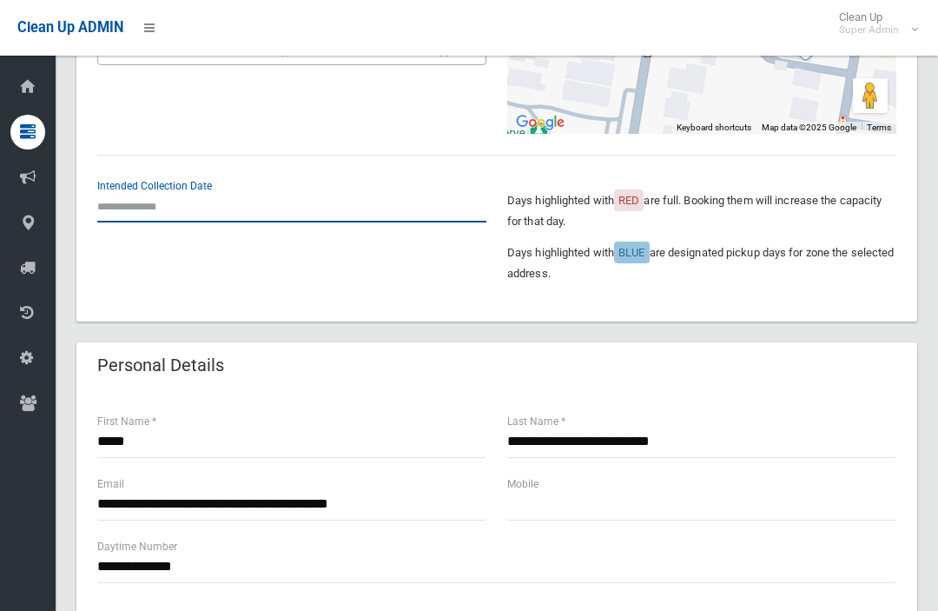
click at [162, 212] on input "text" at bounding box center [291, 206] width 389 height 32
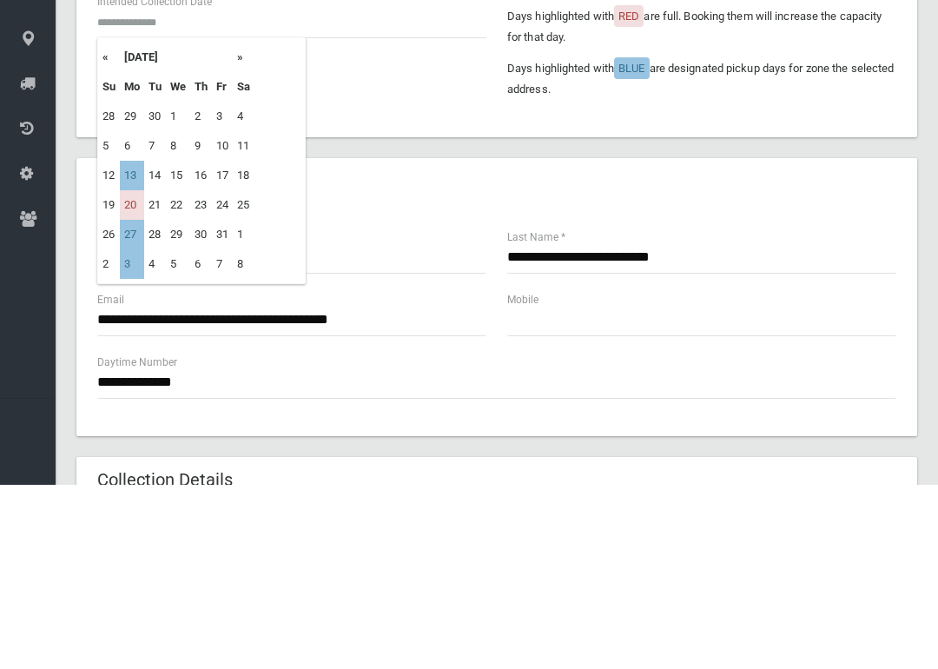
click at [141, 345] on td "13" at bounding box center [132, 360] width 24 height 30
type input "**********"
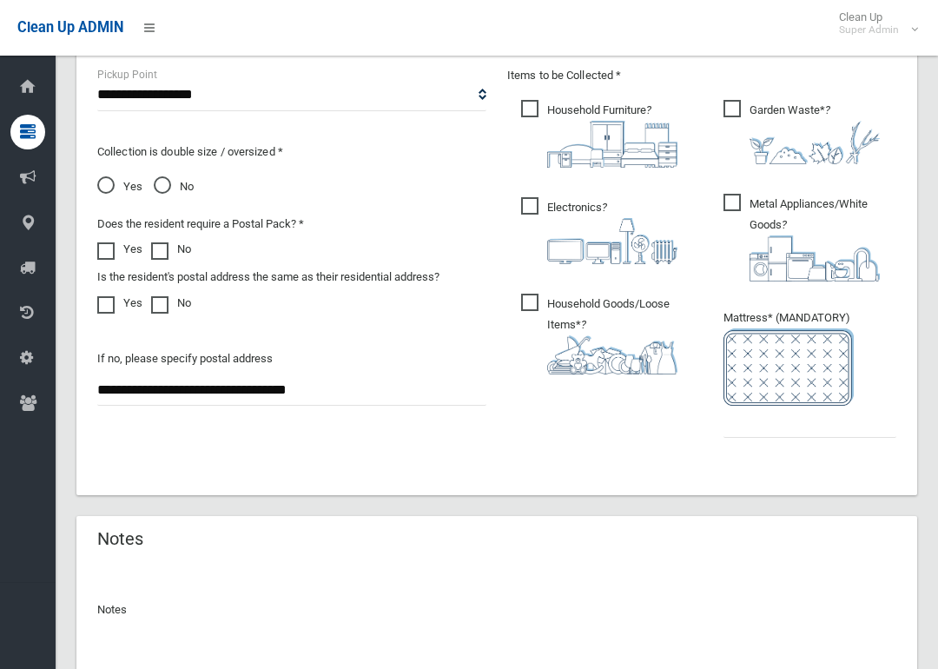
scroll to position [1027, 0]
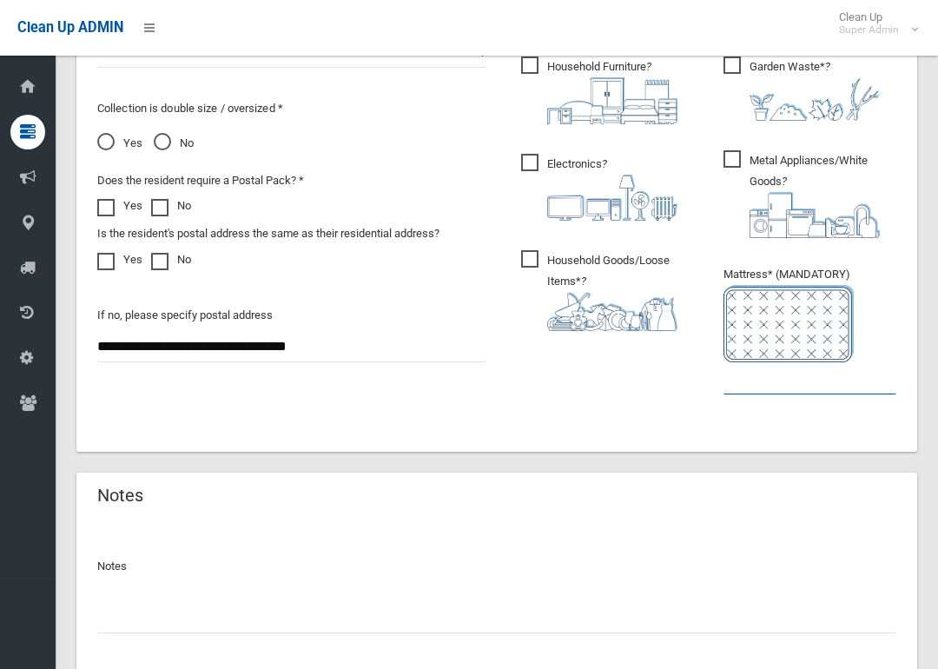
click at [789, 390] on input "text" at bounding box center [810, 378] width 173 height 32
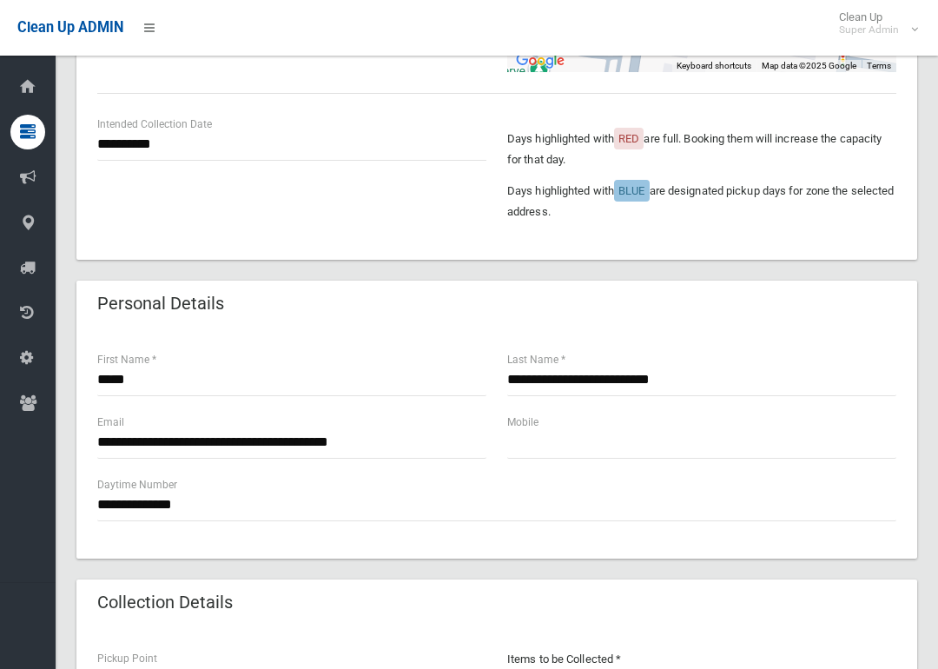
scroll to position [407, 0]
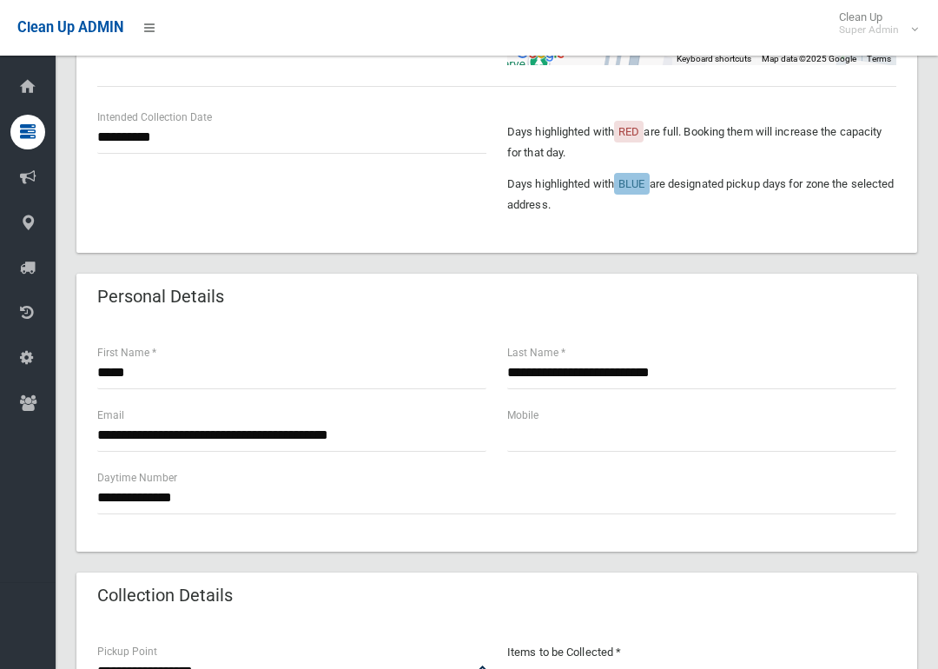
type input "*"
click at [420, 376] on input "*****" at bounding box center [291, 373] width 389 height 32
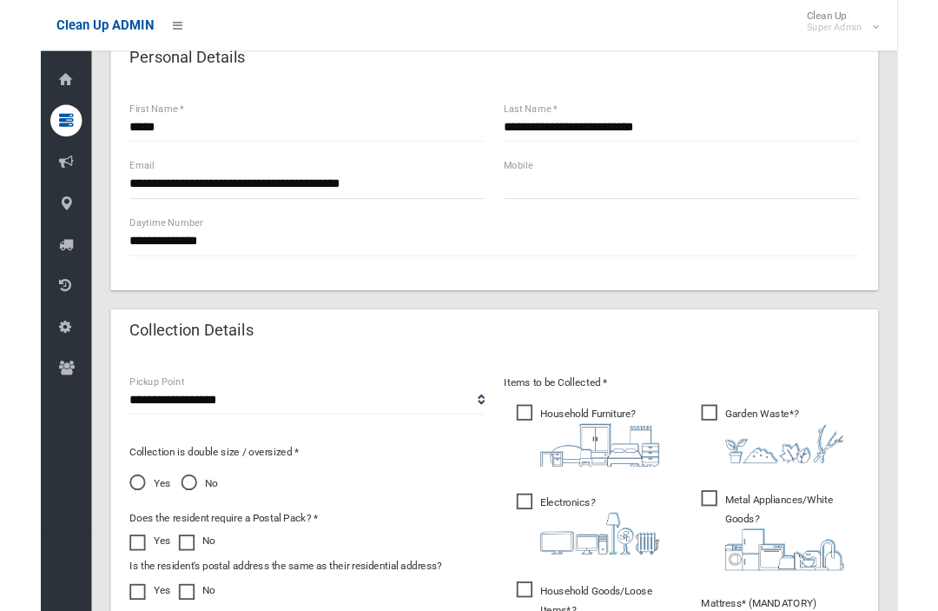
scroll to position [503, 0]
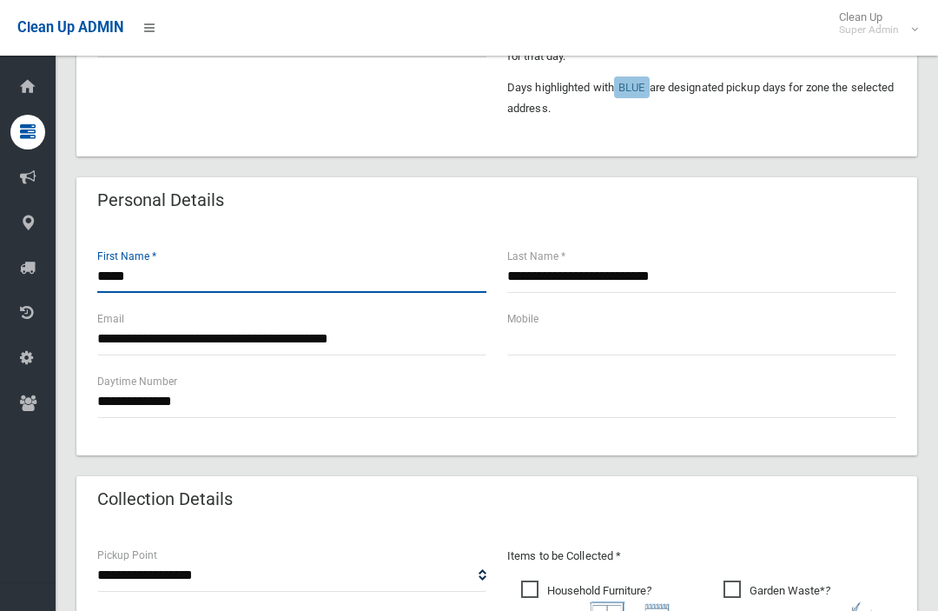
click at [354, 285] on input "*****" at bounding box center [291, 277] width 389 height 32
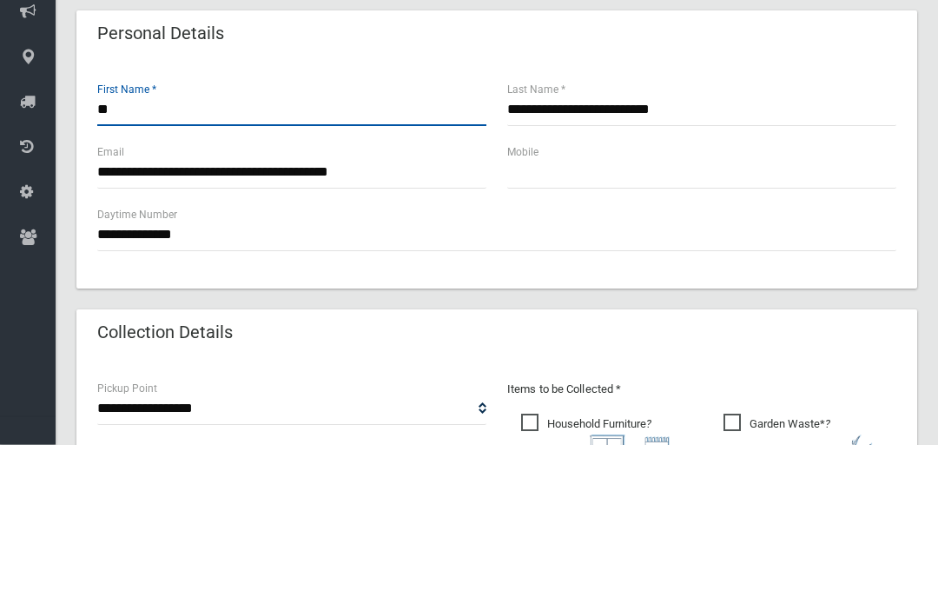
type input "*"
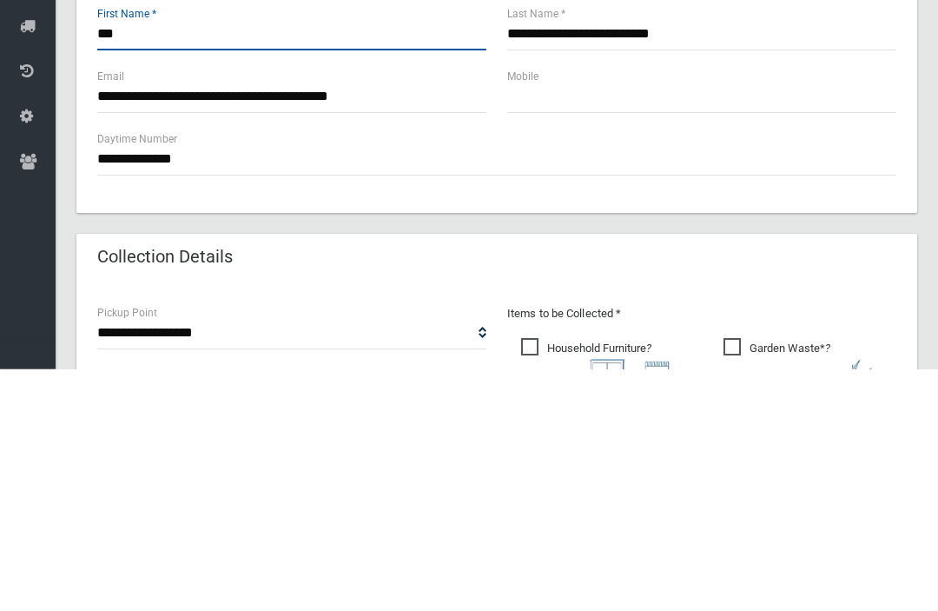
type input "***"
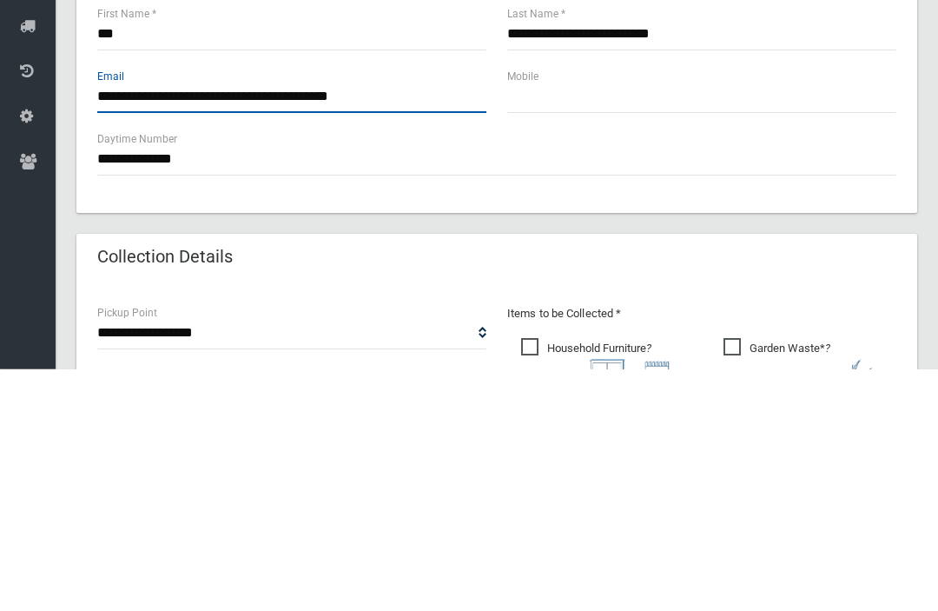
click at [439, 323] on input "**********" at bounding box center [291, 339] width 389 height 32
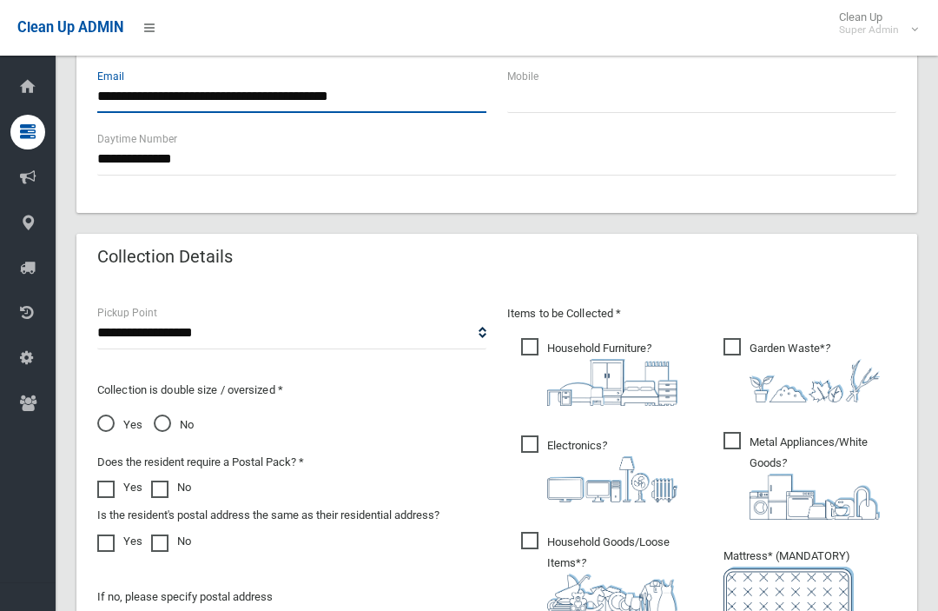
click at [431, 105] on input "**********" at bounding box center [291, 97] width 389 height 32
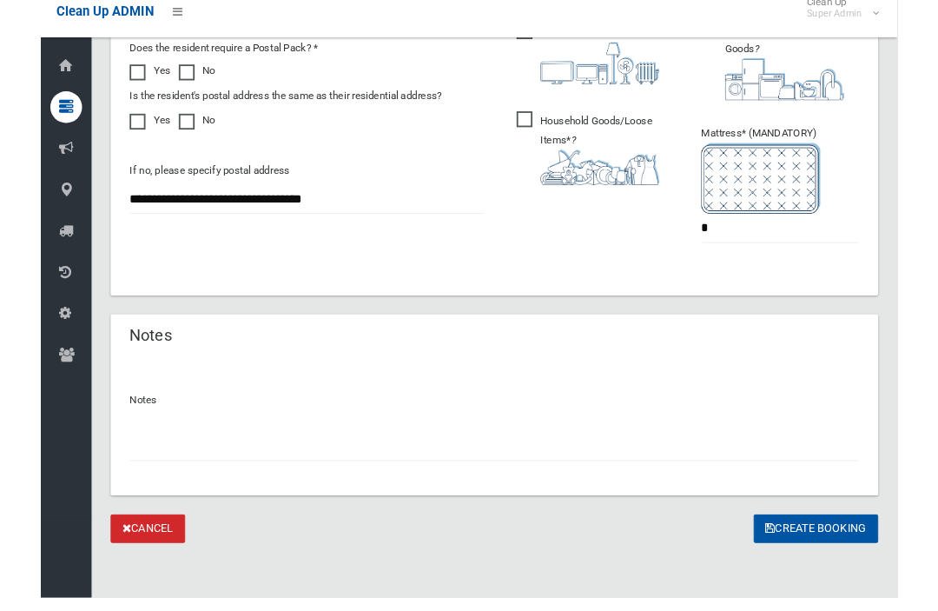
scroll to position [1155, 0]
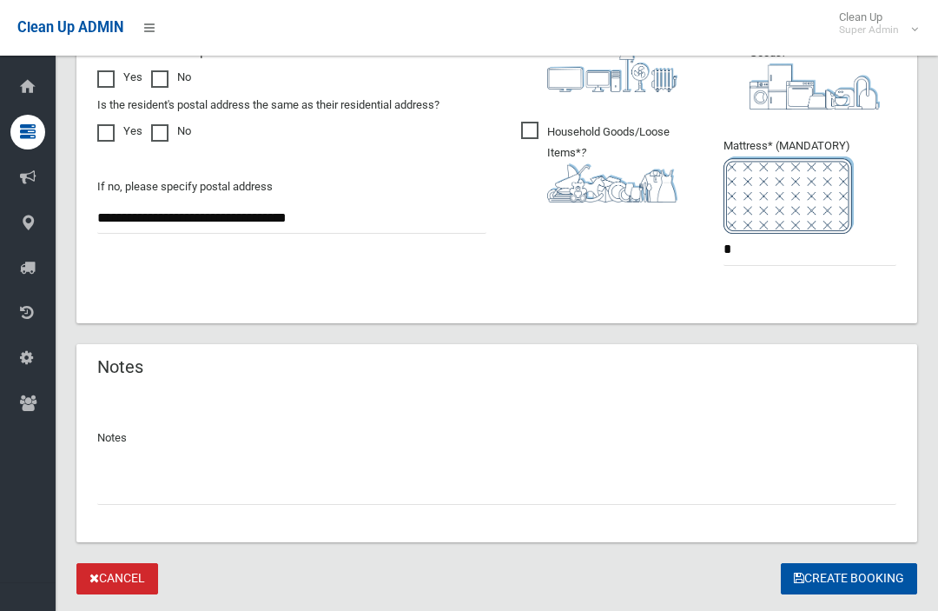
type input "**********"
click at [849, 579] on button "Create Booking" at bounding box center [849, 579] width 136 height 32
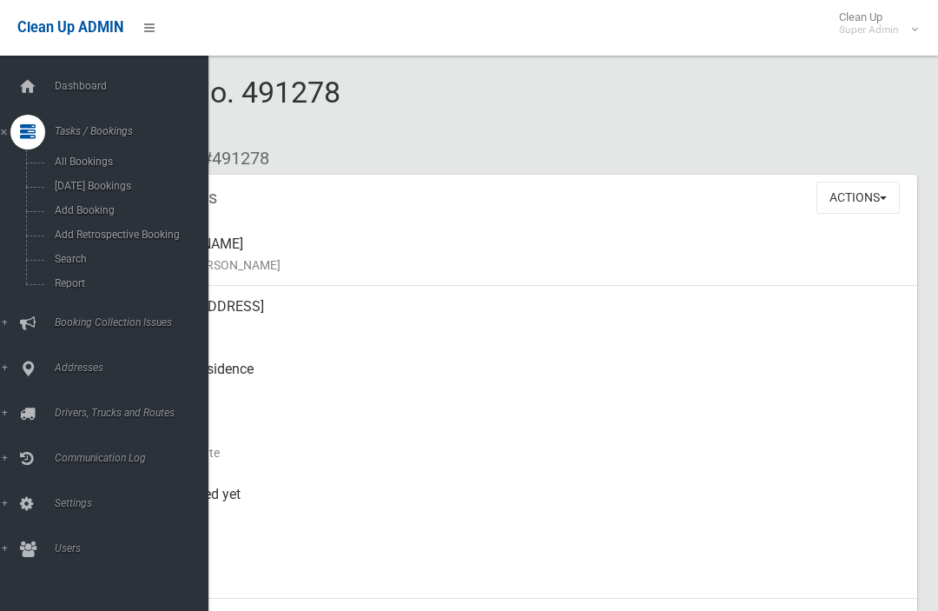
click at [51, 260] on span "Search" at bounding box center [122, 259] width 144 height 12
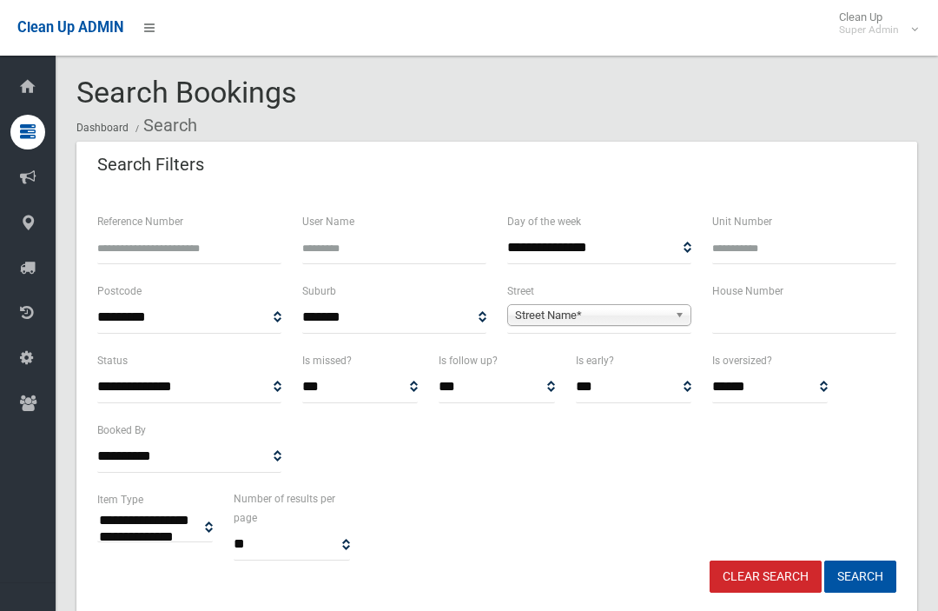
select select
click at [783, 309] on input "text" at bounding box center [804, 317] width 184 height 32
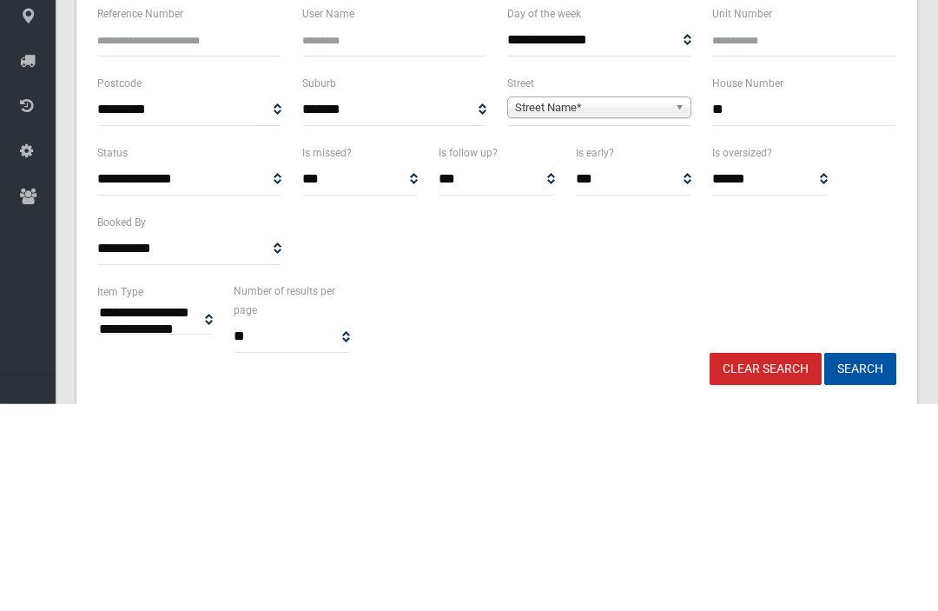
type input "**"
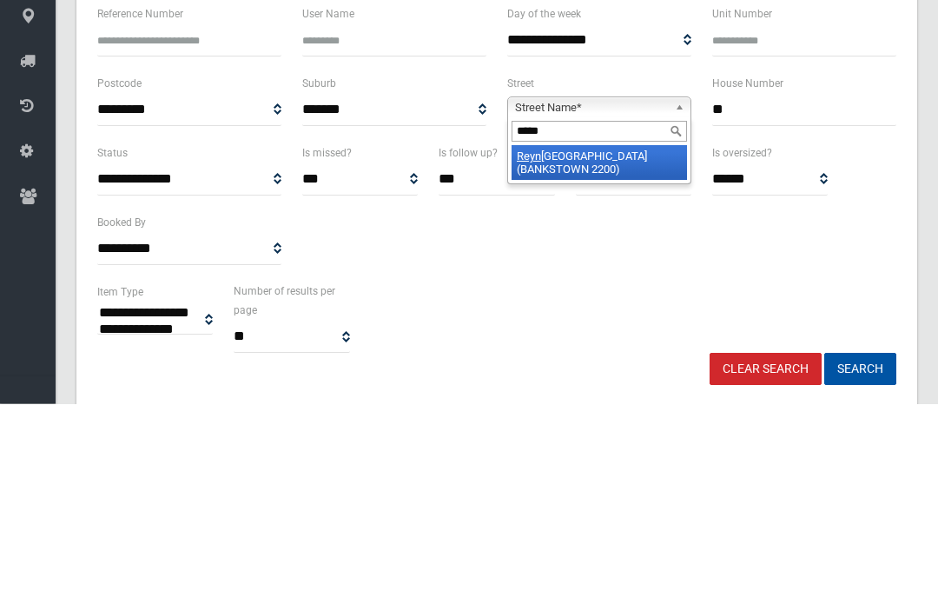
type input "******"
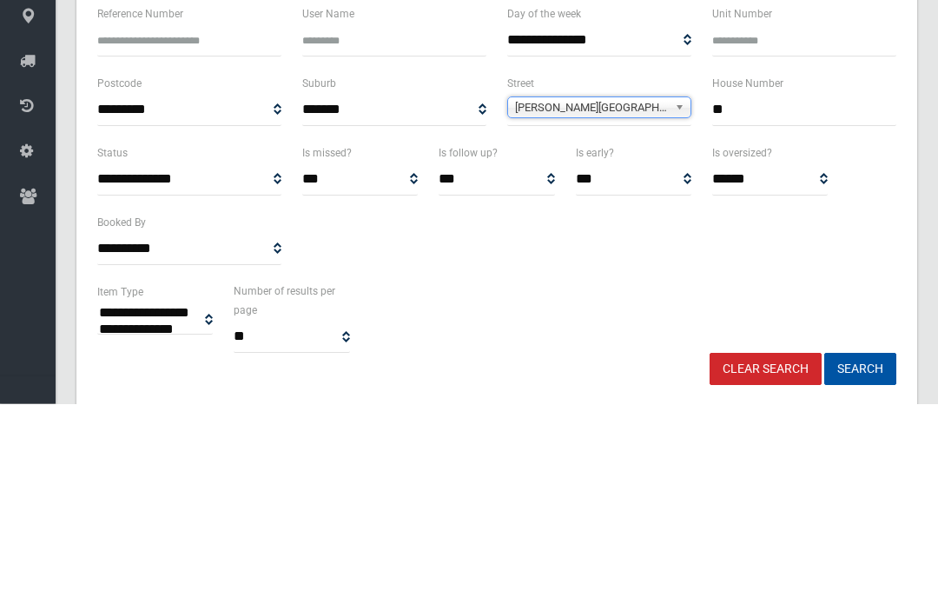
click at [860, 560] on button "Search" at bounding box center [860, 576] width 72 height 32
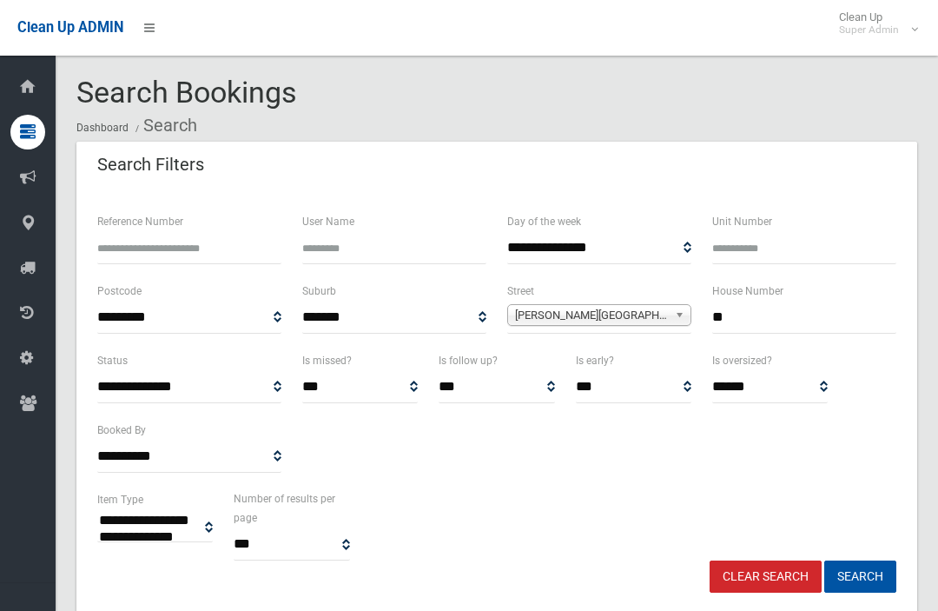
select select
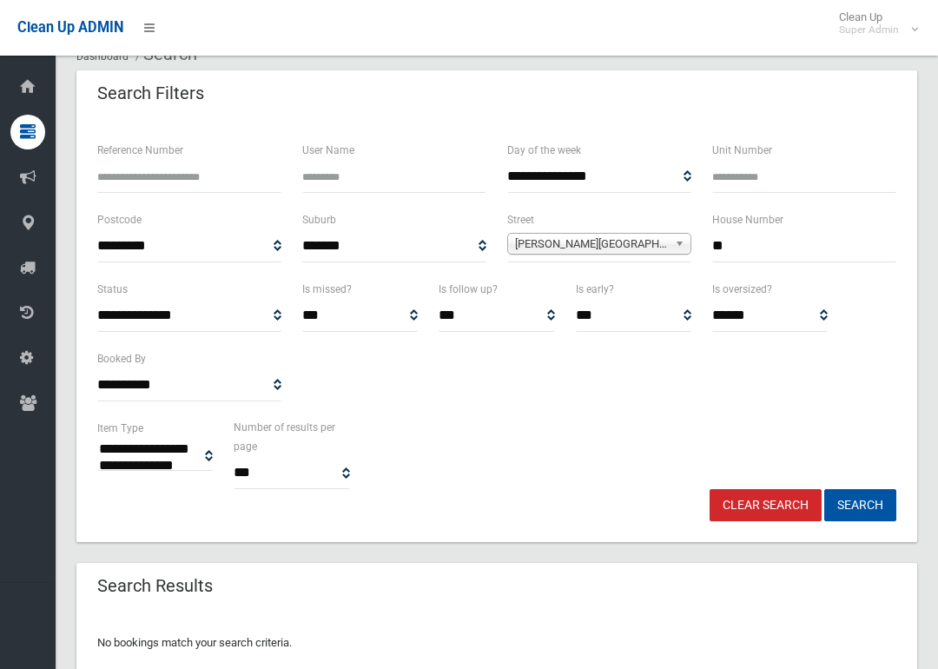
scroll to position [116, 0]
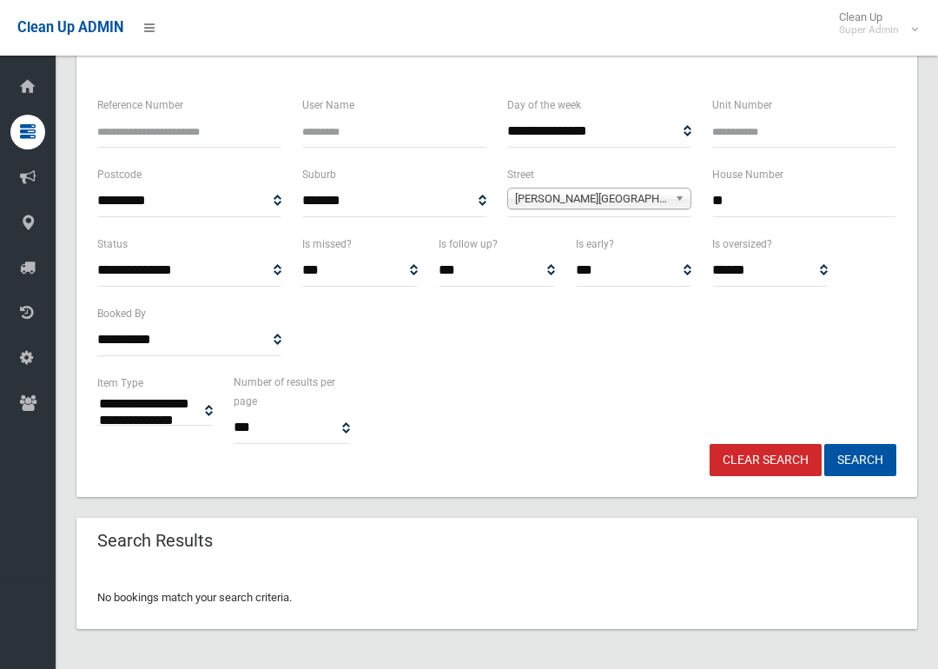
click at [784, 194] on input "**" at bounding box center [804, 201] width 184 height 32
type input "*****"
click at [860, 459] on button "Search" at bounding box center [860, 460] width 72 height 32
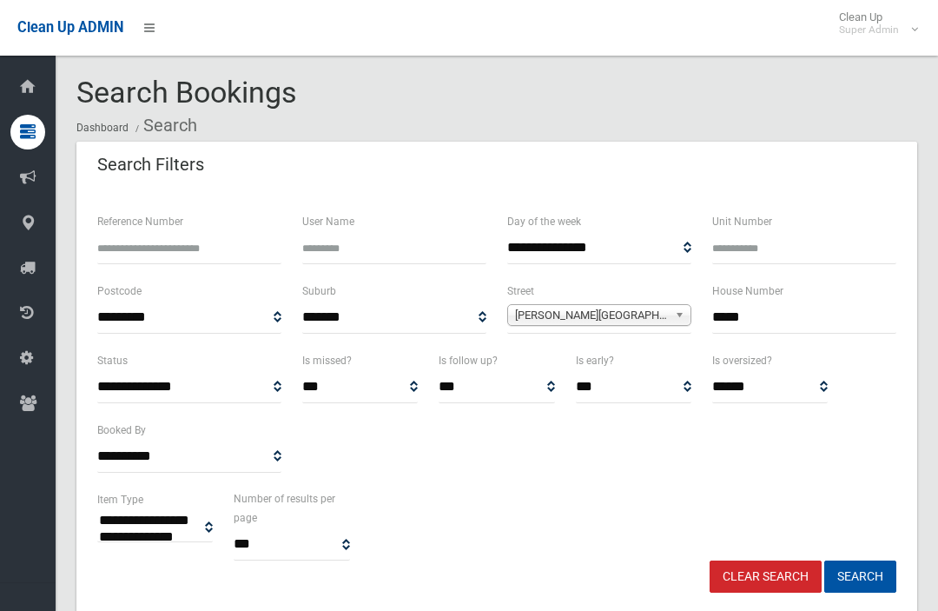
select select
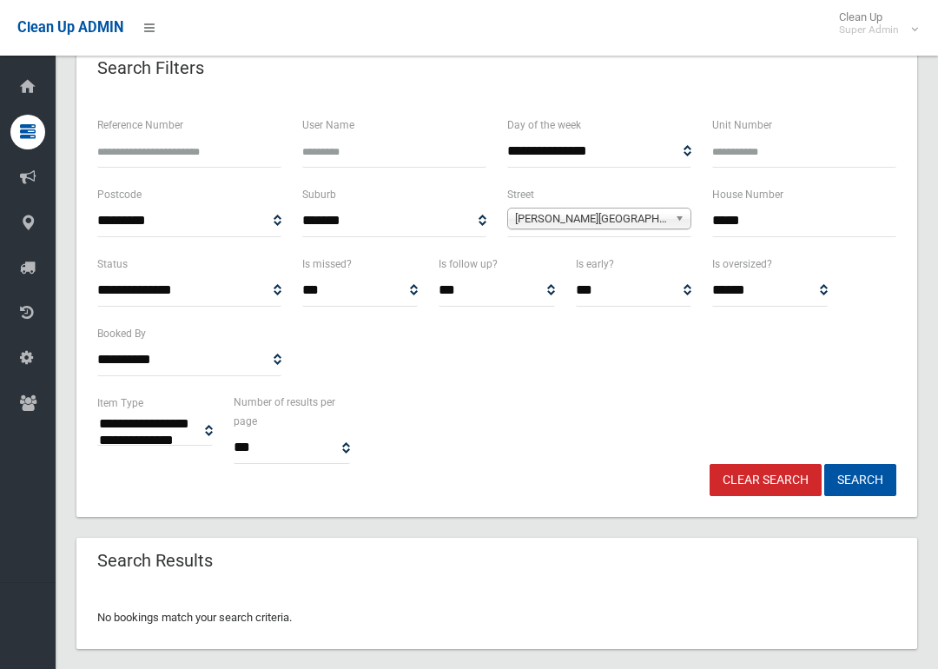
scroll to position [116, 0]
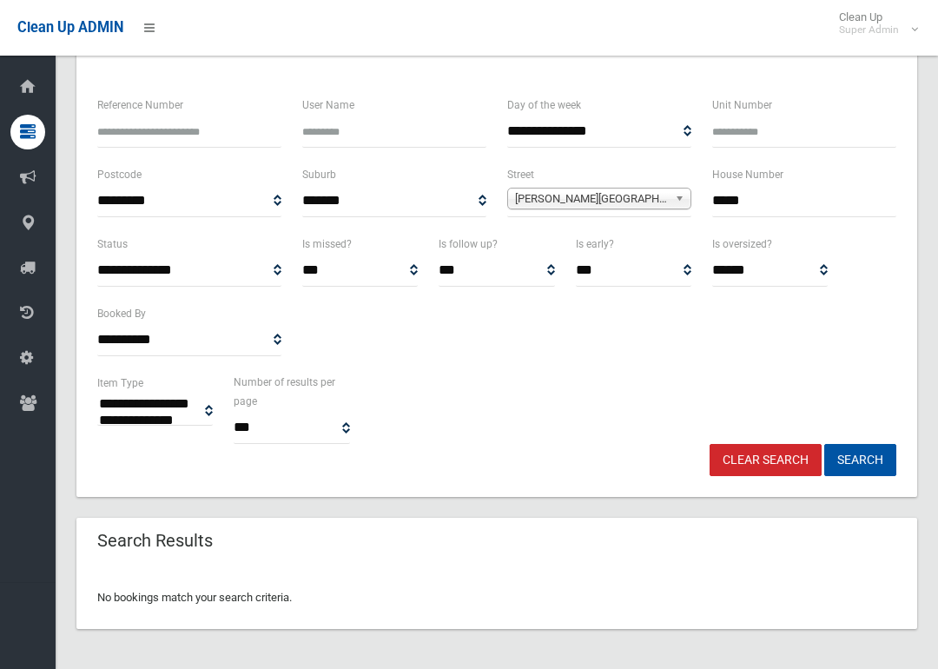
click at [798, 200] on input "*****" at bounding box center [804, 201] width 184 height 32
type input "**"
click at [860, 459] on button "Search" at bounding box center [860, 460] width 72 height 32
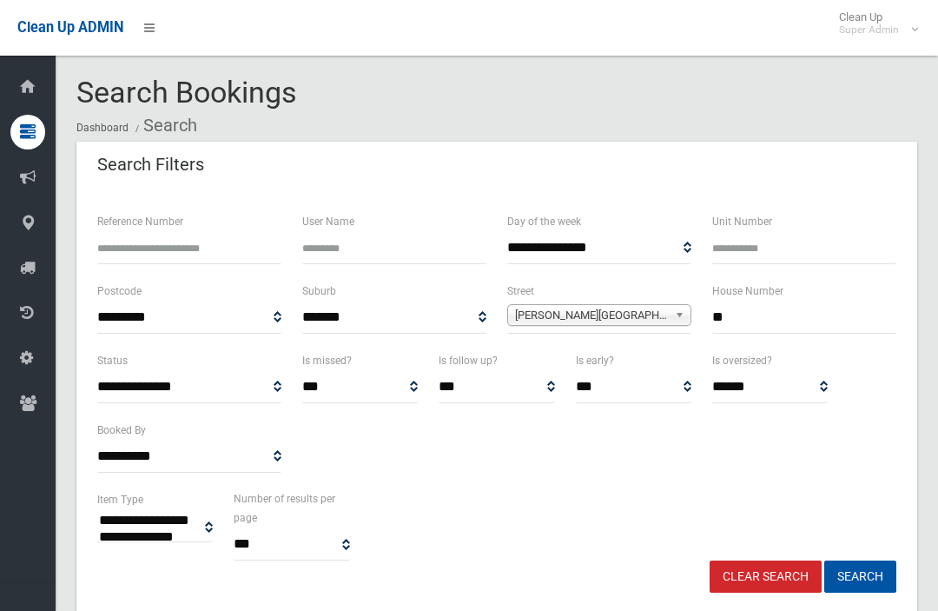
select select
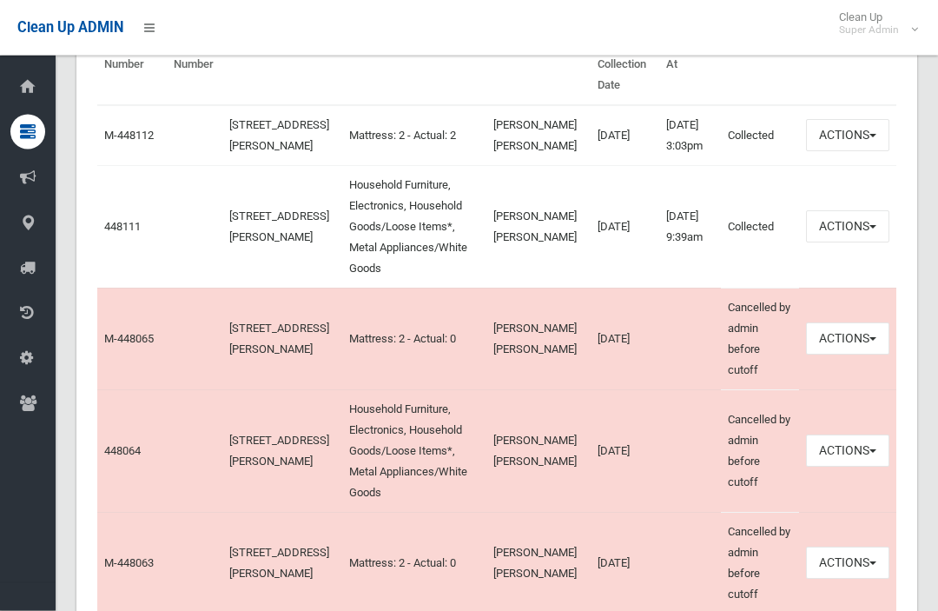
scroll to position [574, 0]
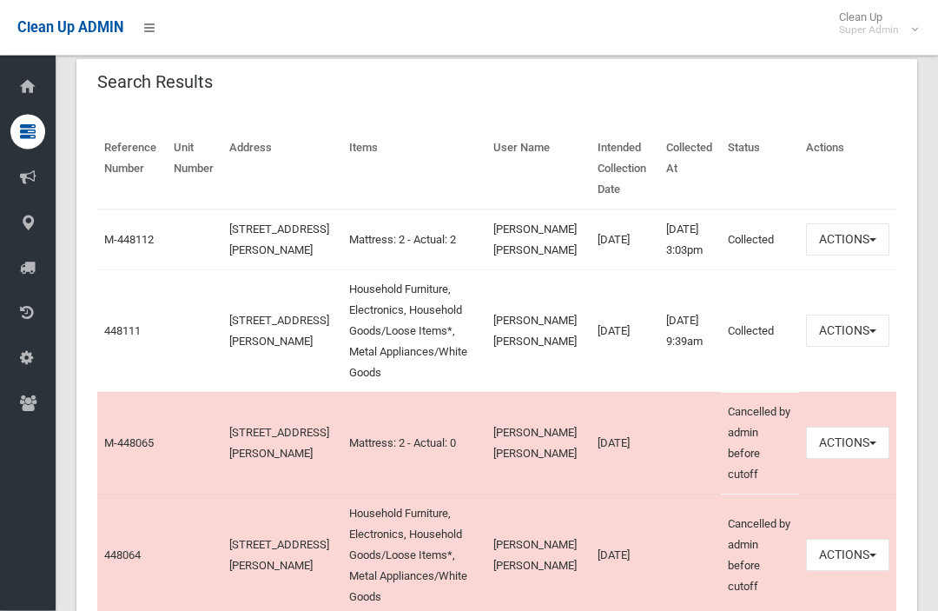
click at [123, 338] on link "448111" at bounding box center [122, 331] width 36 height 13
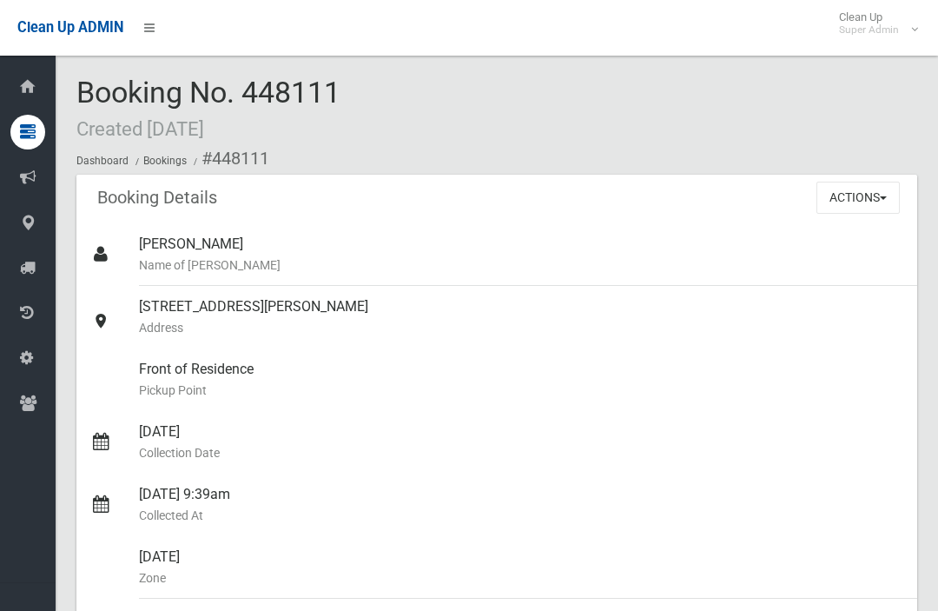
click at [870, 202] on button "Actions" at bounding box center [858, 198] width 83 height 32
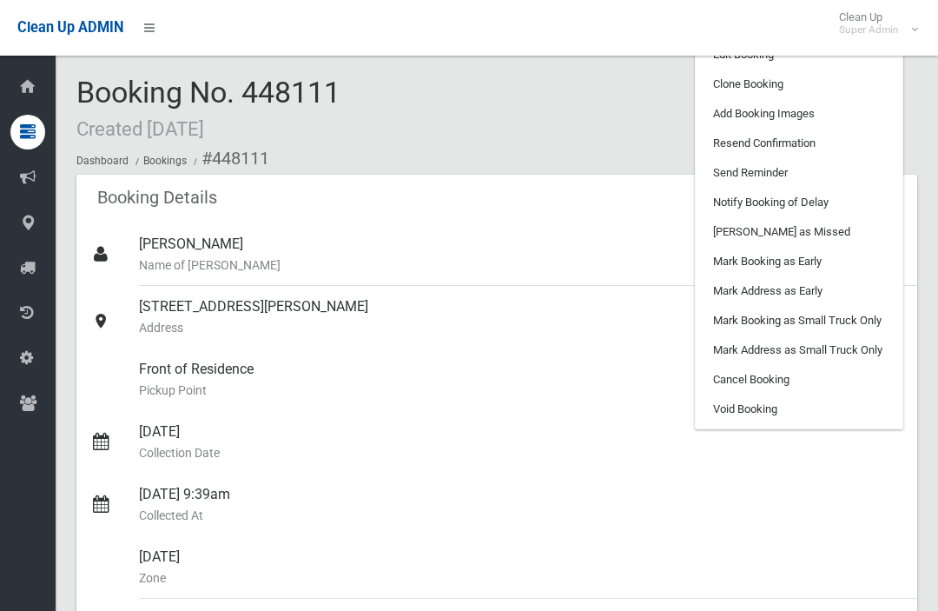
click at [826, 83] on link "Clone Booking" at bounding box center [799, 85] width 207 height 30
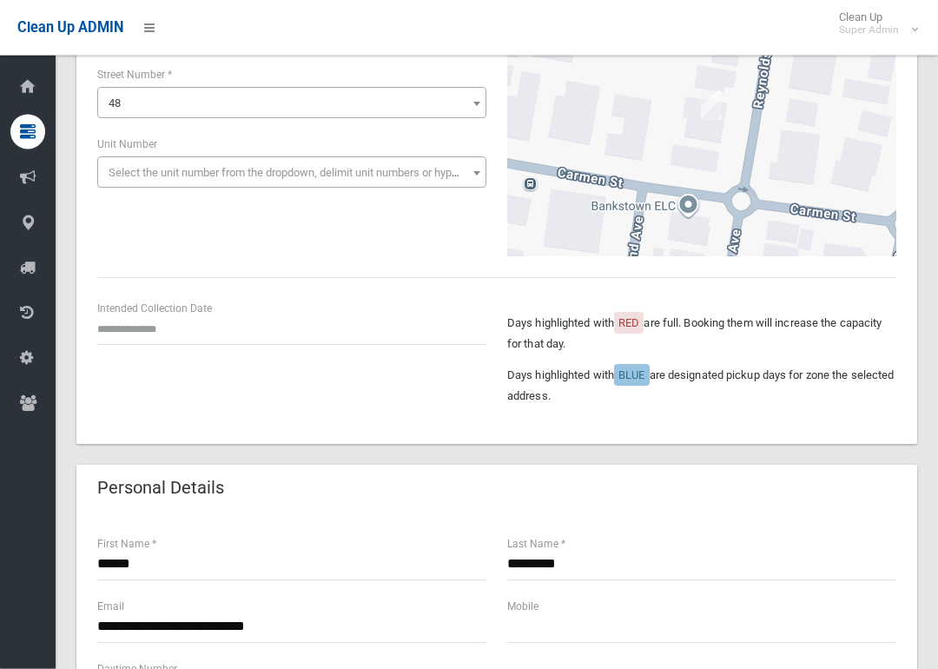
scroll to position [261, 0]
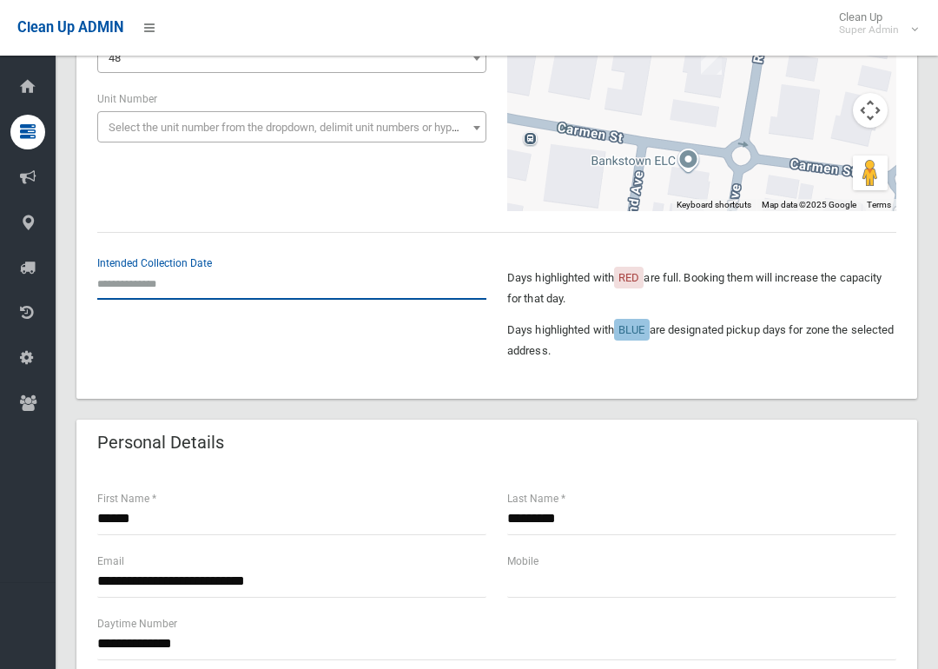
click at [122, 284] on input "text" at bounding box center [291, 284] width 389 height 32
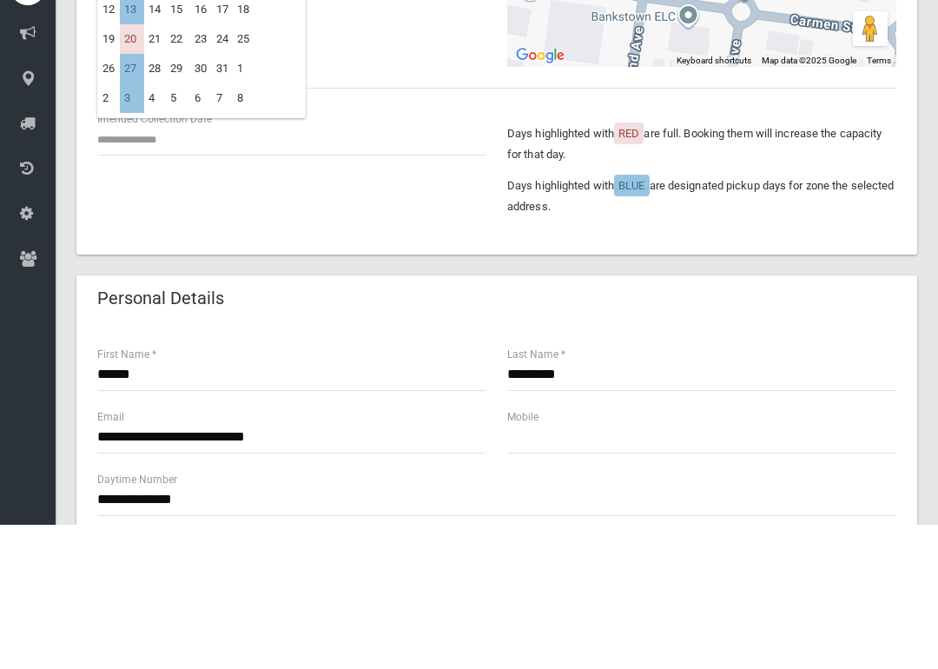
click at [143, 139] on td "13" at bounding box center [132, 154] width 24 height 30
type input "**********"
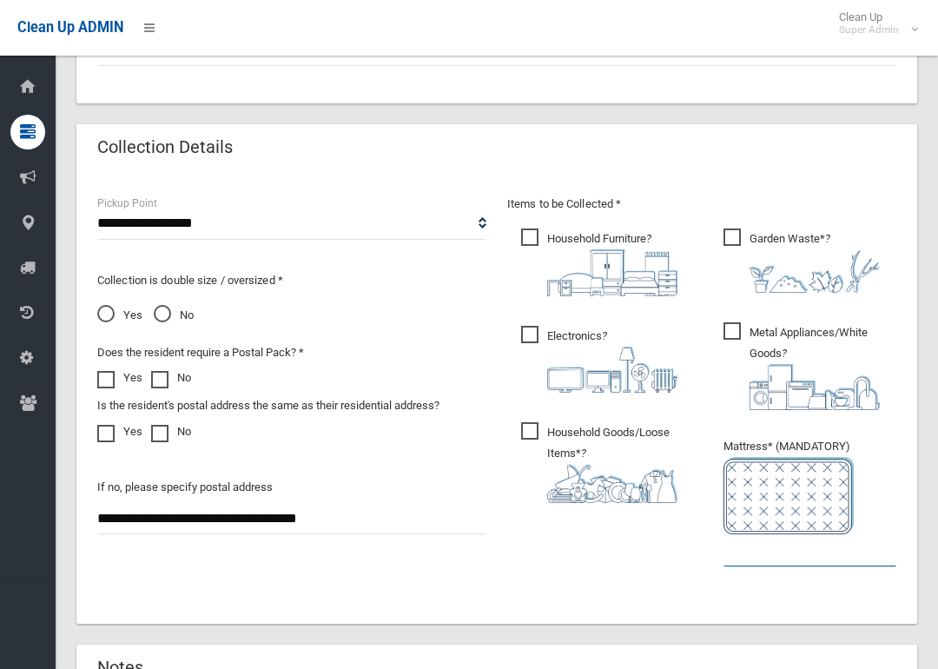
click at [817, 554] on input "text" at bounding box center [810, 550] width 173 height 32
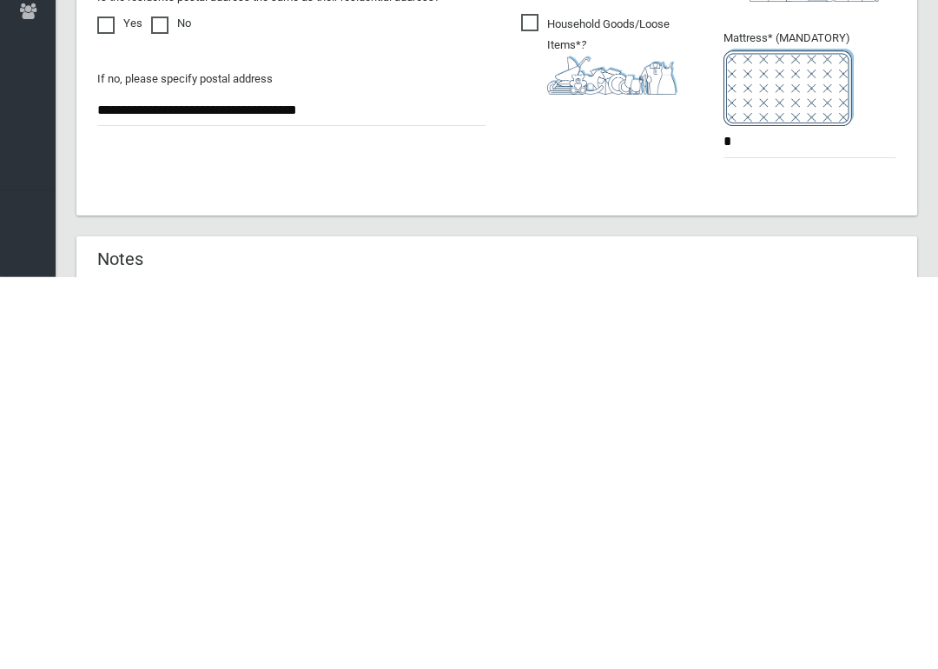
scroll to position [1141, 0]
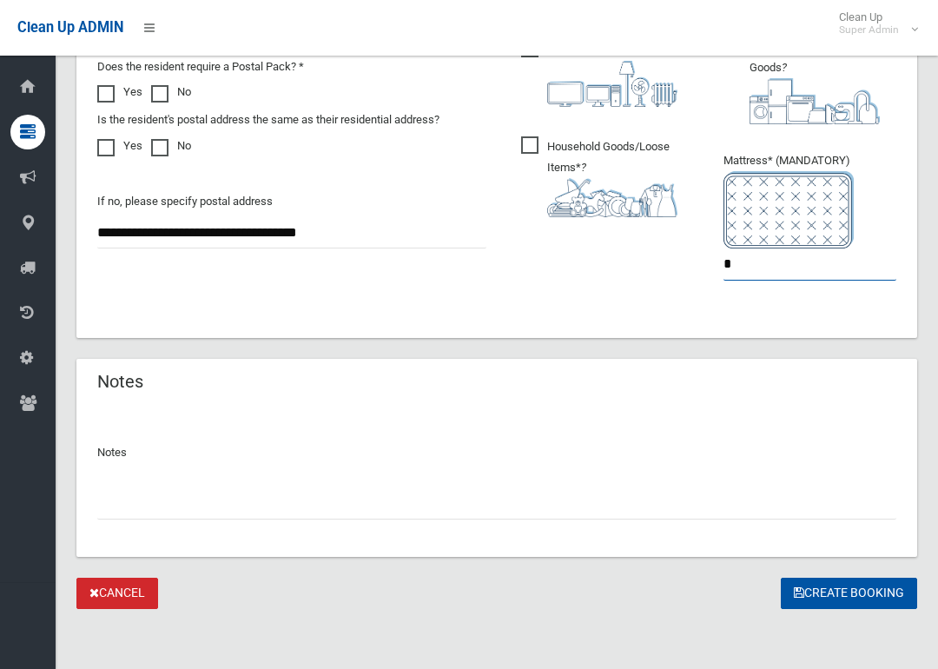
type input "*"
click at [870, 588] on button "Create Booking" at bounding box center [849, 594] width 136 height 32
